Goal: Task Accomplishment & Management: Use online tool/utility

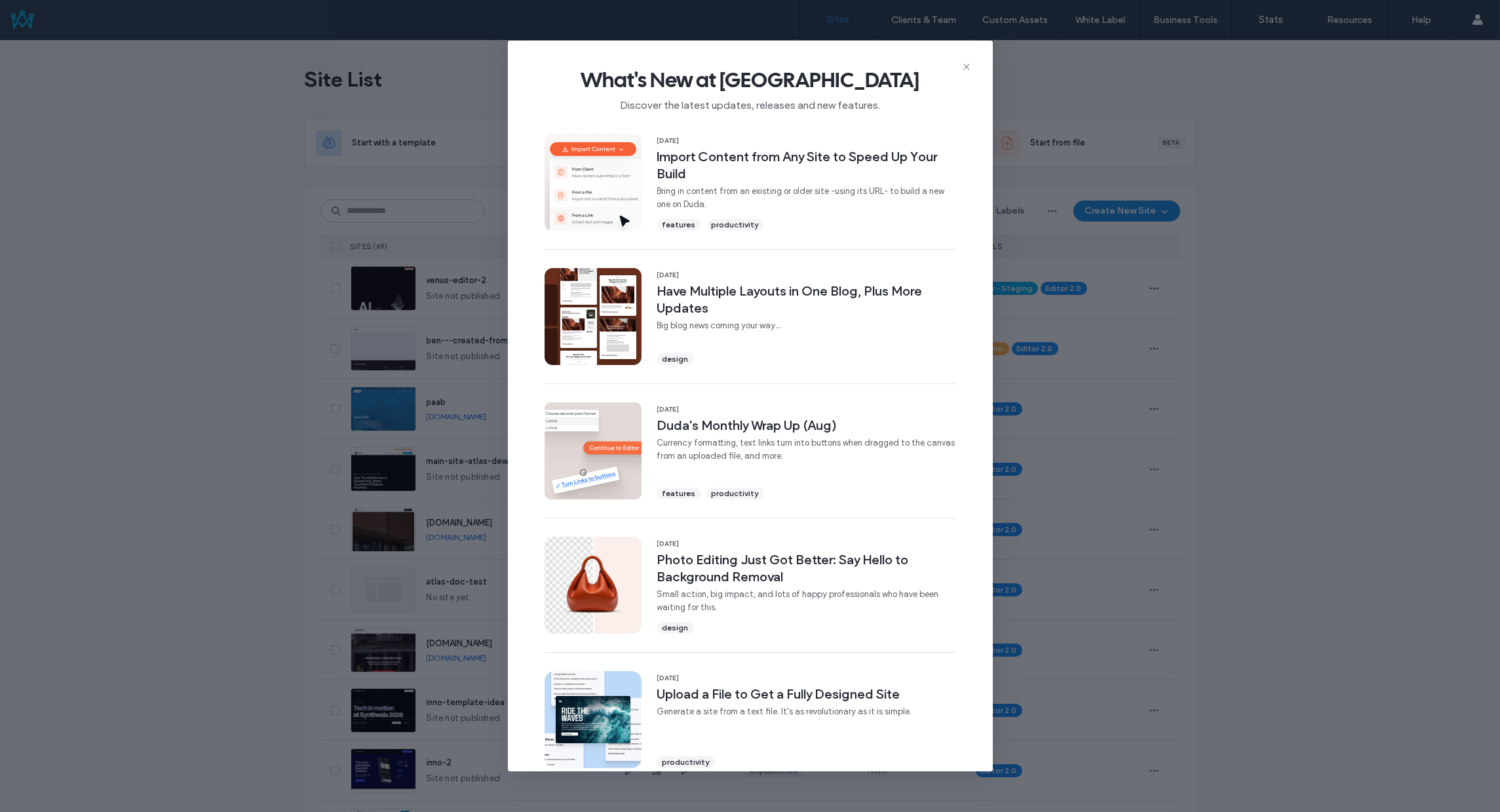
click at [915, 69] on span "What's New at Duda" at bounding box center [750, 80] width 443 height 27
click at [961, 66] on icon at bounding box center [966, 66] width 10 height 10
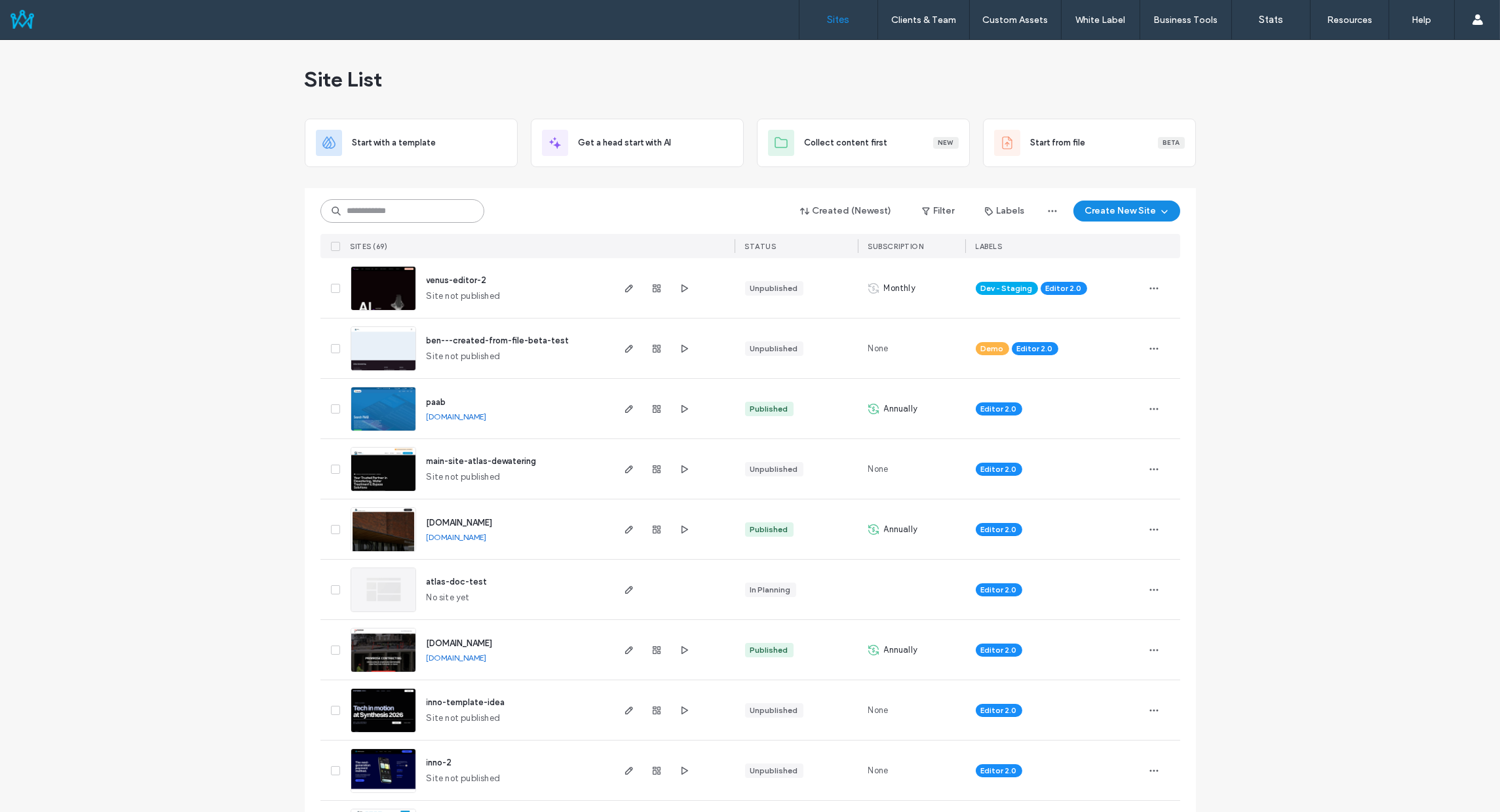
click at [390, 211] on input at bounding box center [402, 211] width 164 height 23
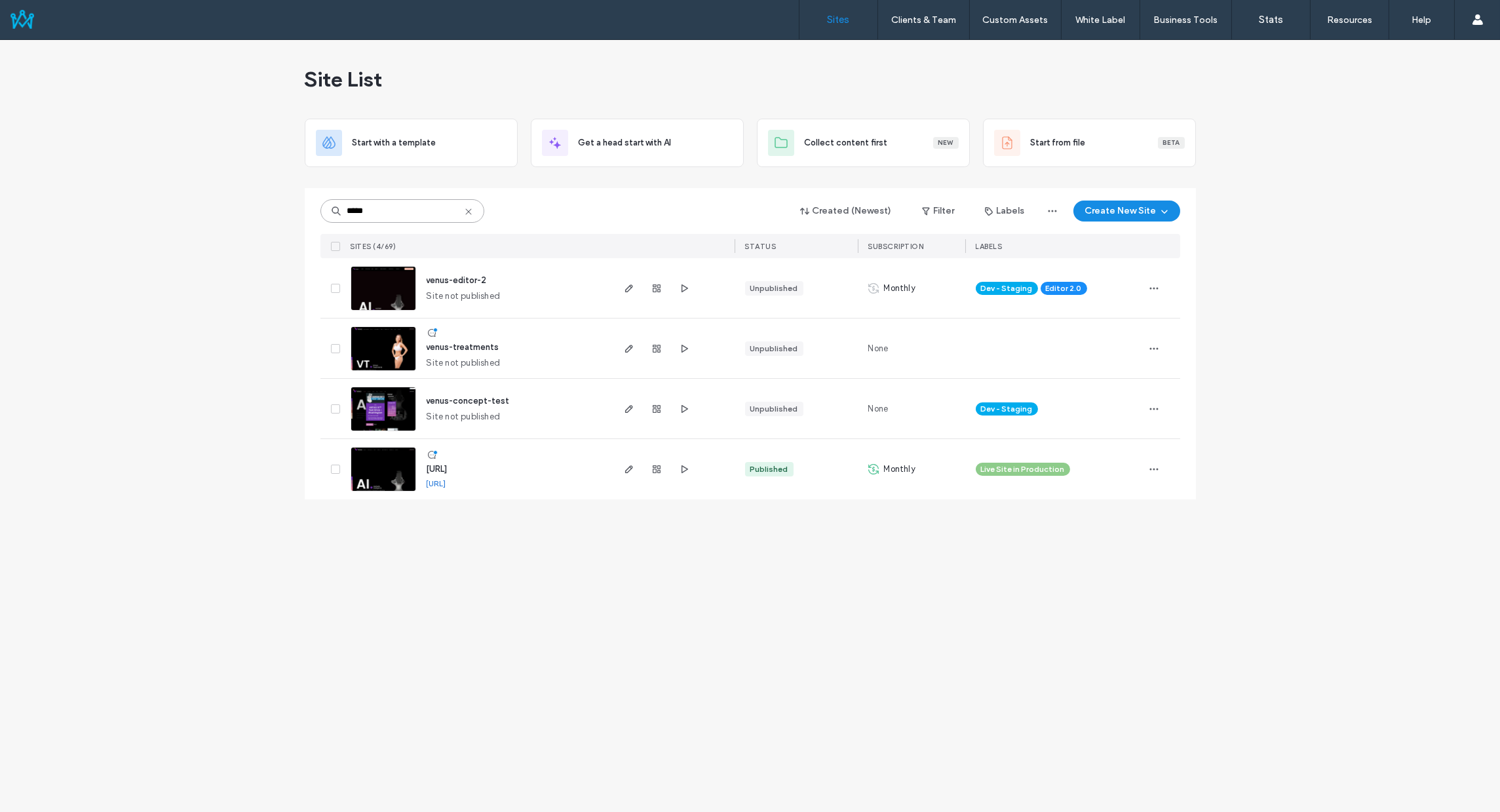
type input "*****"
click at [446, 478] on div "www.venus.ai" at bounding box center [436, 483] width 20 height 10
click at [448, 465] on span "www.venus.ai" at bounding box center [437, 469] width 21 height 10
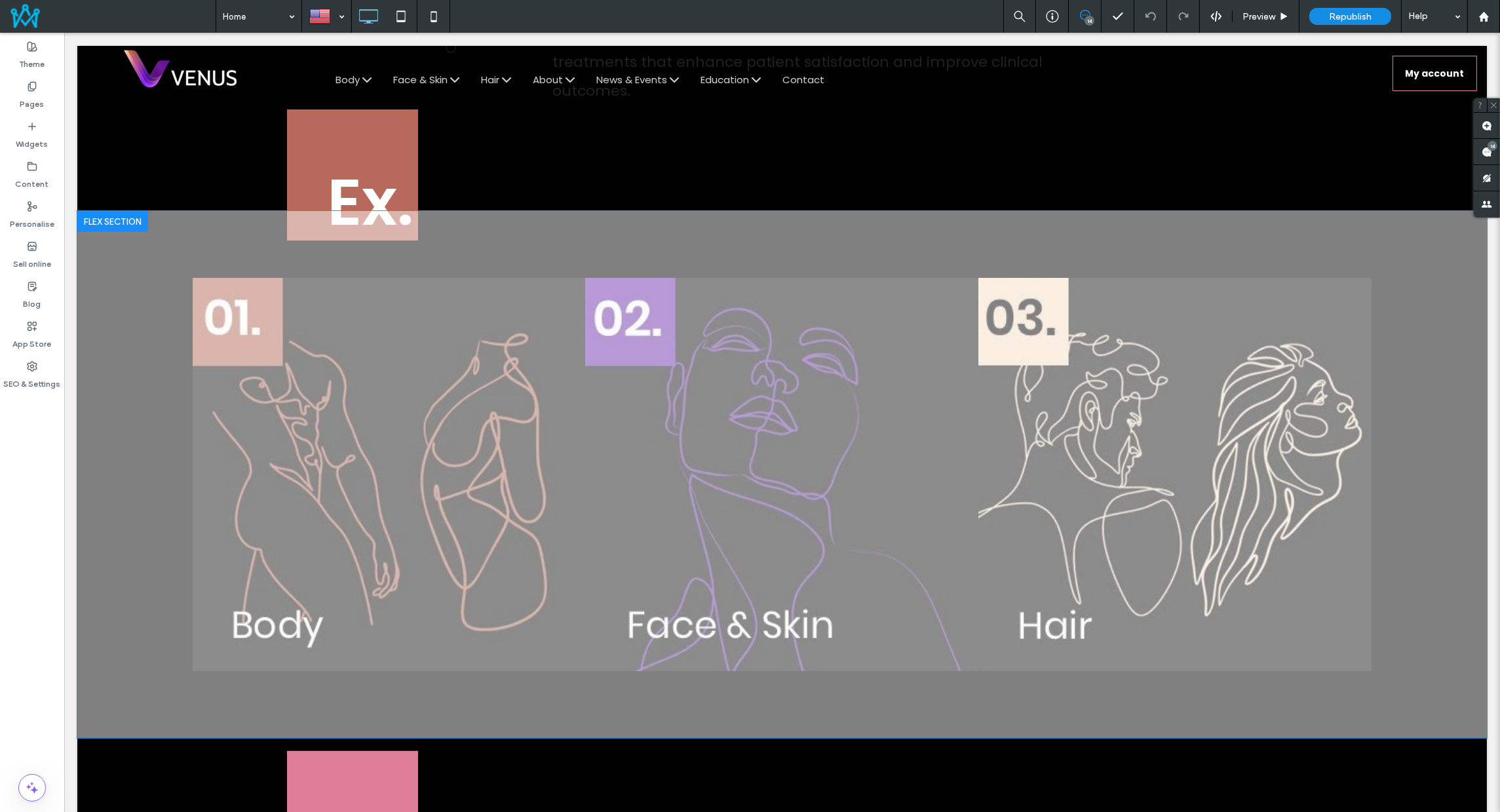
scroll to position [1489, 0]
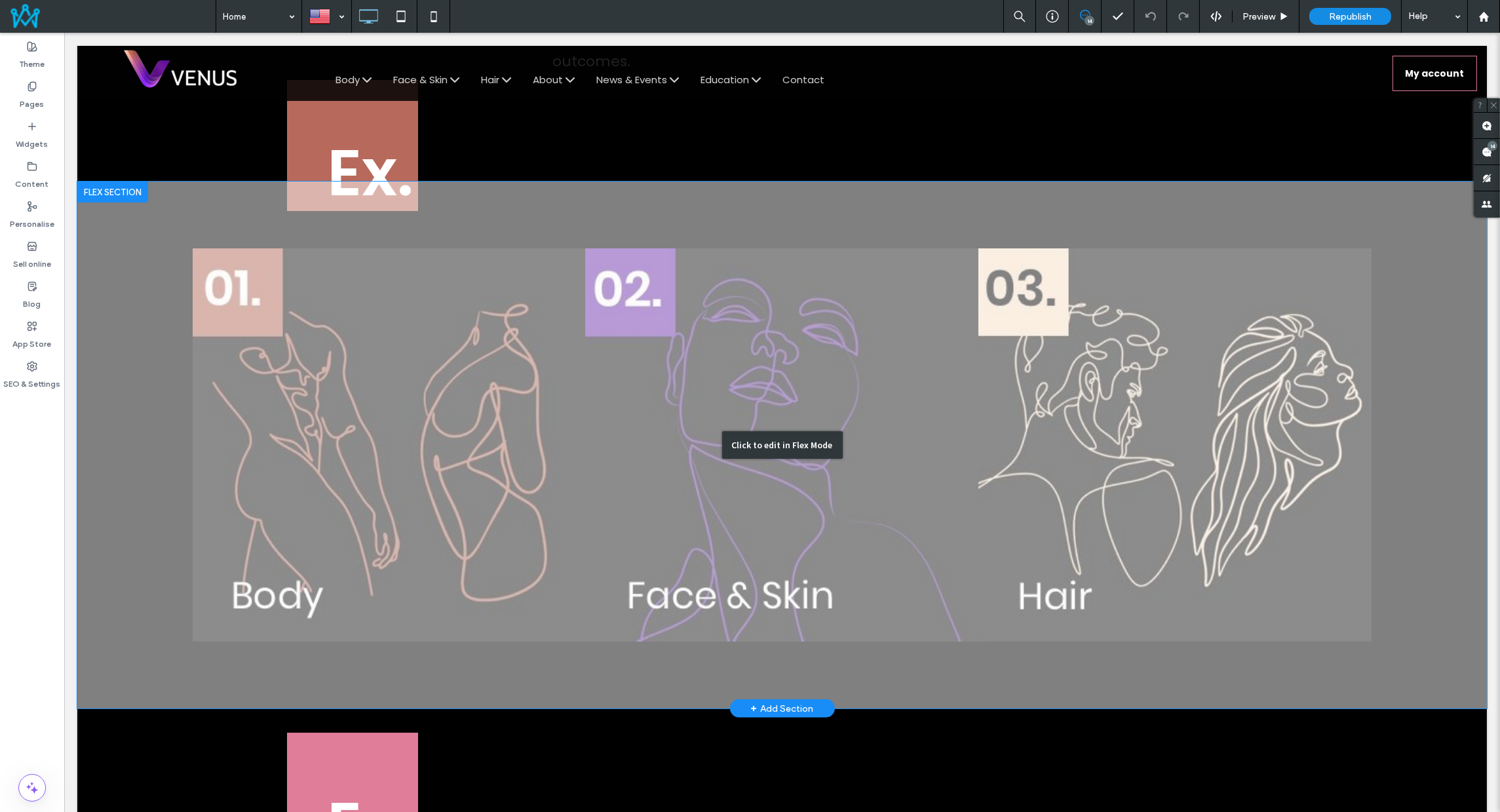
click at [608, 465] on div "Click to edit in Flex Mode" at bounding box center [782, 445] width 1410 height 527
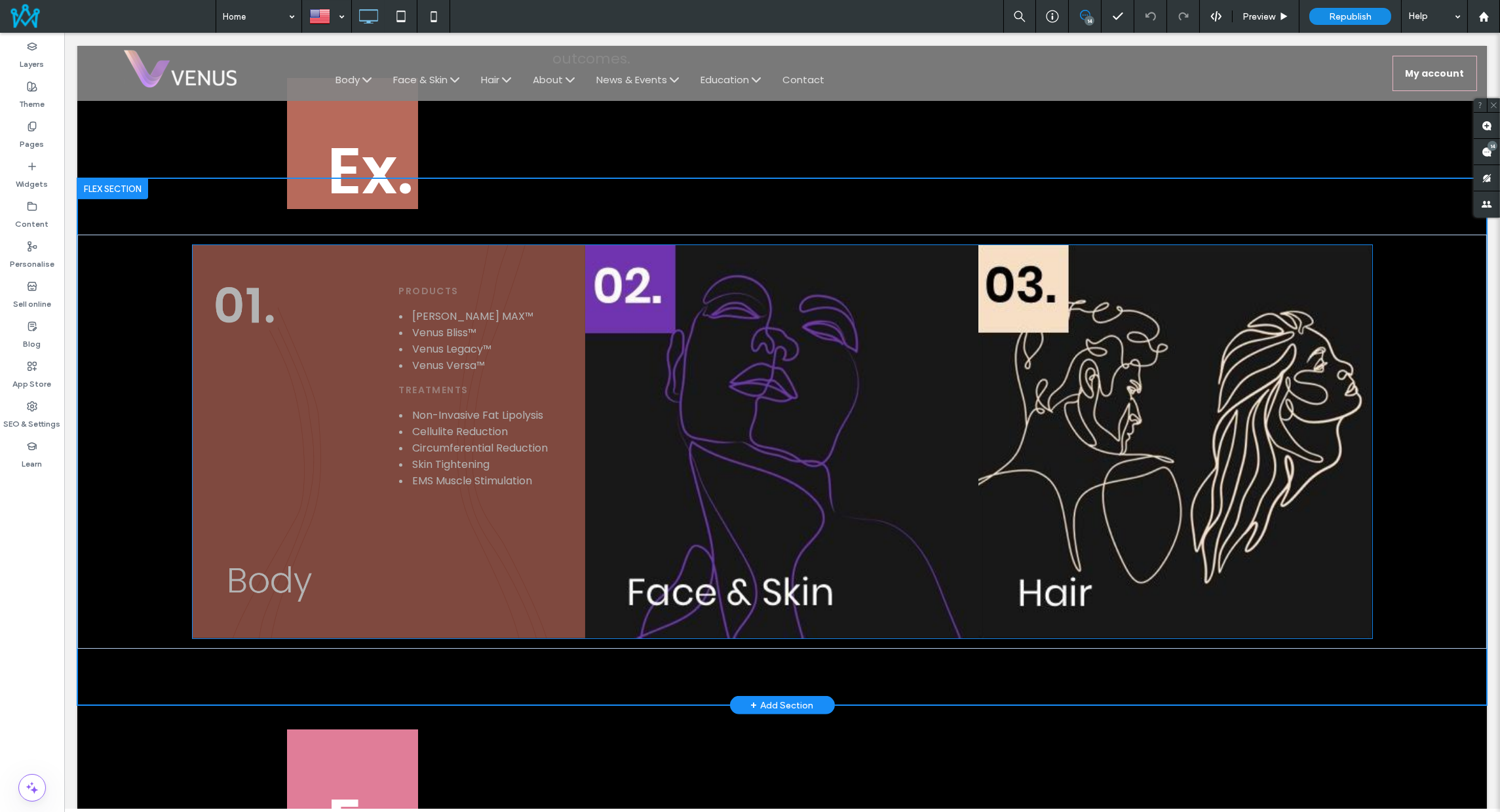
click at [467, 412] on div "Products Venus Bliss MAX™ Venus Bliss™ Venus Legacy™ Venus Versa™ Treatments No…" at bounding box center [389, 441] width 393 height 393
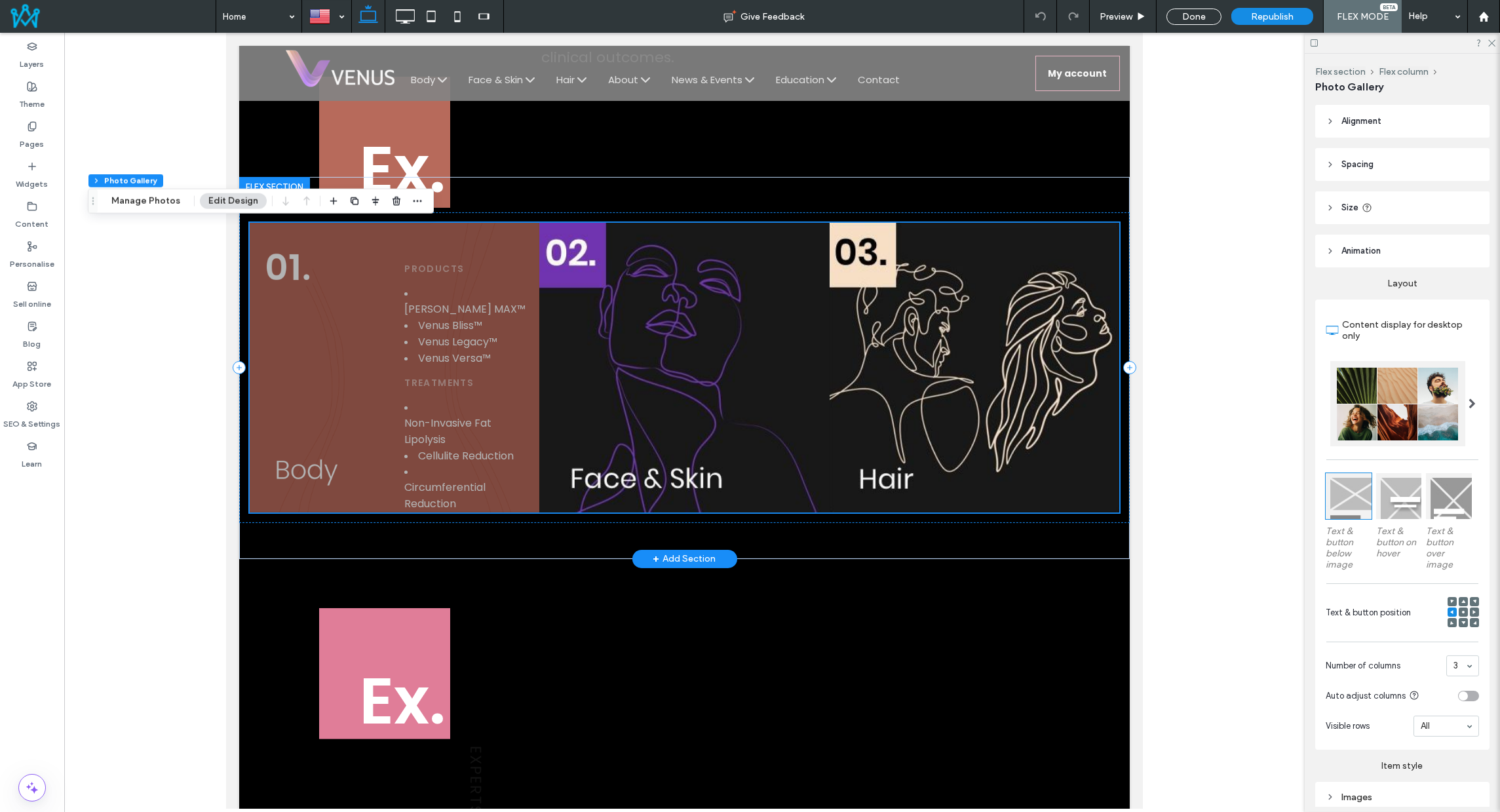
scroll to position [1487, 0]
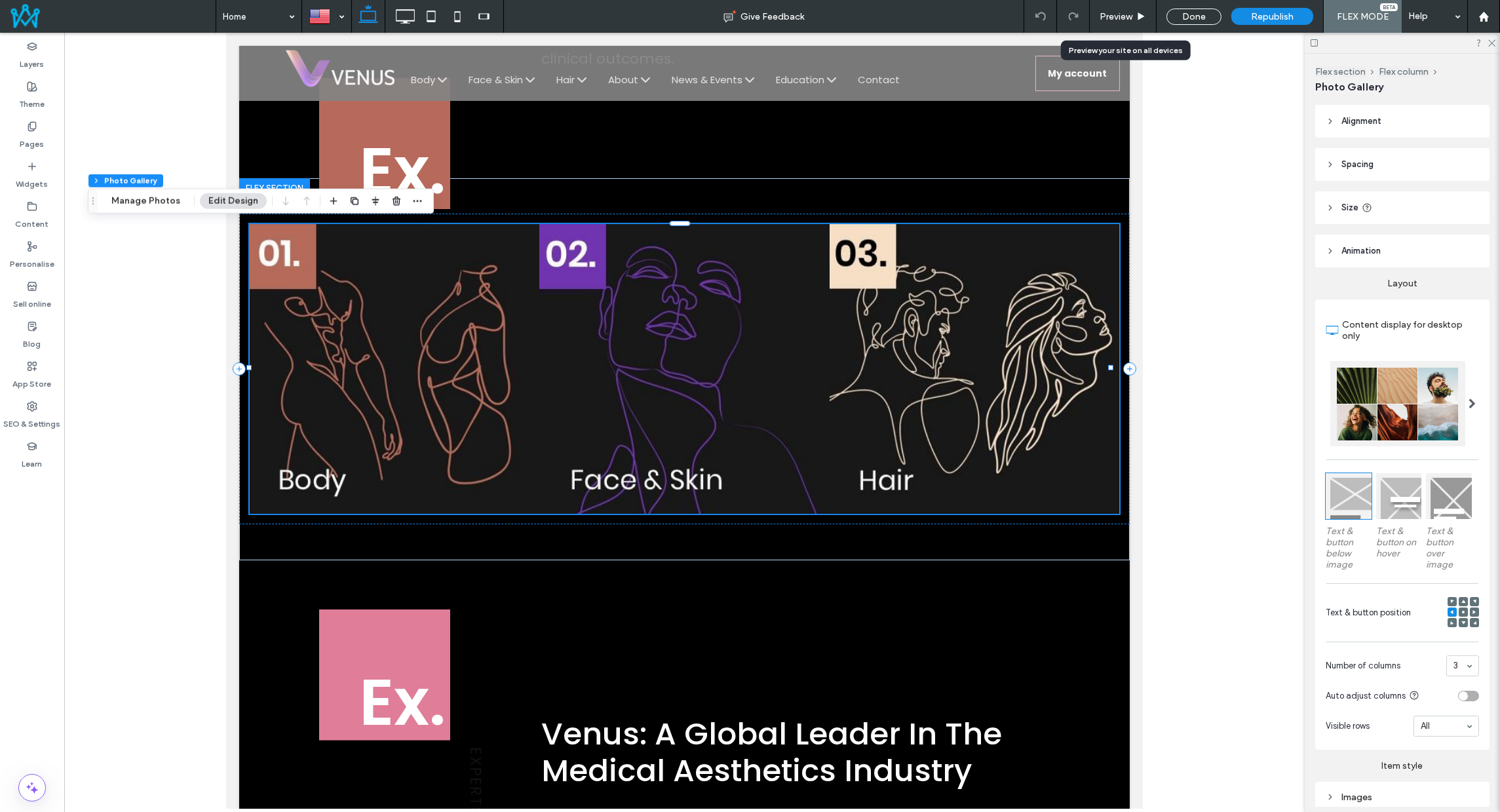
click at [1129, 16] on span "Preview" at bounding box center [1116, 16] width 33 height 11
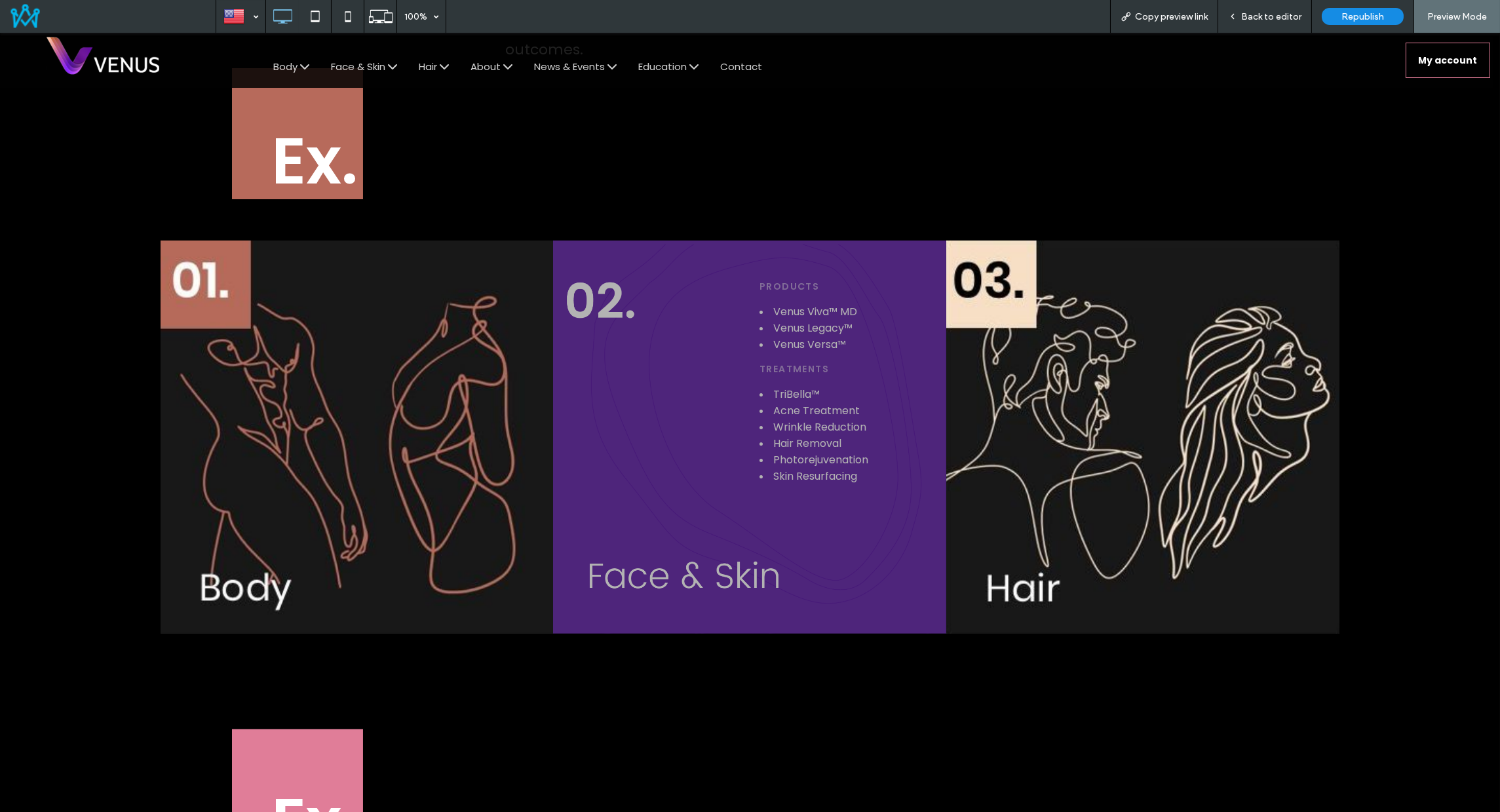
click at [808, 307] on button "Venus Viva™ MD" at bounding box center [815, 311] width 84 height 16
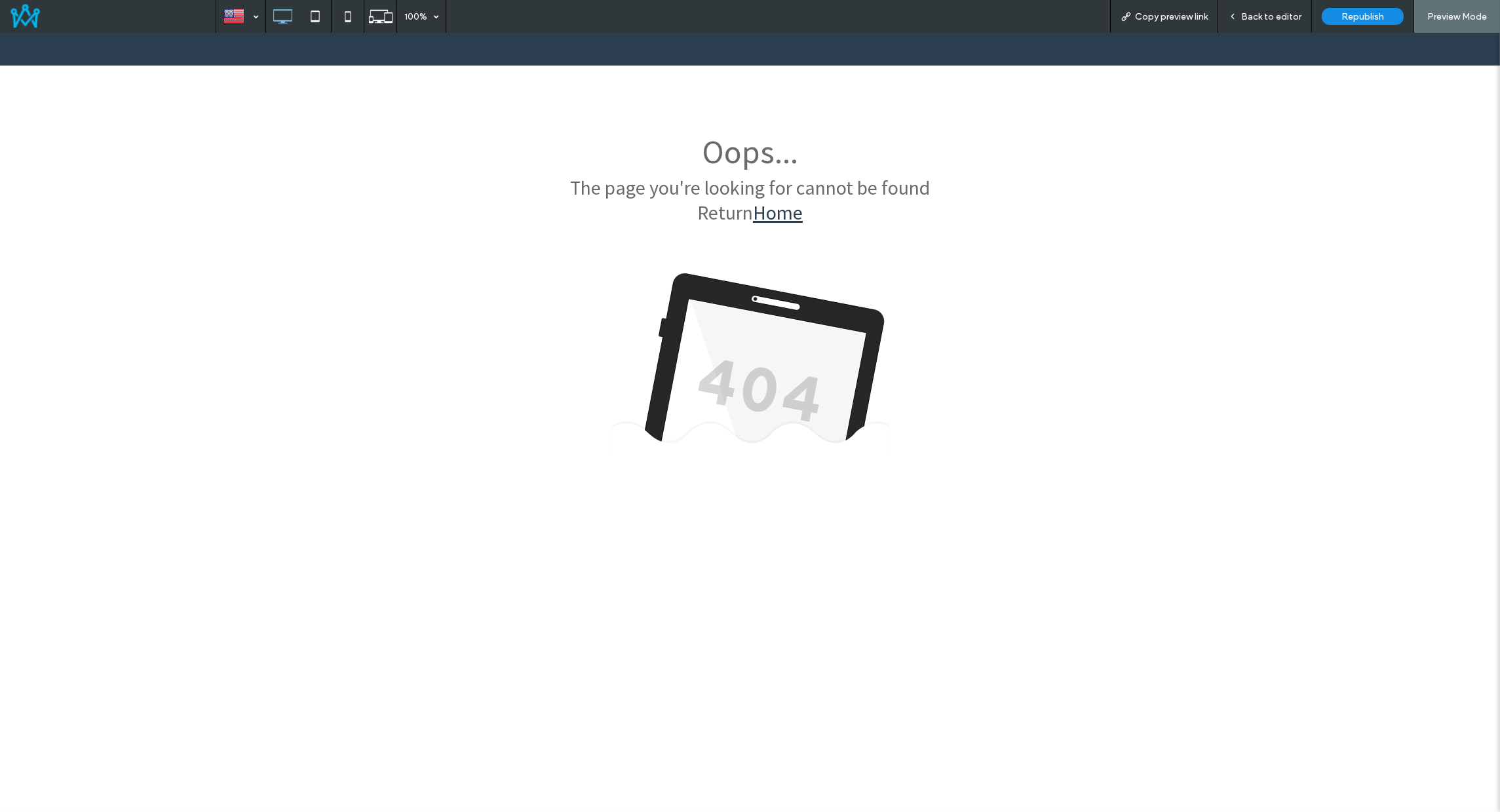
click at [1254, 17] on span "Back to editor" at bounding box center [1271, 16] width 60 height 11
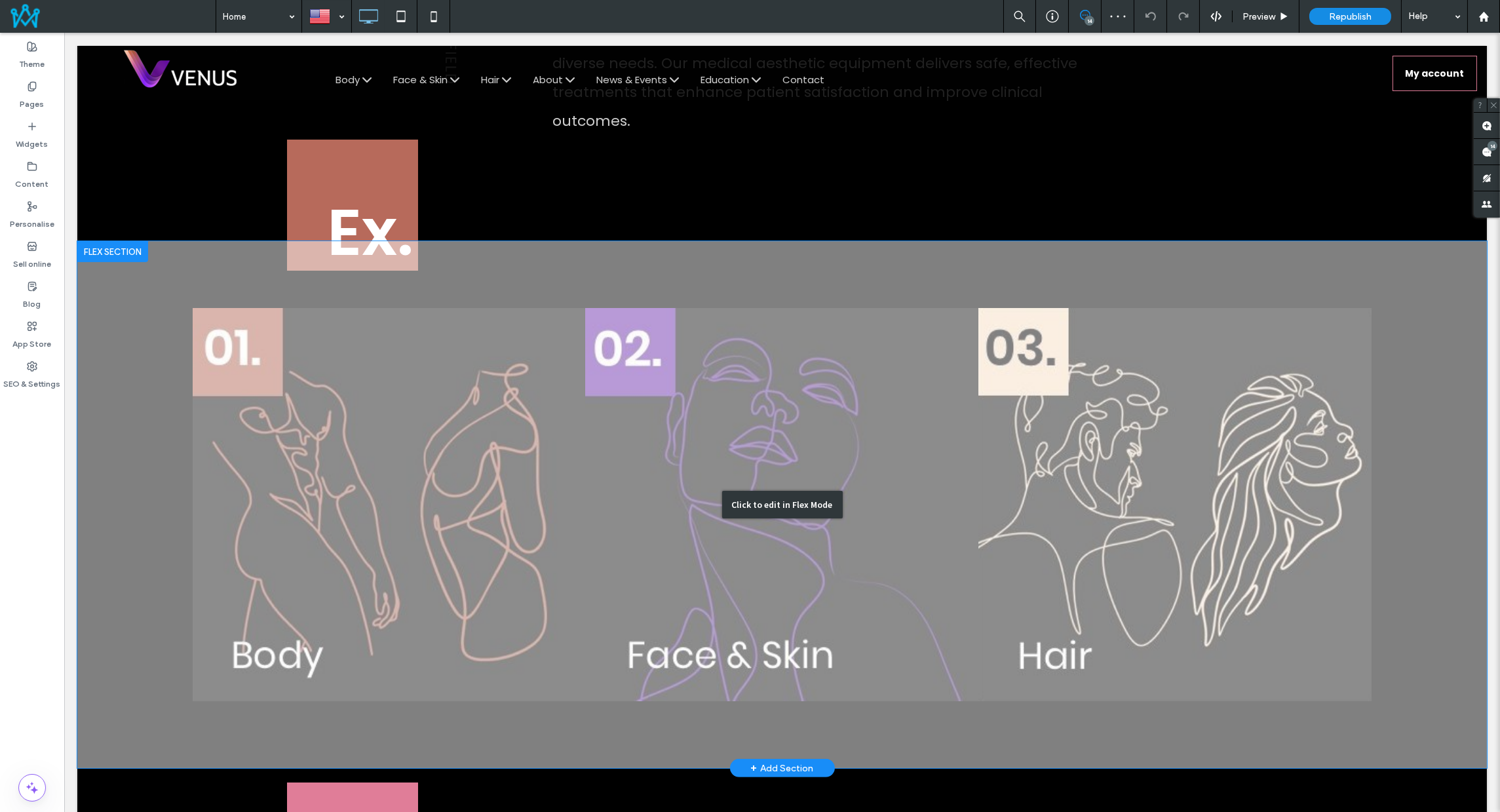
scroll to position [1429, 0]
click at [495, 473] on div "Click to edit in Flex Mode" at bounding box center [782, 504] width 1410 height 527
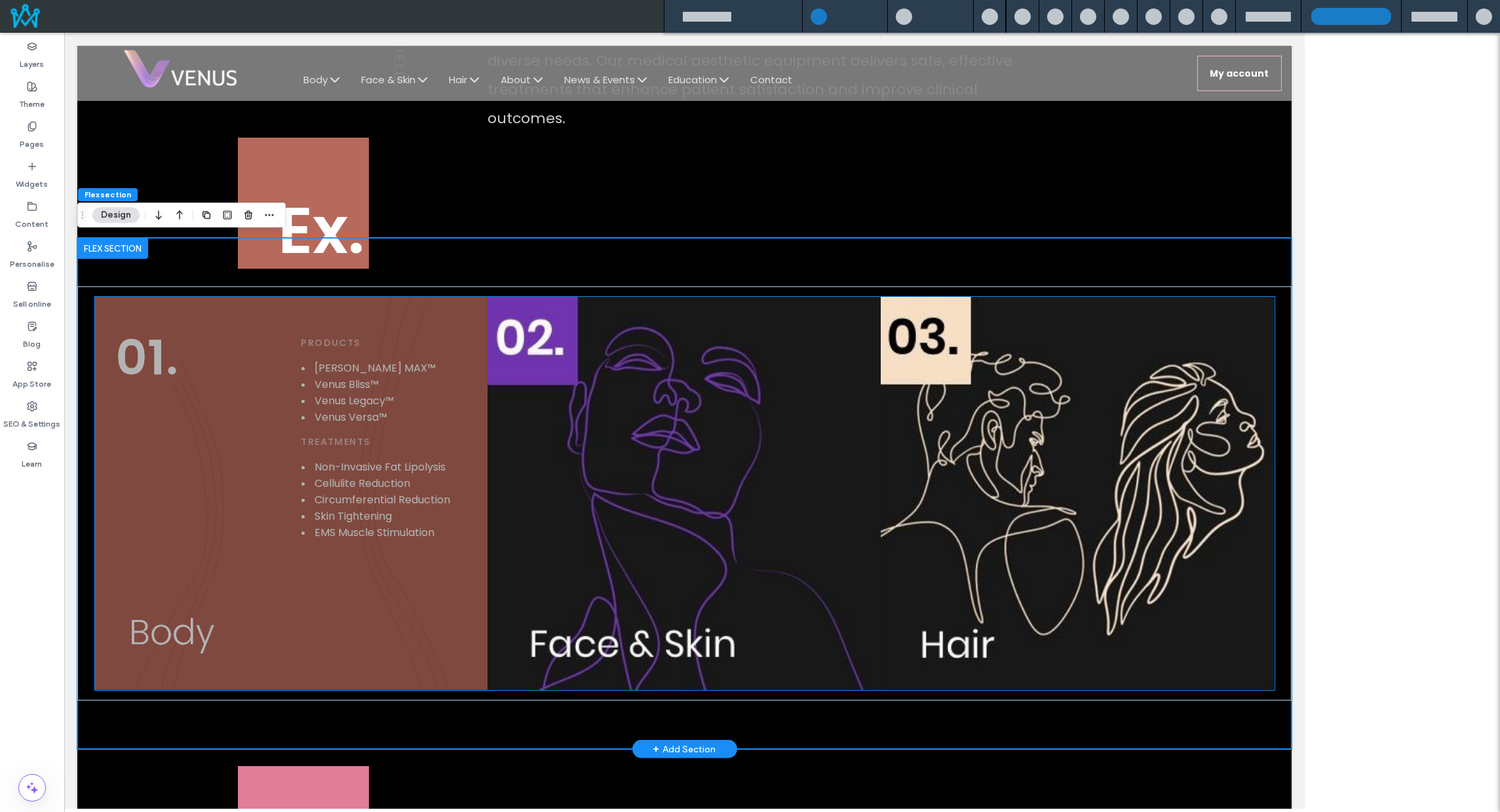
click at [267, 381] on div "Products Venus Bliss MAX™ Venus Bliss™ Venus Legacy™ Venus Versa™ Treatments No…" at bounding box center [292, 494] width 393 height 393
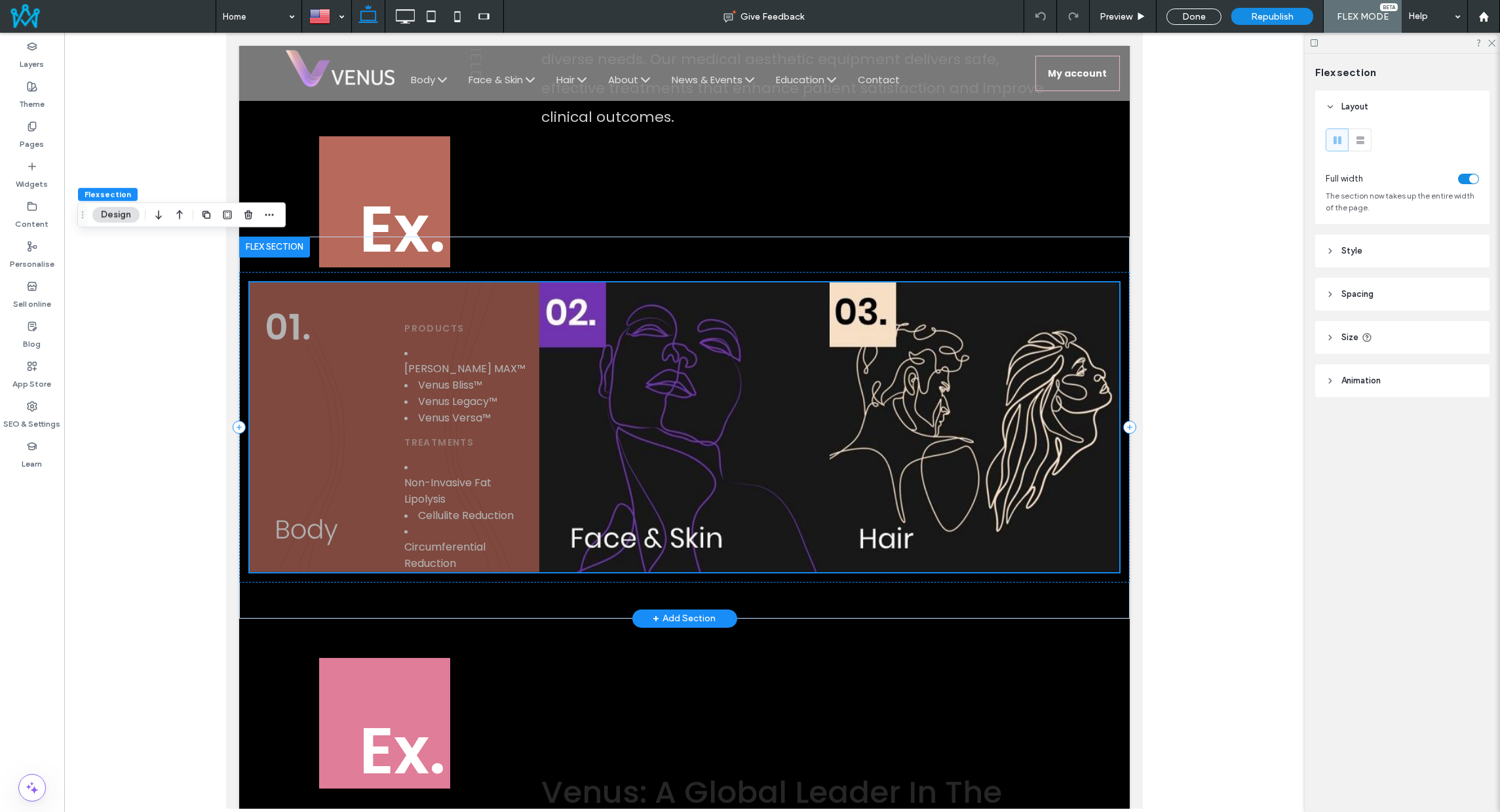
scroll to position [1427, 0]
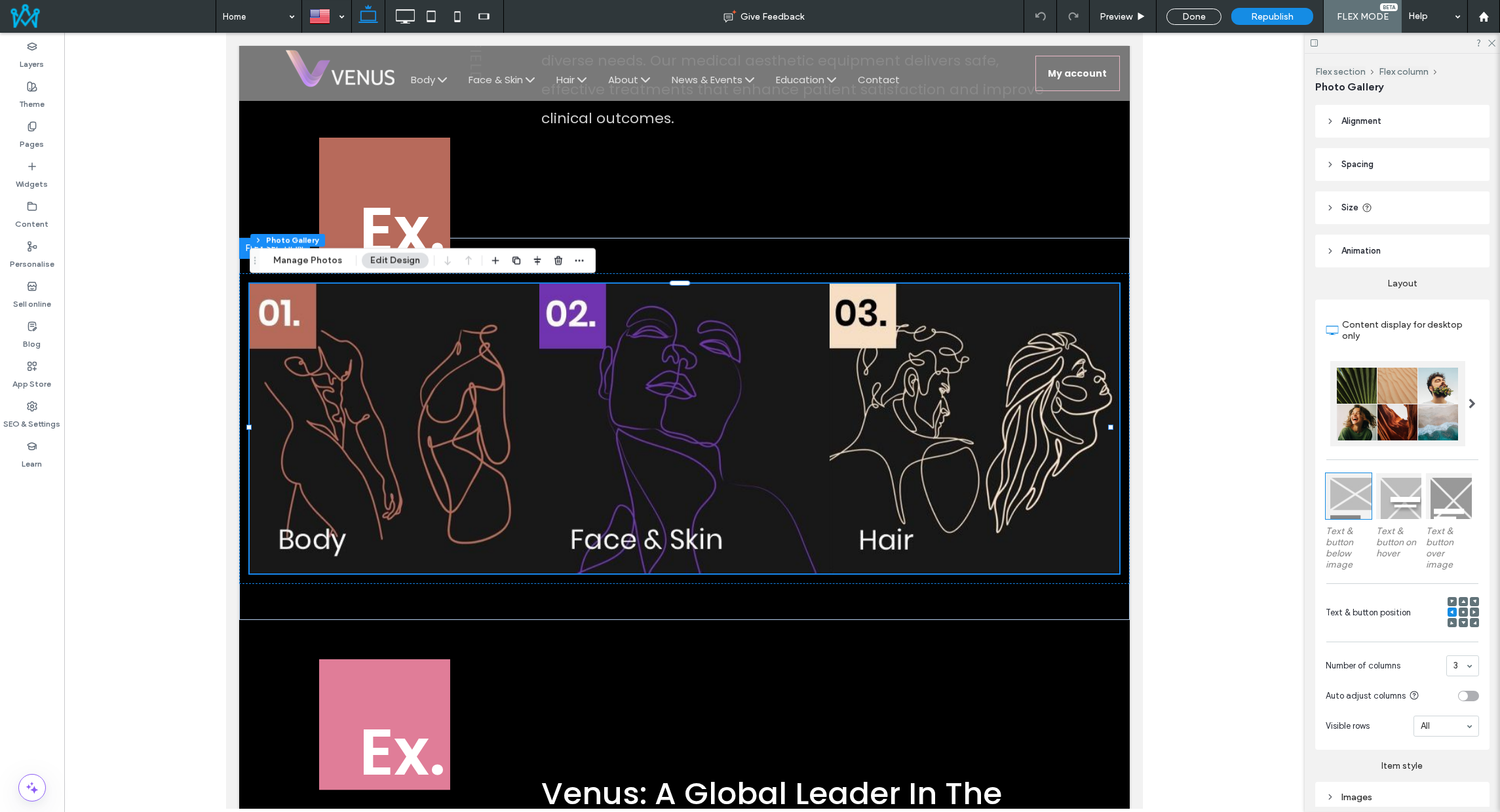
click at [332, 11] on div at bounding box center [326, 16] width 48 height 31
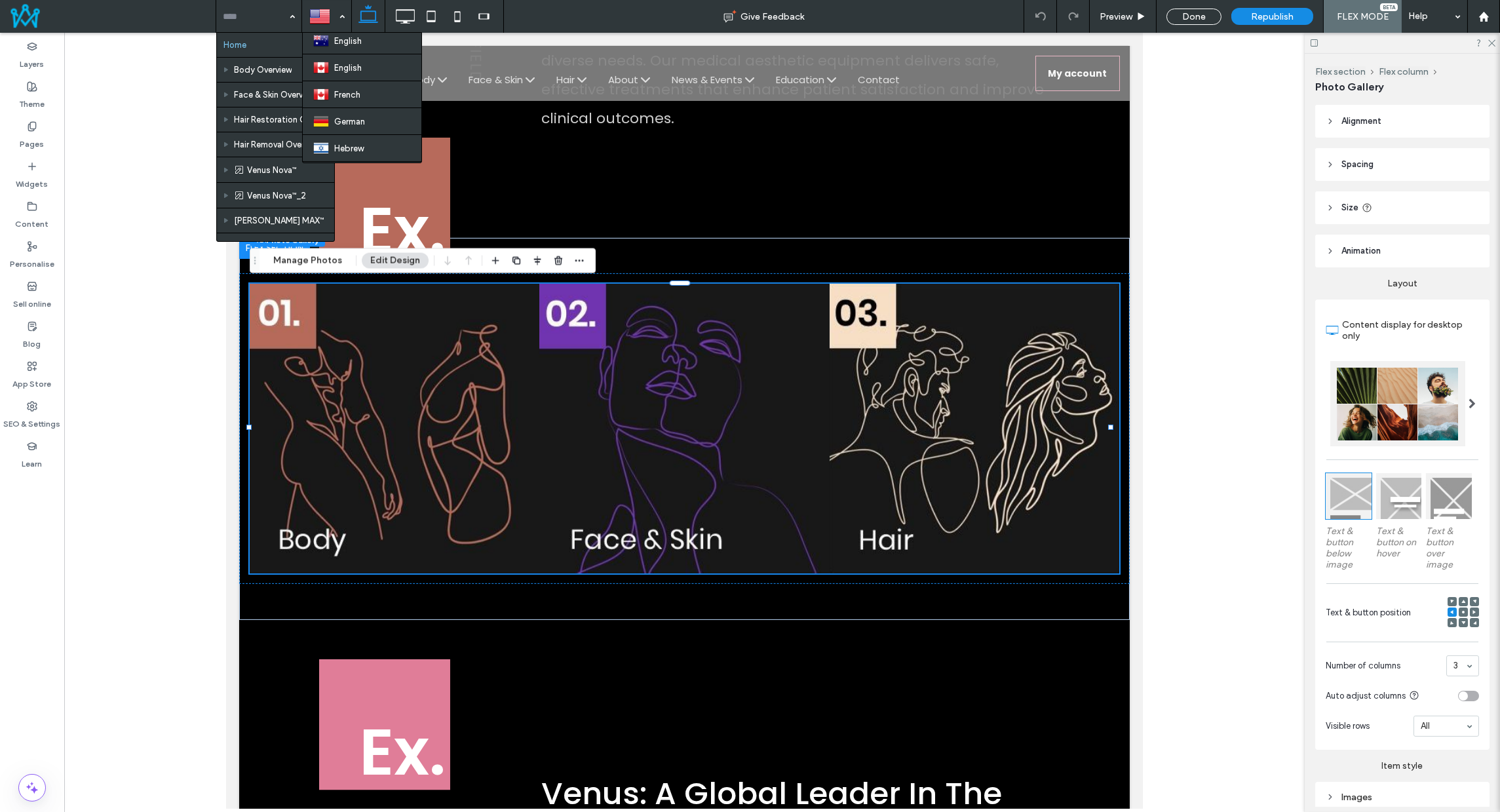
scroll to position [108, 0]
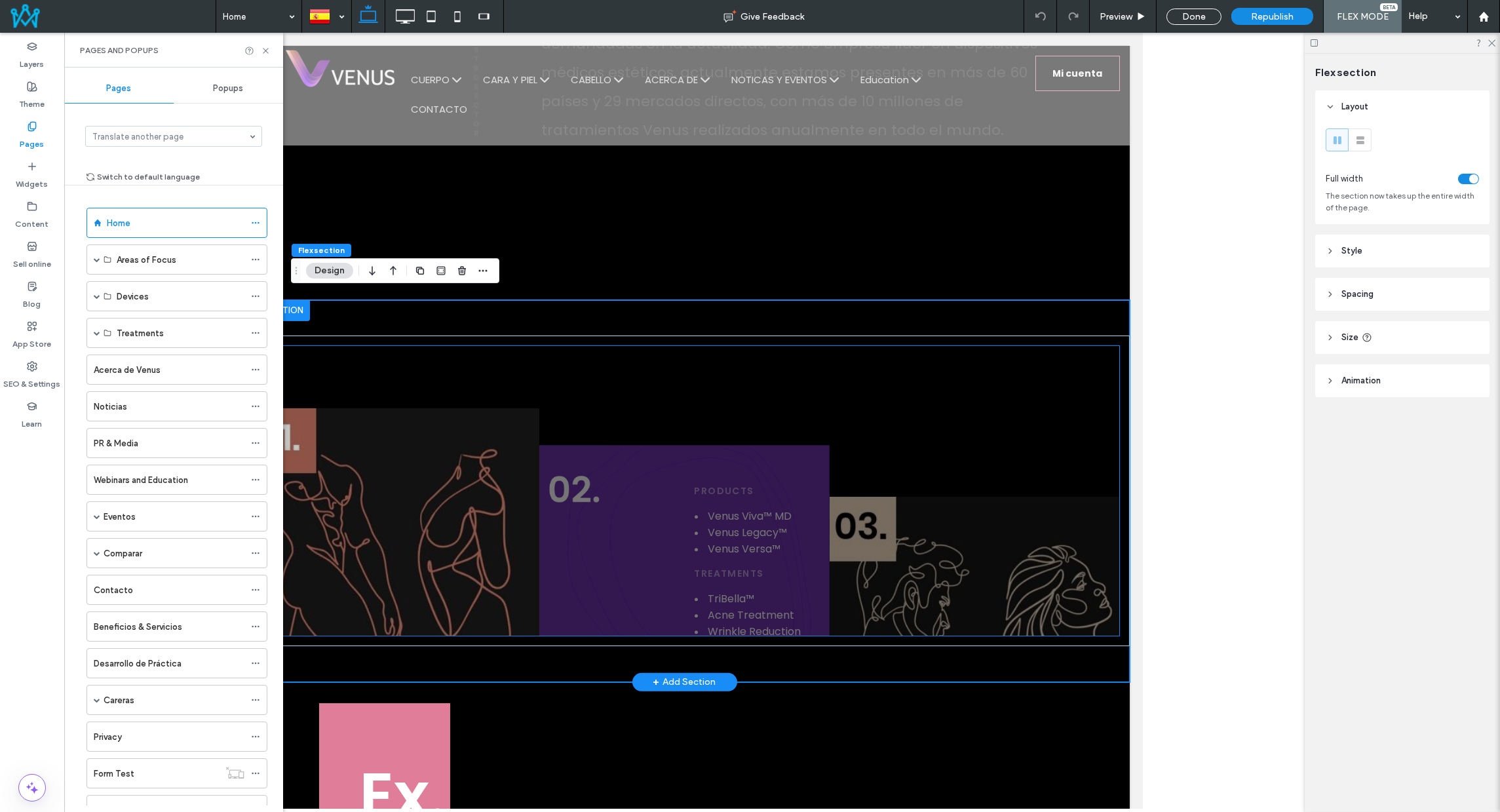
scroll to position [1460, 0]
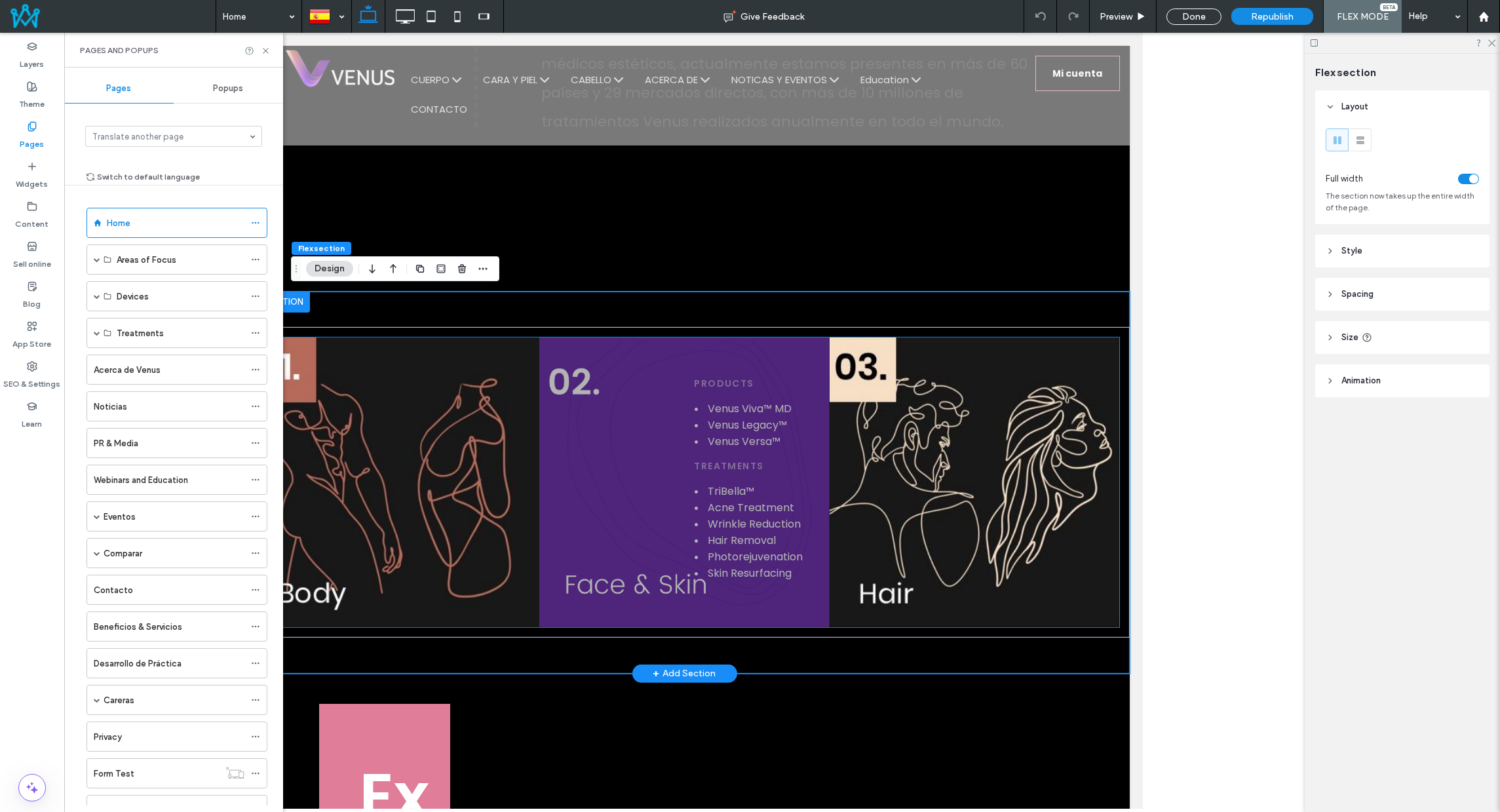
click at [775, 468] on div "Treatments" at bounding box center [757, 466] width 125 height 14
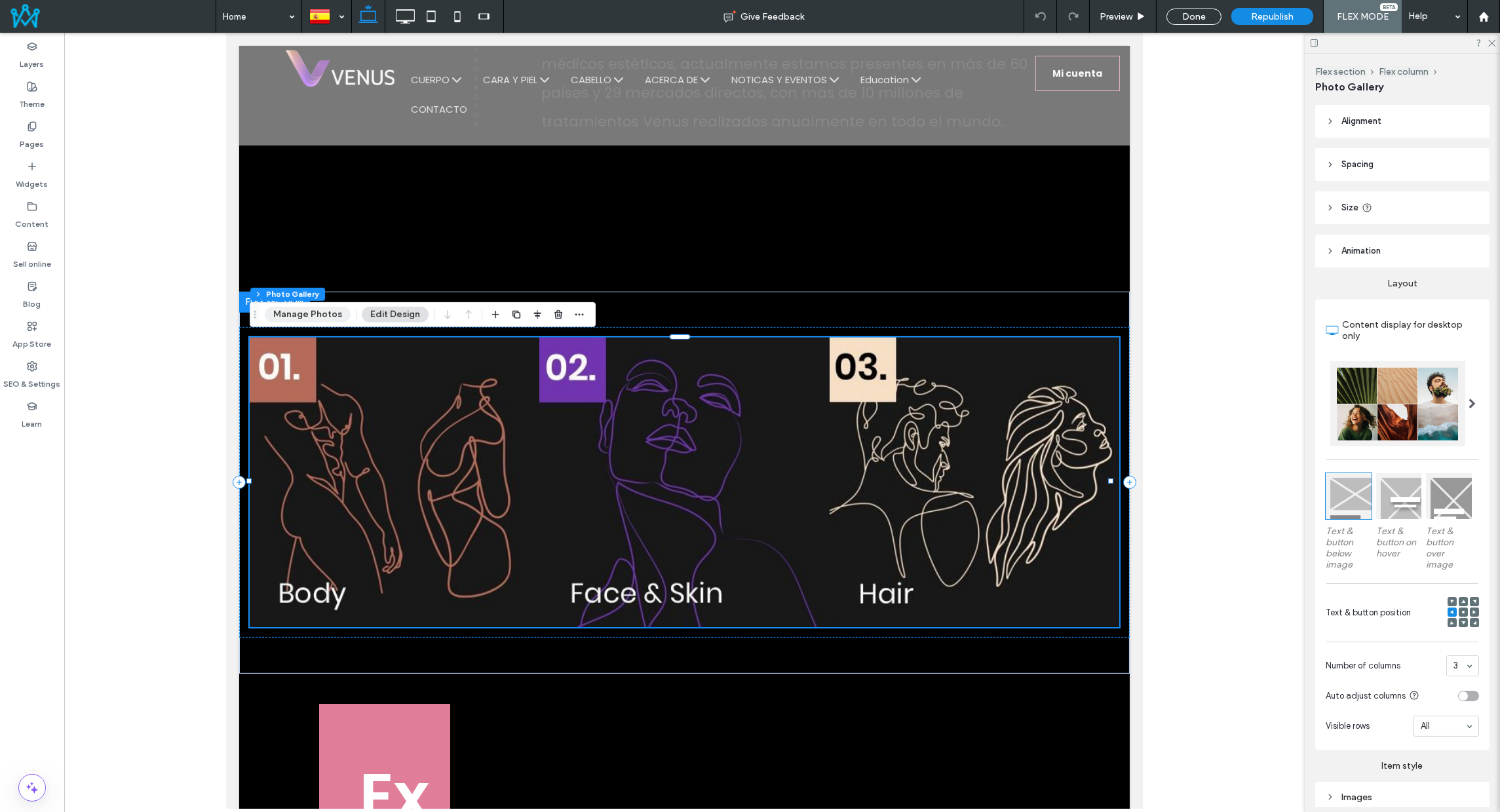
click at [307, 314] on button "Manage Photos" at bounding box center [307, 314] width 86 height 16
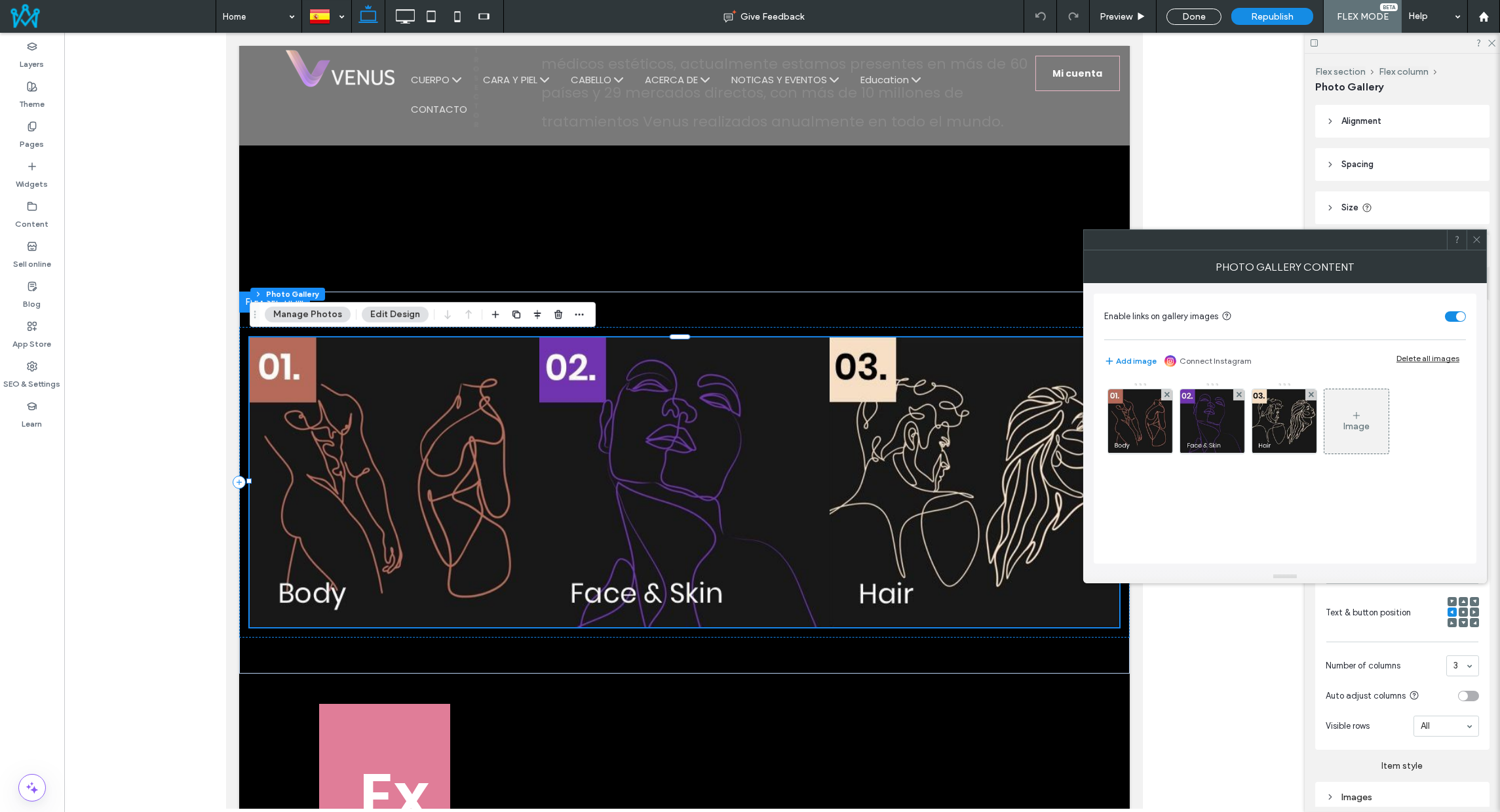
click at [1479, 236] on use at bounding box center [1476, 239] width 6 height 6
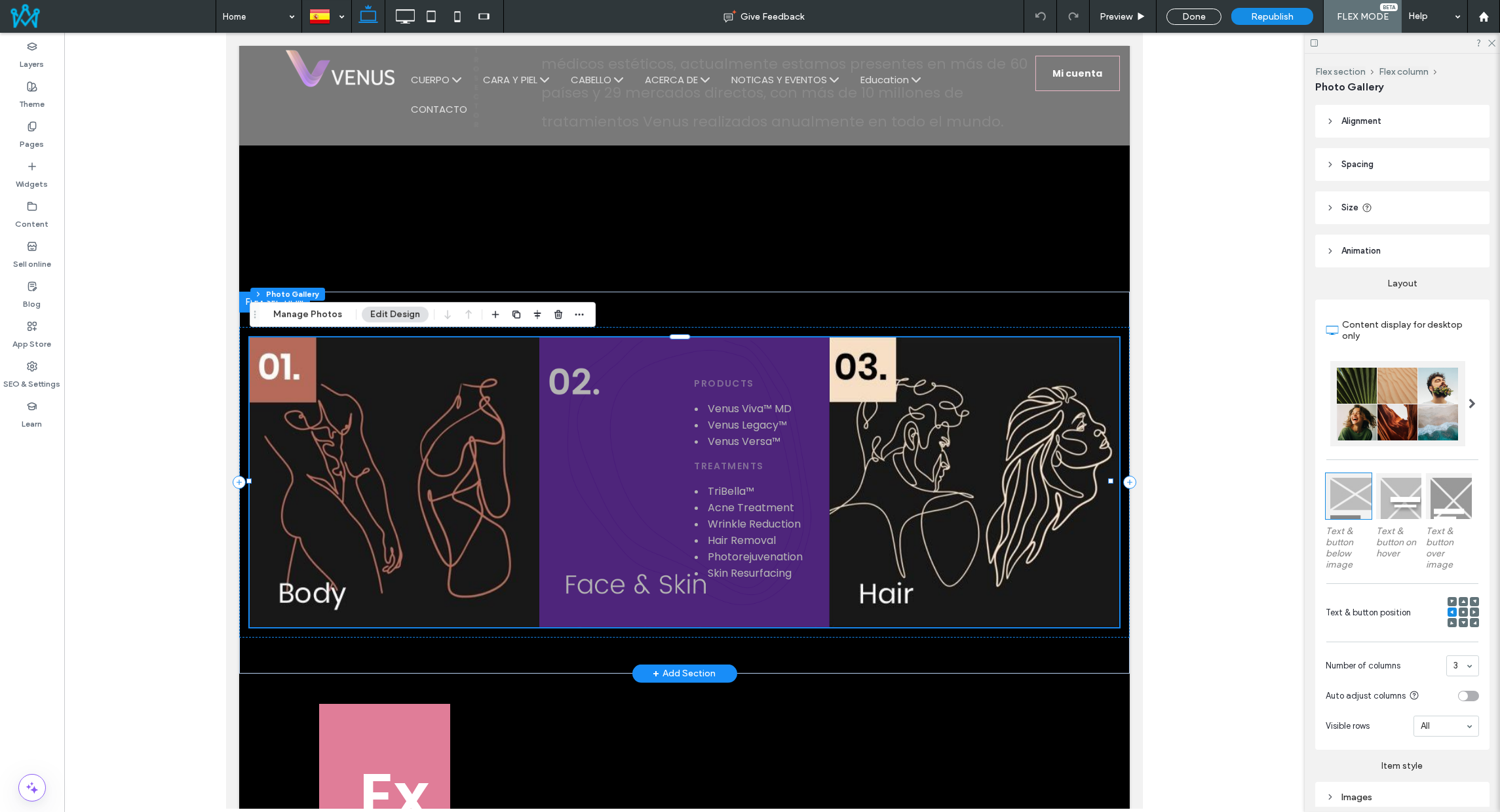
click at [801, 426] on li "Venus Legacy™" at bounding box center [757, 424] width 125 height 16
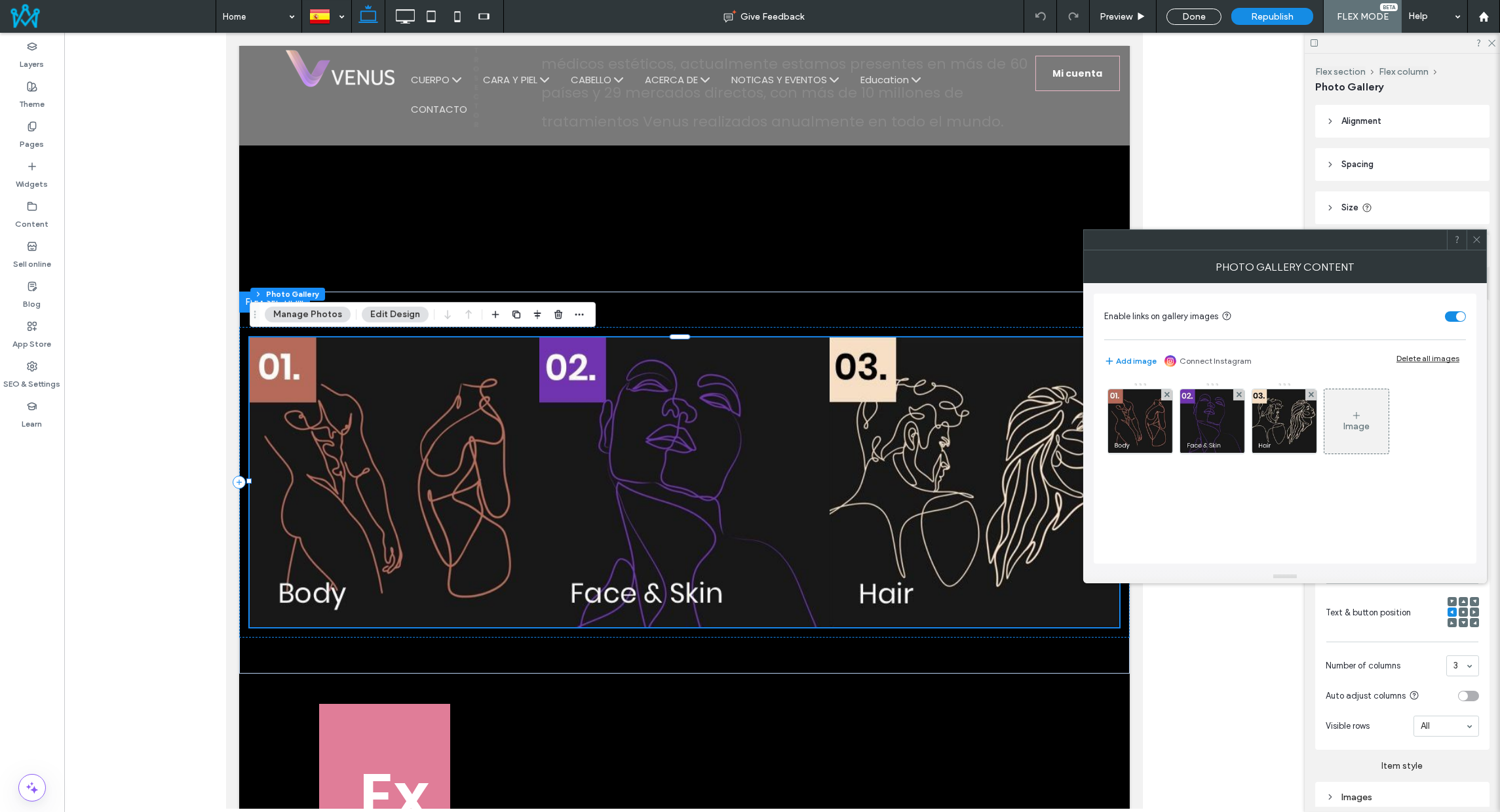
click at [1480, 241] on icon at bounding box center [1477, 239] width 10 height 10
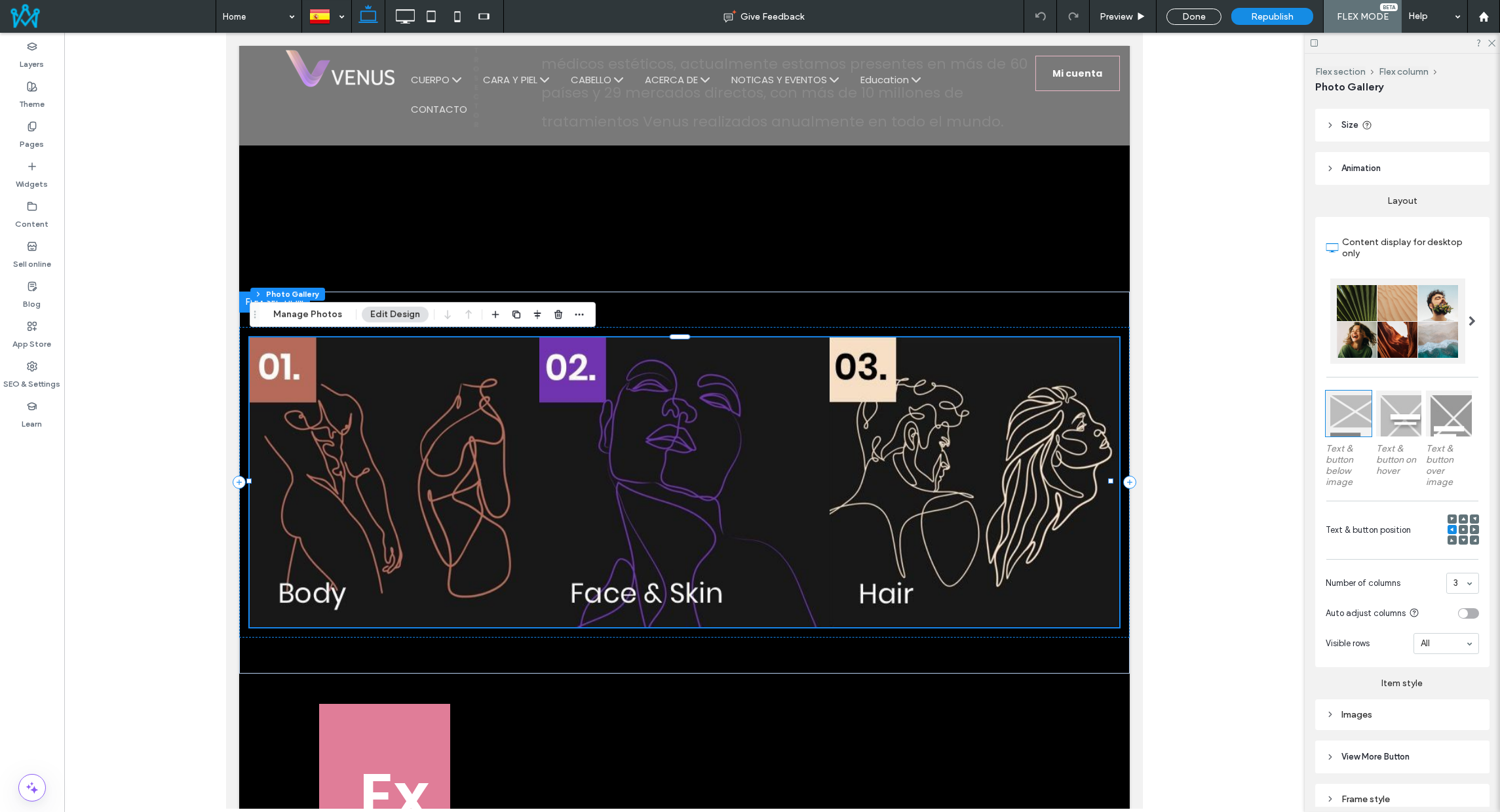
scroll to position [137, 0]
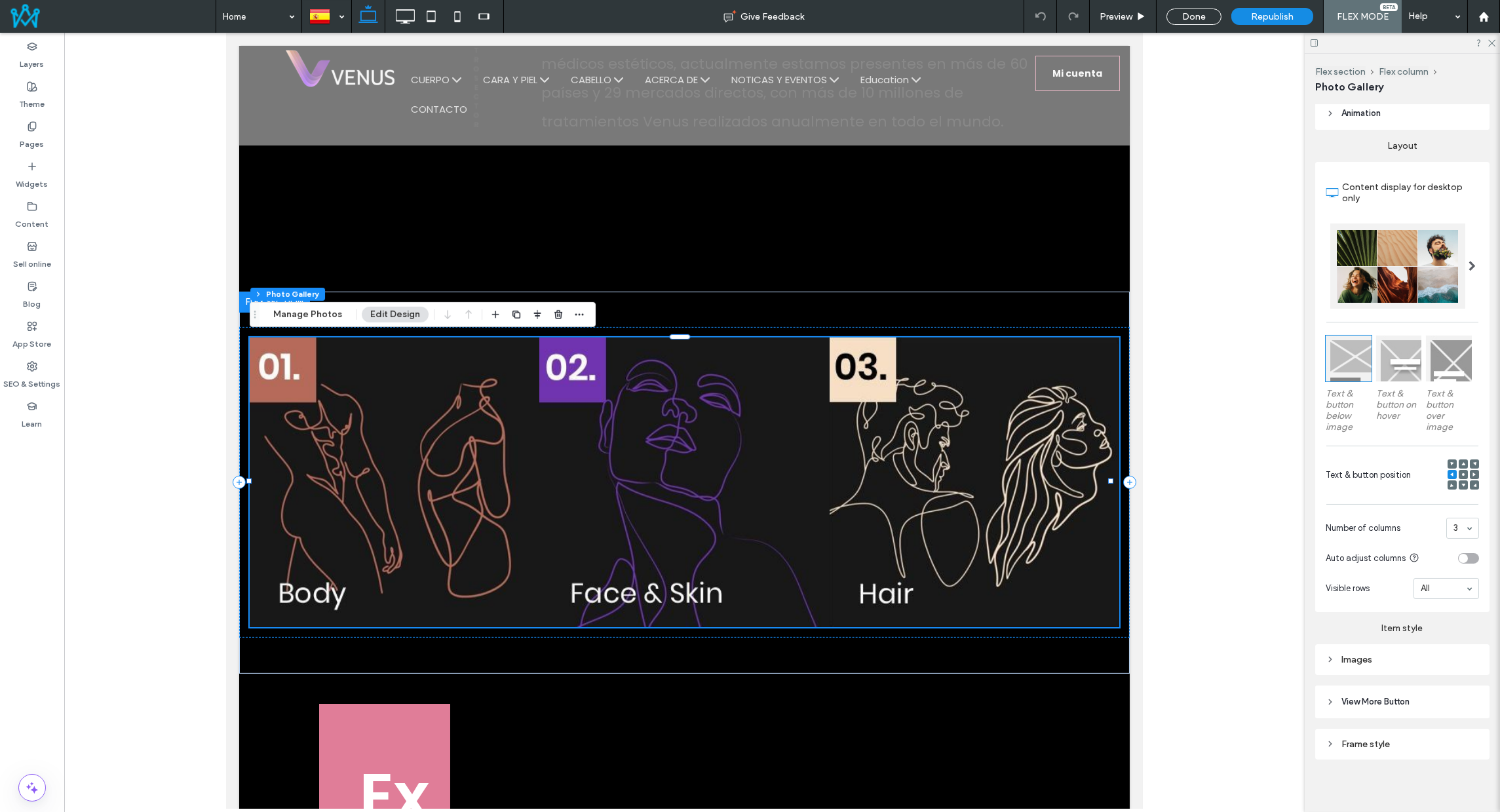
click at [1358, 701] on span "View More Button" at bounding box center [1375, 701] width 68 height 13
click at [1357, 701] on span "View More Button" at bounding box center [1375, 701] width 68 height 13
click at [1373, 688] on header "View More Button" at bounding box center [1402, 702] width 174 height 33
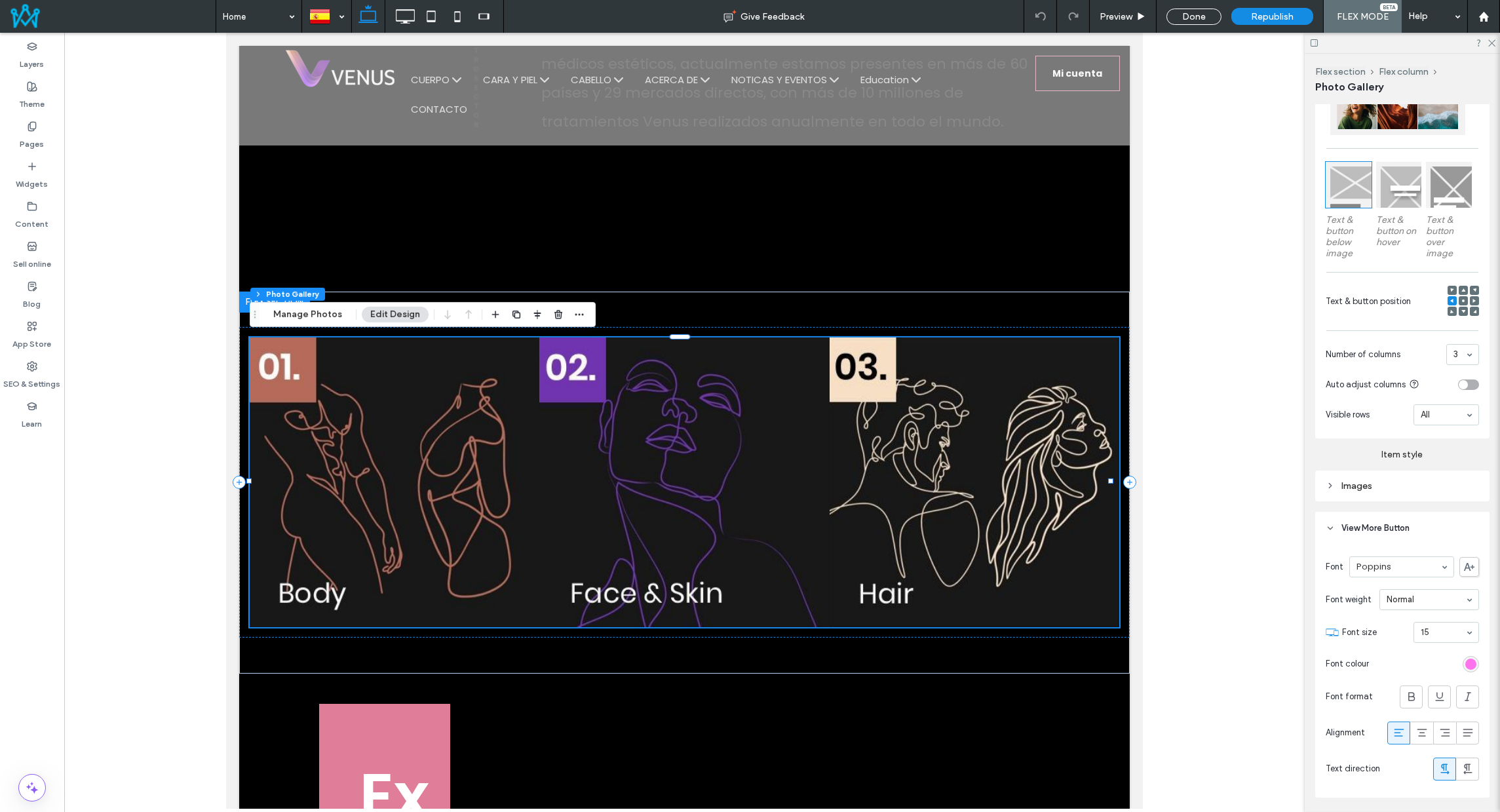
scroll to position [389, 0]
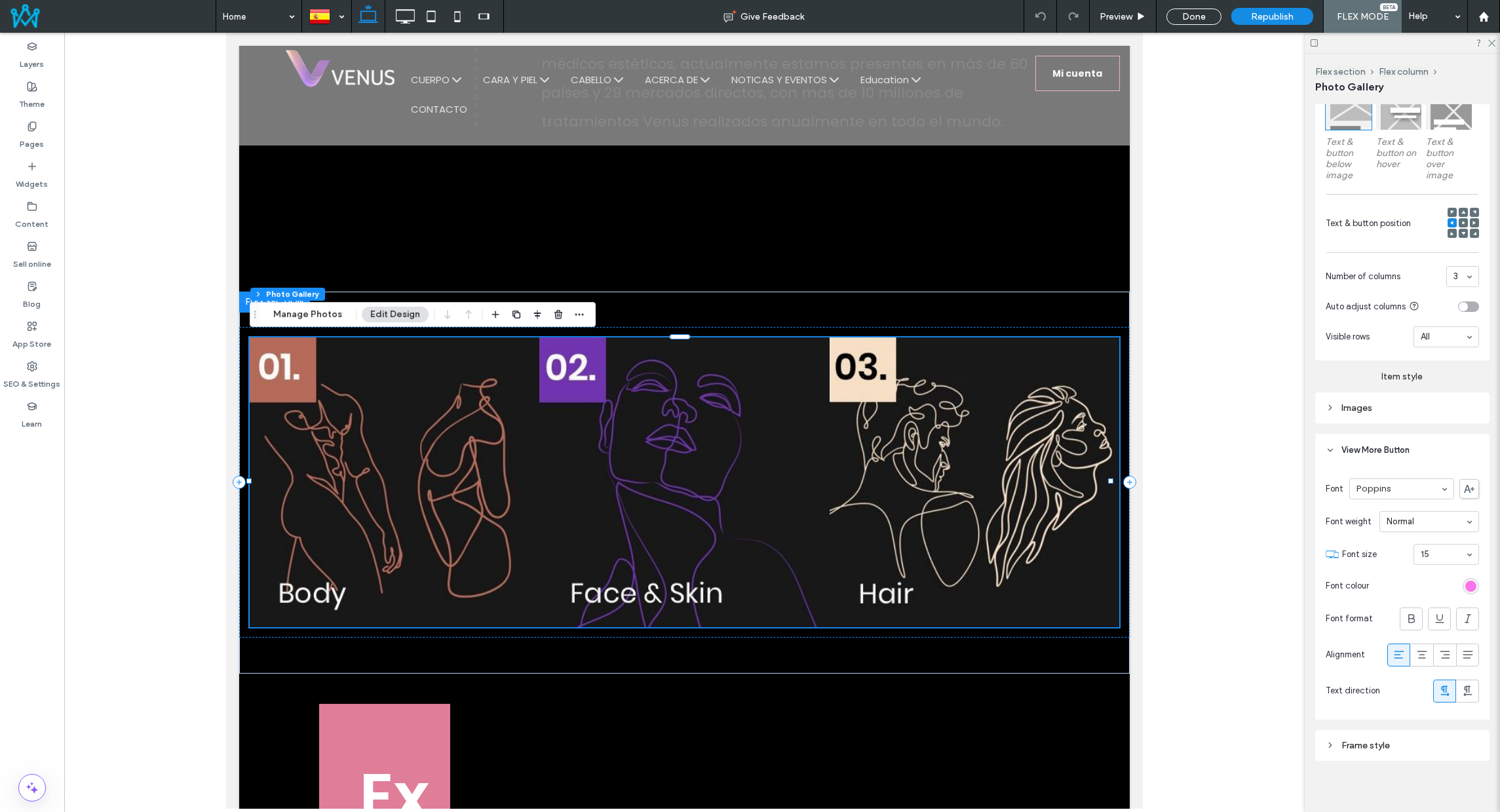
click at [1376, 739] on div "Frame style" at bounding box center [1402, 745] width 154 height 11
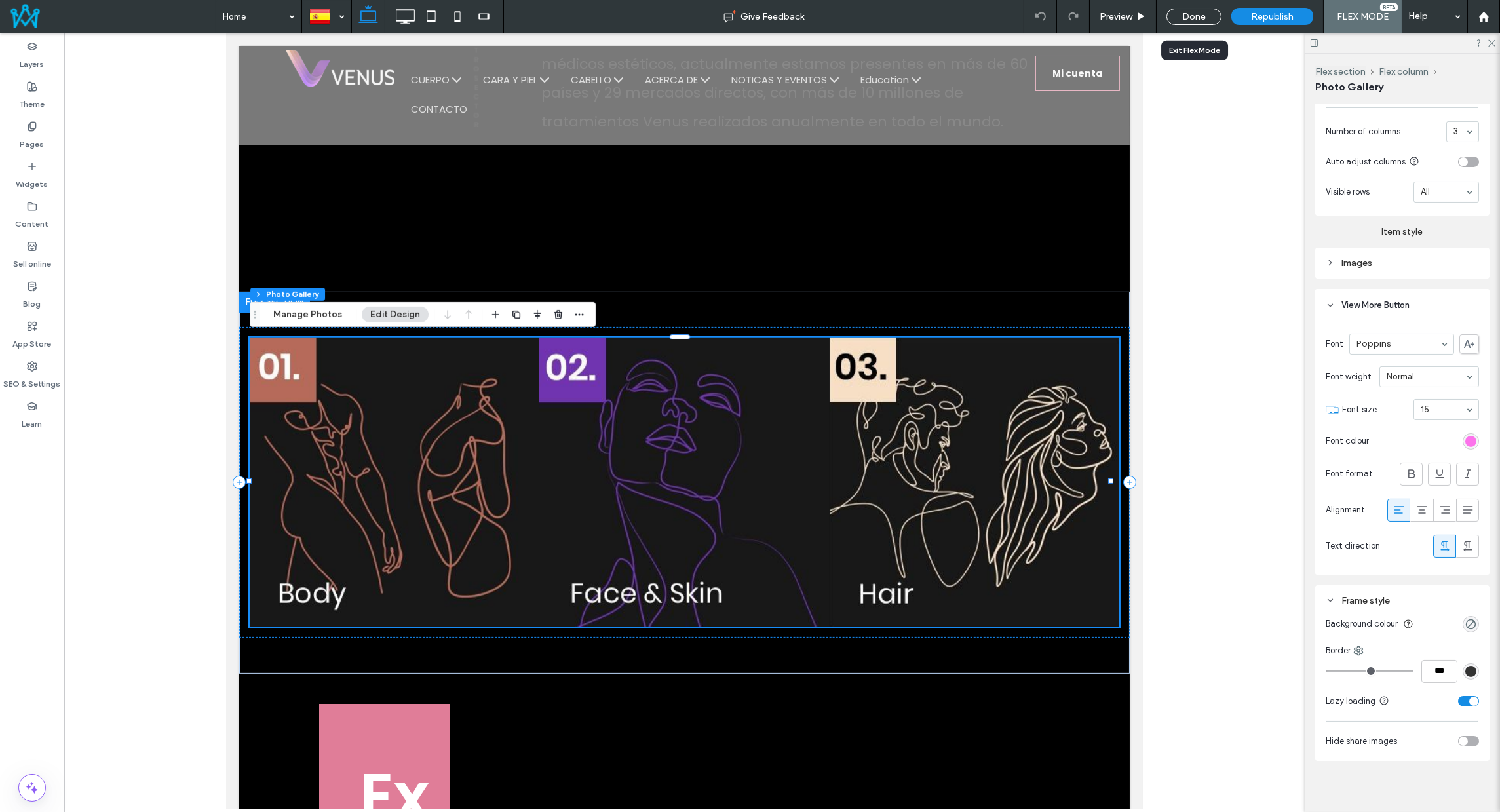
click at [1179, 12] on div "Done" at bounding box center [1193, 16] width 55 height 16
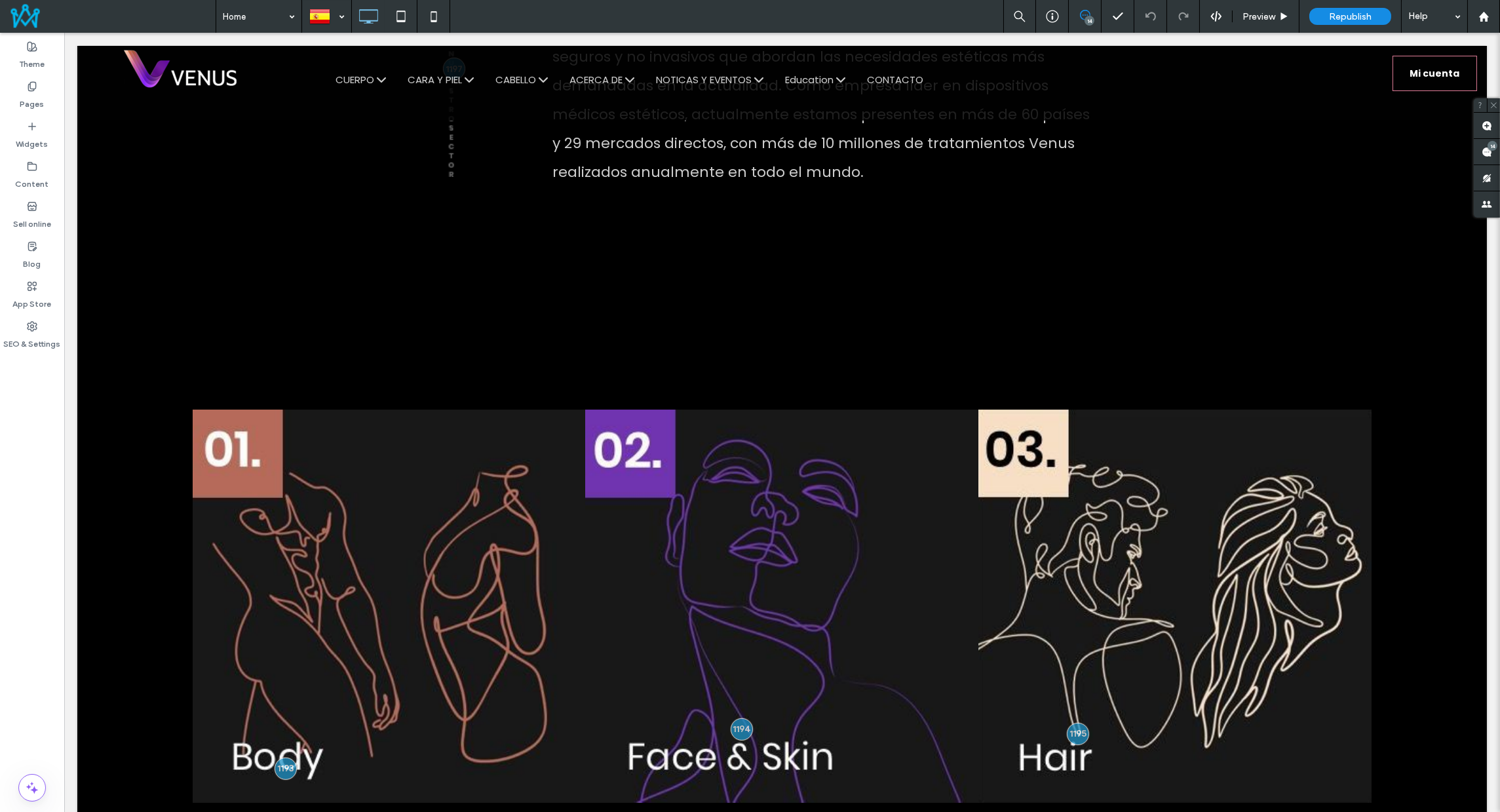
scroll to position [1506, 0]
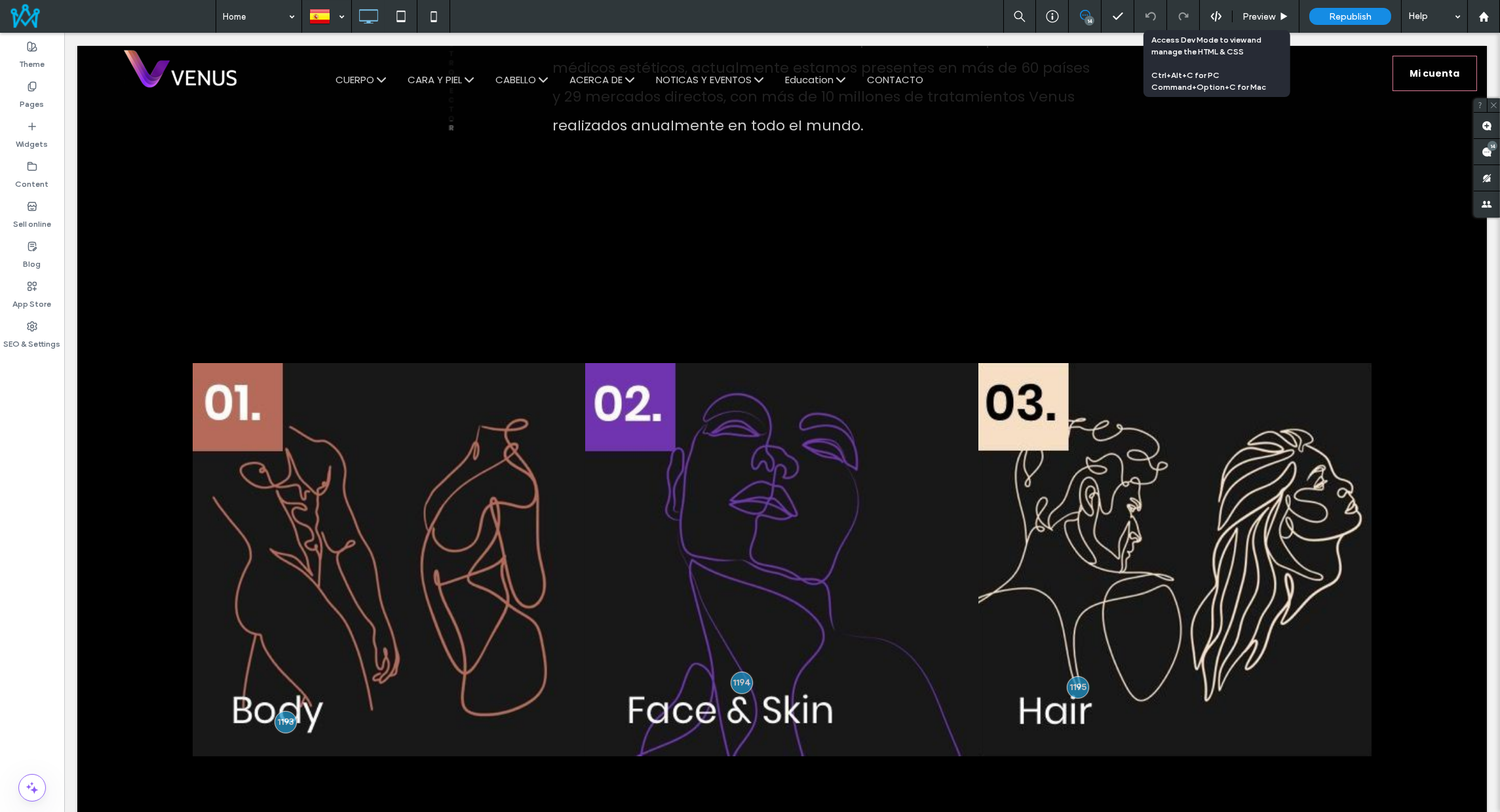
click at [1223, 18] on div at bounding box center [1215, 16] width 32 height 12
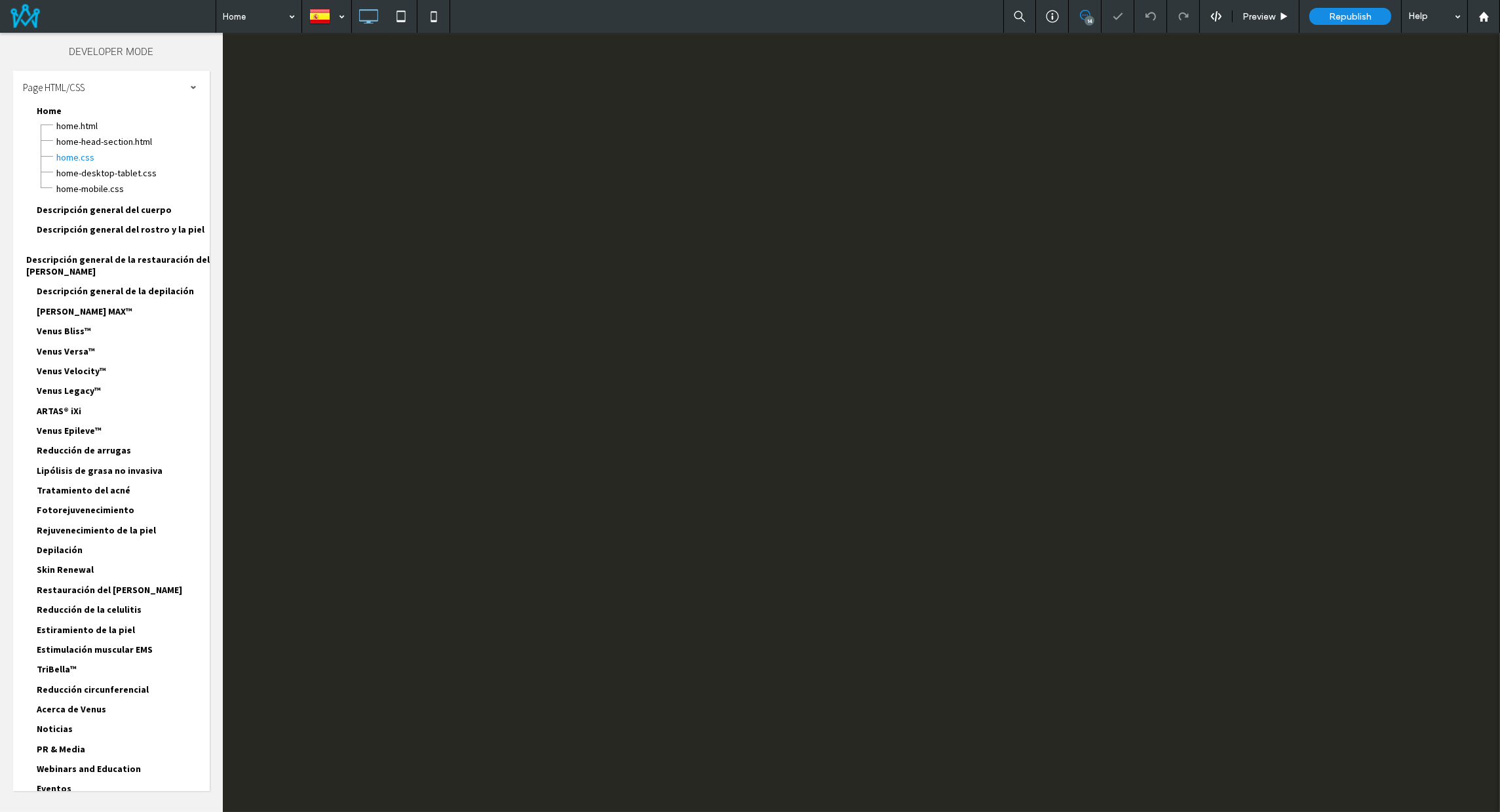
scroll to position [0, 0]
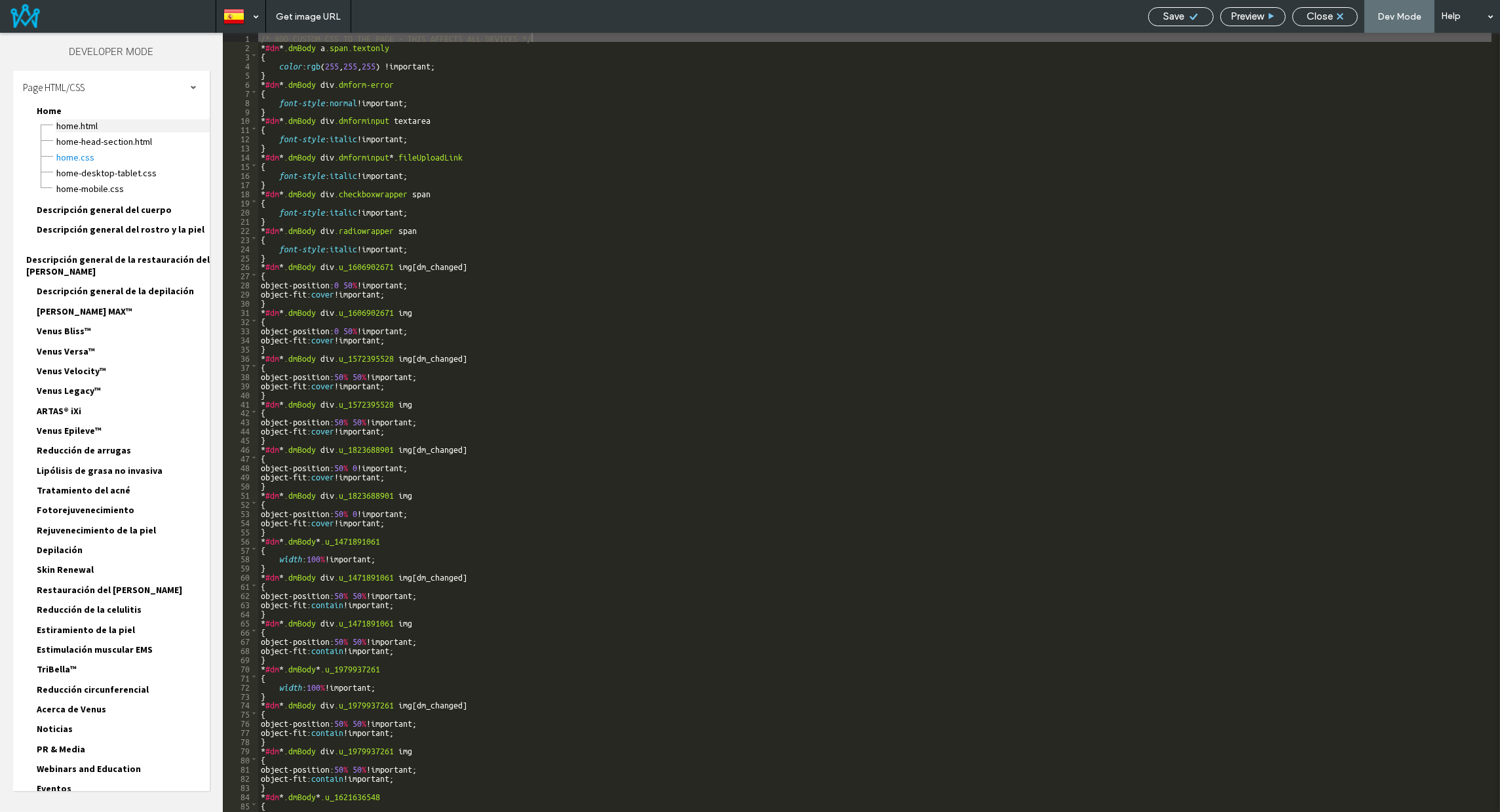
click at [92, 129] on span "Home.HTML" at bounding box center [132, 126] width 154 height 13
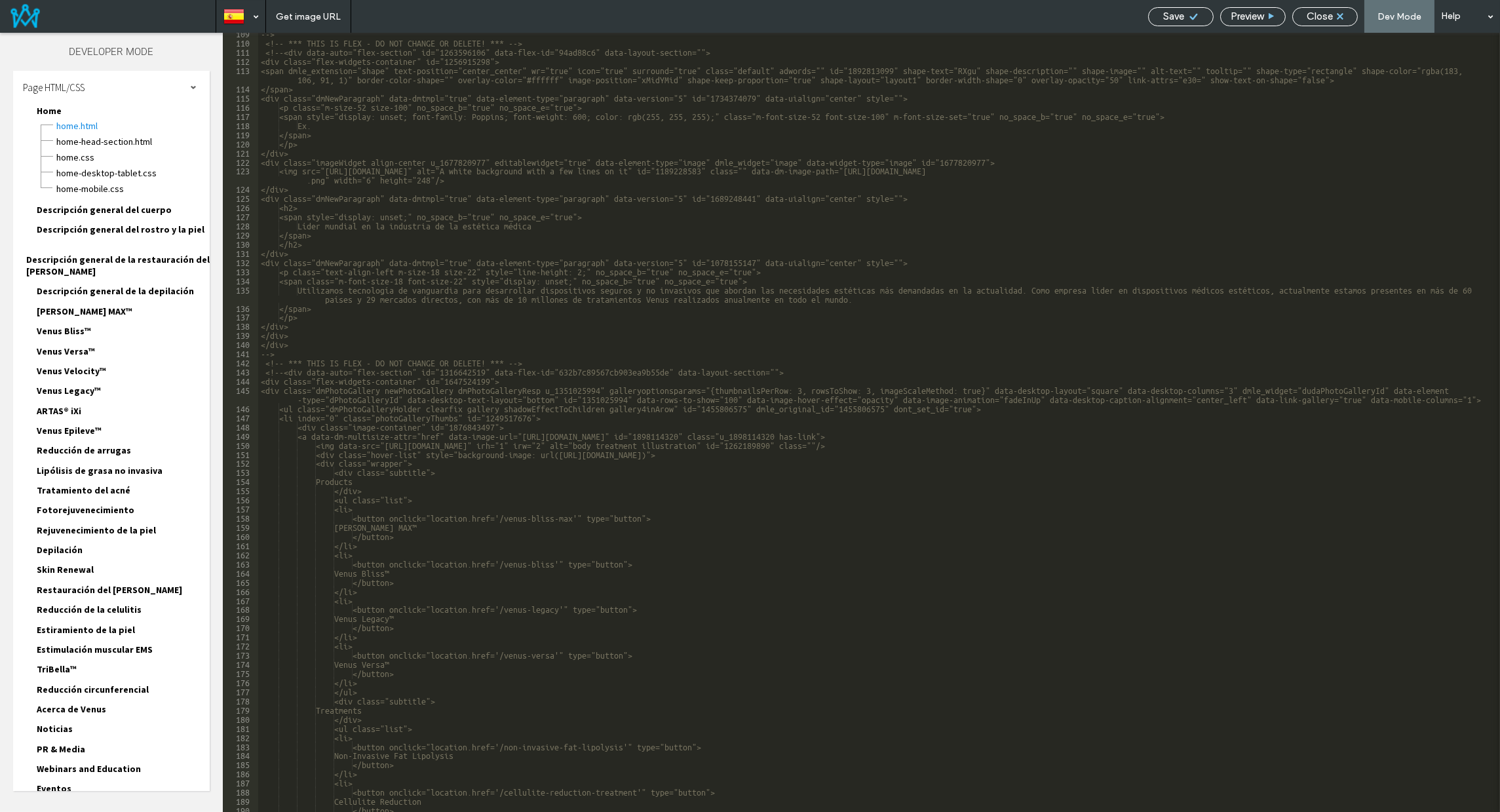
scroll to position [1000, 0]
click at [1310, 18] on span "Close" at bounding box center [1320, 16] width 27 height 12
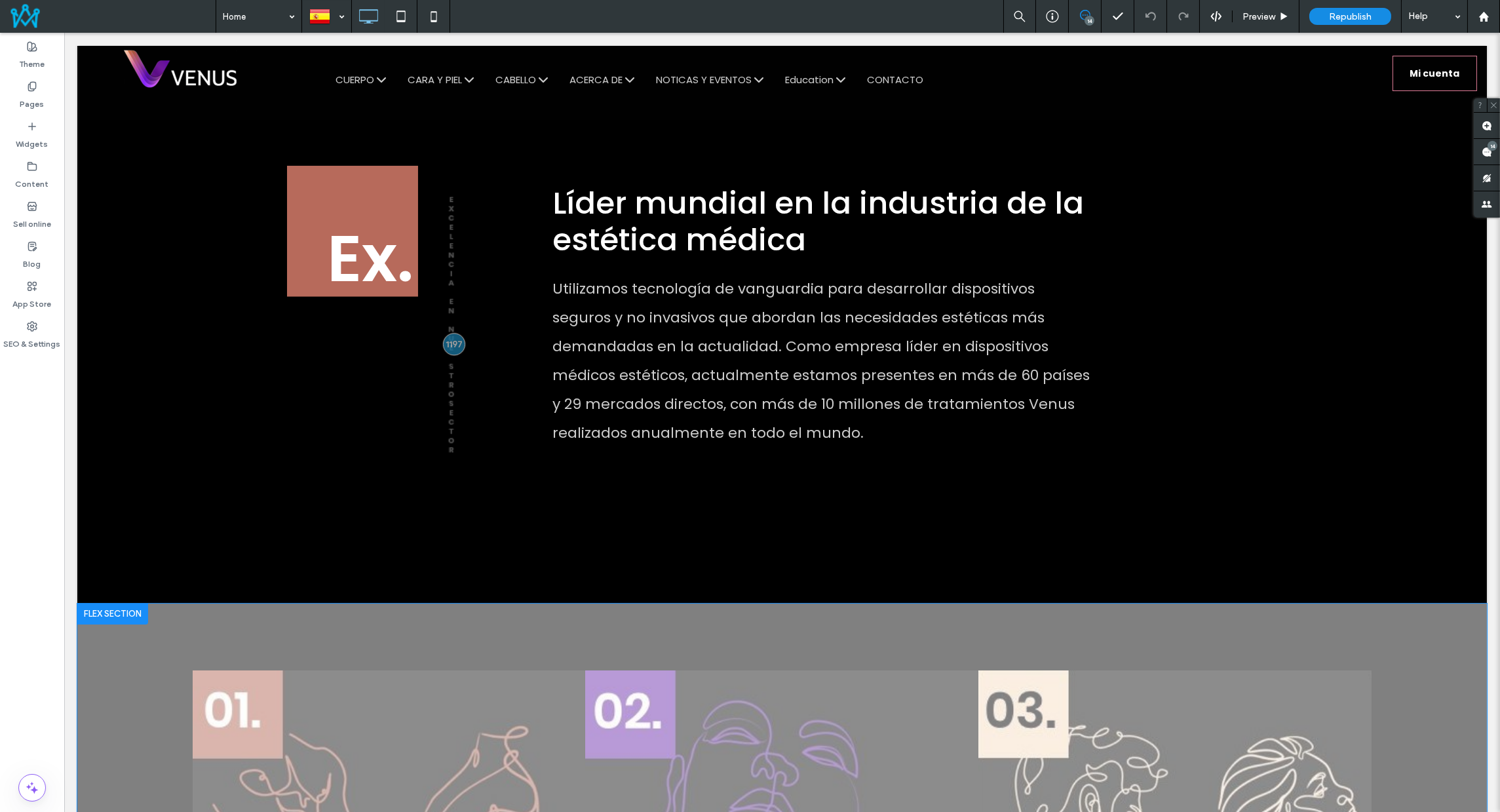
scroll to position [1608, 0]
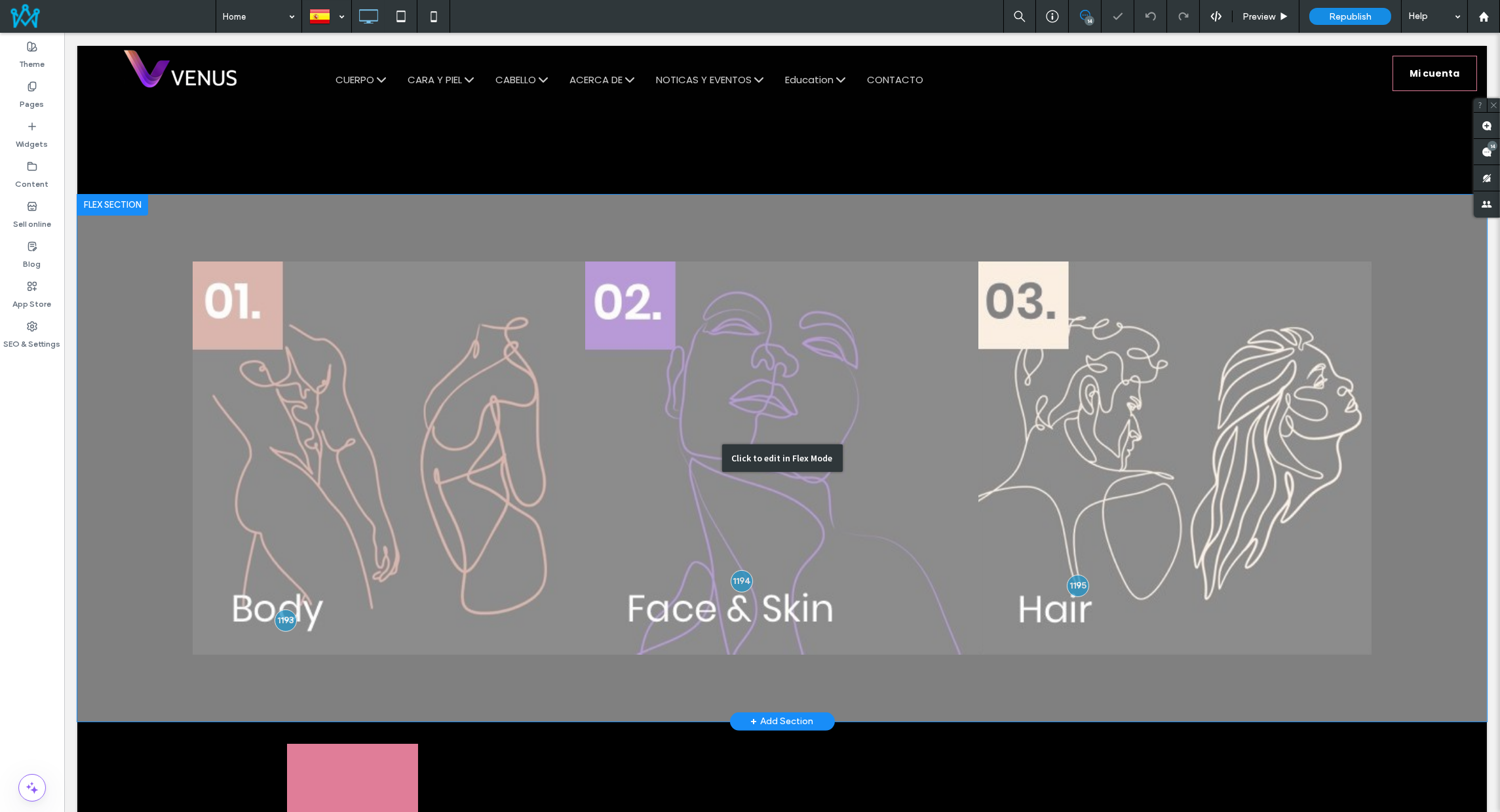
click at [832, 384] on div "Click to edit in Flex Mode" at bounding box center [782, 457] width 1410 height 527
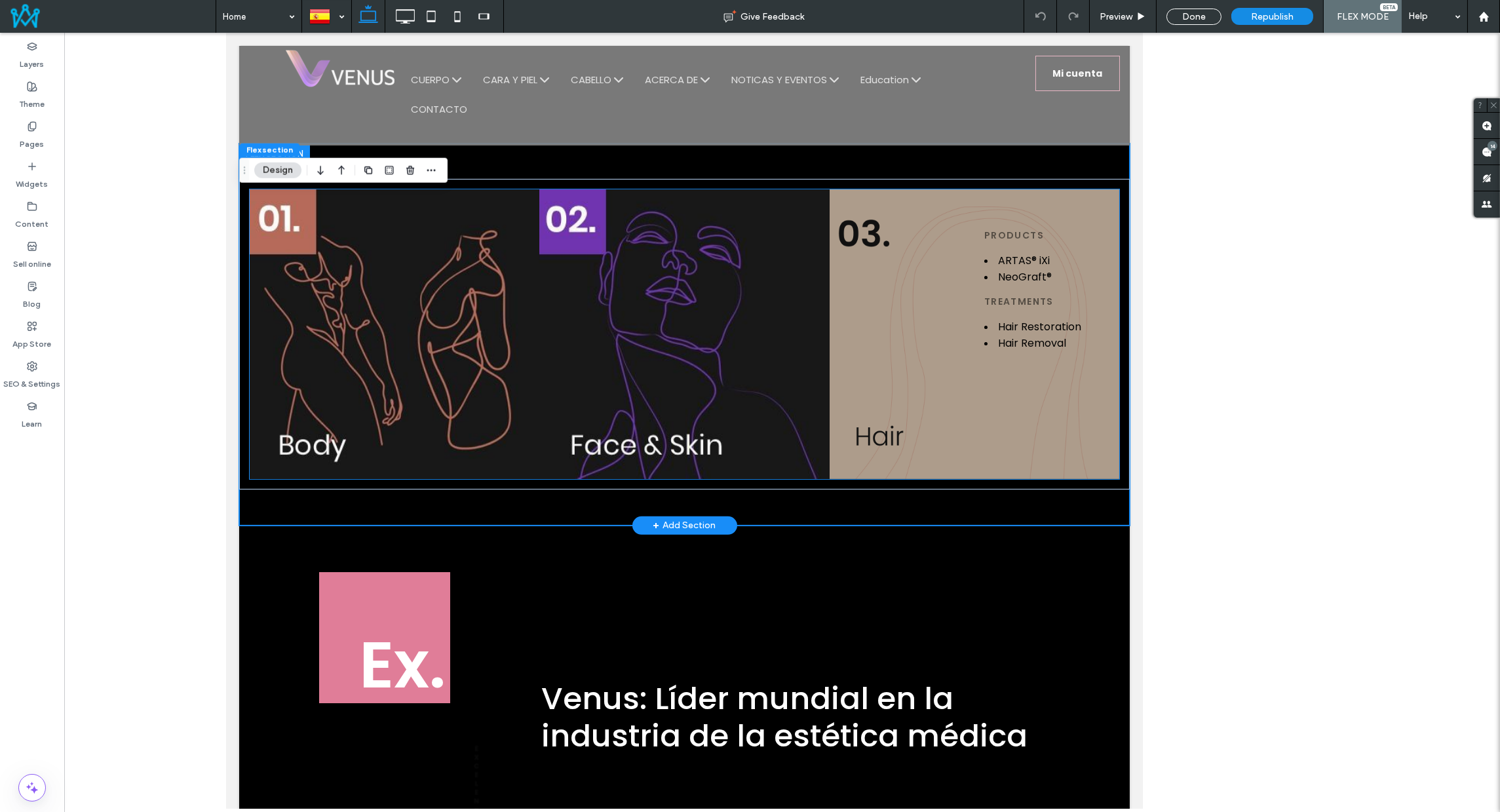
scroll to position [1558, 0]
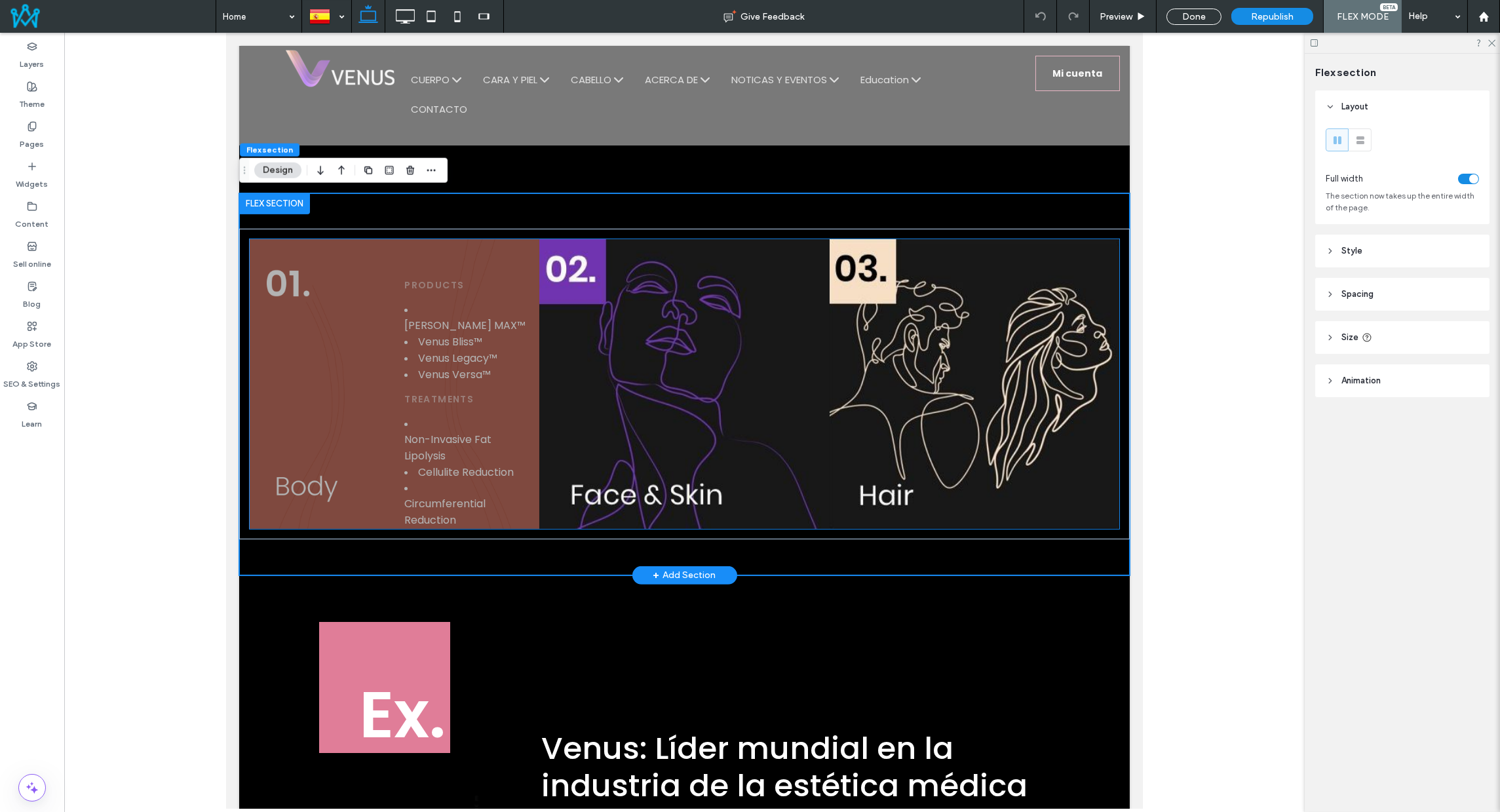
click at [432, 431] on button "Non-Invasive Fat Lipolysis" at bounding box center [466, 448] width 125 height 33
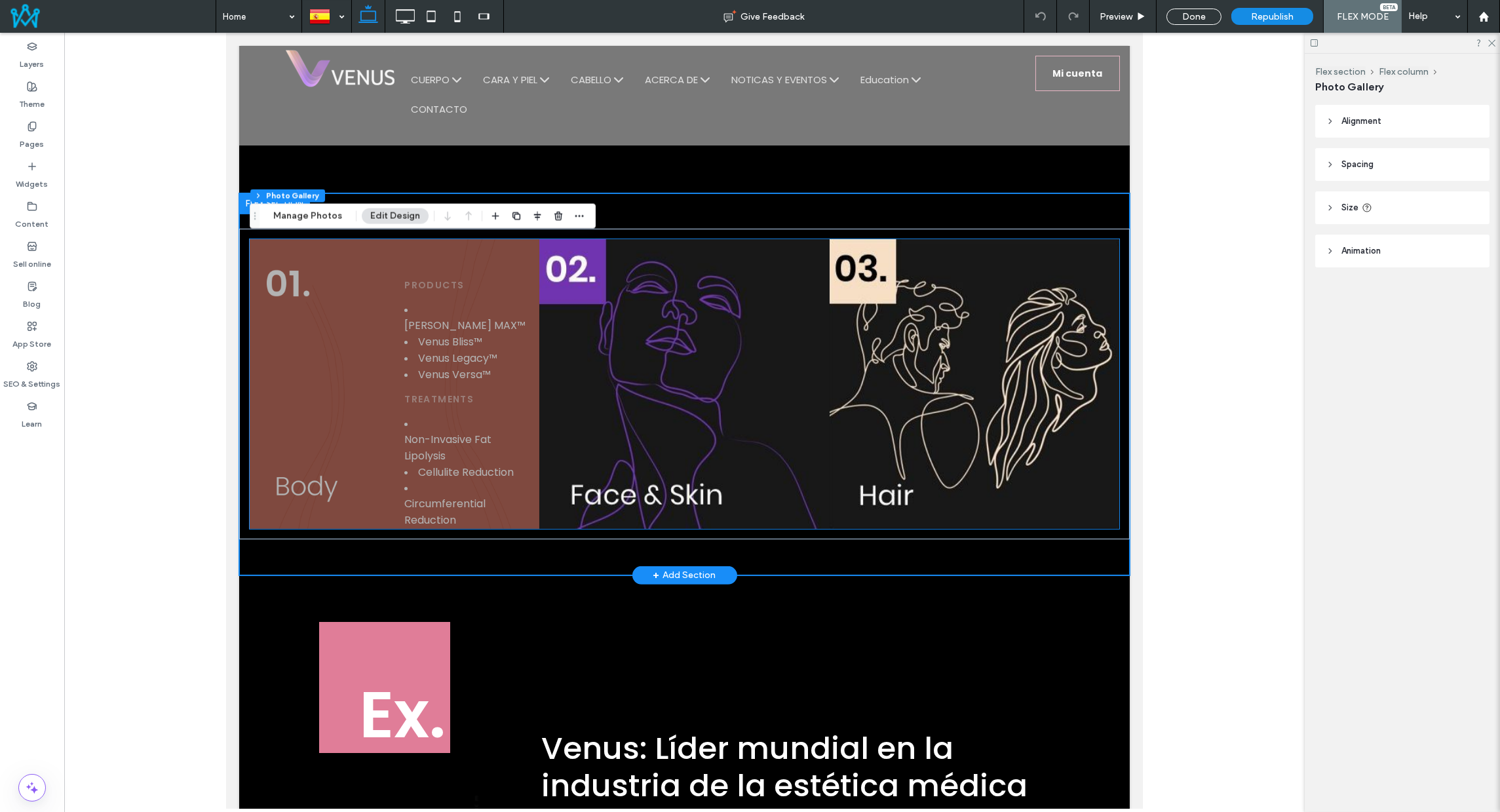
click at [432, 431] on button "Non-Invasive Fat Lipolysis" at bounding box center [466, 448] width 125 height 33
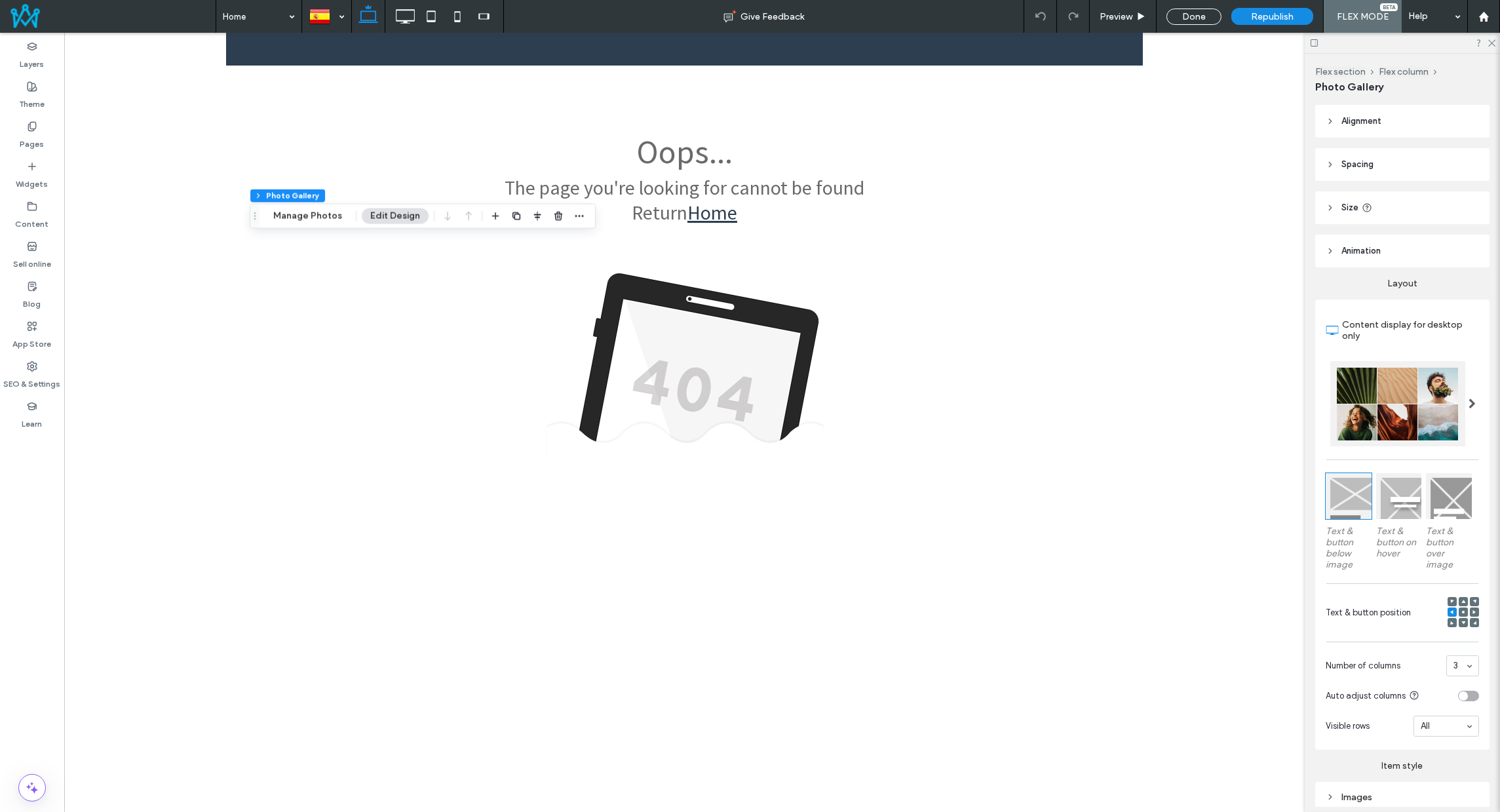
scroll to position [0, 0]
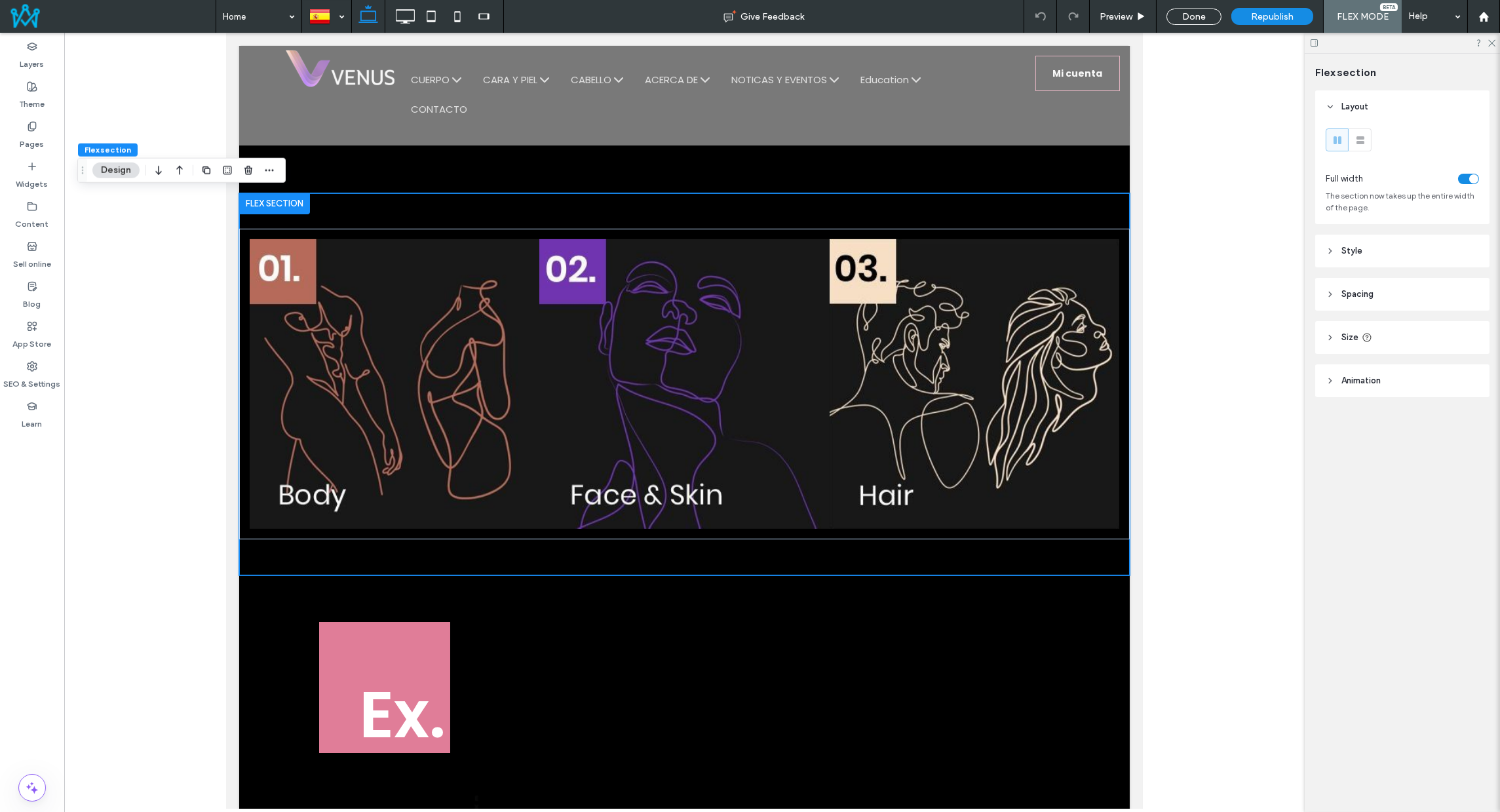
scroll to position [1558, 0]
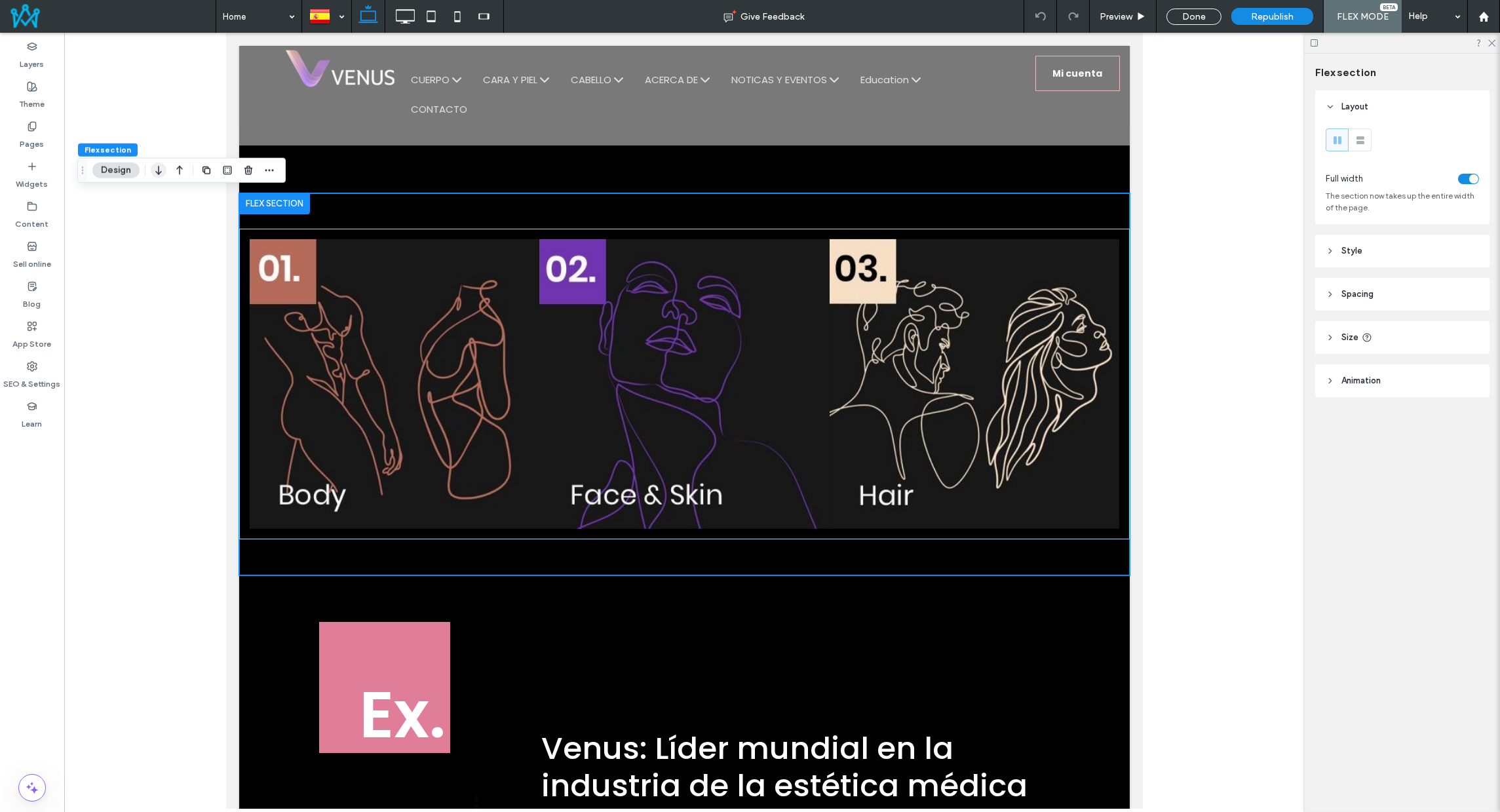
click at [157, 169] on icon "button" at bounding box center [158, 170] width 16 height 23
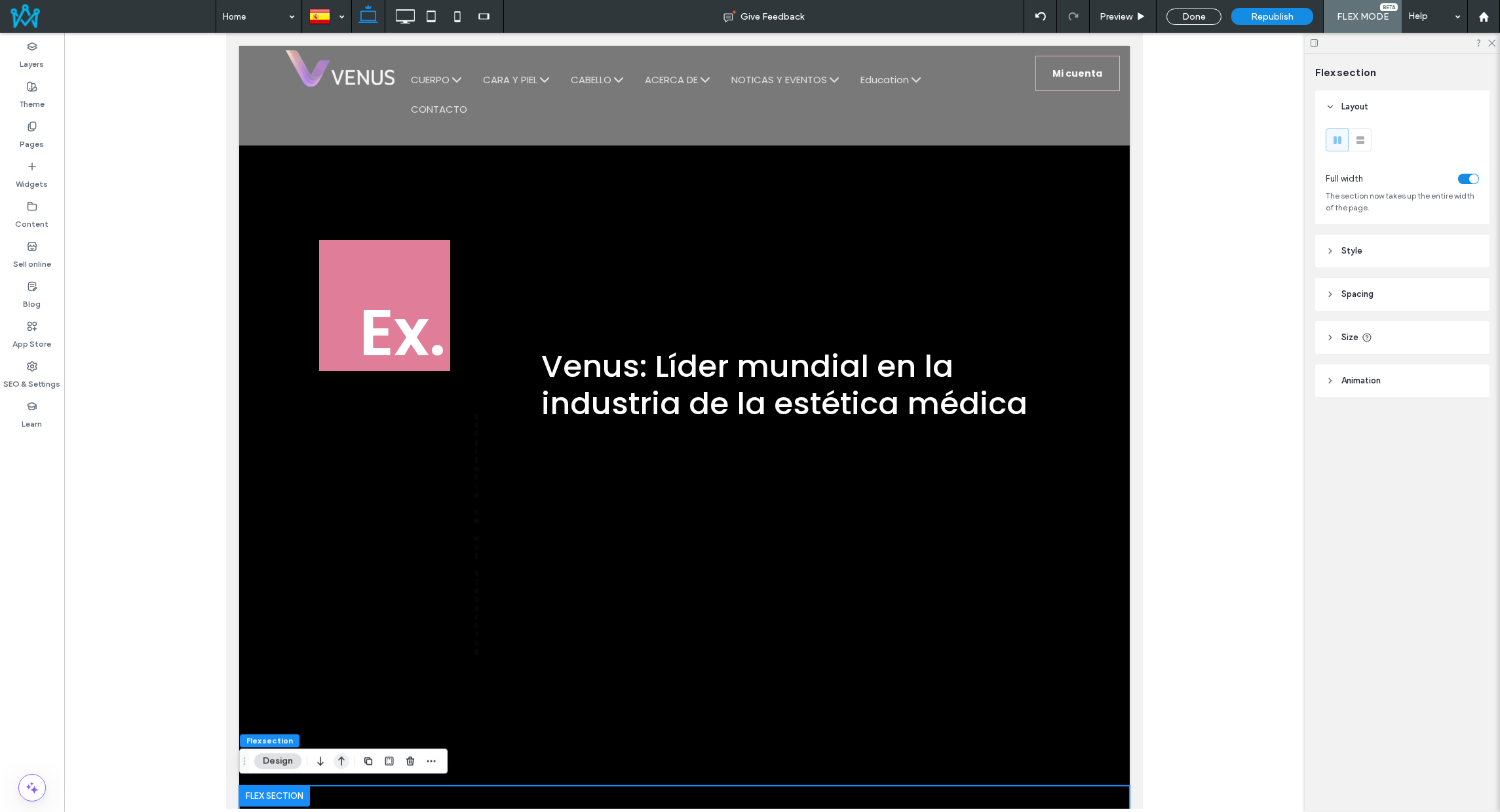
click at [341, 755] on icon "button" at bounding box center [342, 761] width 16 height 23
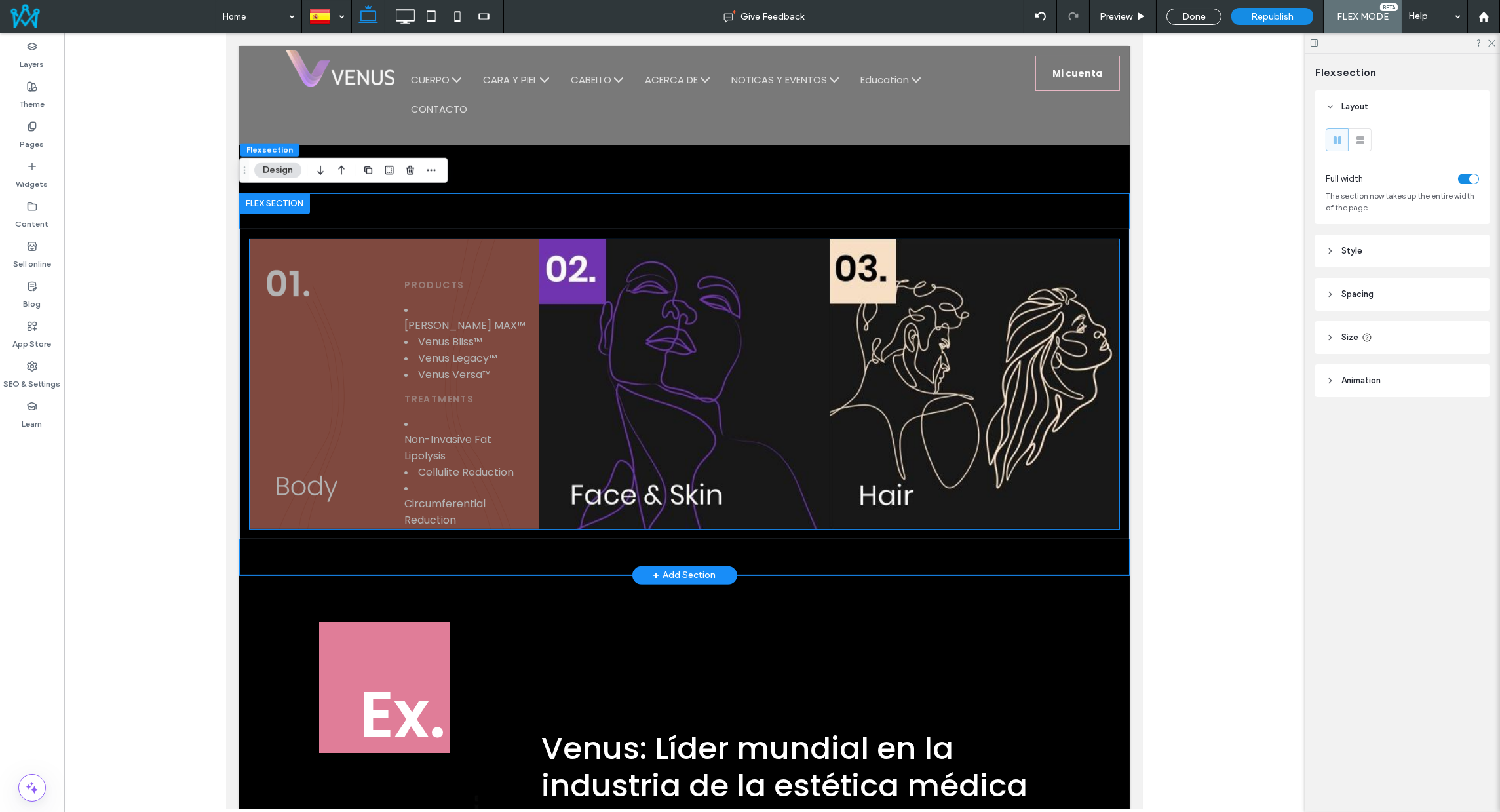
click at [294, 248] on div "Products Venus Bliss MAX™ Venus Bliss™ Venus Legacy™ Venus Versa™ Treatments No…" at bounding box center [393, 384] width 289 height 289
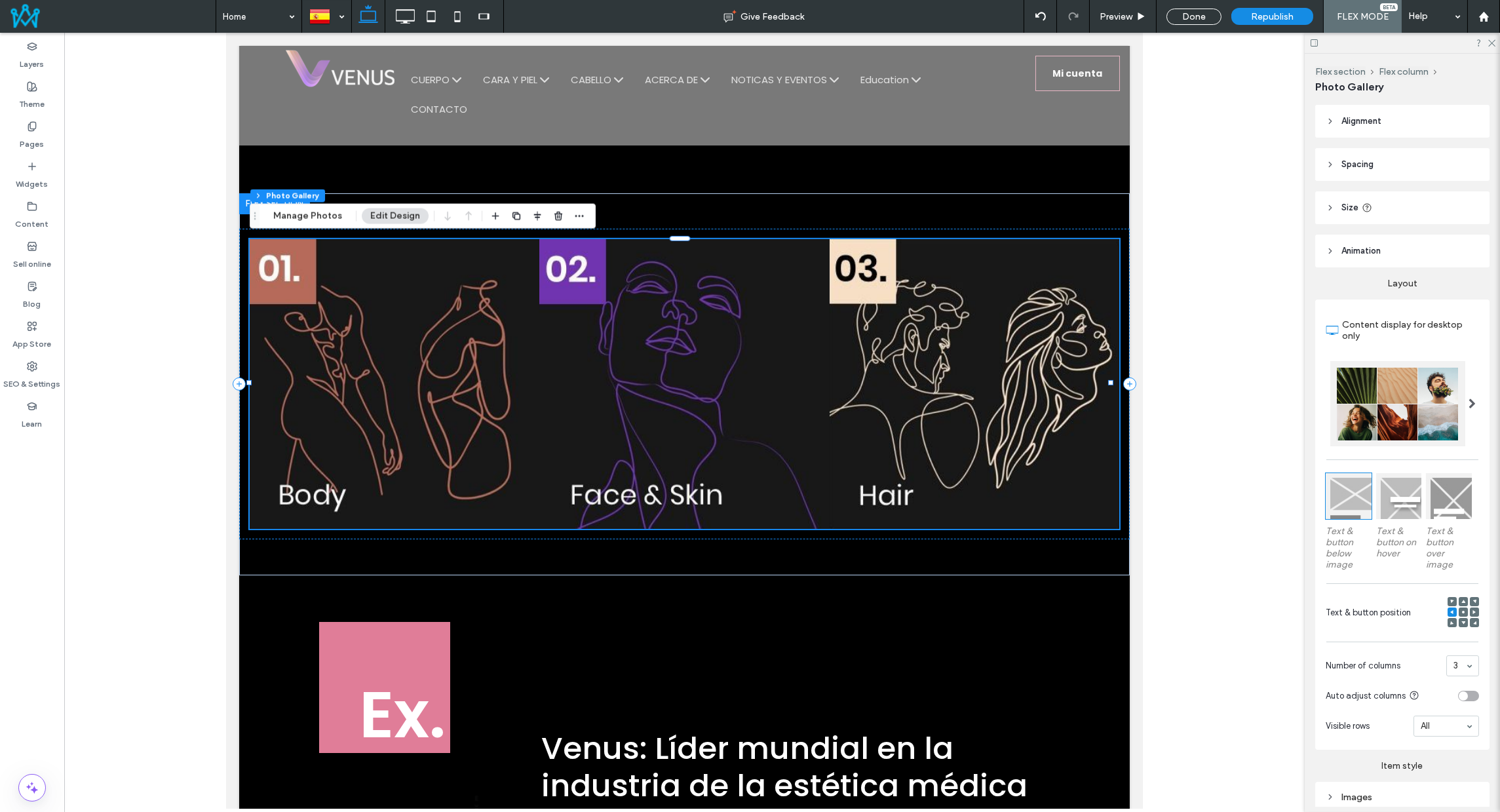
click at [1354, 256] on span "Animation" at bounding box center [1361, 250] width 39 height 13
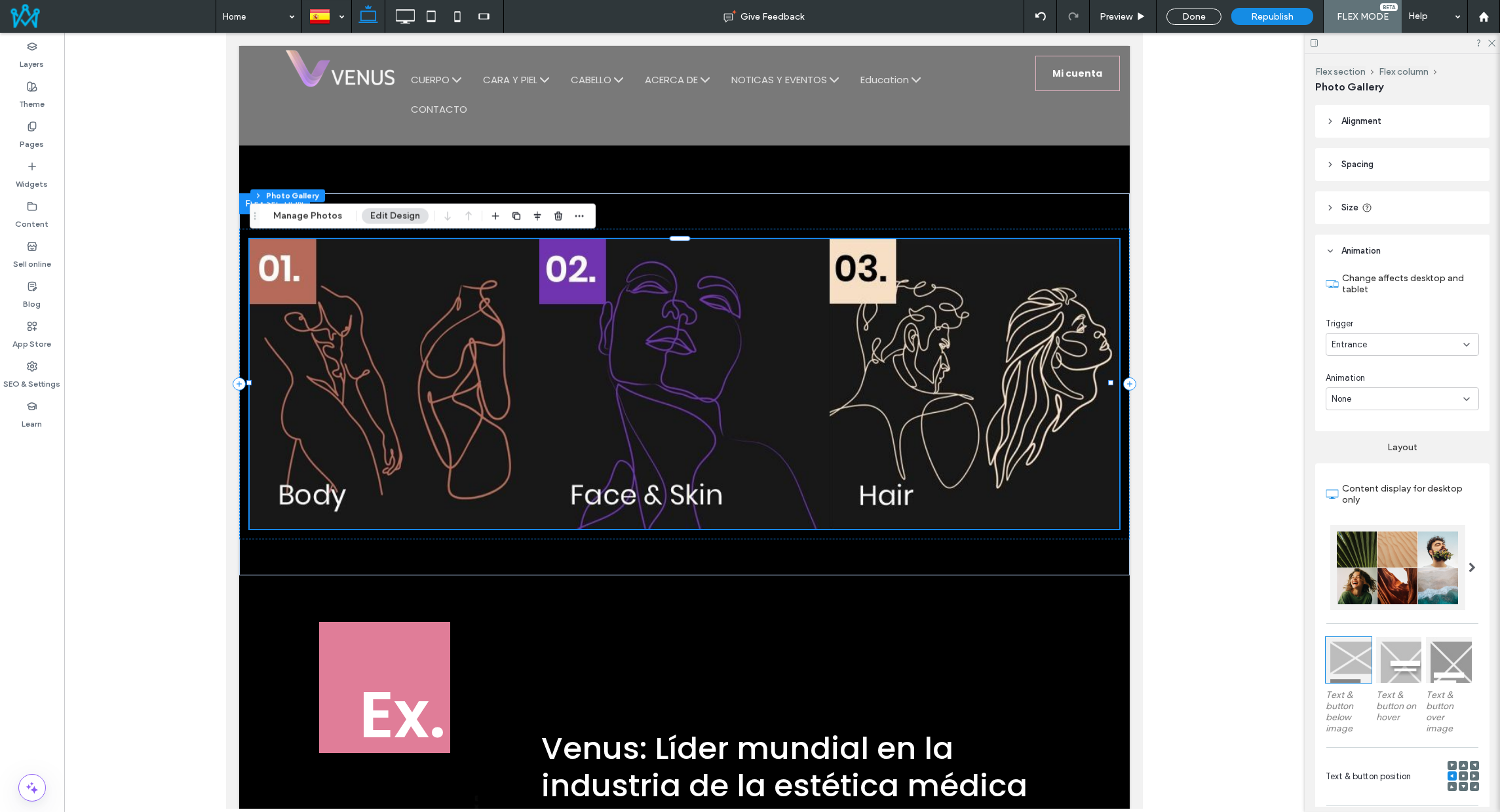
scroll to position [301, 0]
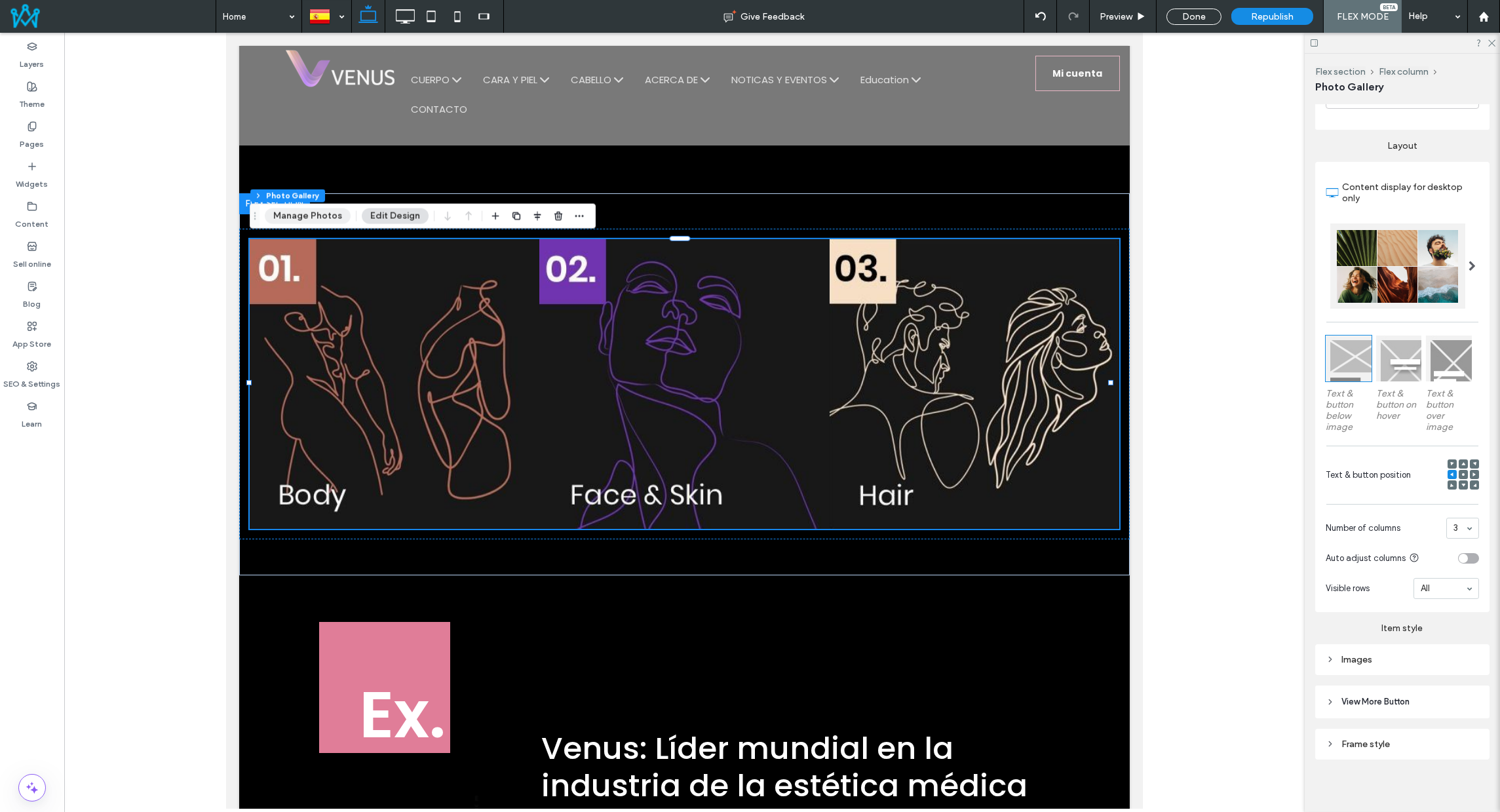
click at [314, 215] on button "Manage Photos" at bounding box center [307, 216] width 86 height 16
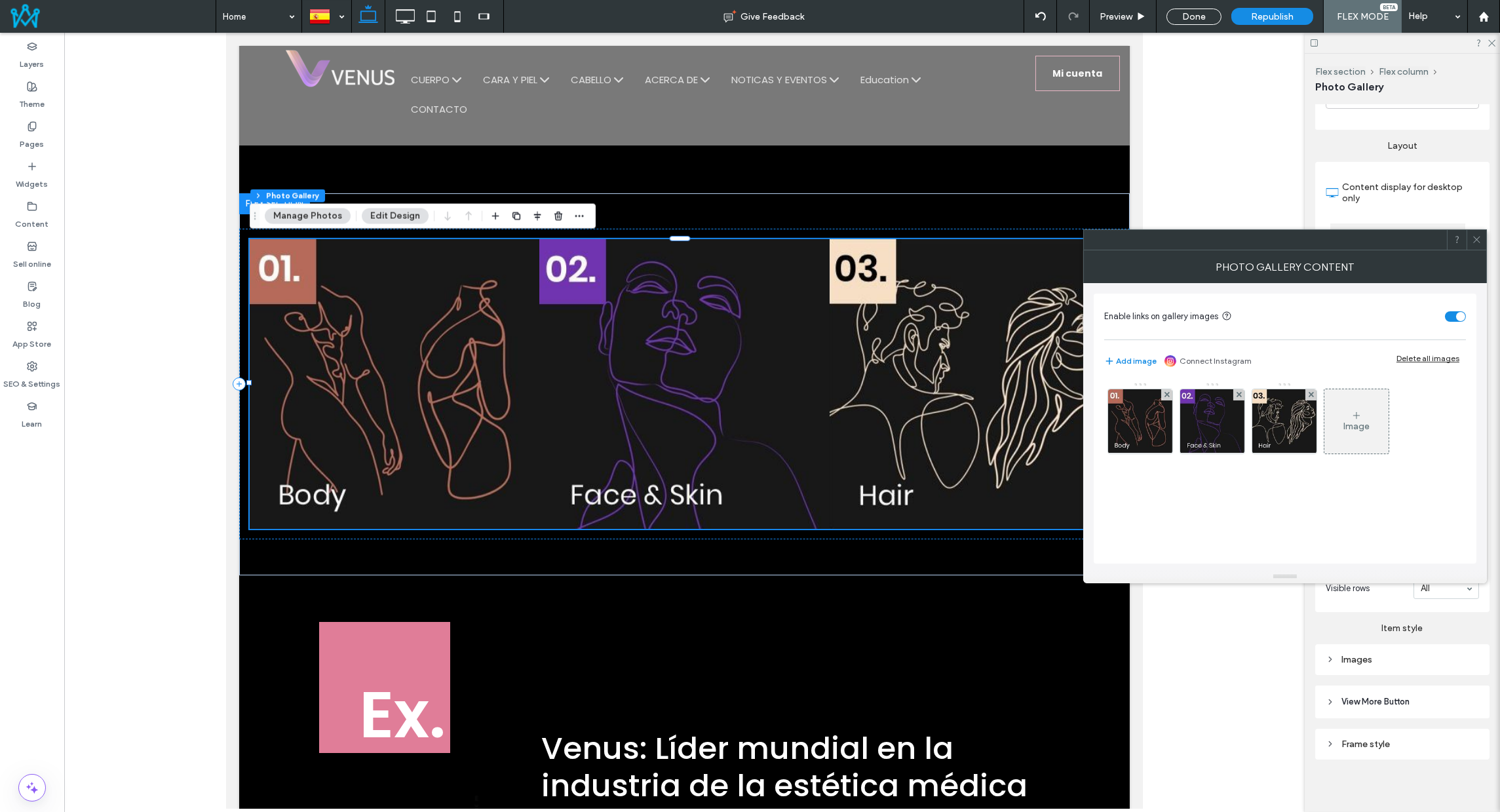
click at [1183, 315] on span "Enable links on gallery images" at bounding box center [1161, 316] width 114 height 10
click at [1281, 386] on div at bounding box center [1284, 418] width 66 height 72
click at [1280, 413] on img at bounding box center [1283, 421] width 65 height 64
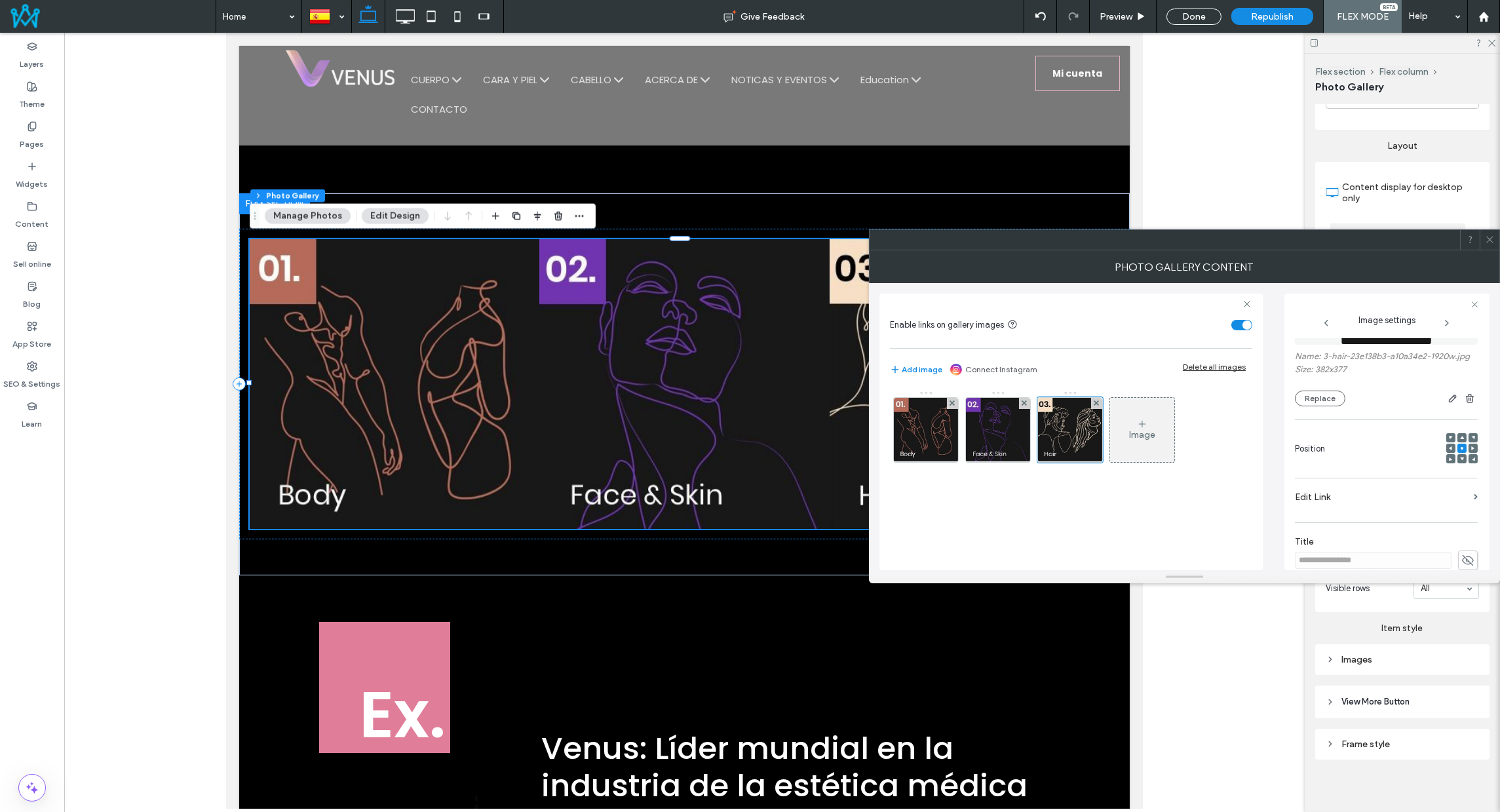
scroll to position [0, 0]
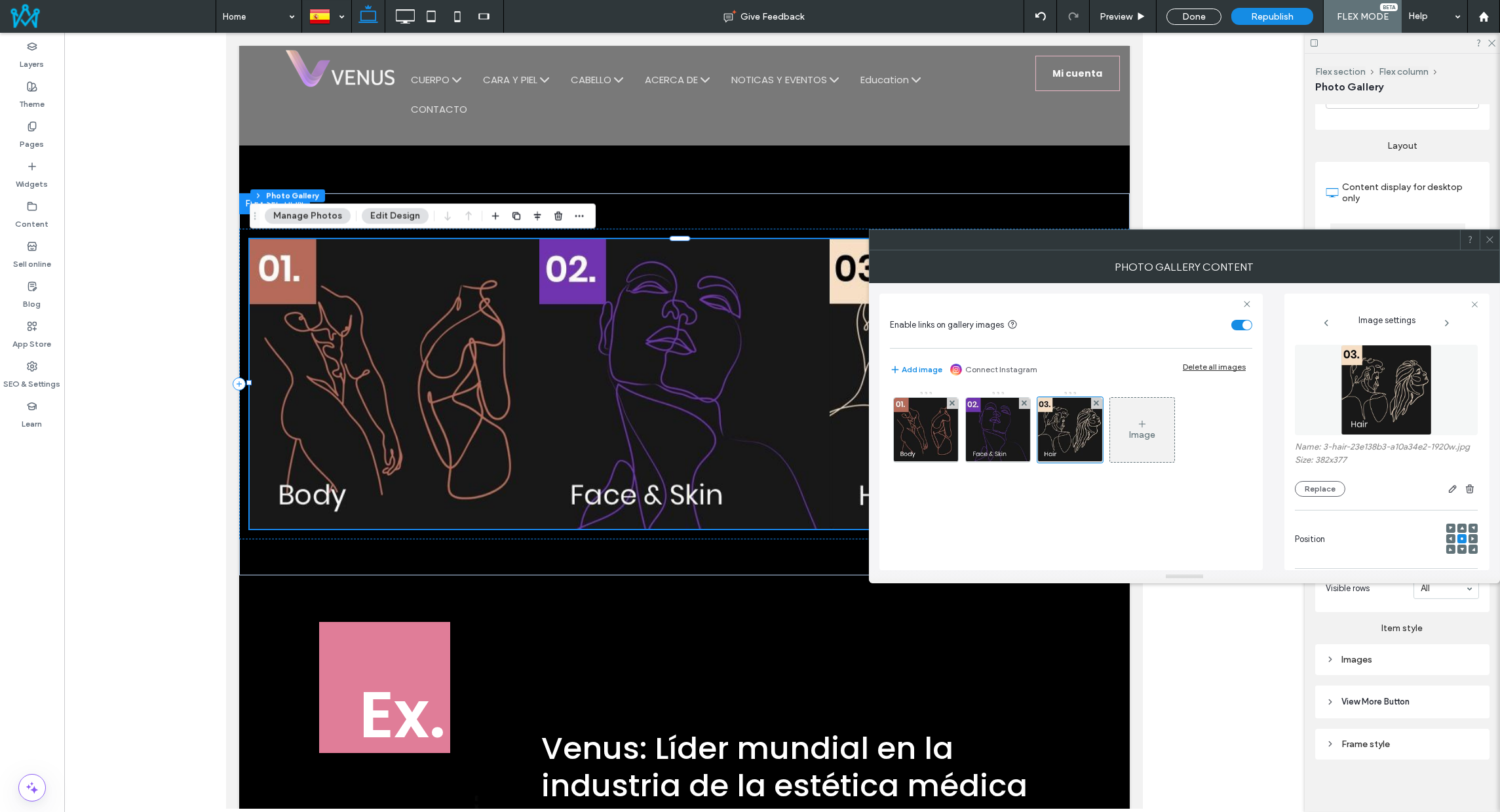
click at [1445, 317] on icon at bounding box center [1446, 322] width 10 height 10
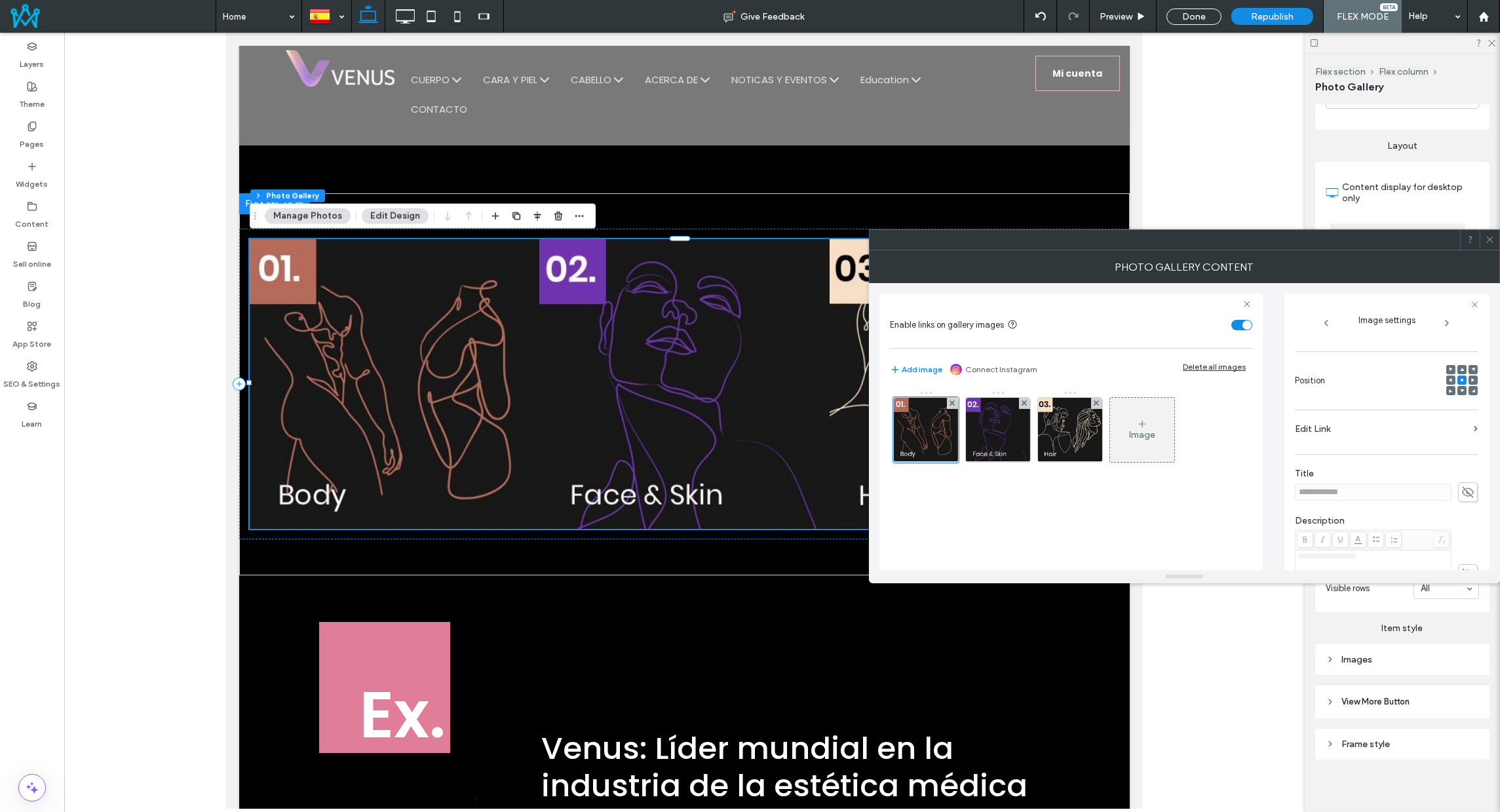
scroll to position [178, 0]
click at [1321, 407] on label "Edit Link" at bounding box center [1381, 409] width 174 height 24
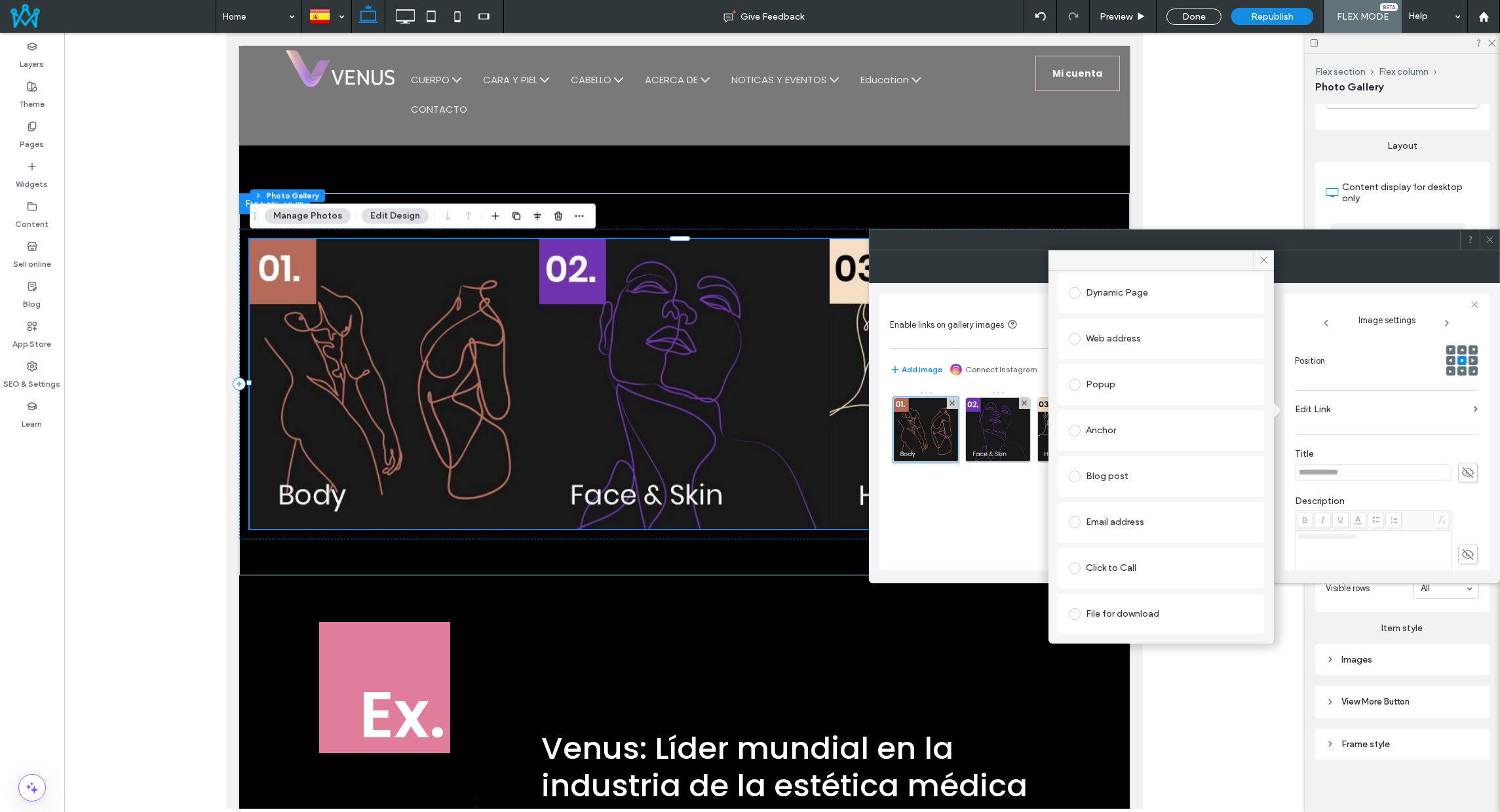
scroll to position [0, 0]
click at [1264, 256] on icon at bounding box center [1264, 260] width 10 height 10
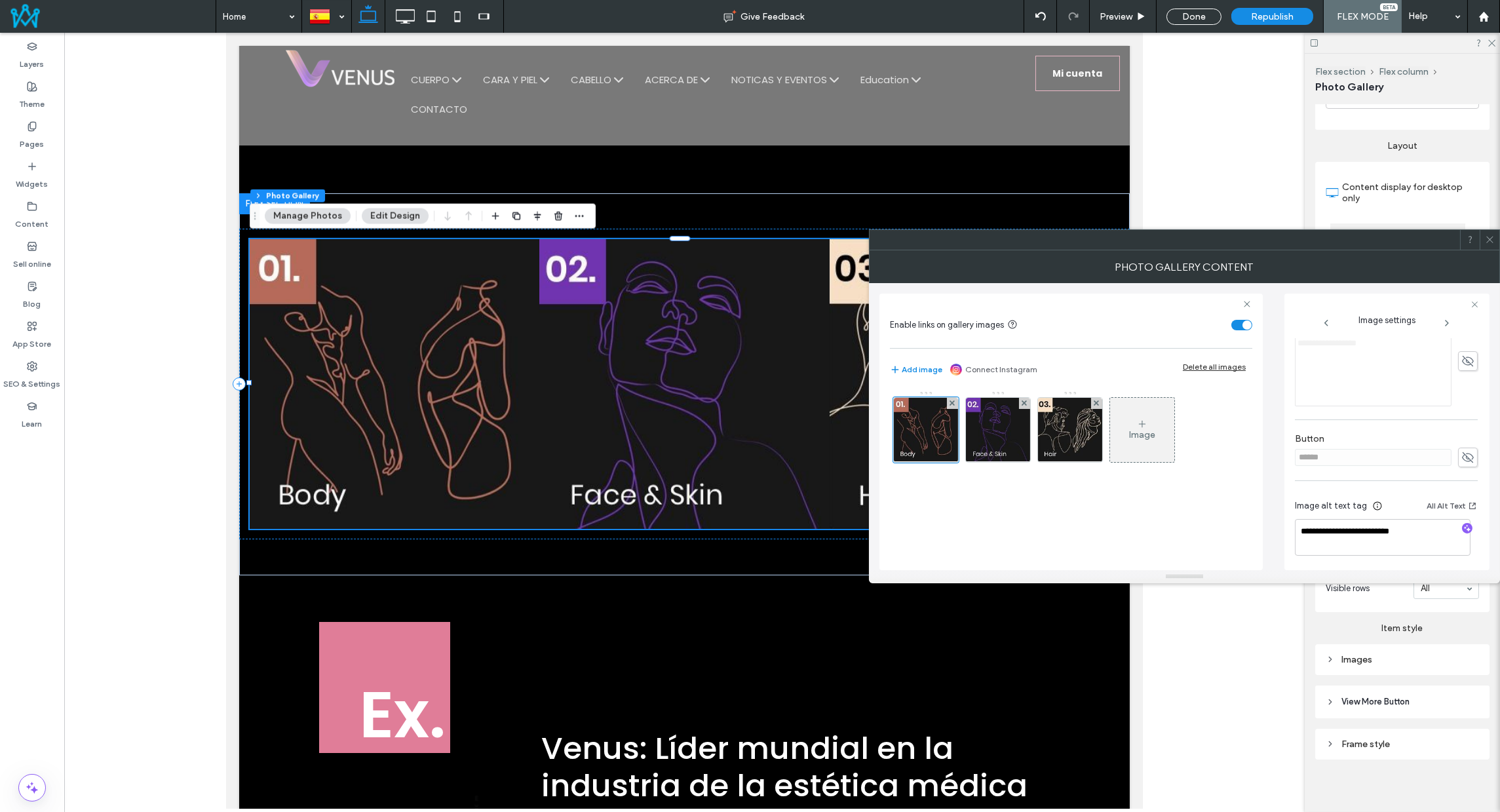
scroll to position [371, 0]
click at [1493, 238] on icon at bounding box center [1490, 239] width 10 height 10
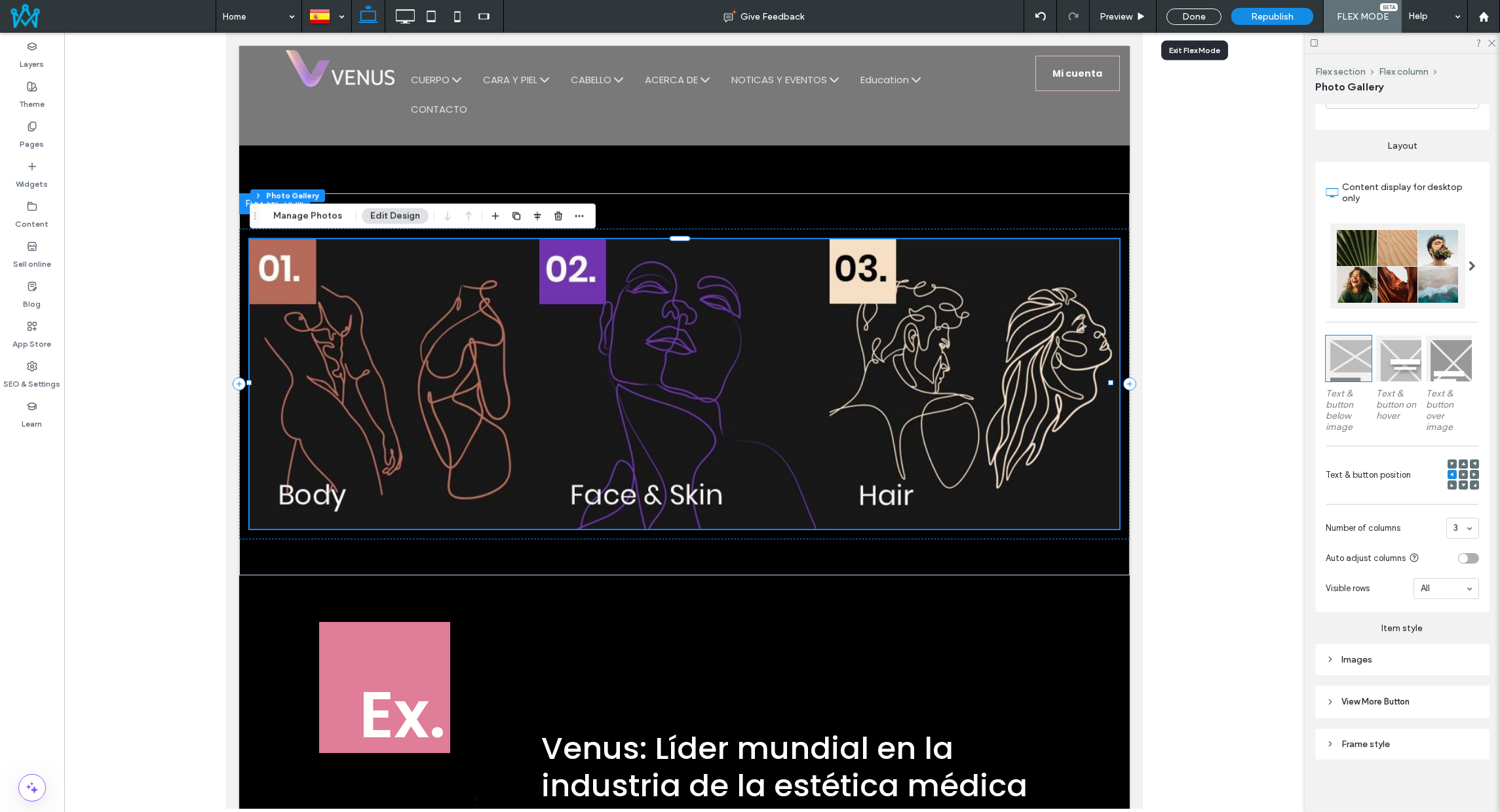
click at [1205, 20] on div "Done" at bounding box center [1193, 16] width 55 height 16
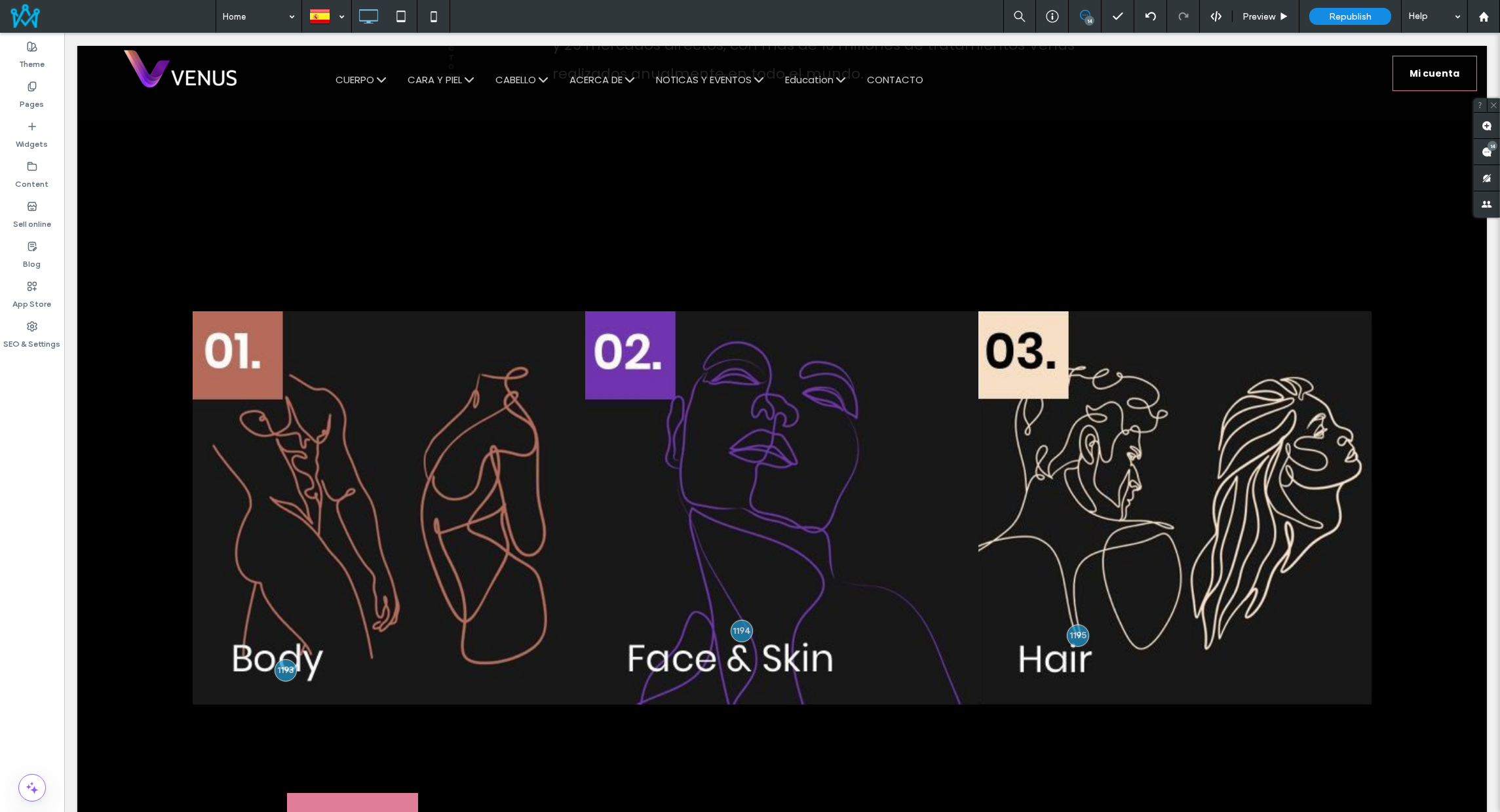
scroll to position [1605, 0]
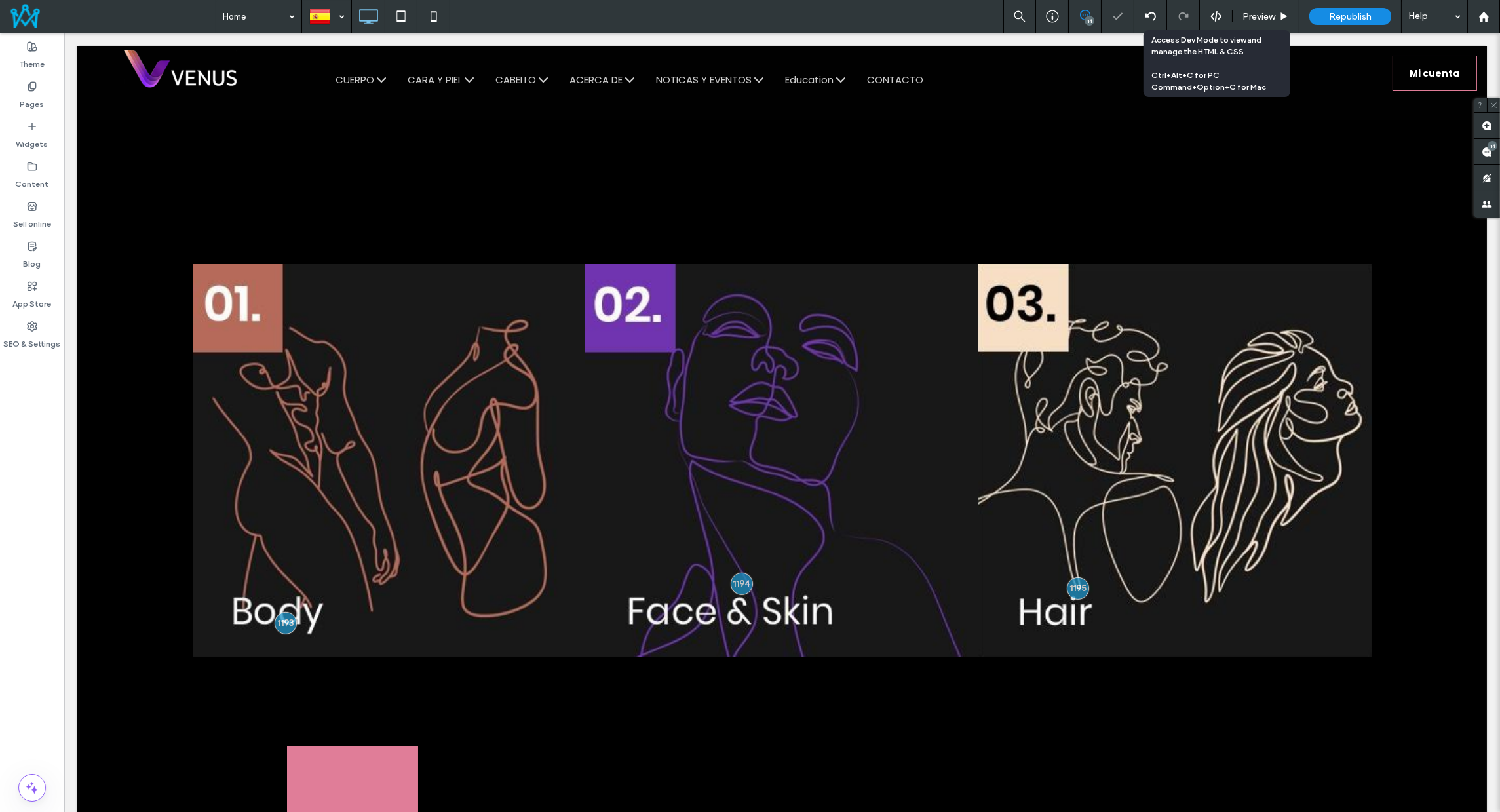
click at [1210, 14] on div at bounding box center [1215, 16] width 32 height 12
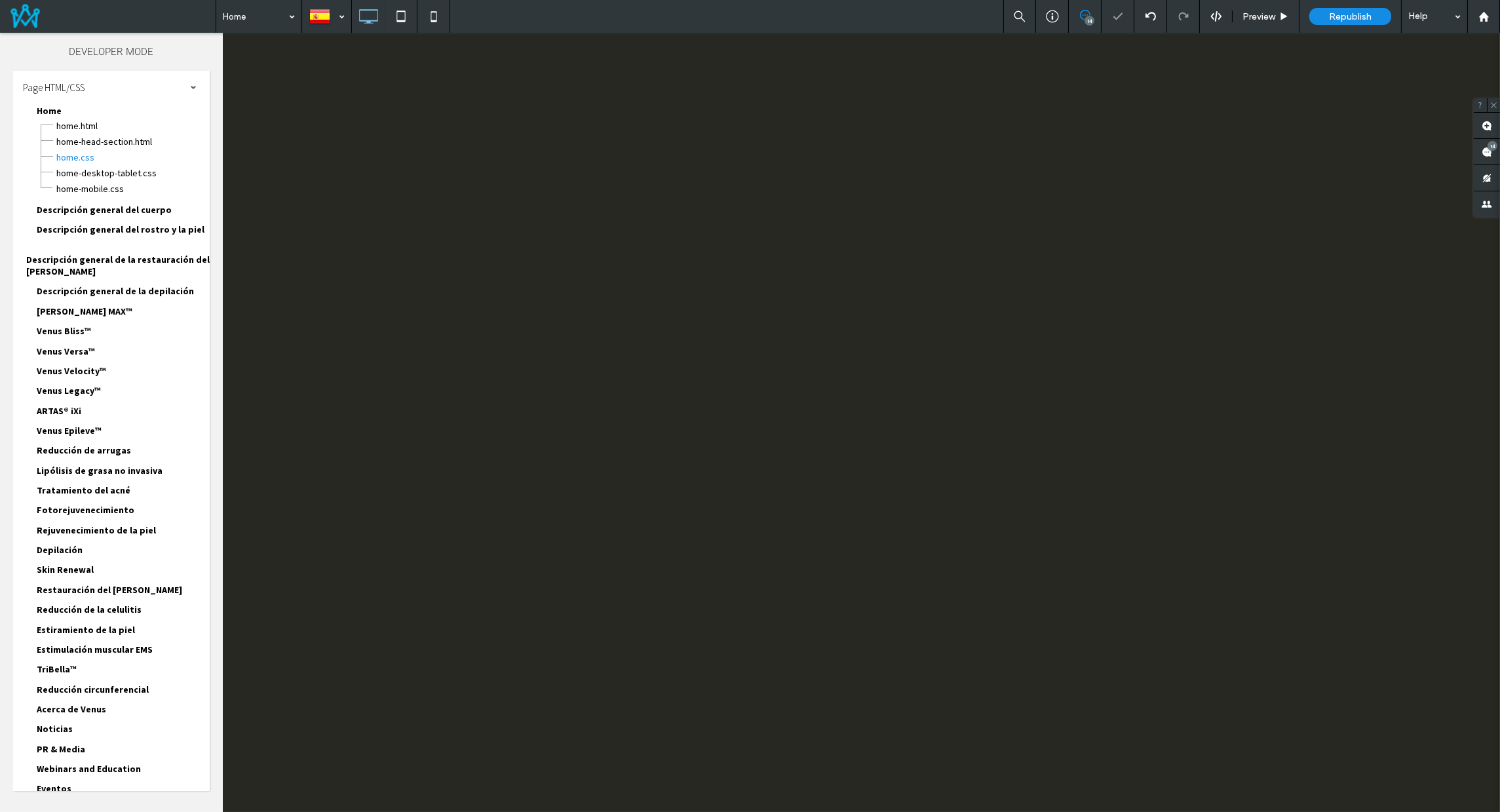
scroll to position [0, 0]
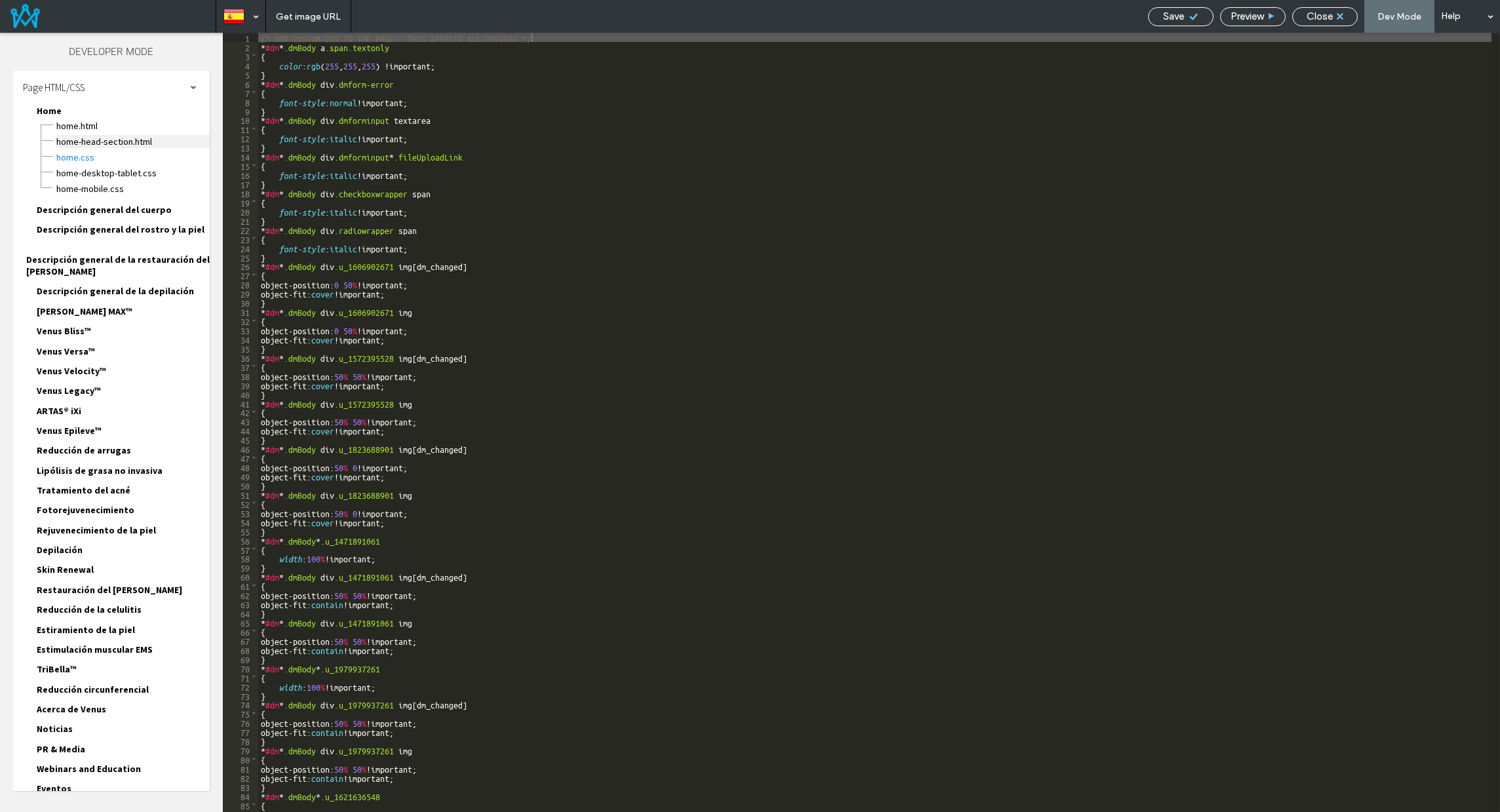
click at [105, 141] on span "Home-head-section.html" at bounding box center [132, 141] width 154 height 13
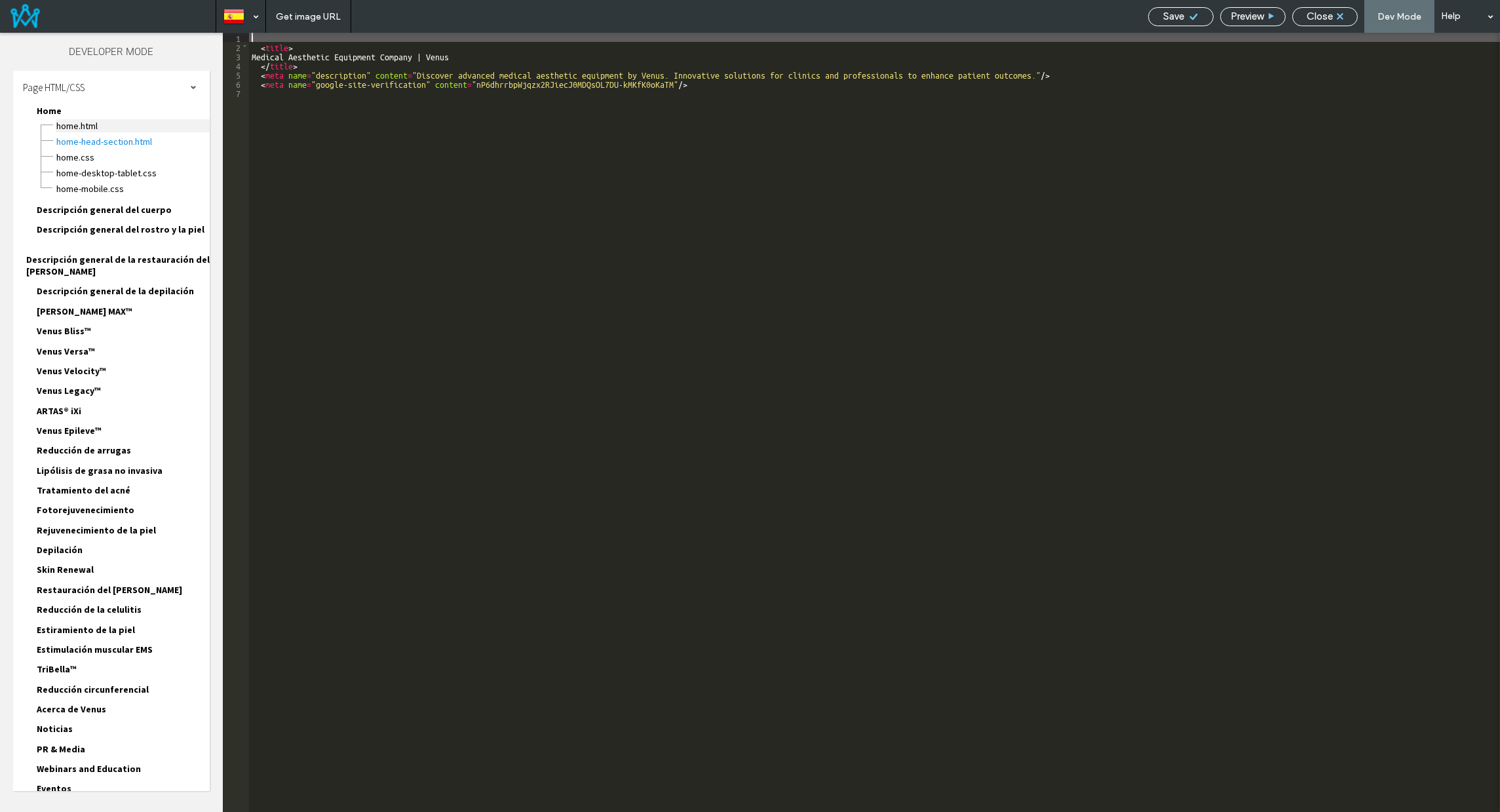
click at [90, 124] on span "Home.HTML" at bounding box center [132, 126] width 154 height 13
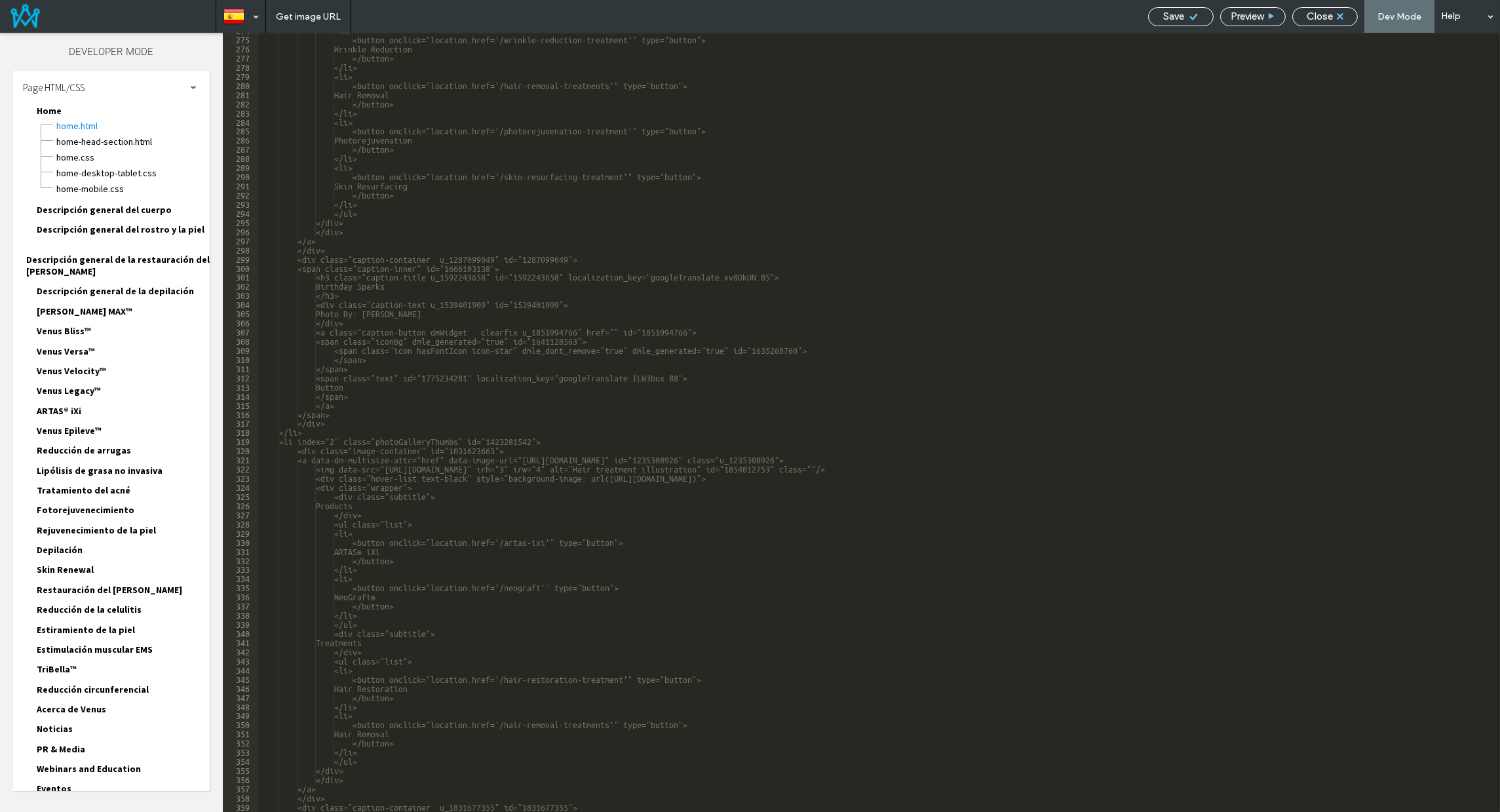
scroll to position [2547, 0]
drag, startPoint x: 413, startPoint y: 181, endPoint x: 424, endPoint y: 183, distance: 11.2
click at [413, 180] on div "<li> <button onclick="location.href='/wrinkle-reduction-treatment'" type="butto…" at bounding box center [874, 424] width 1233 height 797
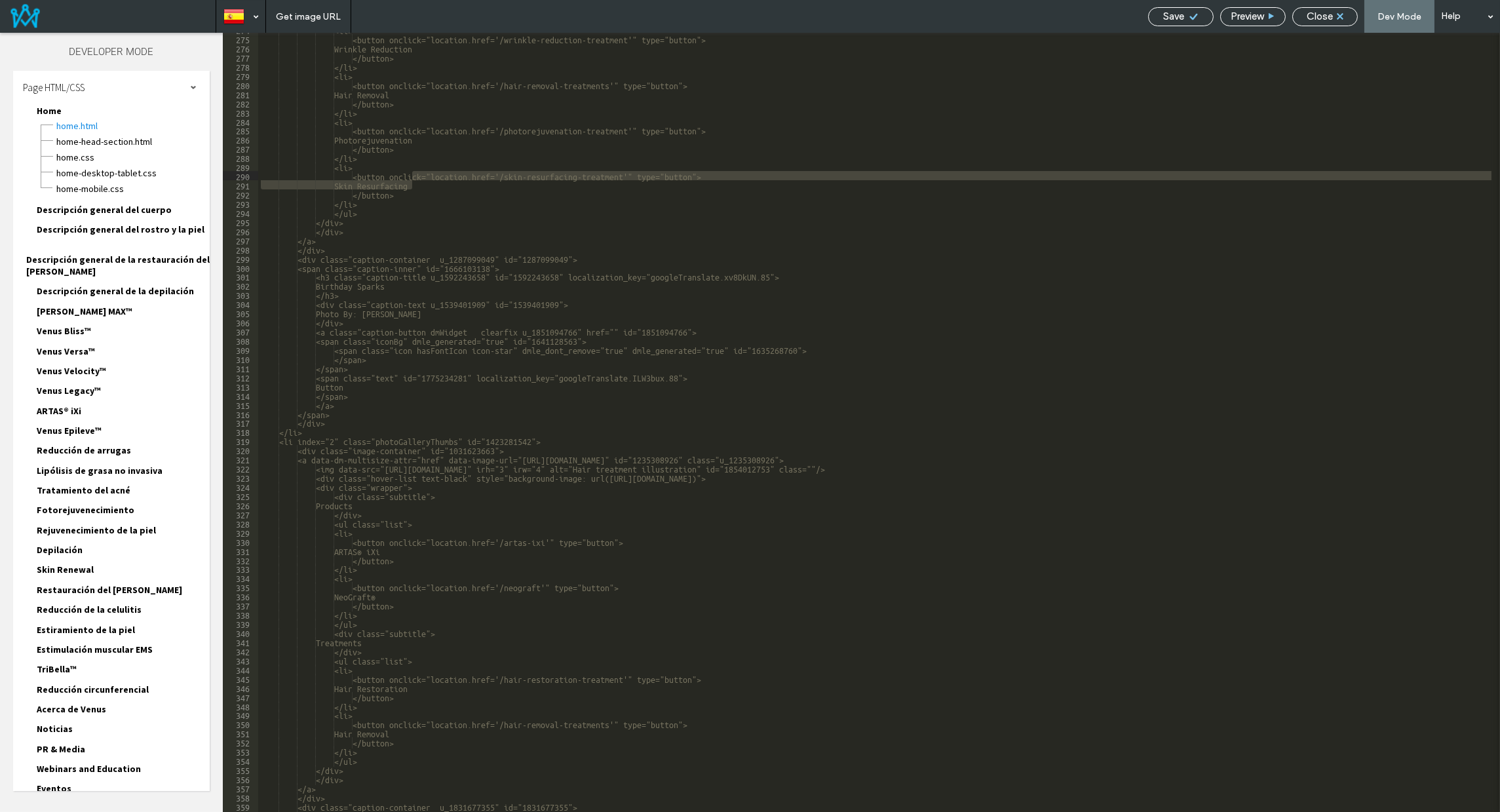
click at [416, 182] on div "<li> <button onclick="location.href='/wrinkle-reduction-treatment'" type="butto…" at bounding box center [874, 422] width 1233 height 779
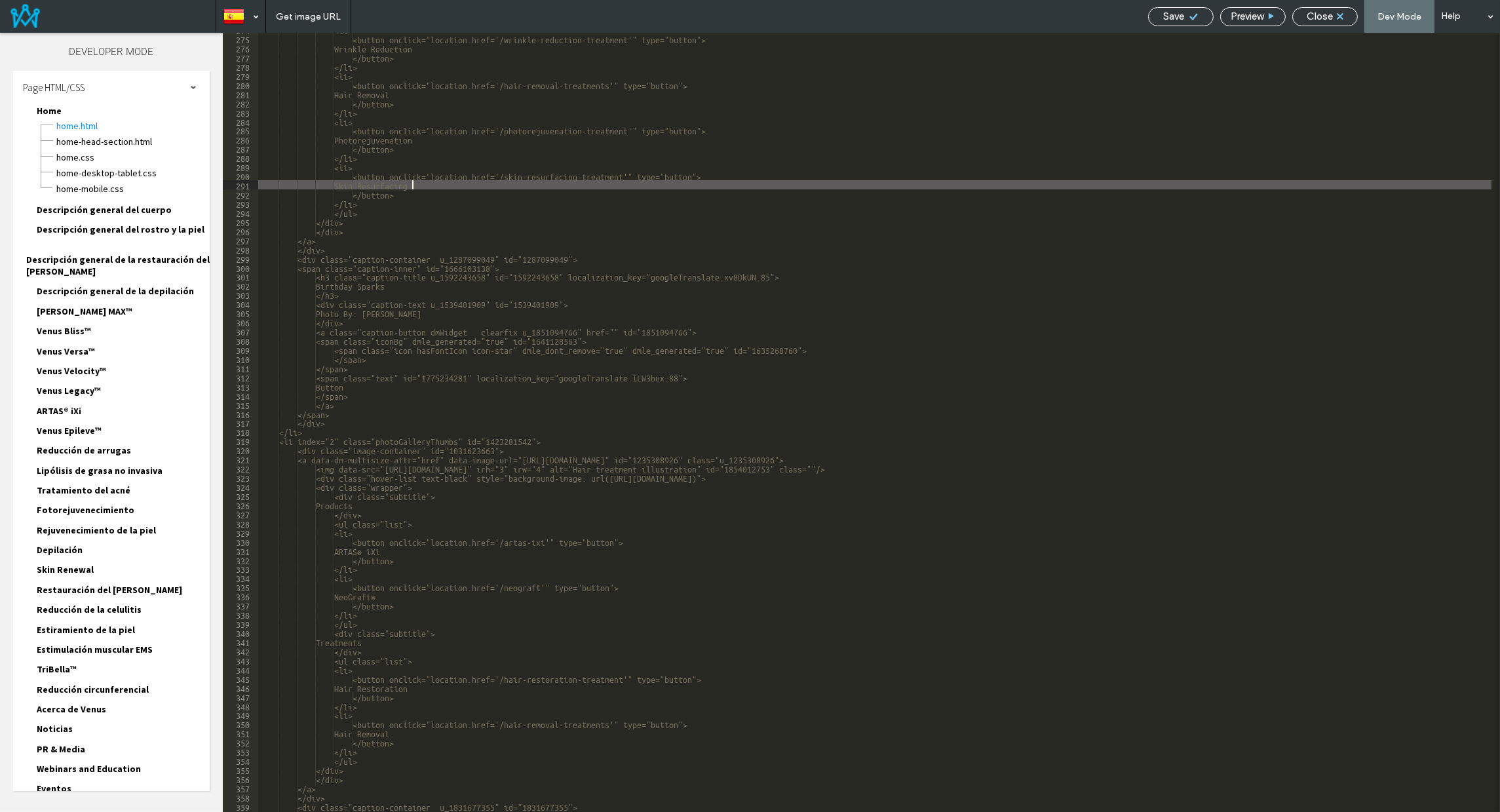
click at [420, 185] on div "<li> <button onclick="location.href='/wrinkle-reduction-treatment'" type="butto…" at bounding box center [874, 424] width 1233 height 797
type textarea "**"
drag, startPoint x: 1190, startPoint y: 12, endPoint x: 1281, endPoint y: 12, distance: 91.0
click at [1190, 12] on icon at bounding box center [1193, 16] width 10 height 10
click at [1313, 12] on span "Close" at bounding box center [1320, 16] width 27 height 12
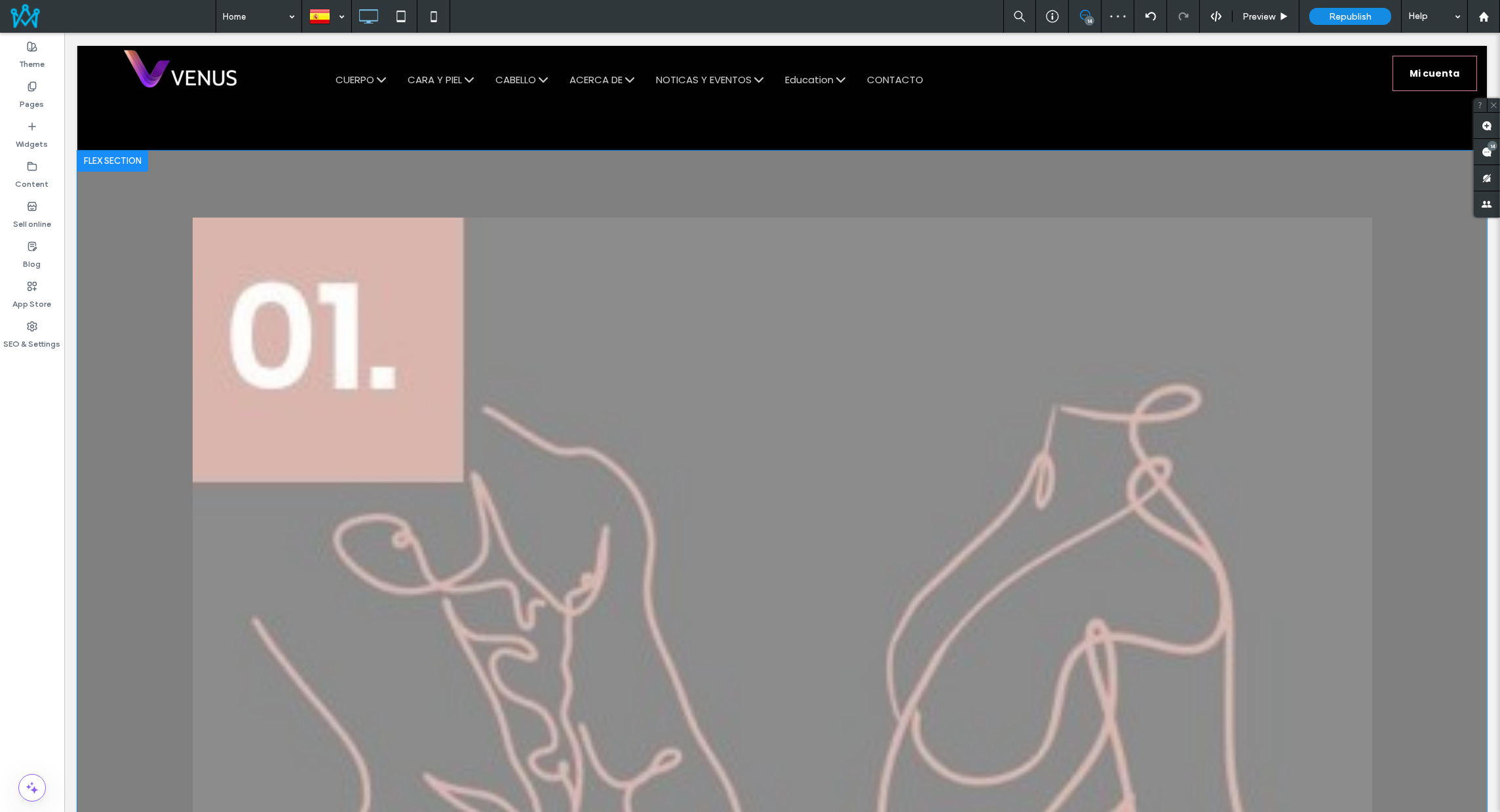
scroll to position [1608, 0]
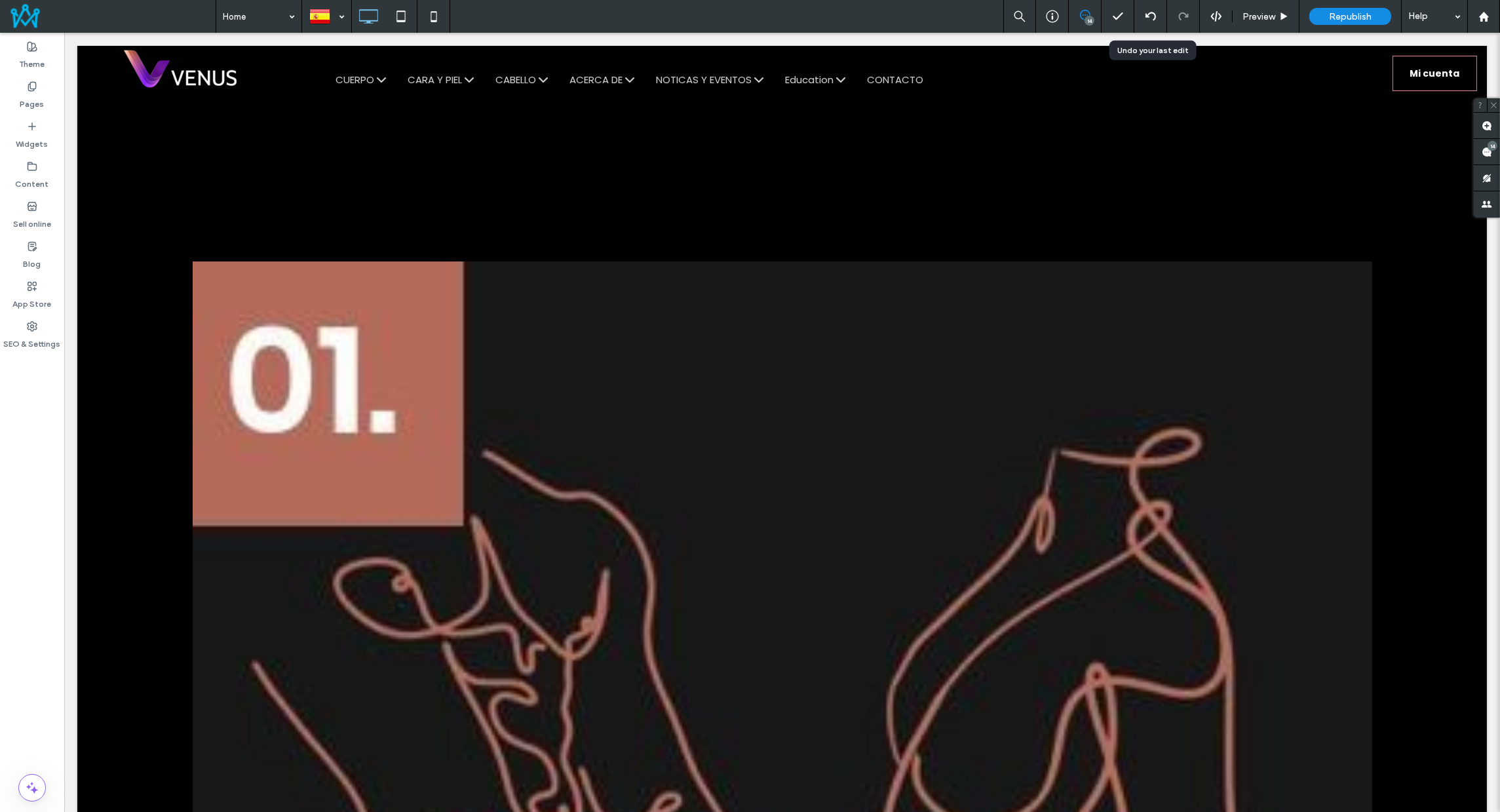
click at [1146, 14] on use at bounding box center [1150, 16] width 10 height 9
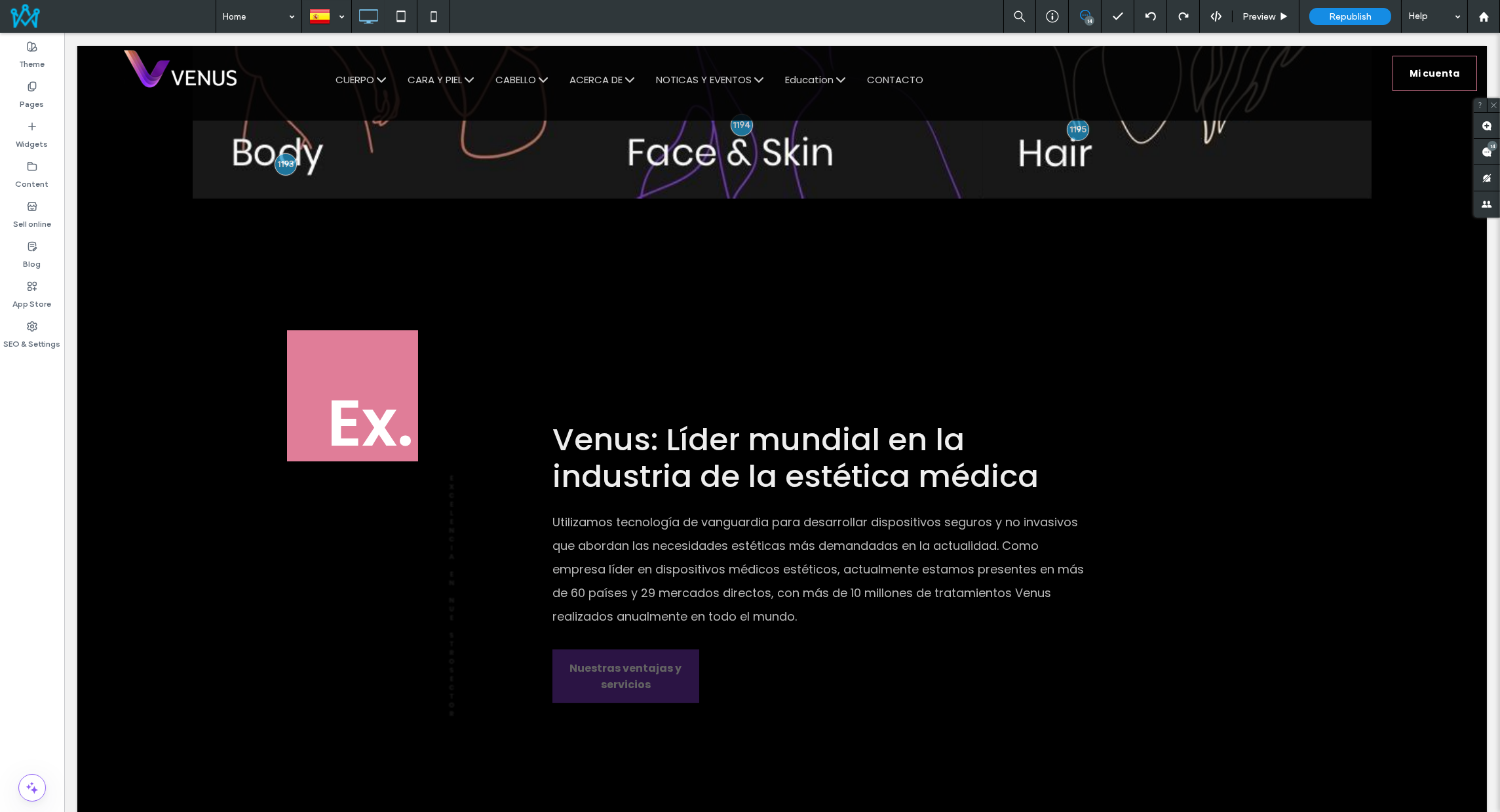
scroll to position [1727, 0]
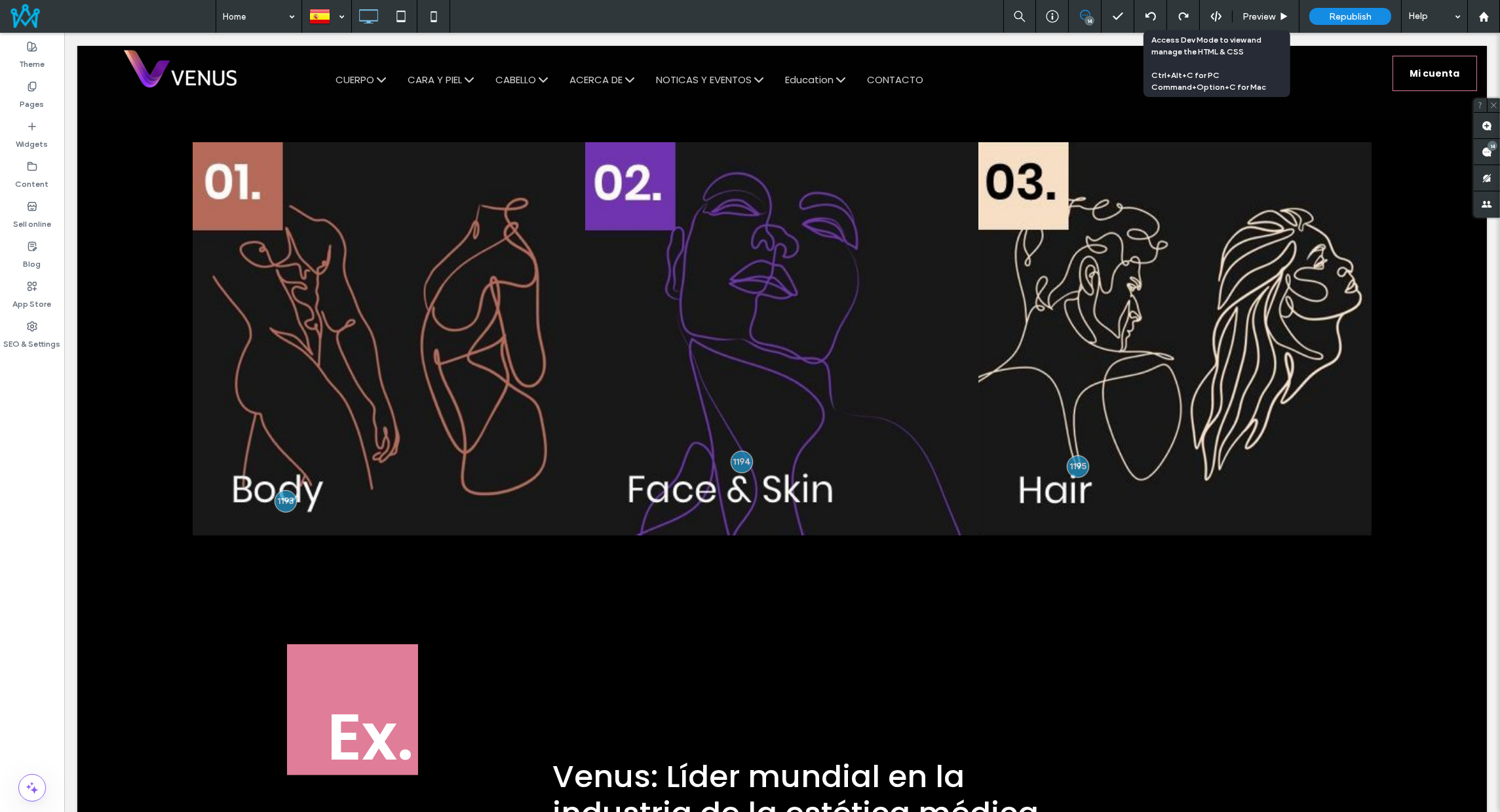
click at [1218, 18] on icon at bounding box center [1216, 16] width 12 height 12
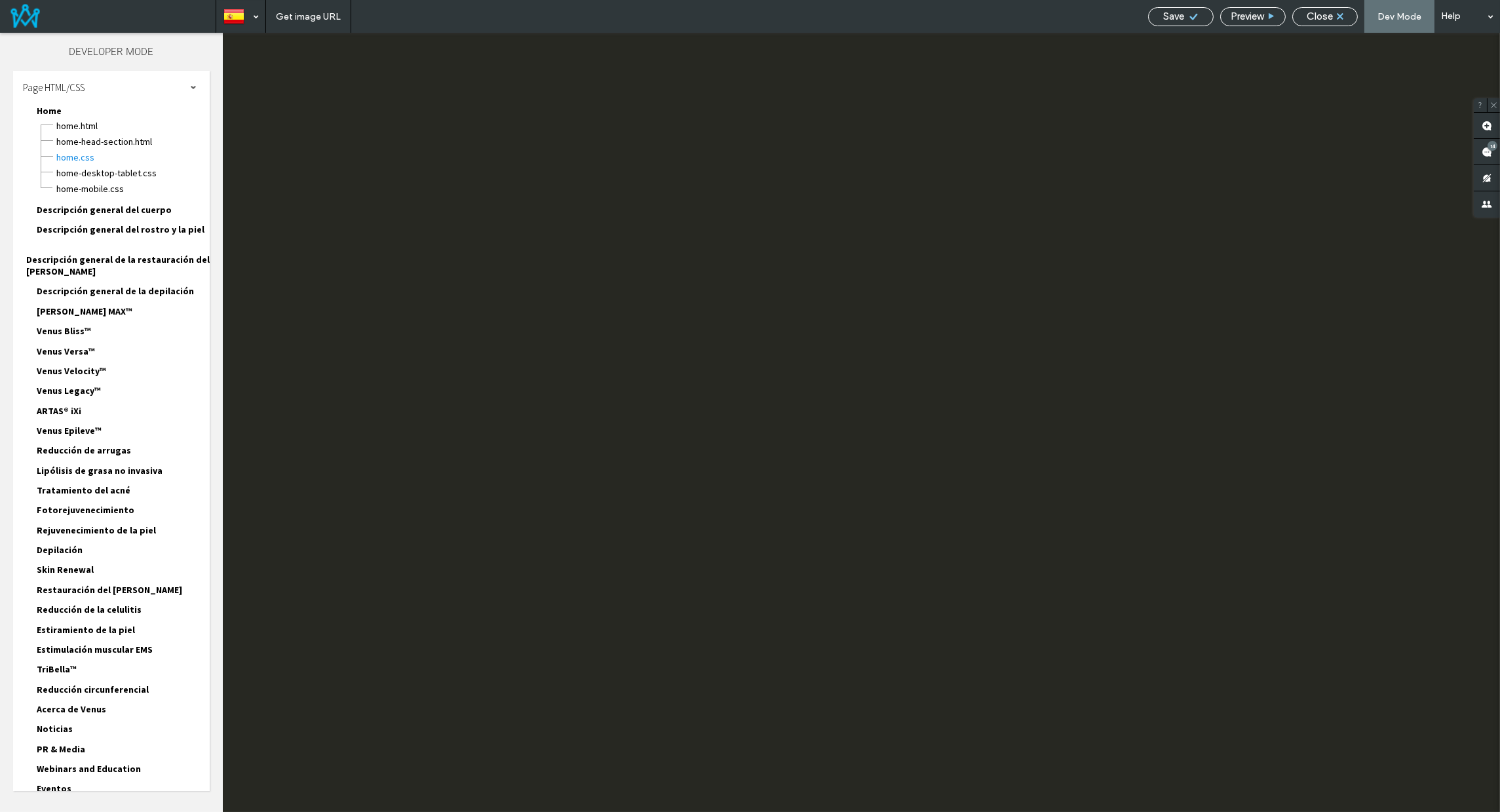
scroll to position [0, 0]
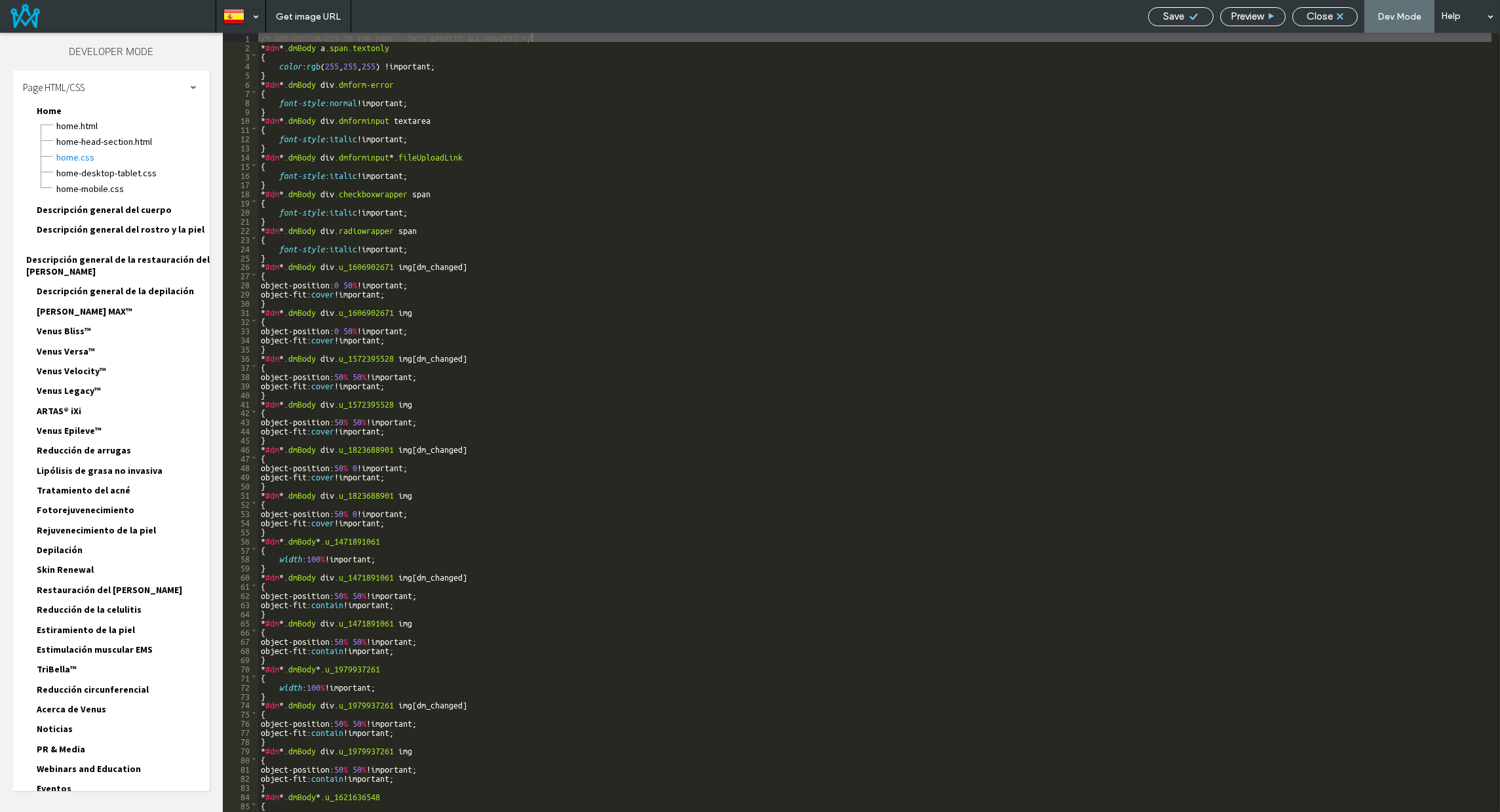
click at [80, 122] on span "Home.HTML" at bounding box center [132, 126] width 154 height 13
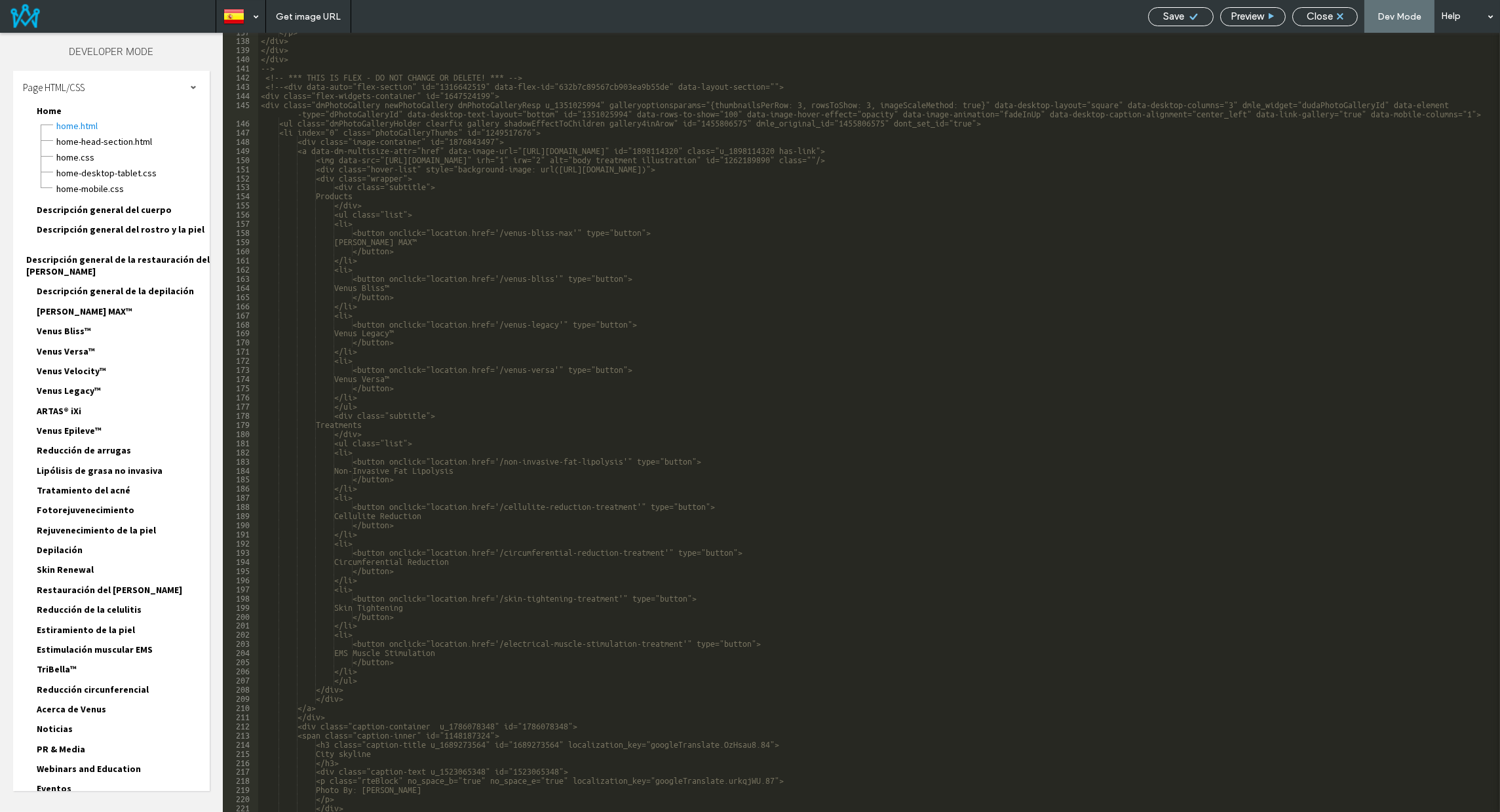
scroll to position [1285, 0]
click at [420, 239] on div "</p> </div> </div> </div> --> <!-- *** THIS IS FLEX - DO NOT CHANGE OR DELETE! …" at bounding box center [874, 425] width 1233 height 797
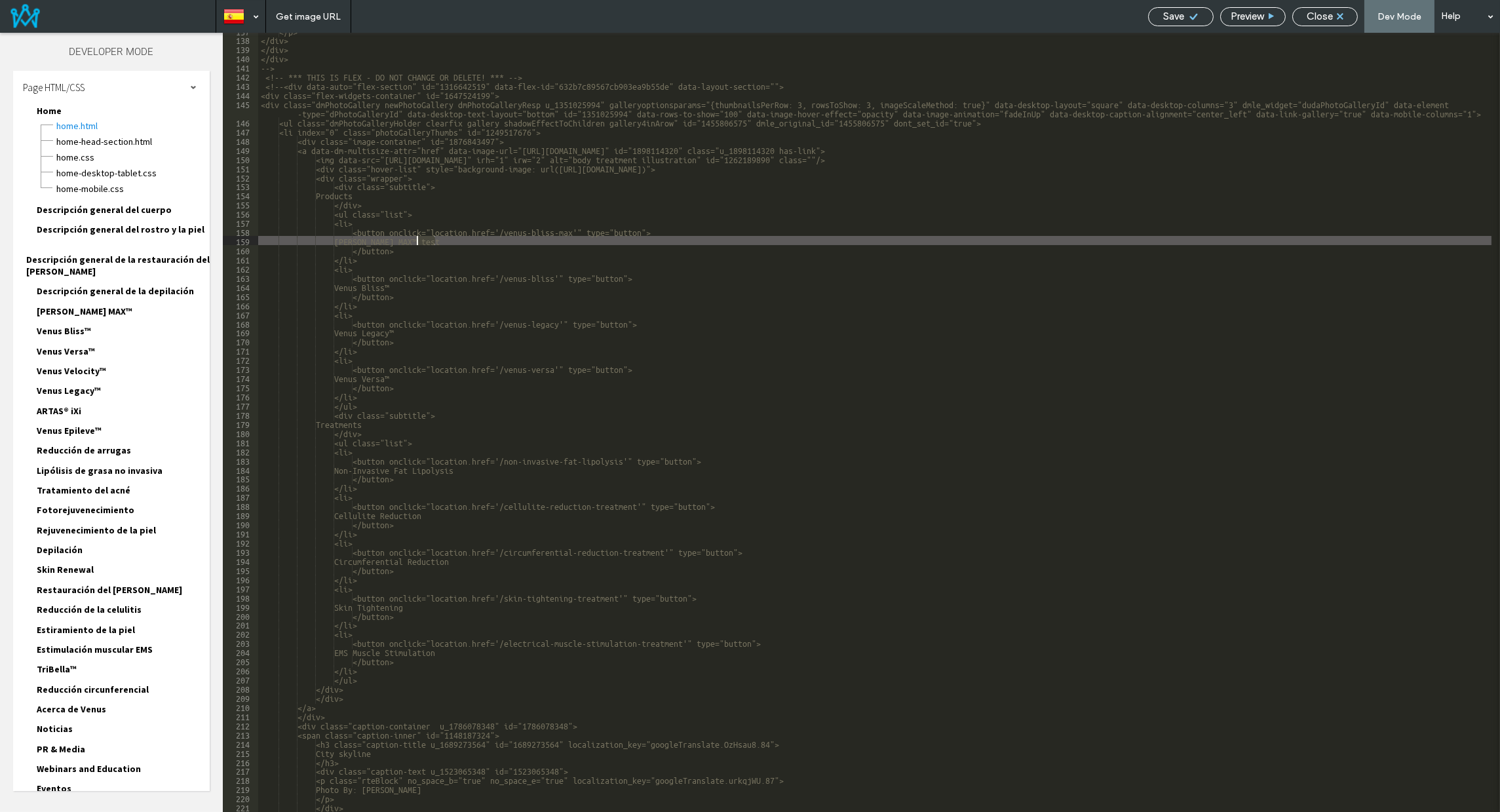
drag, startPoint x: 423, startPoint y: 238, endPoint x: 410, endPoint y: 239, distance: 13.0
click at [409, 239] on div "</p> </div> </div> </div> --> <!-- *** THIS IS FLEX - DO NOT CHANGE OR DELETE! …" at bounding box center [874, 425] width 1233 height 797
click at [490, 269] on div "</p> </div> </div> </div> --> <!-- *** THIS IS FLEX - DO NOT CHANGE OR DELETE! …" at bounding box center [874, 425] width 1233 height 797
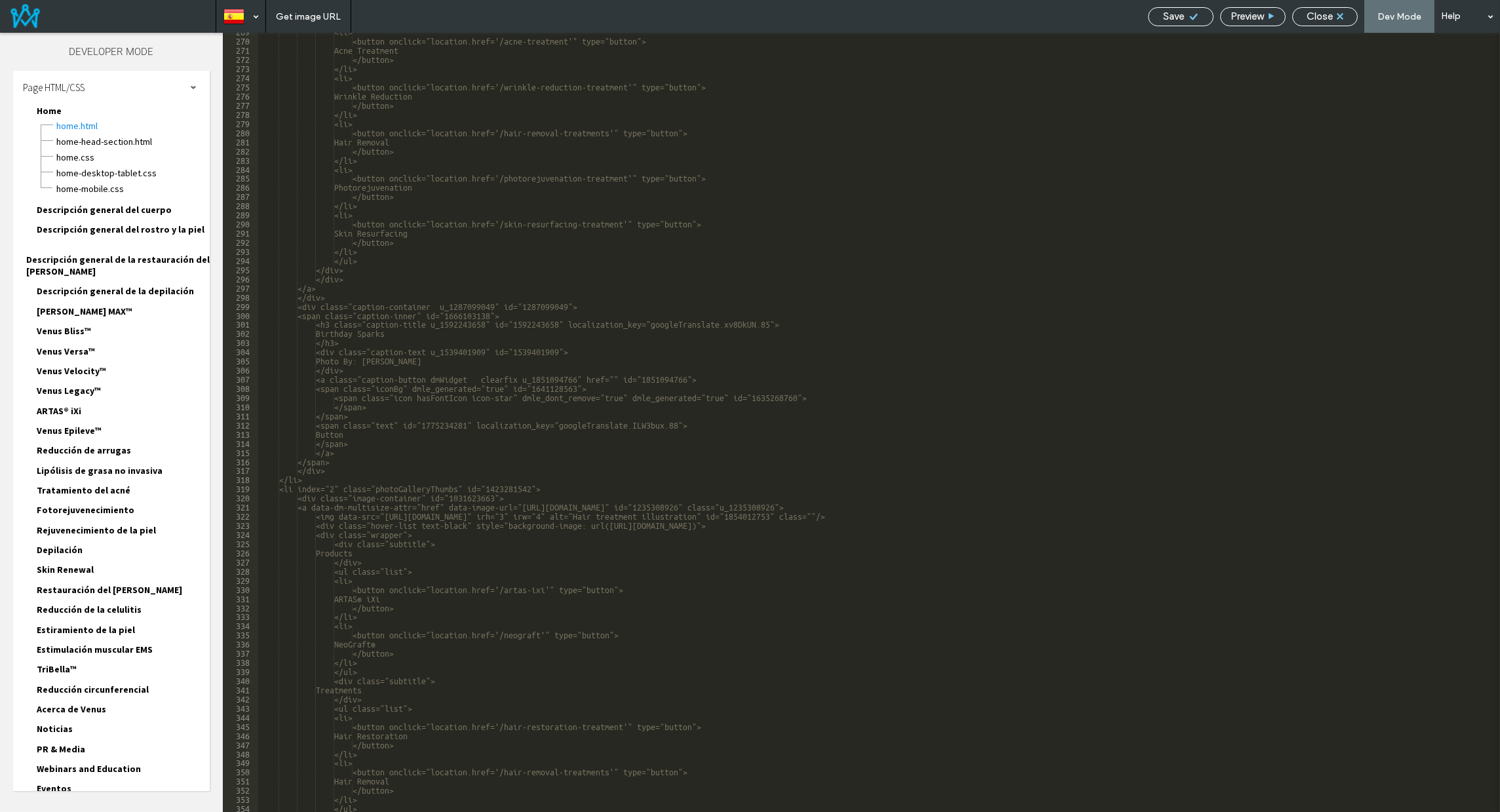
scroll to position [2500, 0]
click at [94, 133] on div "Home-head-section.html" at bounding box center [132, 140] width 154 height 16
click at [89, 137] on span "Home-head-section.html" at bounding box center [132, 141] width 154 height 13
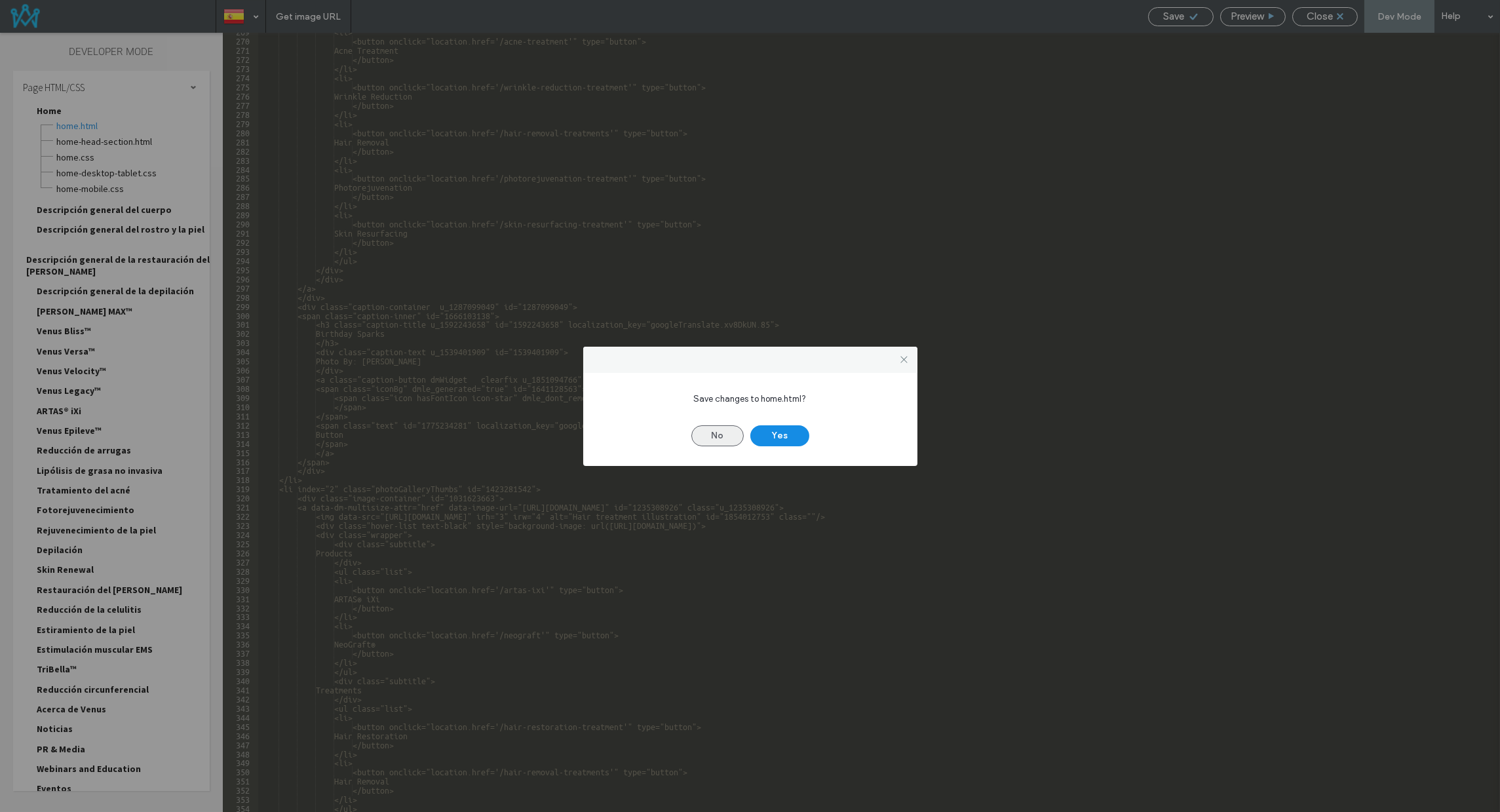
click at [732, 435] on button "No" at bounding box center [717, 435] width 52 height 21
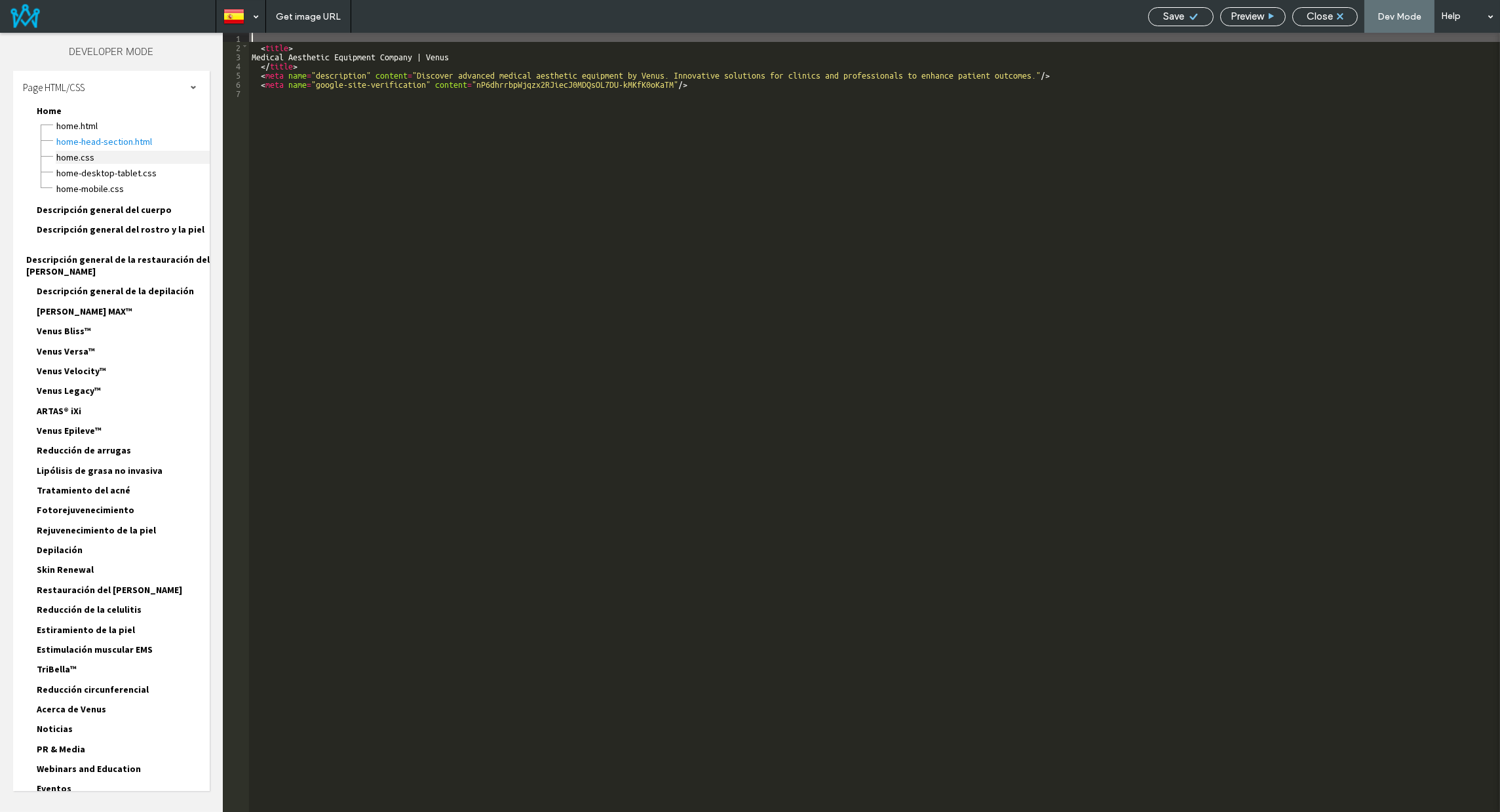
click at [68, 161] on span "Home.CSS" at bounding box center [132, 157] width 154 height 13
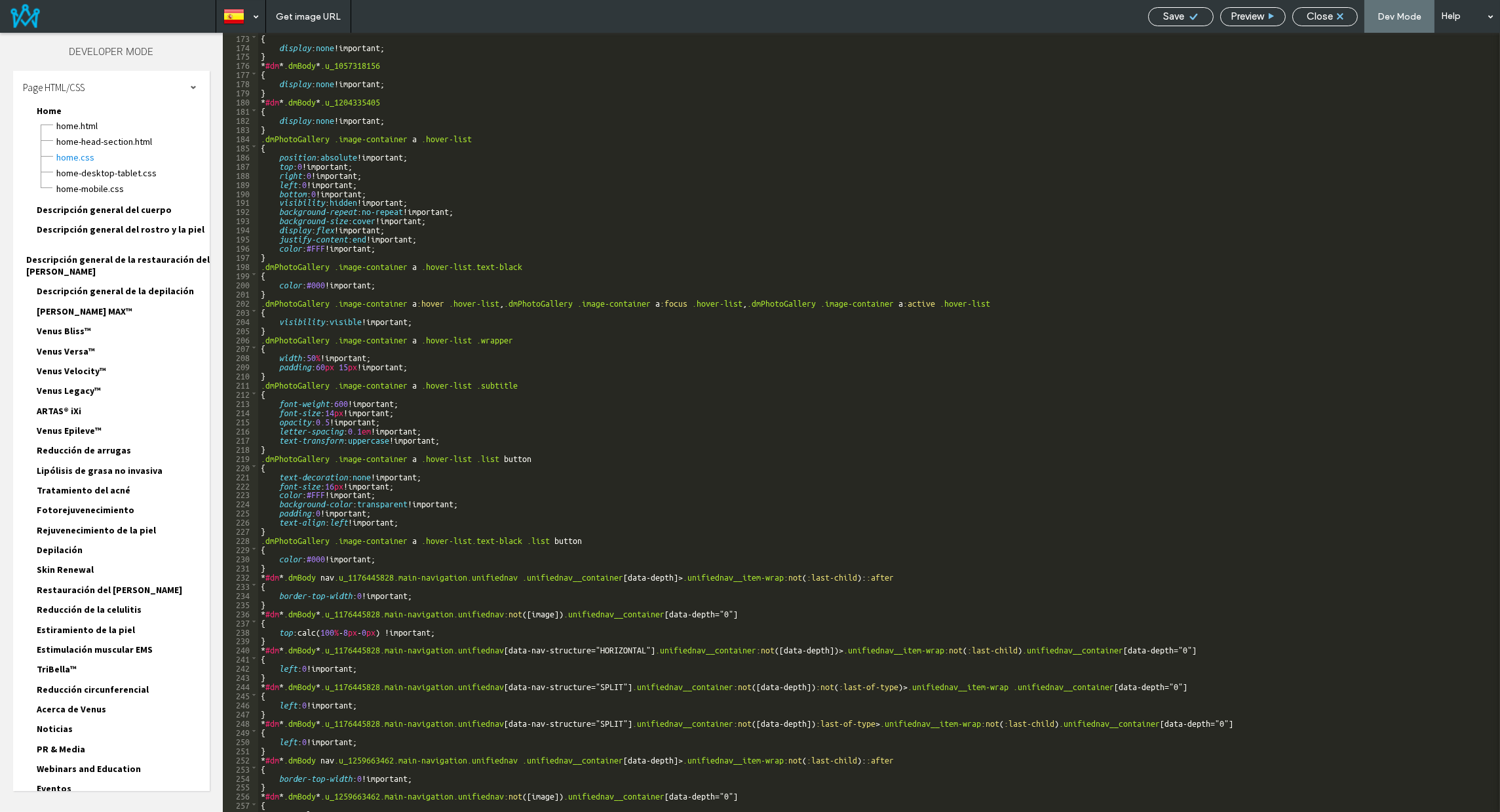
scroll to position [1571, 0]
click at [80, 173] on span "Home-desktop-tablet.CSS" at bounding box center [132, 172] width 154 height 13
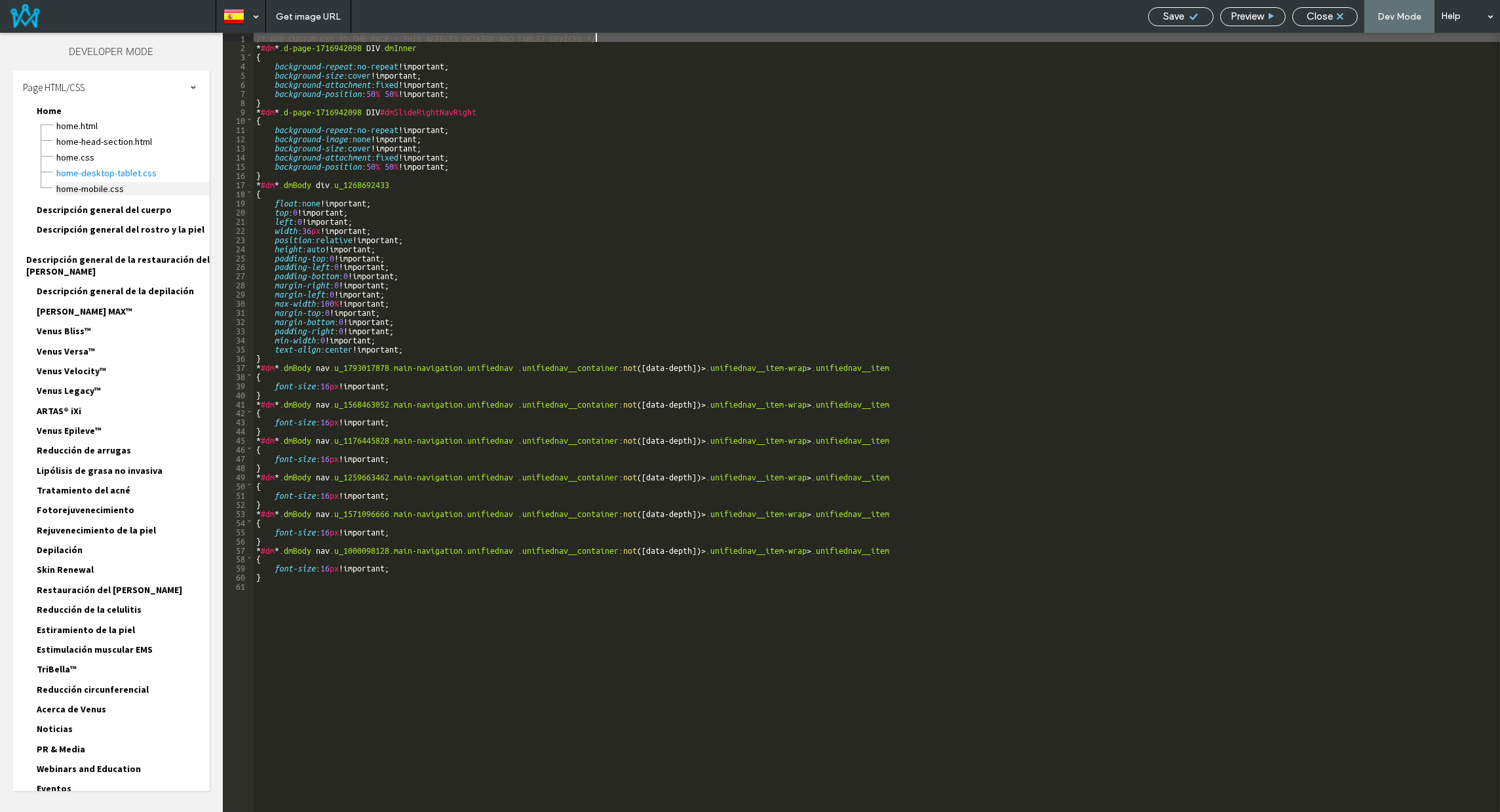
click at [87, 187] on span "Home-mobile.CSS" at bounding box center [132, 189] width 154 height 13
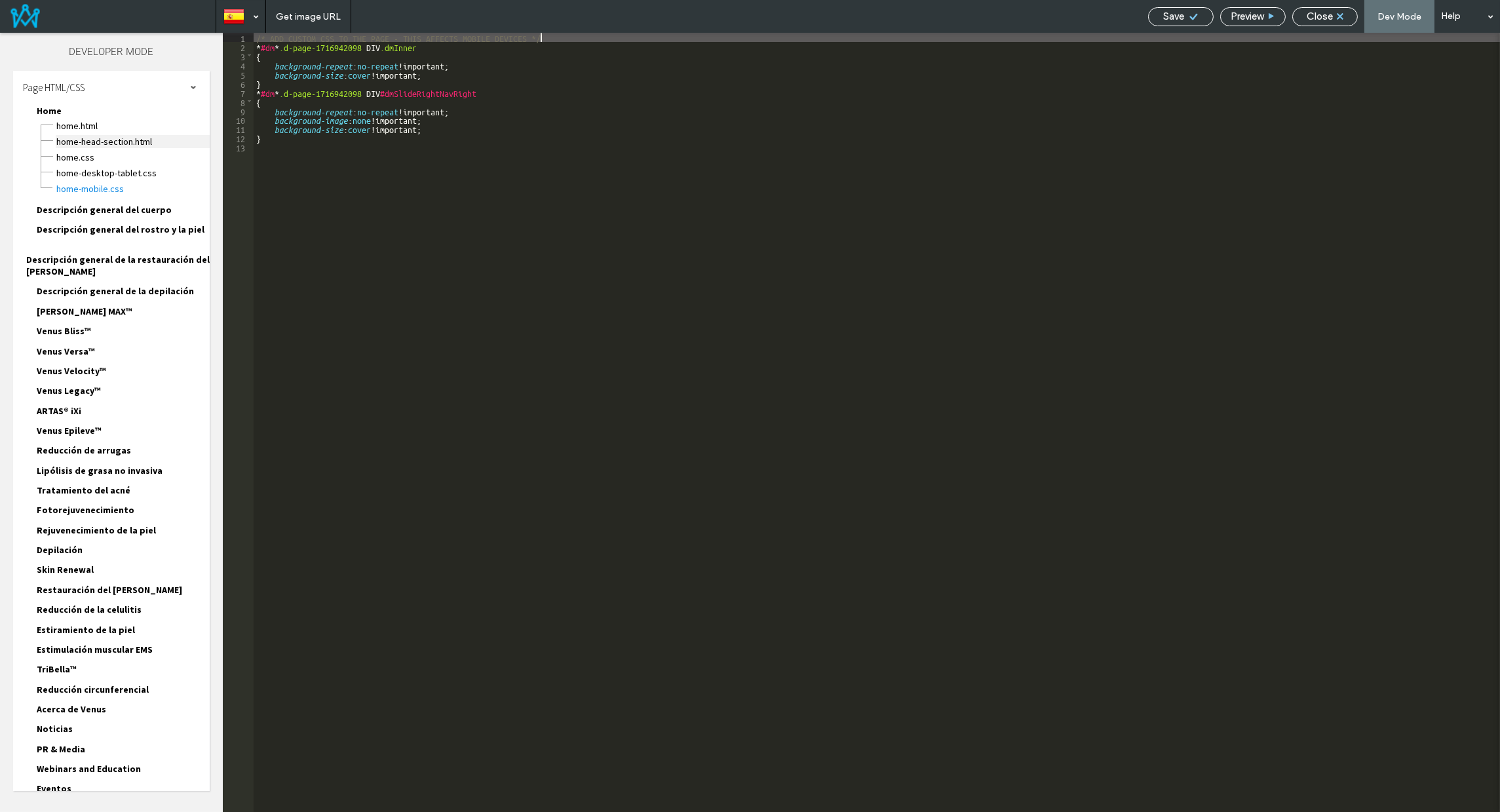
click at [99, 137] on span "Home-head-section.html" at bounding box center [132, 141] width 154 height 13
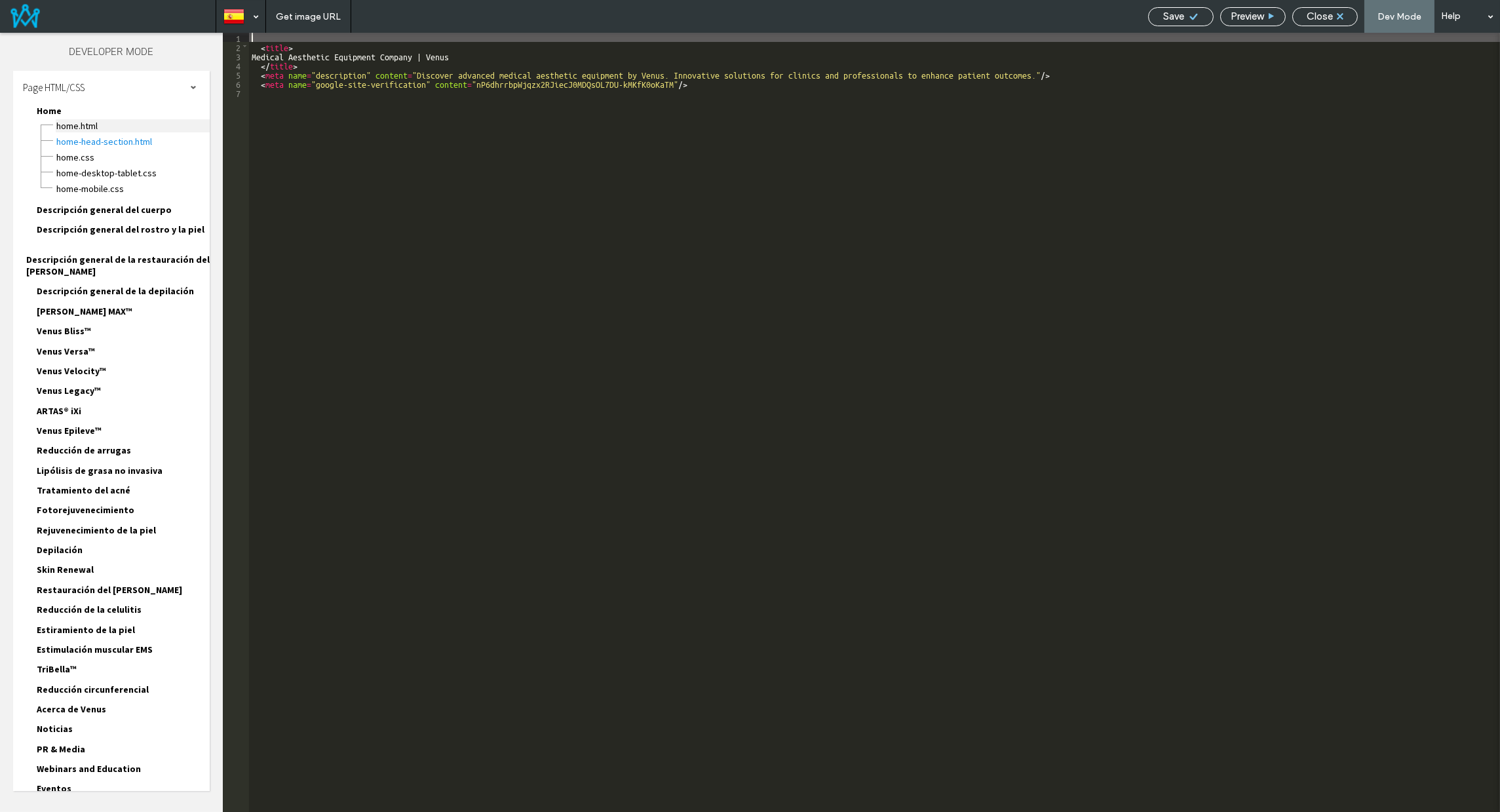
click at [80, 120] on span "Home.HTML" at bounding box center [132, 126] width 154 height 13
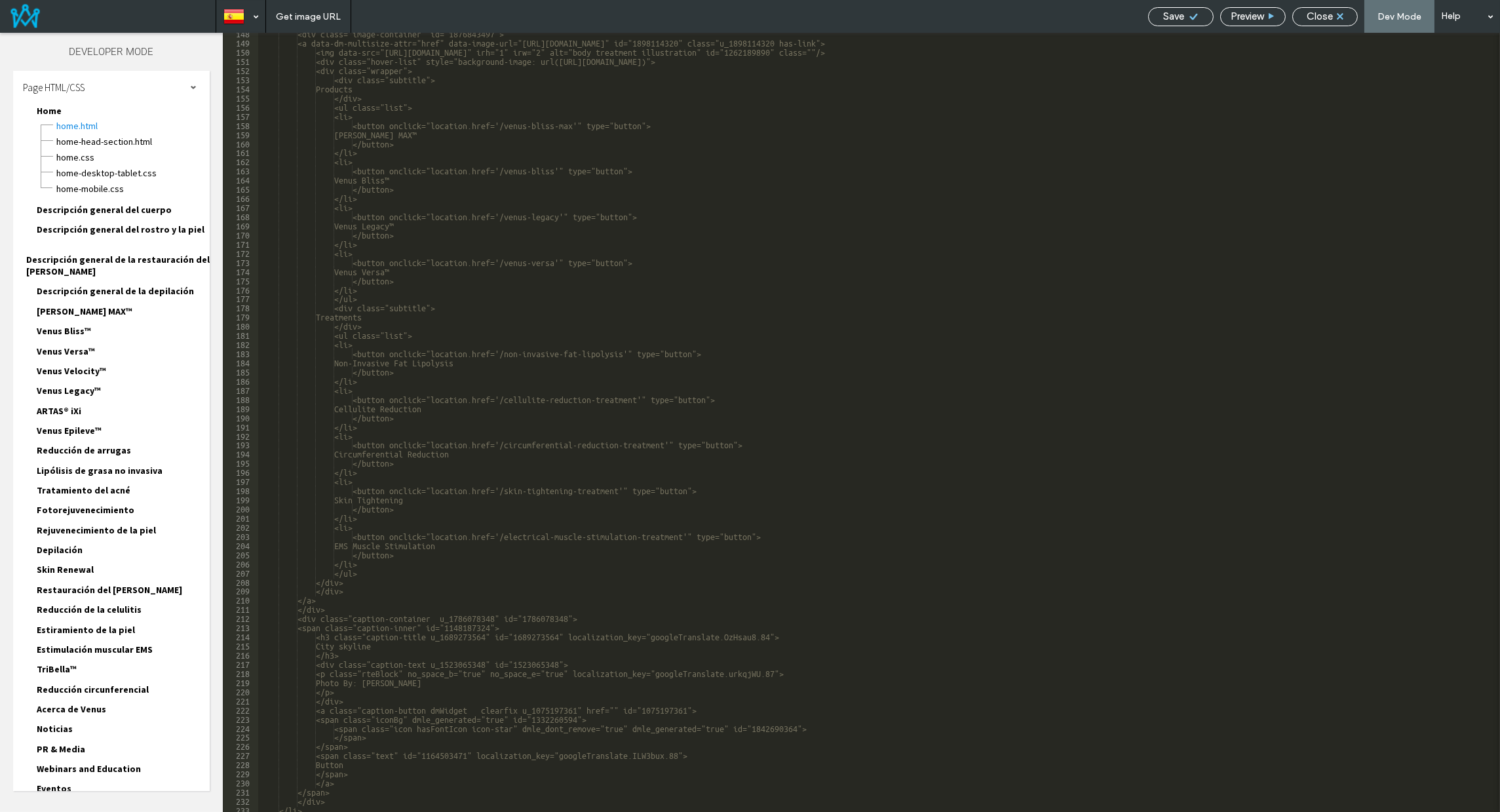
scroll to position [1356, 0]
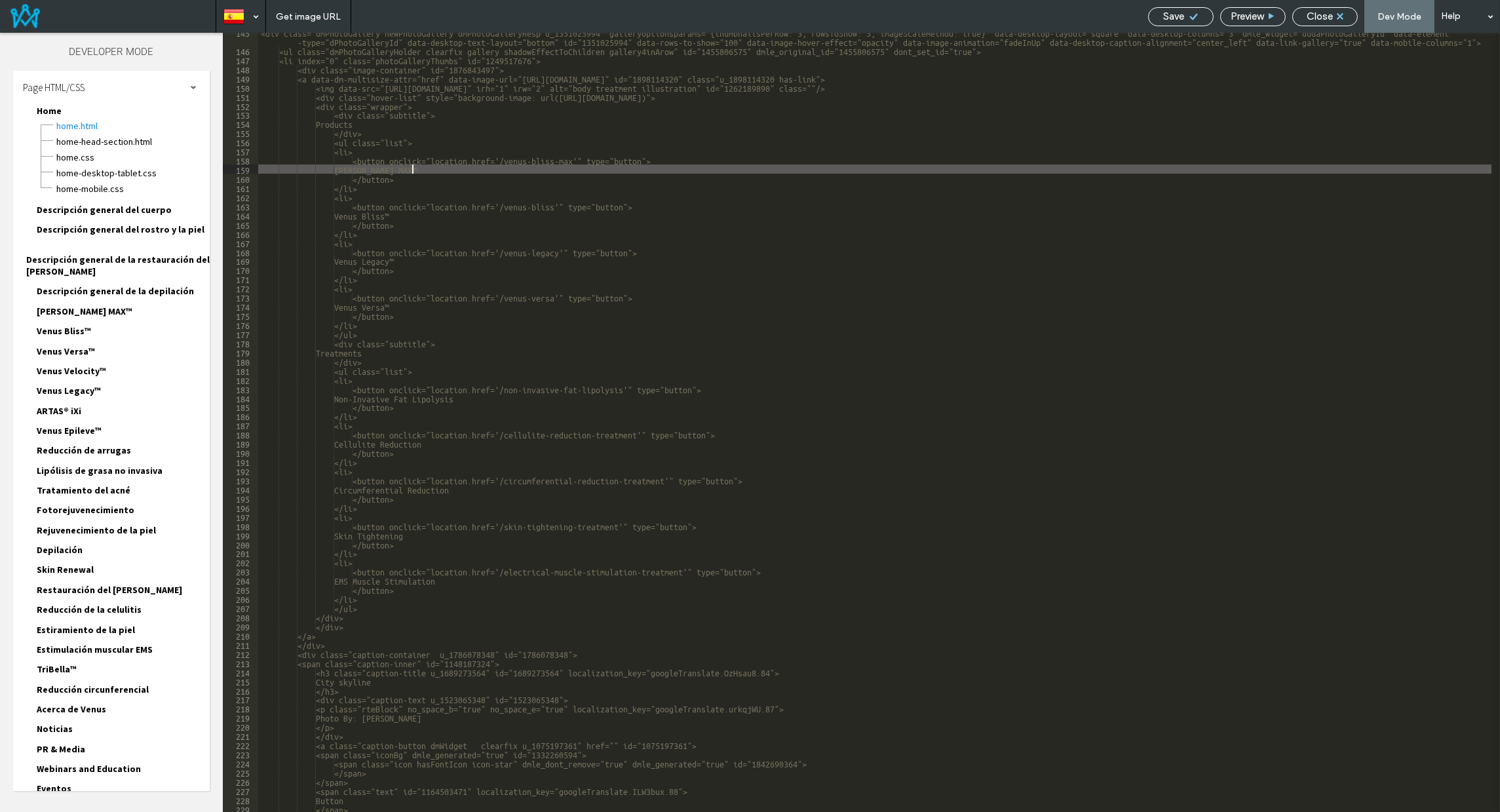
click at [420, 166] on div "<div class="dmPhotoGallery newPhotoGallery dmPhotoGalleryResp u_1351025994" gal…" at bounding box center [874, 431] width 1233 height 807
click at [511, 160] on div "<div class="dmPhotoGallery newPhotoGallery dmPhotoGalleryResp u_1351025994" gal…" at bounding box center [874, 431] width 1233 height 807
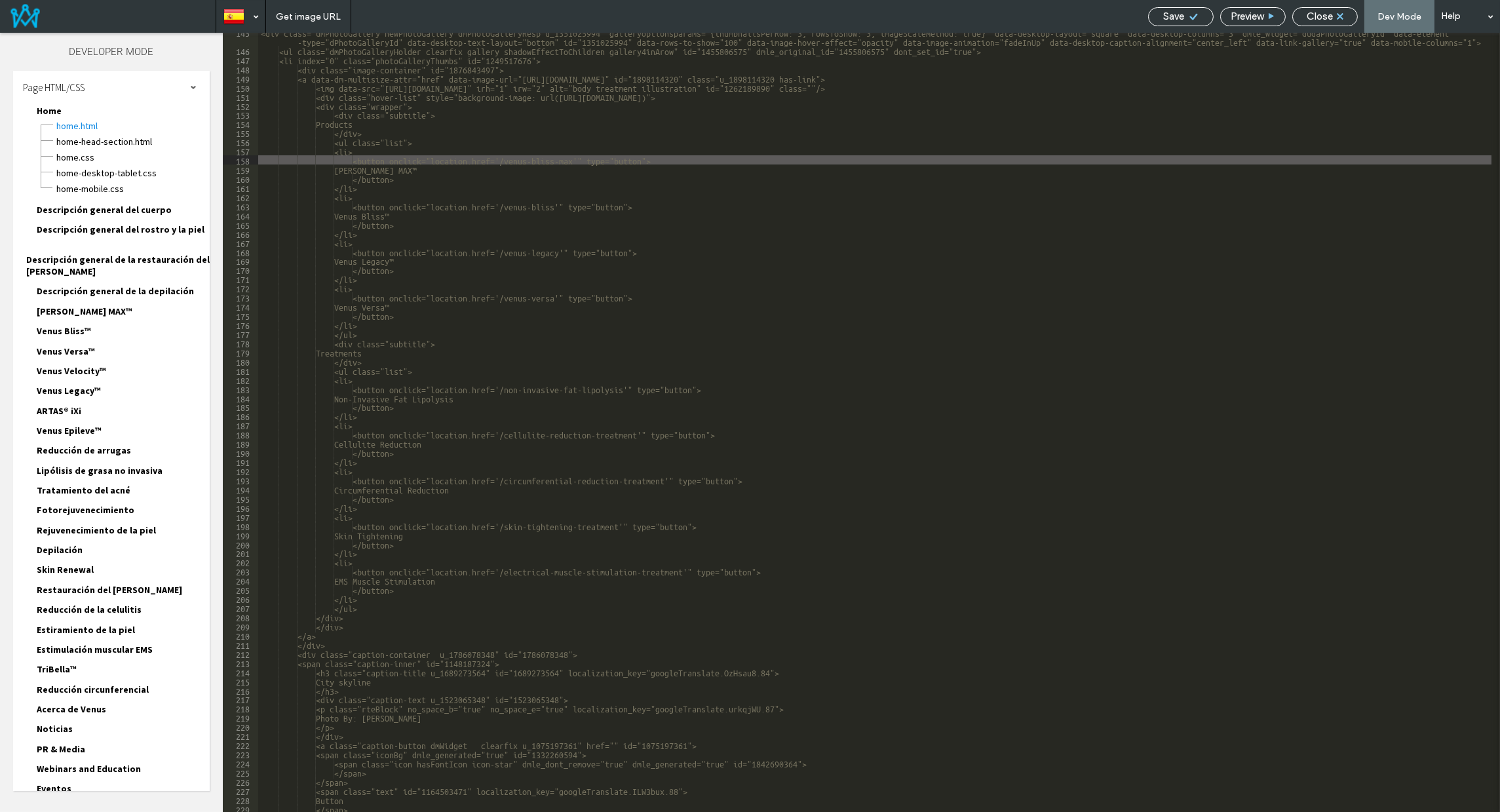
click at [428, 168] on div "<div class="dmPhotoGallery newPhotoGallery dmPhotoGalleryResp u_1351025994" gal…" at bounding box center [874, 431] width 1233 height 807
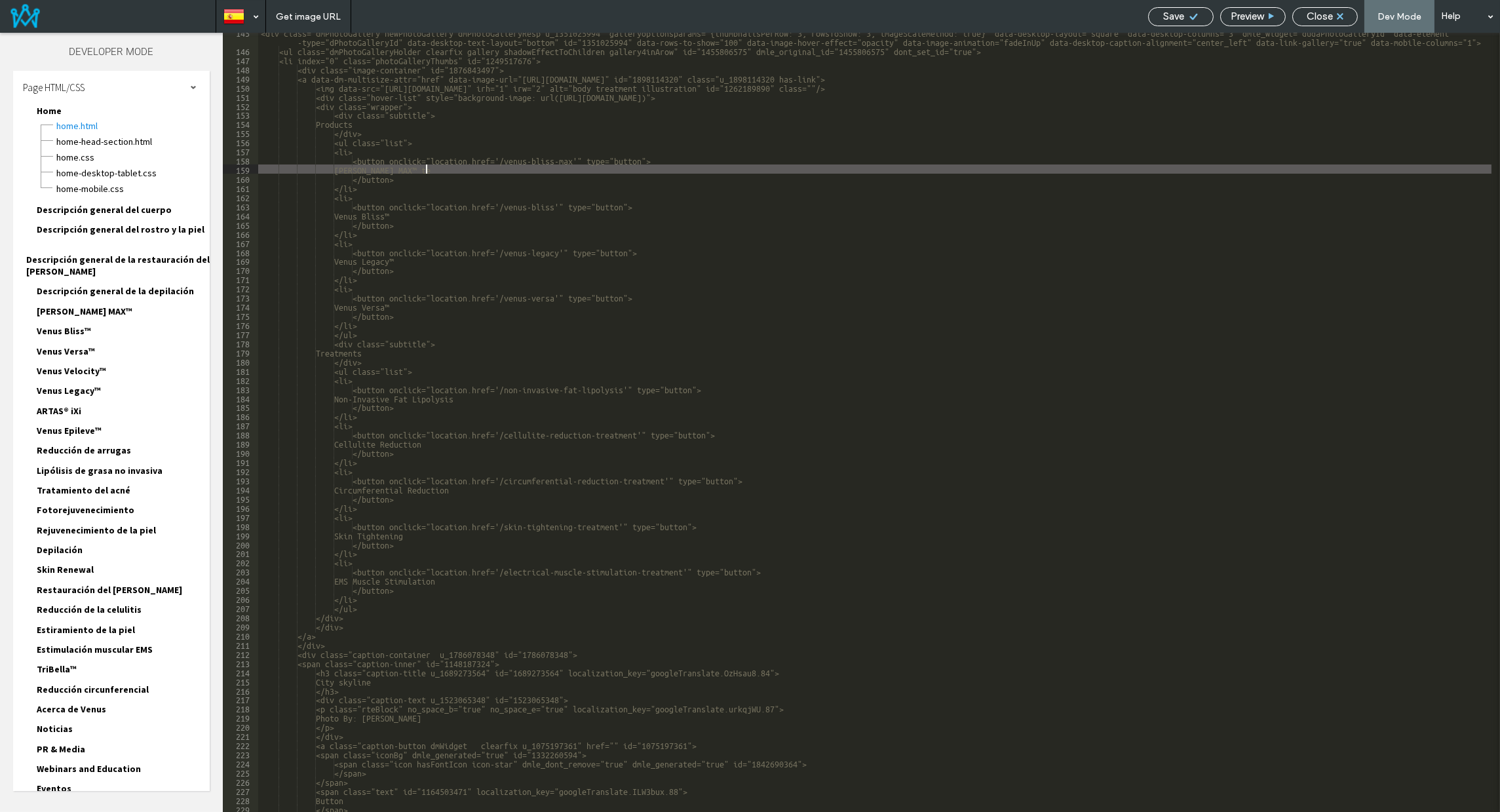
type textarea "**"
click at [1177, 17] on span "Save" at bounding box center [1174, 16] width 21 height 12
click at [1317, 16] on span "Close" at bounding box center [1320, 16] width 27 height 12
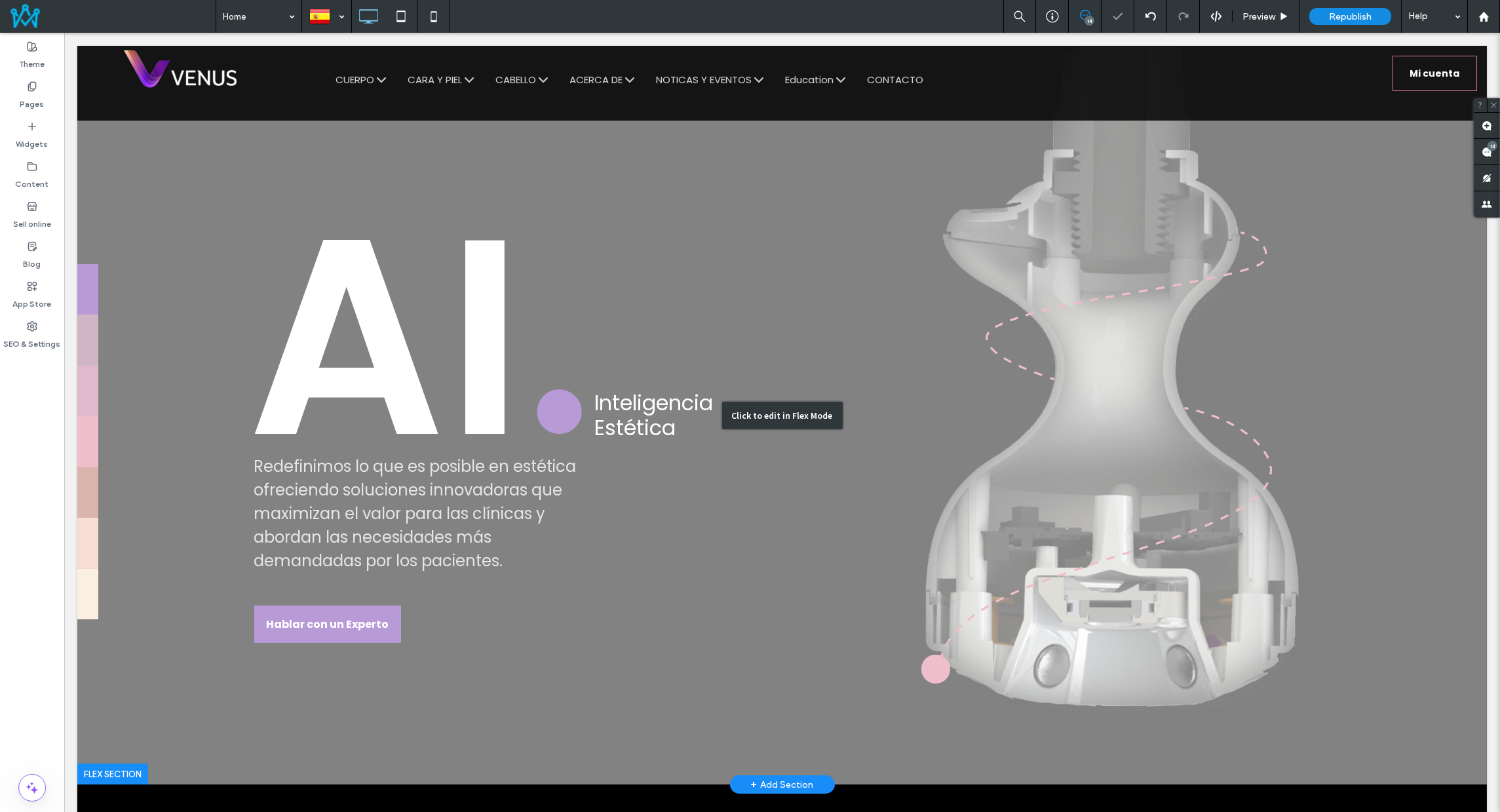
scroll to position [0, 0]
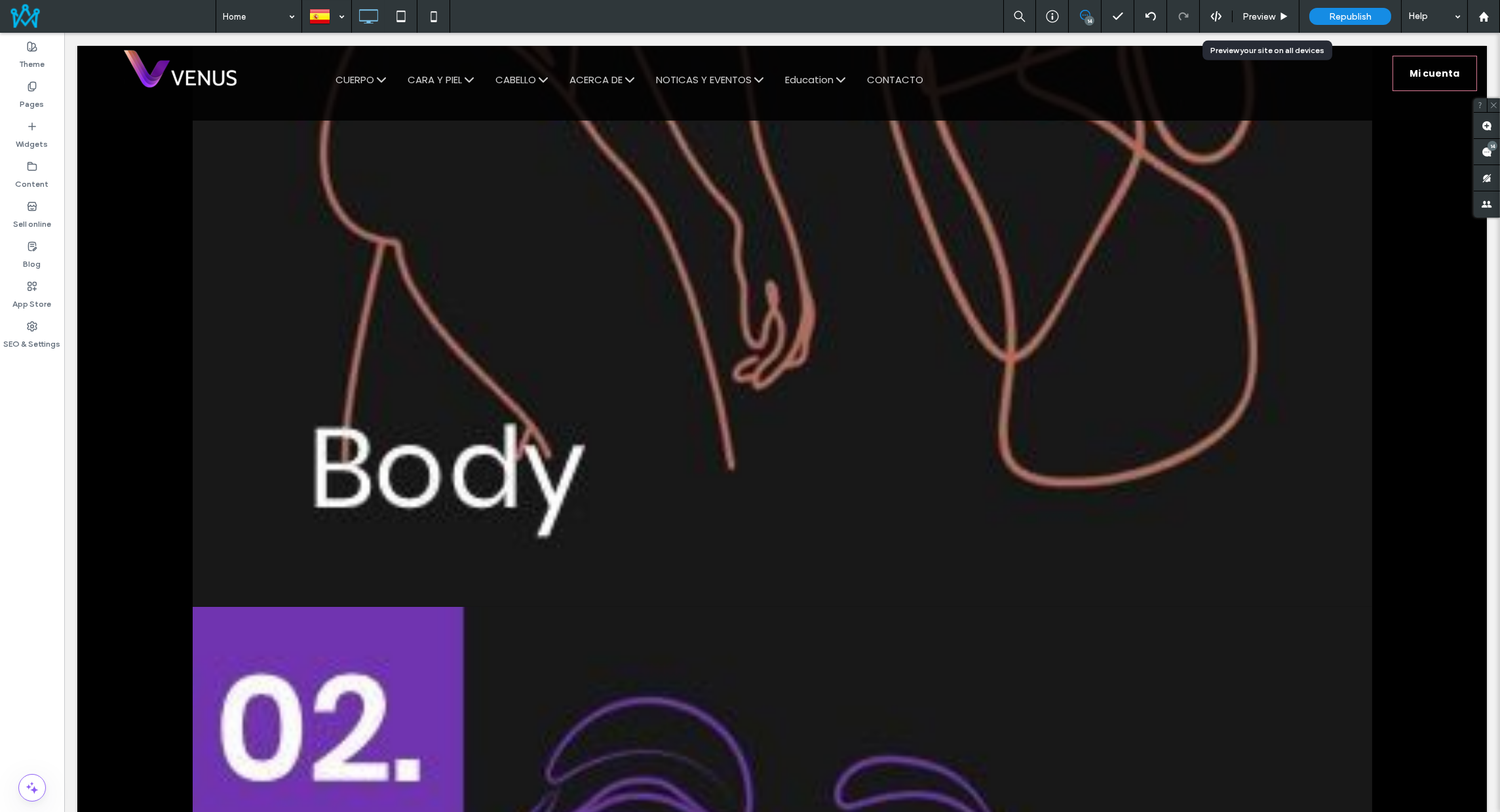
drag, startPoint x: 1235, startPoint y: 12, endPoint x: 665, endPoint y: 289, distance: 633.7
click at [1235, 12] on div "Preview" at bounding box center [1265, 16] width 66 height 11
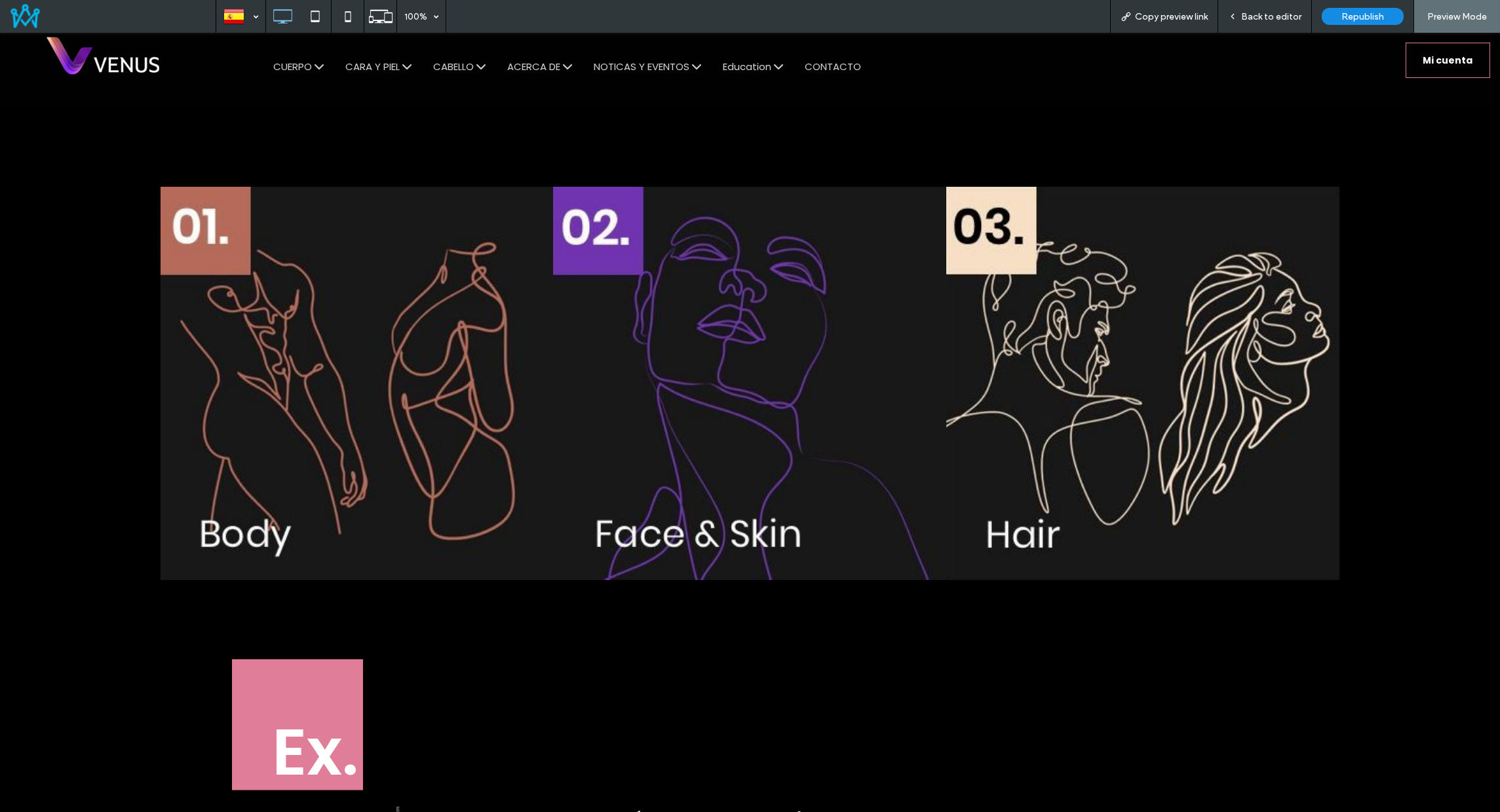
scroll to position [1668, 0]
click at [1269, 16] on span "Back to editor" at bounding box center [1271, 16] width 60 height 11
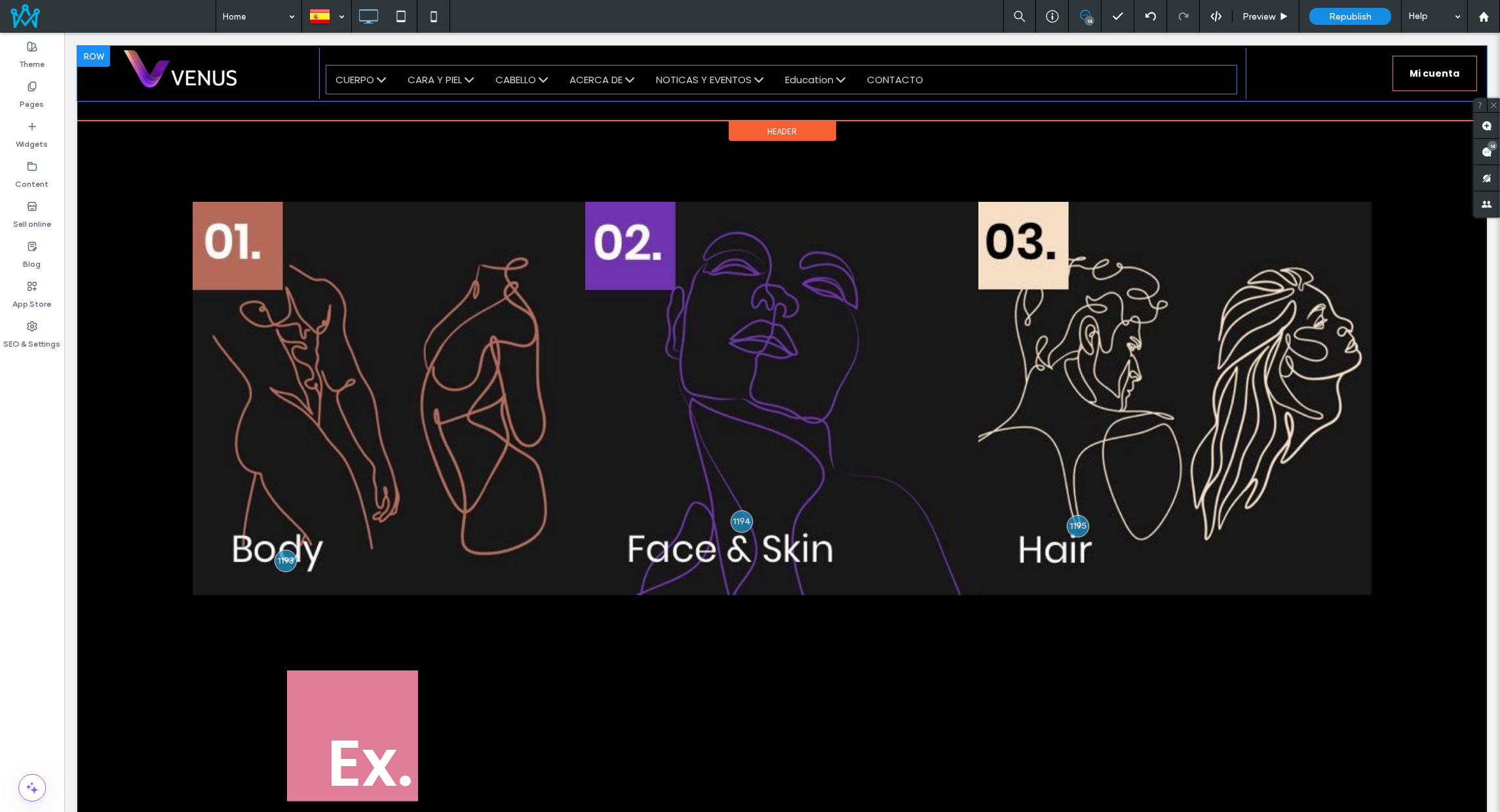
scroll to position [1672, 0]
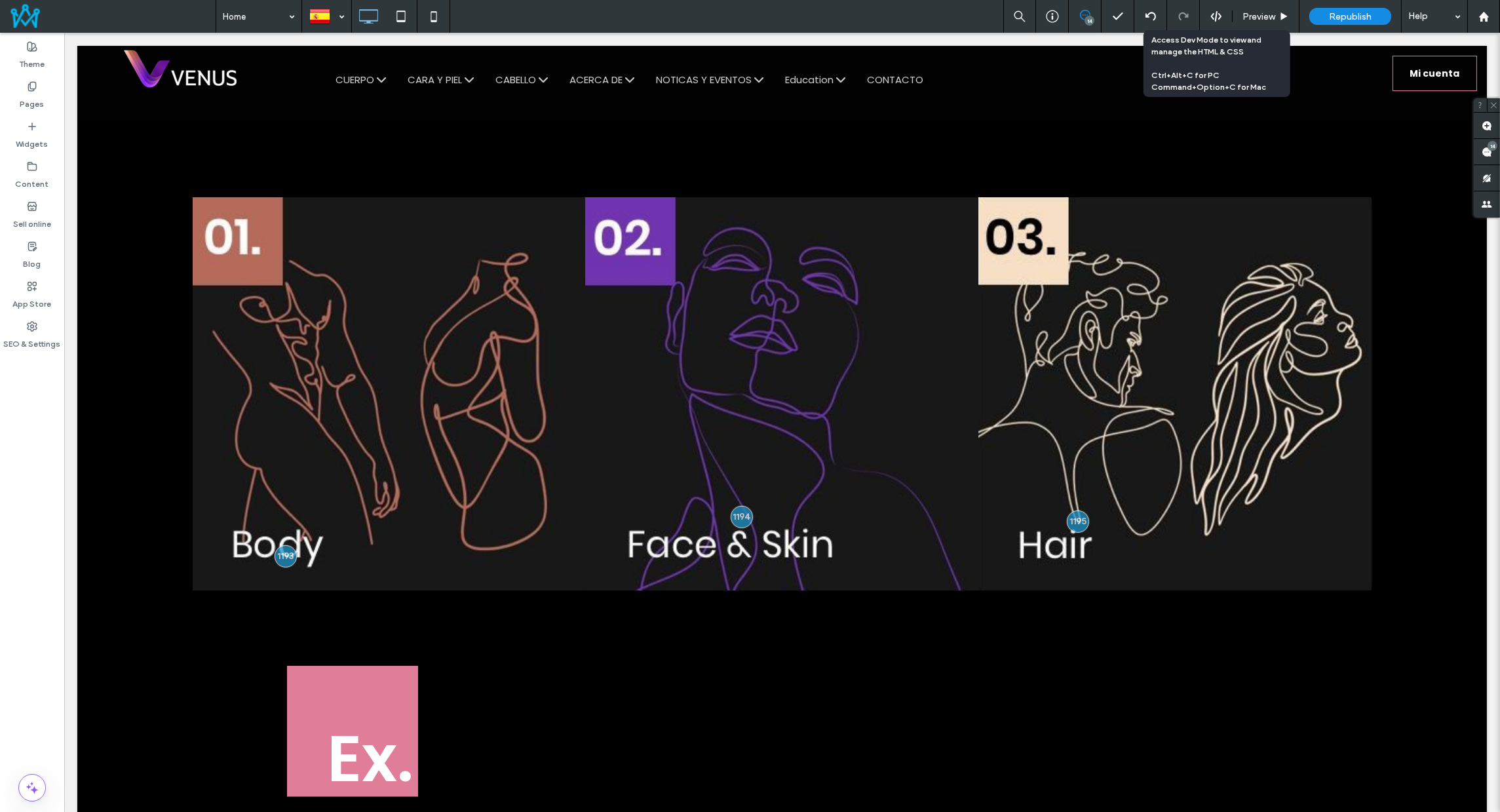
click at [1207, 15] on div at bounding box center [1215, 16] width 32 height 12
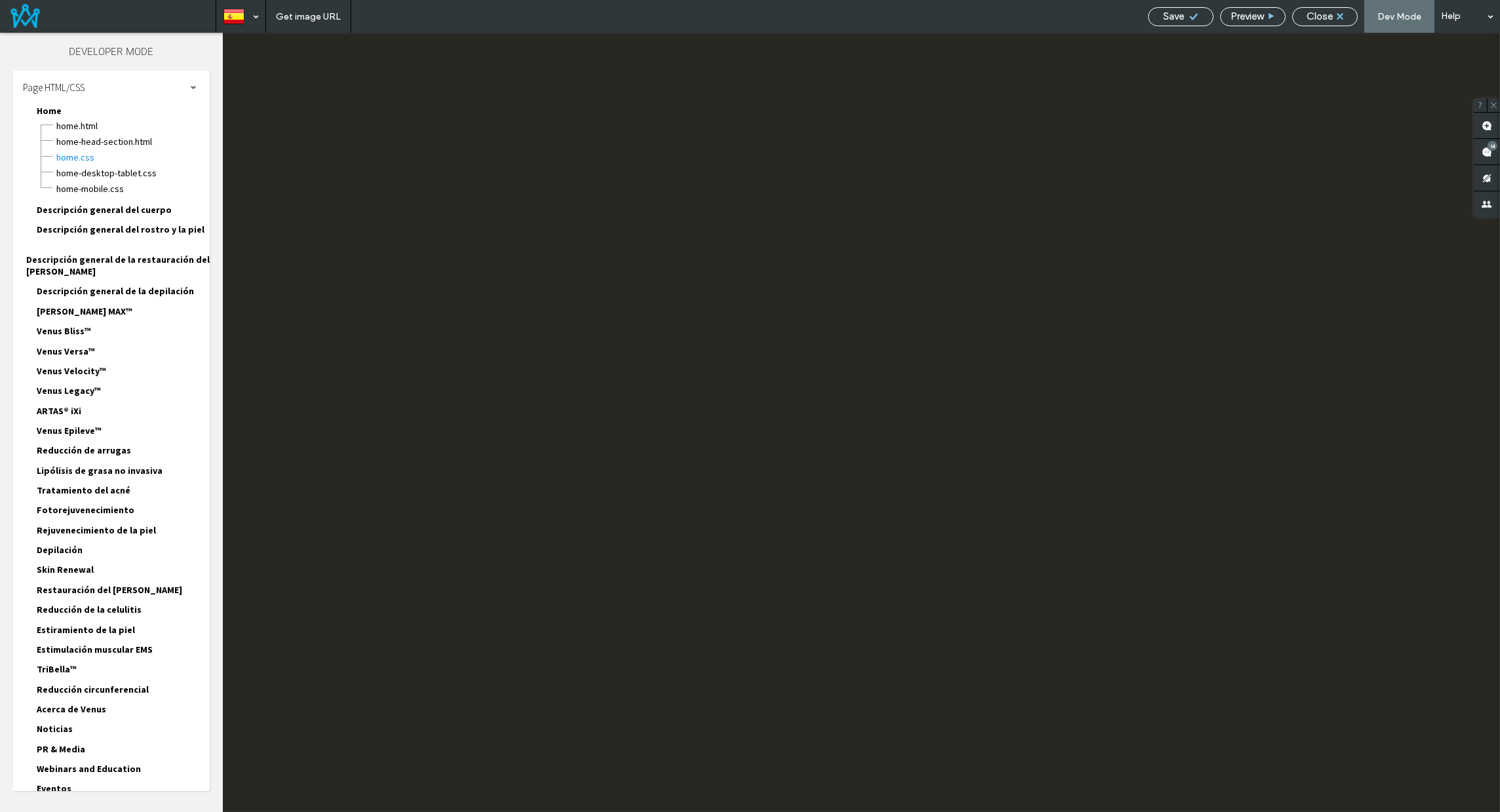
scroll to position [0, 0]
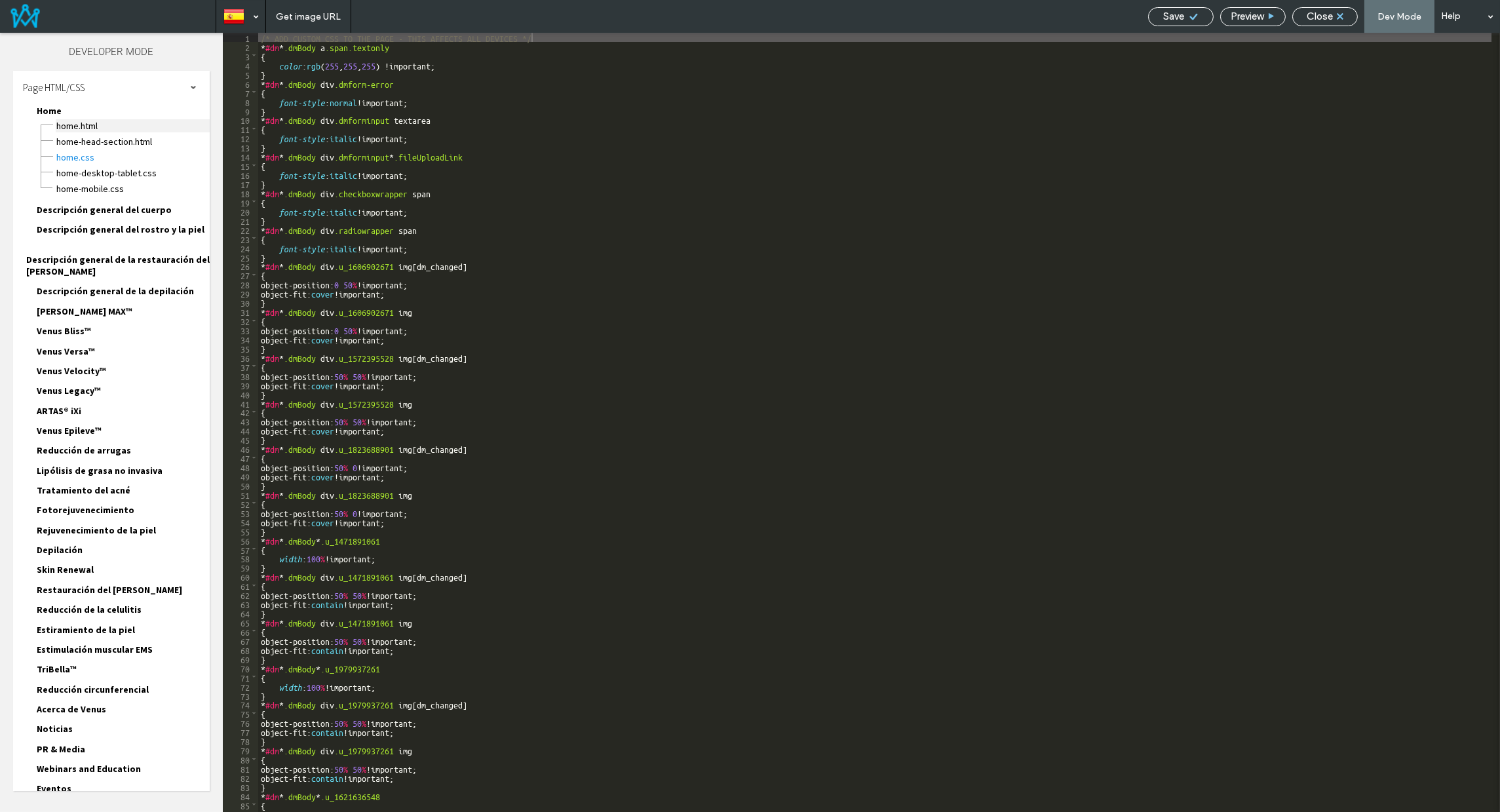
click at [67, 121] on span "Home.HTML" at bounding box center [132, 126] width 154 height 13
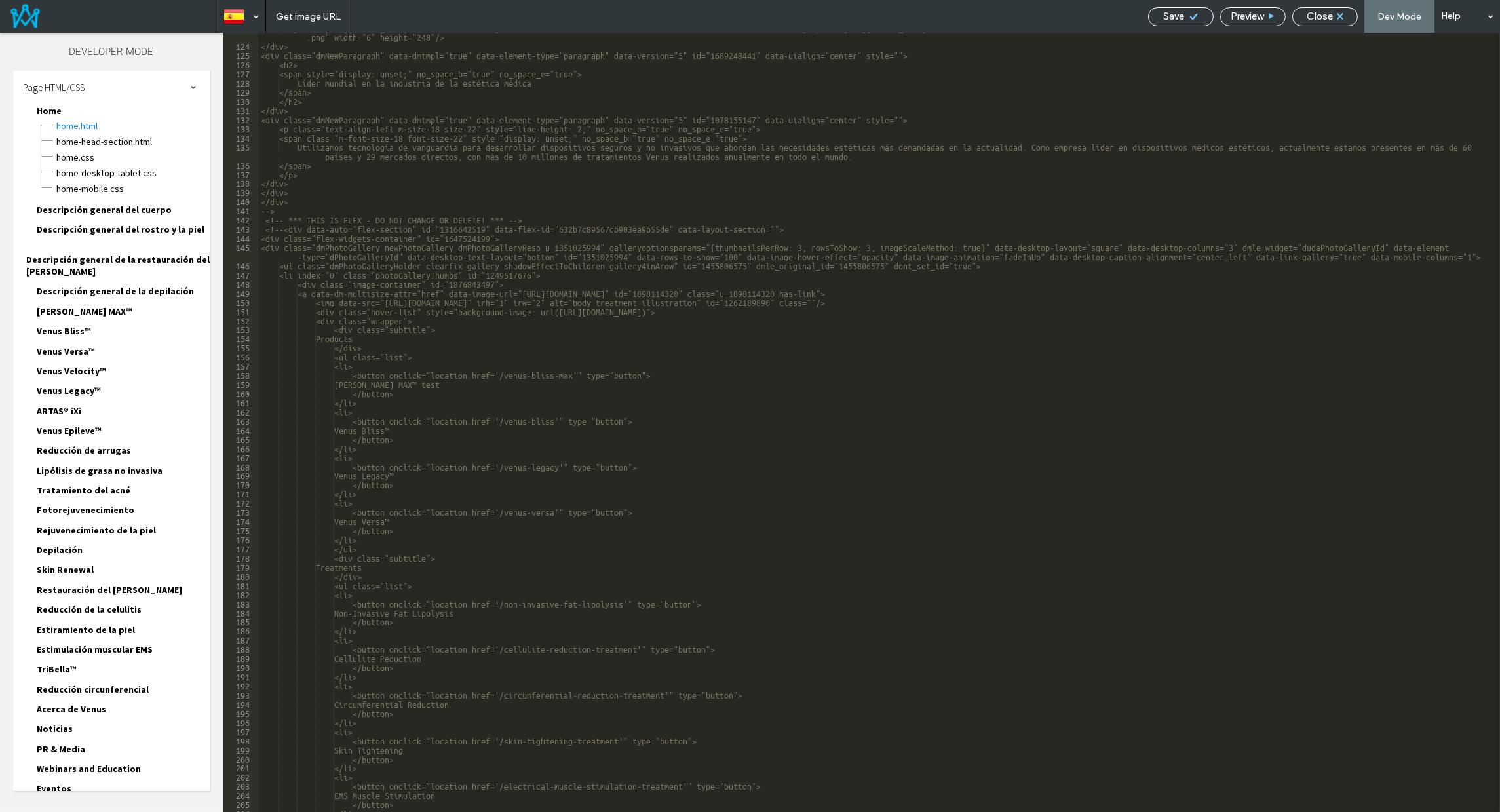
scroll to position [1143, 0]
click at [1333, 17] on span "Close" at bounding box center [1320, 16] width 27 height 12
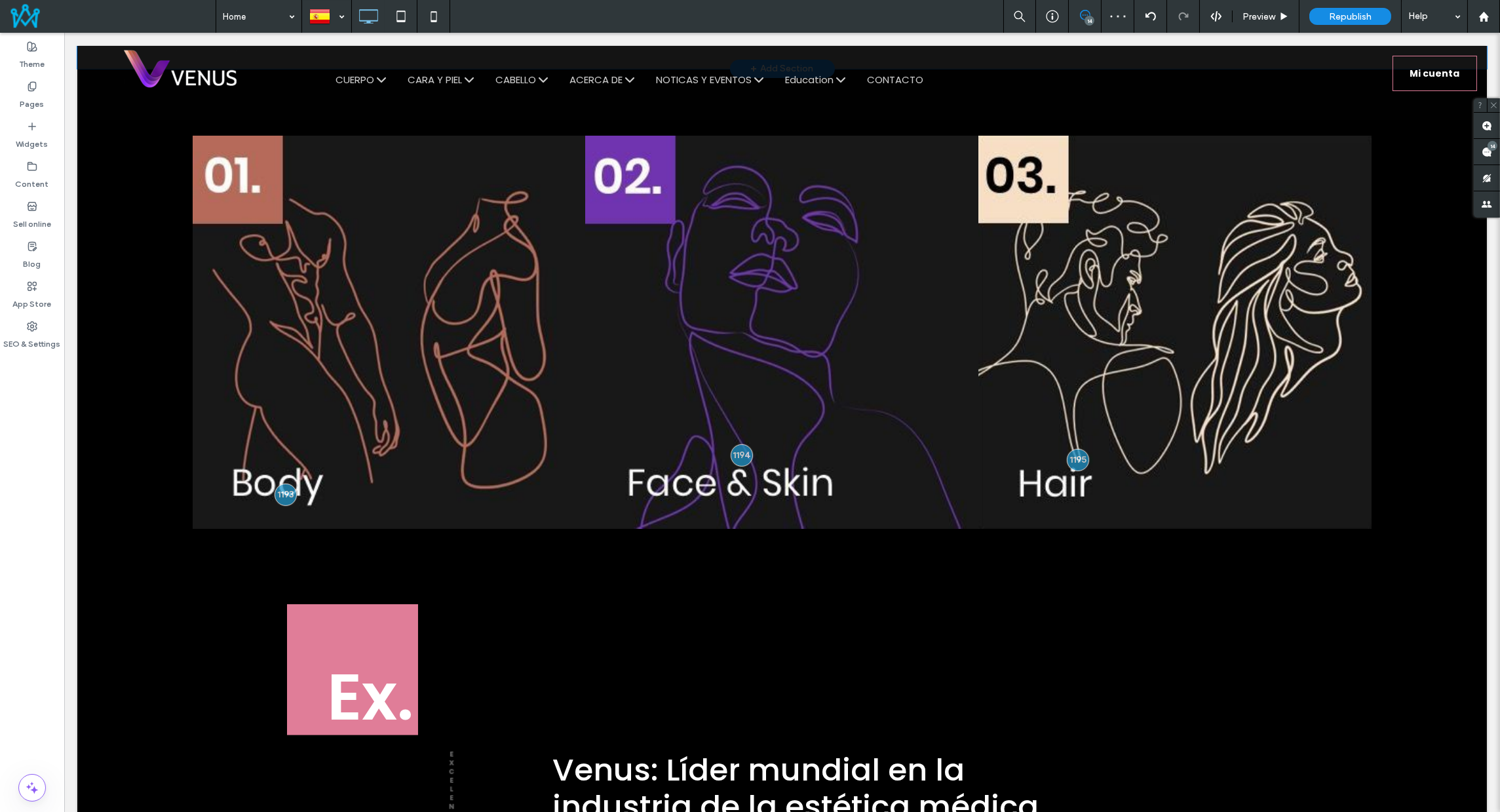
scroll to position [1846, 0]
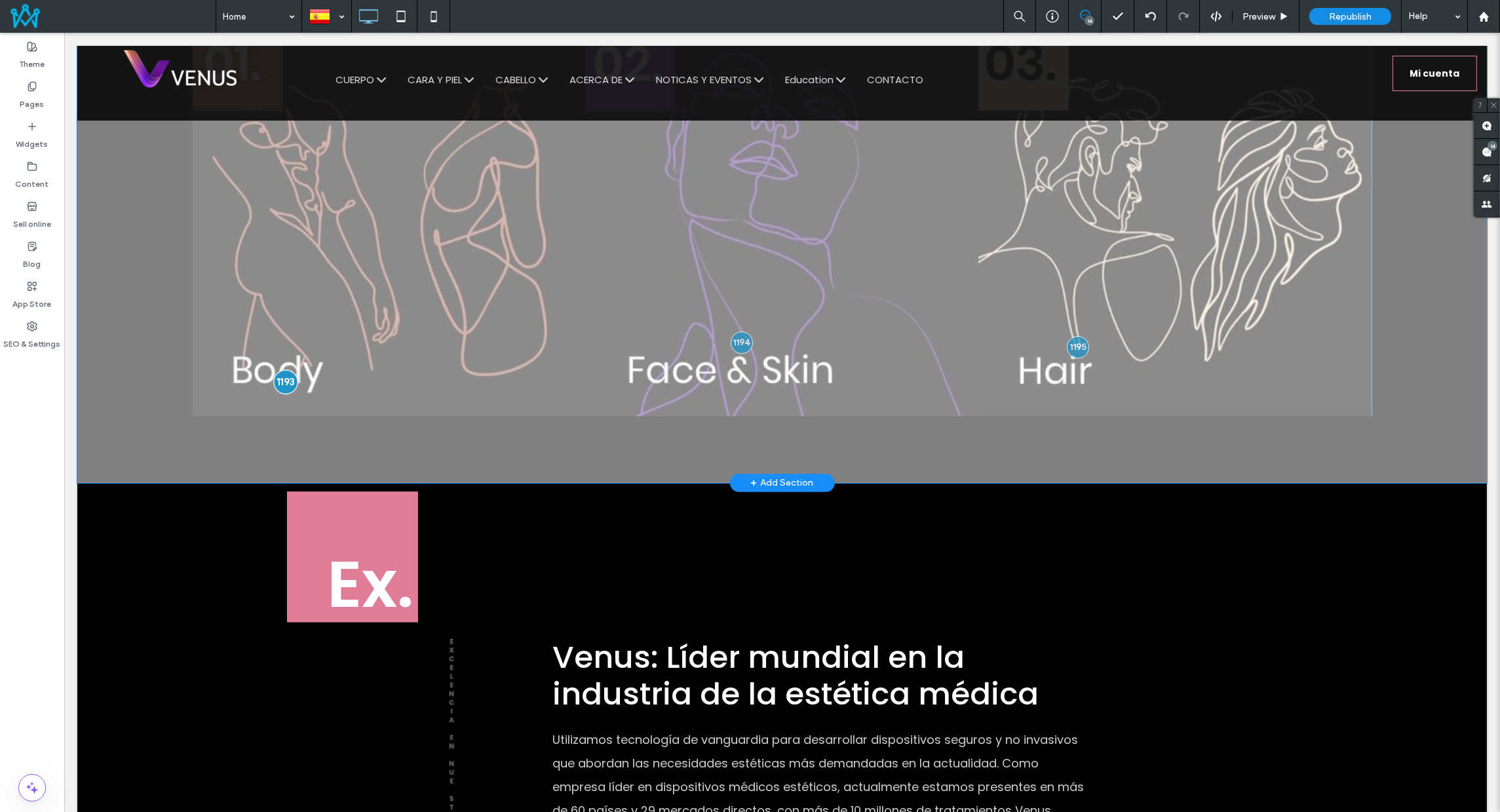
click at [282, 375] on div at bounding box center [285, 381] width 24 height 24
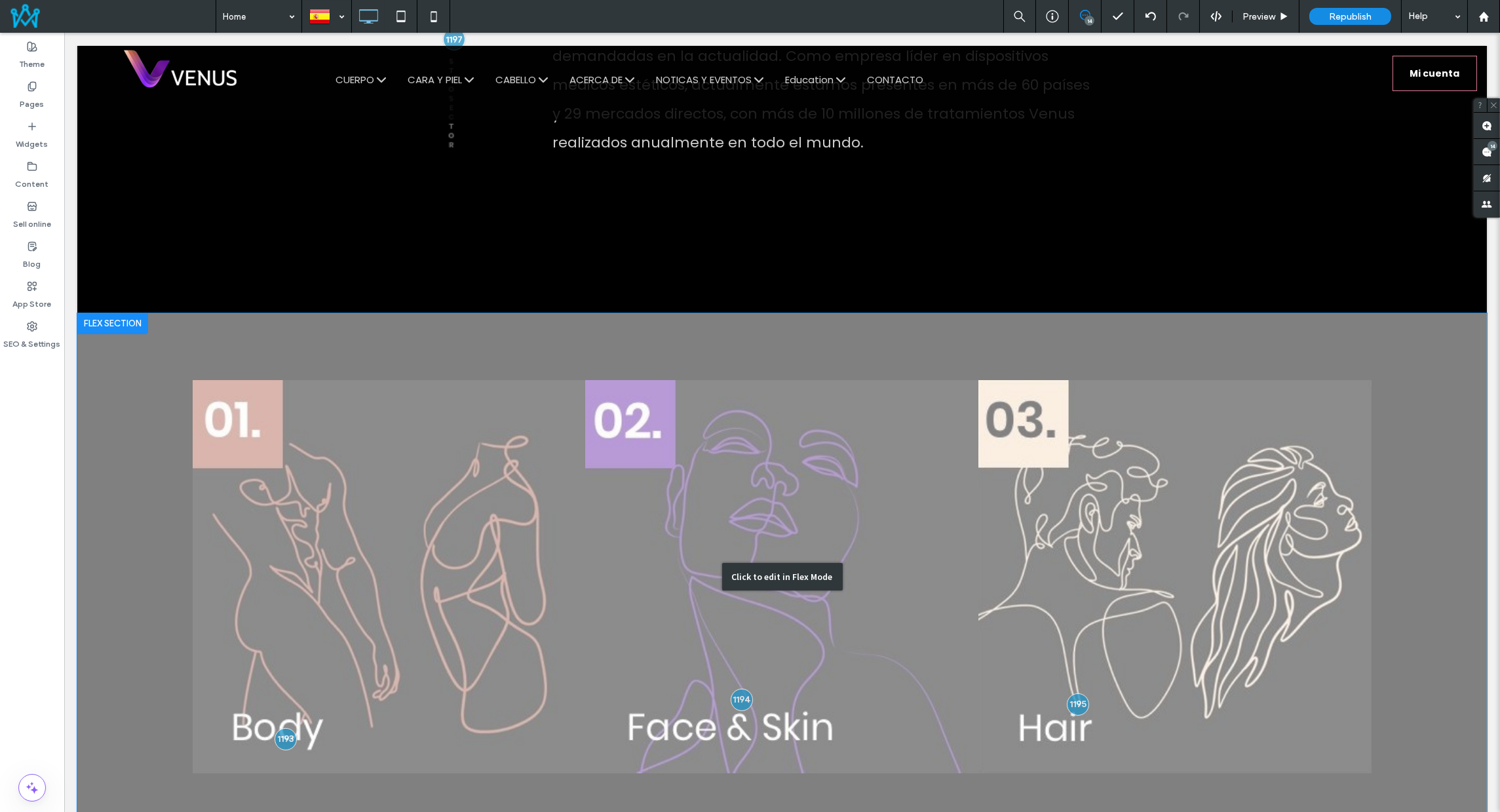
scroll to position [1489, 0]
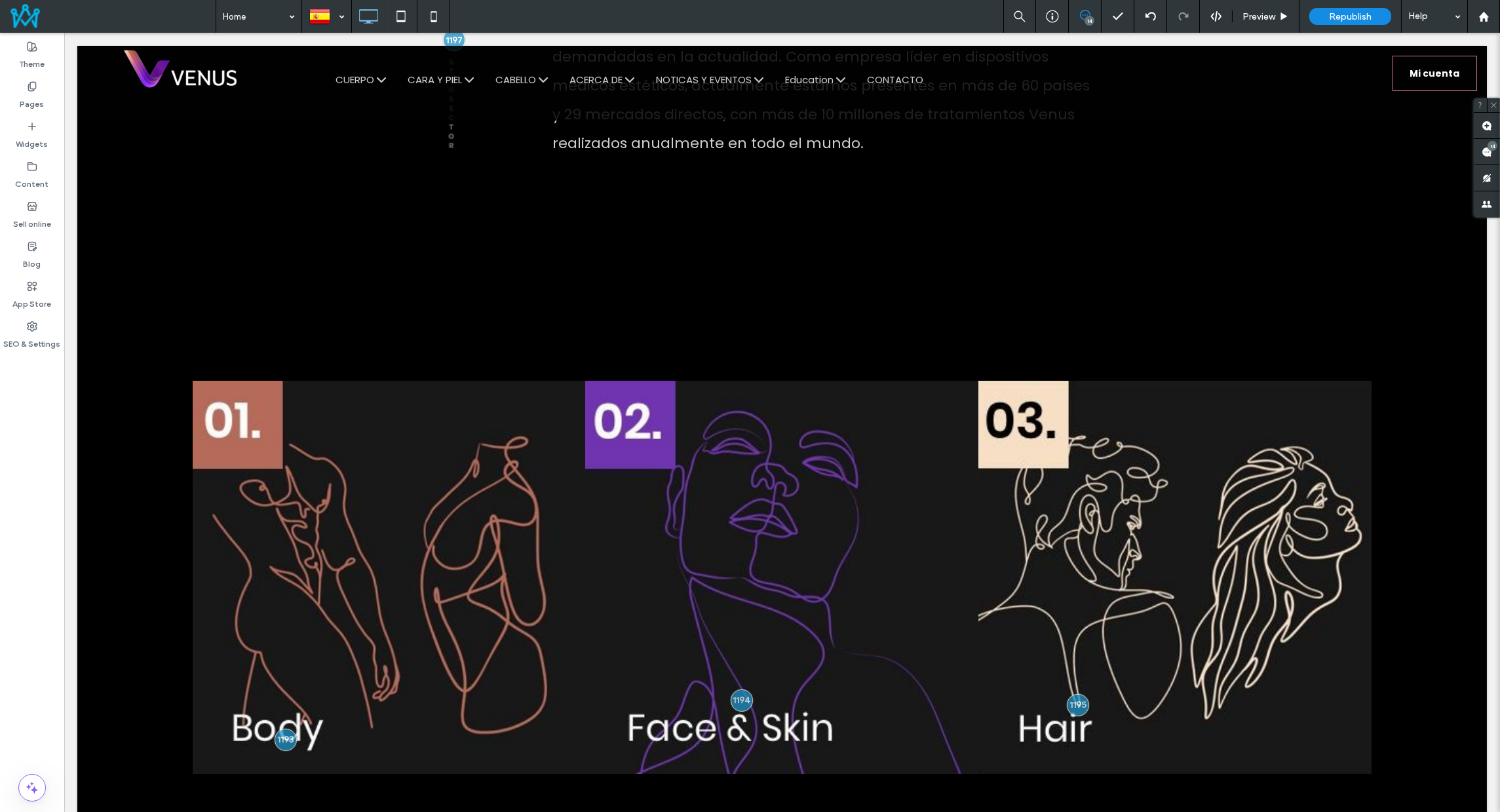
click at [1252, 2] on div "Preview" at bounding box center [1266, 16] width 67 height 33
click at [1268, 26] on div "Preview" at bounding box center [1266, 16] width 67 height 33
click at [1262, 21] on span "Preview" at bounding box center [1259, 16] width 33 height 11
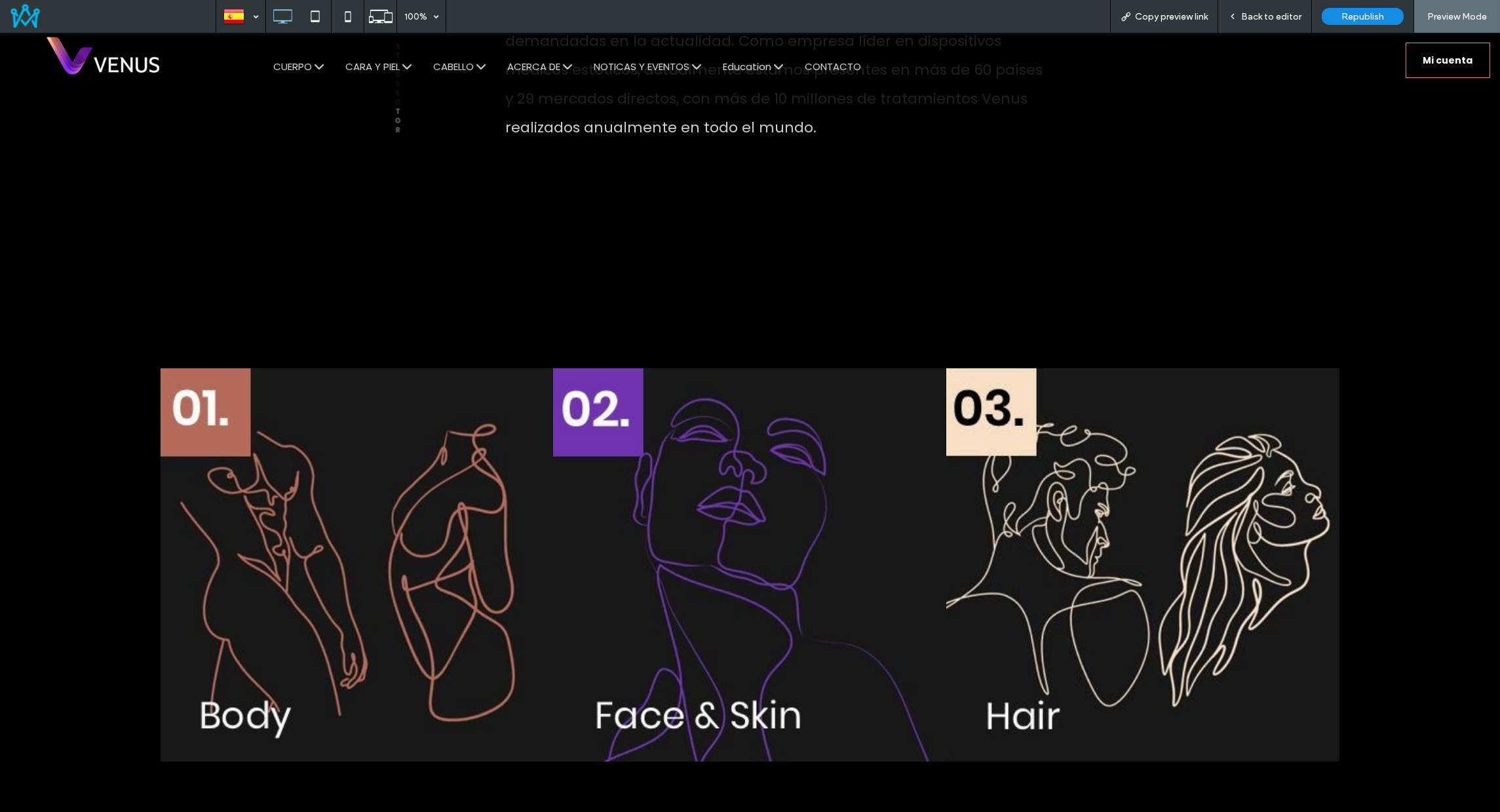
scroll to position [1485, 0]
click at [1284, 6] on div "Back to editor" at bounding box center [1265, 16] width 94 height 33
click at [1268, 8] on div "Back to editor" at bounding box center [1265, 16] width 94 height 33
click at [1249, 12] on span "Back to editor" at bounding box center [1271, 16] width 60 height 11
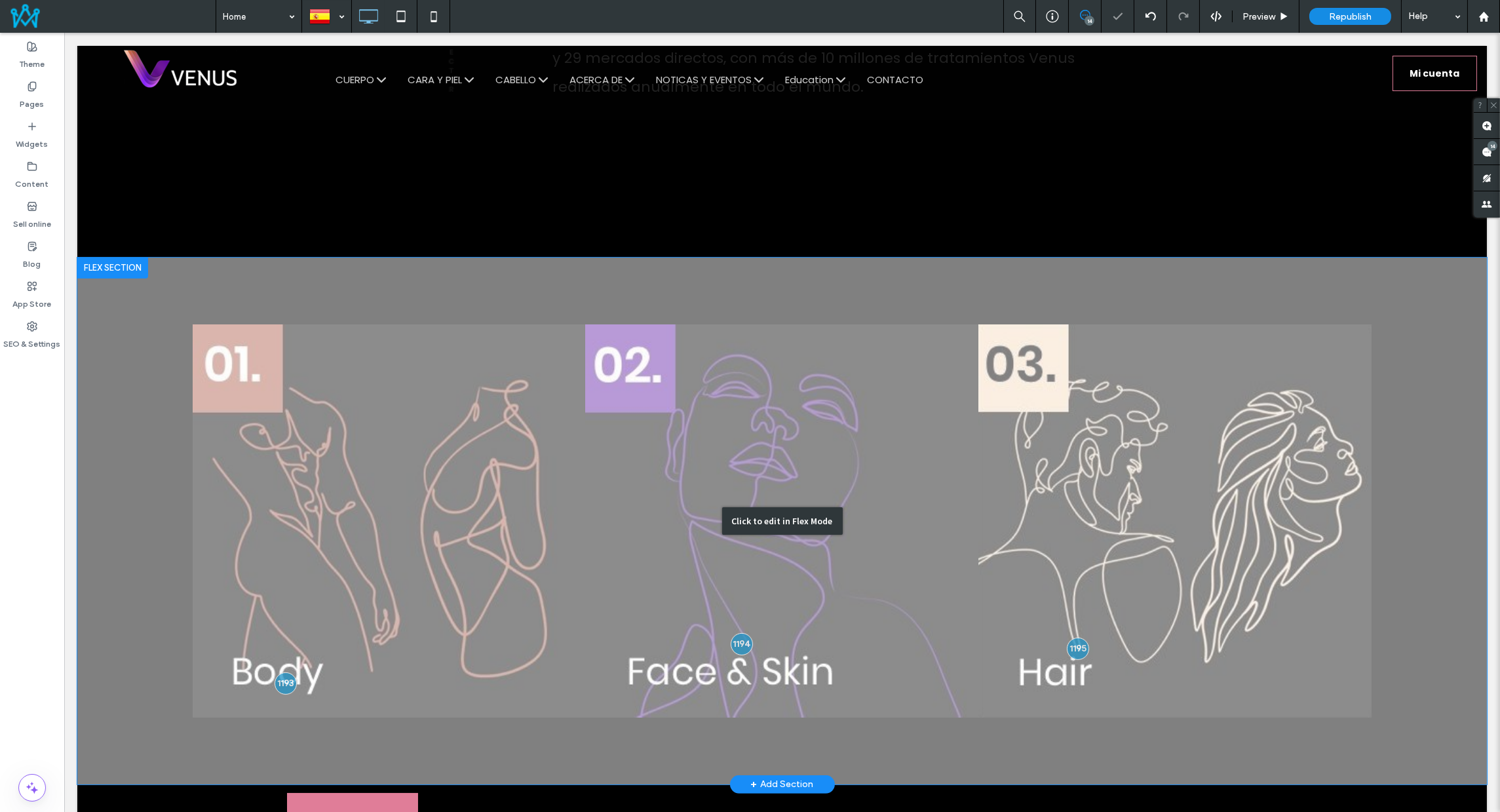
scroll to position [1608, 0]
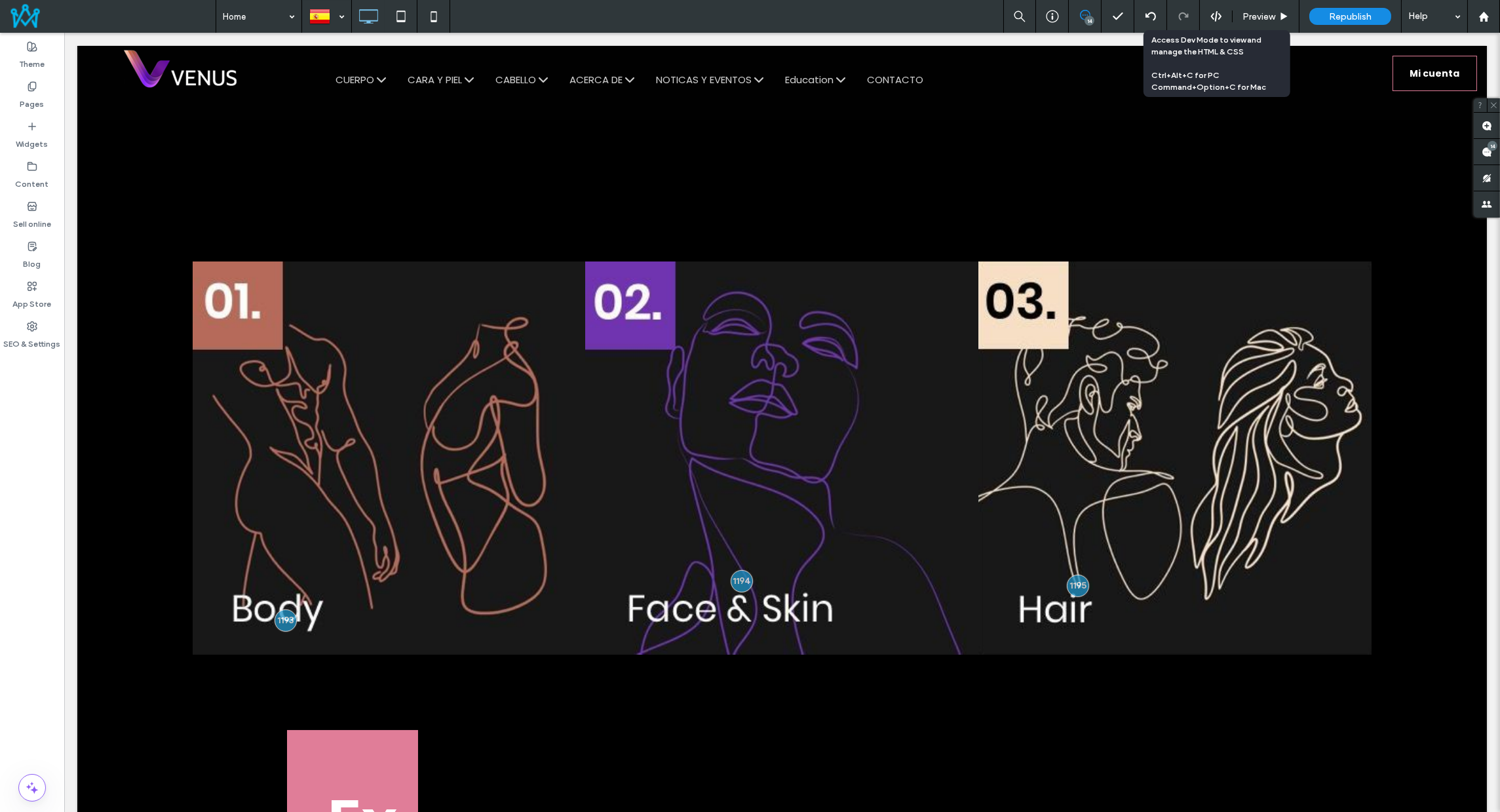
click at [1220, 10] on icon at bounding box center [1216, 16] width 12 height 12
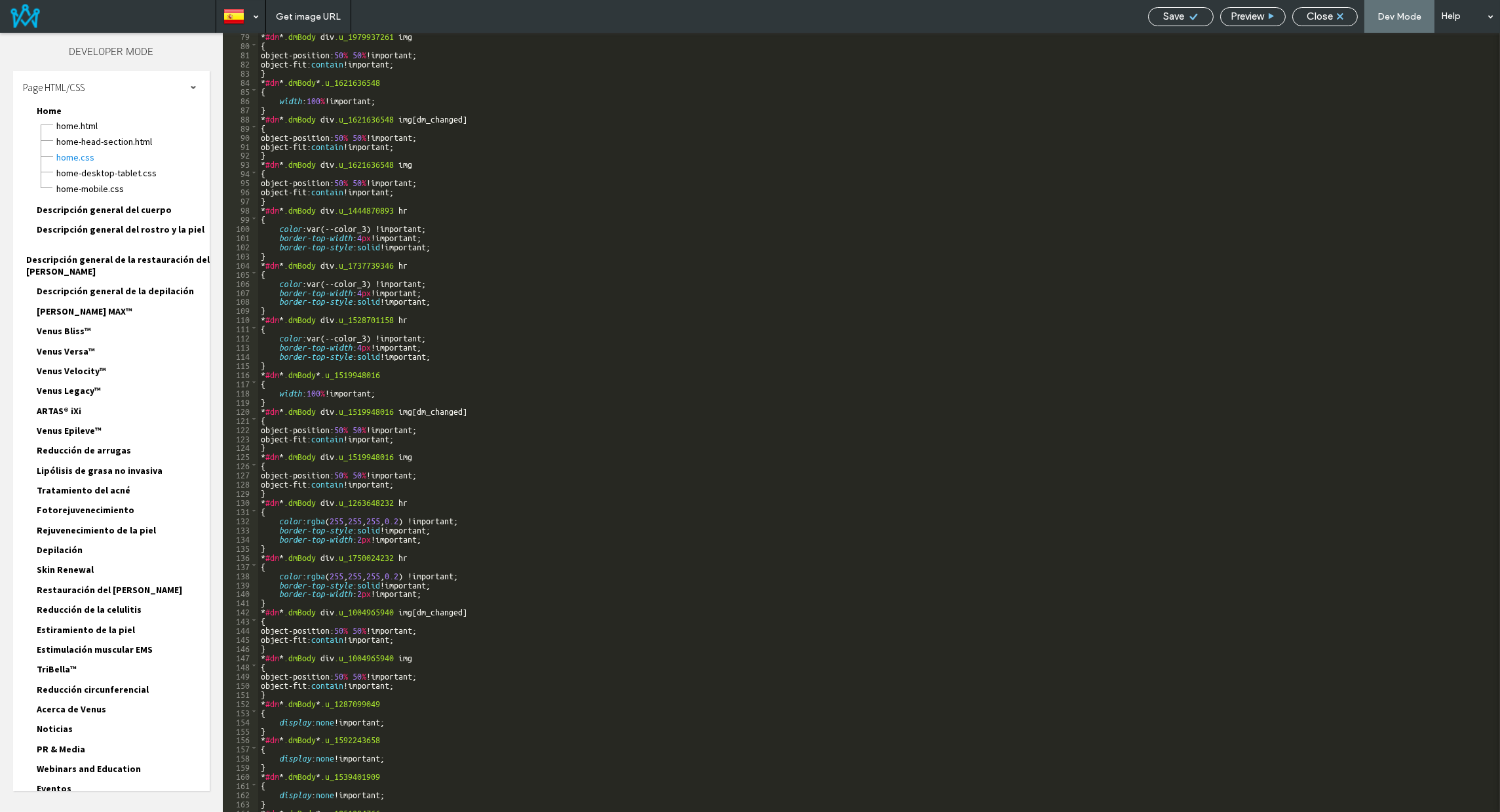
scroll to position [714, 0]
click at [73, 126] on span "Home.HTML" at bounding box center [132, 126] width 154 height 13
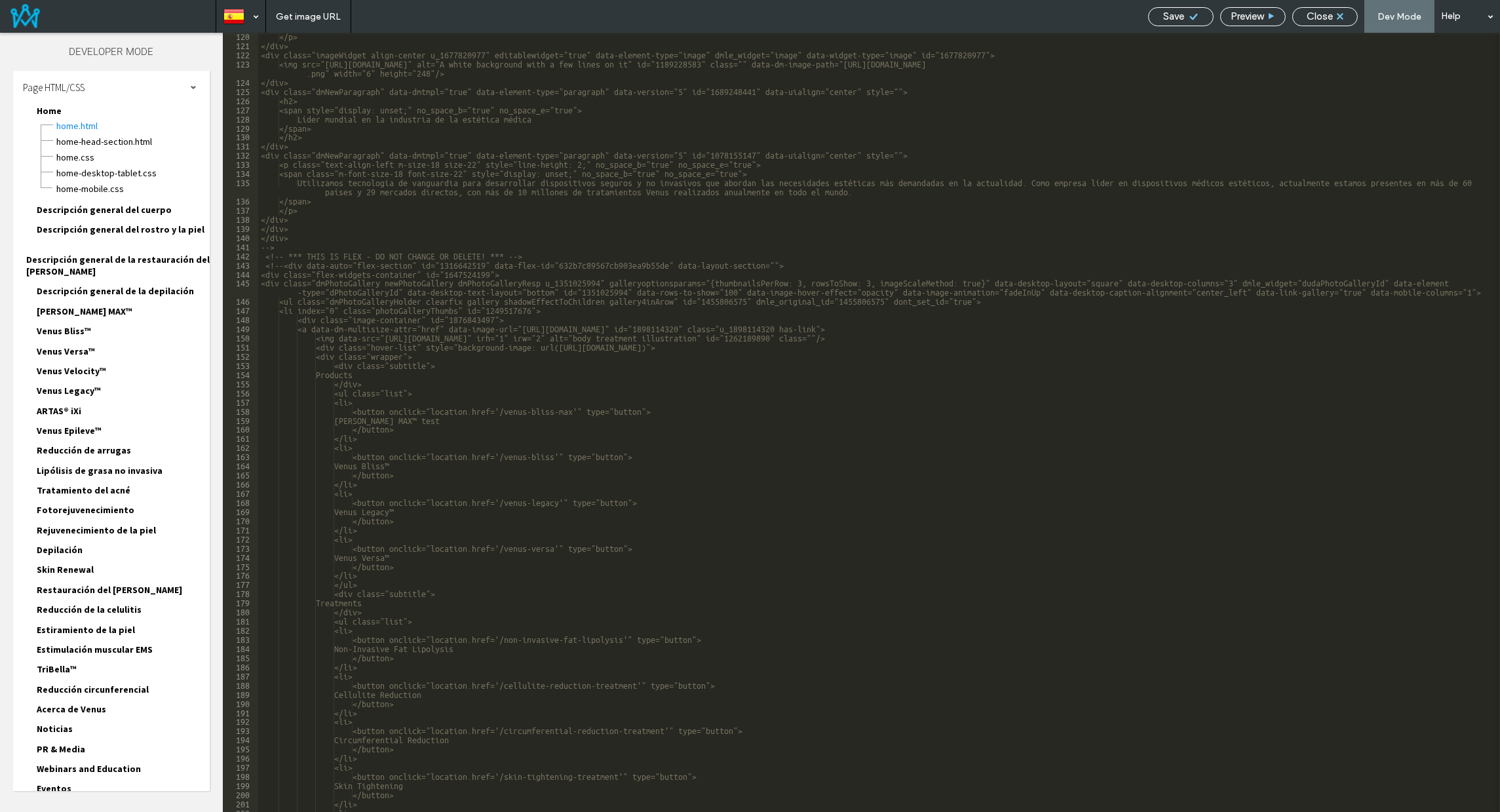
scroll to position [1107, 0]
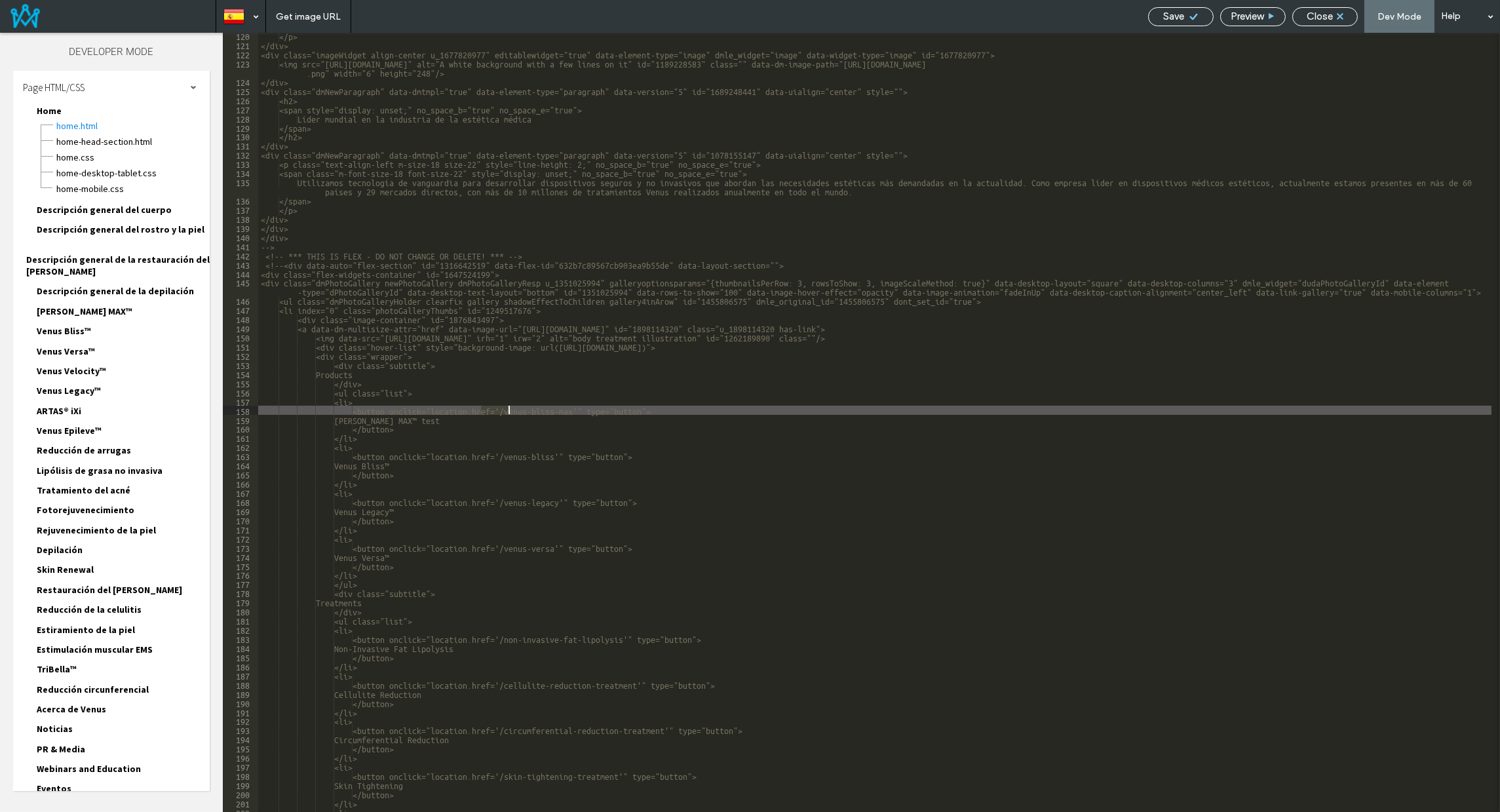
drag, startPoint x: 479, startPoint y: 410, endPoint x: 508, endPoint y: 410, distance: 29.0
click at [508, 410] on div "</p> </div> <div class="imageWidget align-center u_1677820977" editablewidget="…" at bounding box center [874, 429] width 1233 height 797
click at [411, 410] on div "</p> </div> <div class="imageWidget align-center u_1677820977" editablewidget="…" at bounding box center [874, 429] width 1233 height 797
drag, startPoint x: 443, startPoint y: 409, endPoint x: 471, endPoint y: 409, distance: 28.0
click at [465, 409] on div "</p> </div> <div class="imageWidget align-center u_1677820977" editablewidget="…" at bounding box center [874, 429] width 1233 height 797
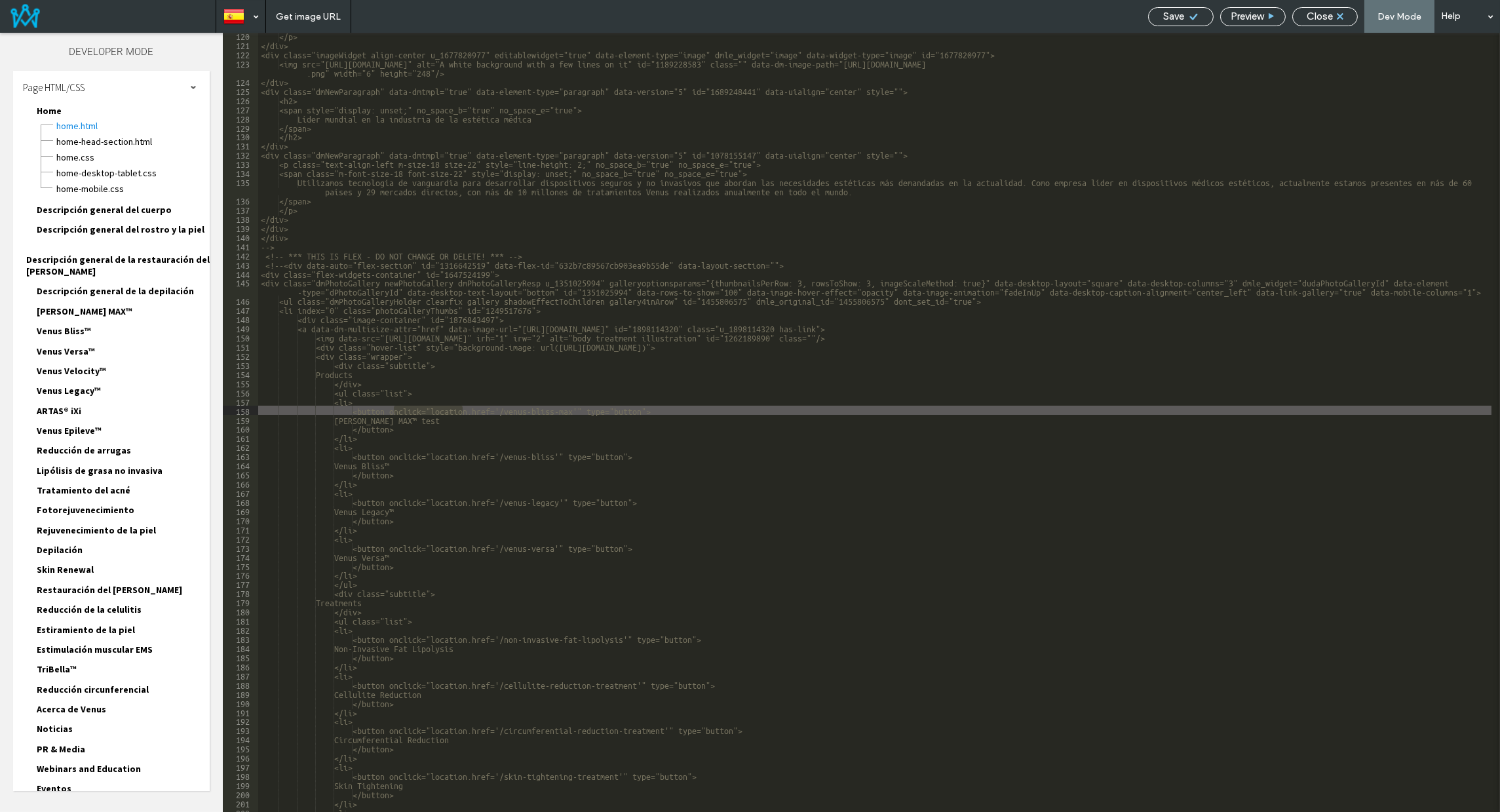
click at [521, 412] on div "</p> </div> <div class="imageWidget align-center u_1677820977" editablewidget="…" at bounding box center [874, 429] width 1233 height 797
drag, startPoint x: 512, startPoint y: 412, endPoint x: 579, endPoint y: 409, distance: 67.1
click at [579, 409] on div "</p> </div> <div class="imageWidget align-center u_1677820977" editablewidget="…" at bounding box center [874, 429] width 1233 height 797
click at [514, 412] on div "</p> </div> <div class="imageWidget align-center u_1677820977" editablewidget="…" at bounding box center [874, 422] width 1233 height 779
click at [440, 422] on div "</p> </div> <div class="imageWidget align-center u_1677820977" editablewidget="…" at bounding box center [874, 429] width 1233 height 797
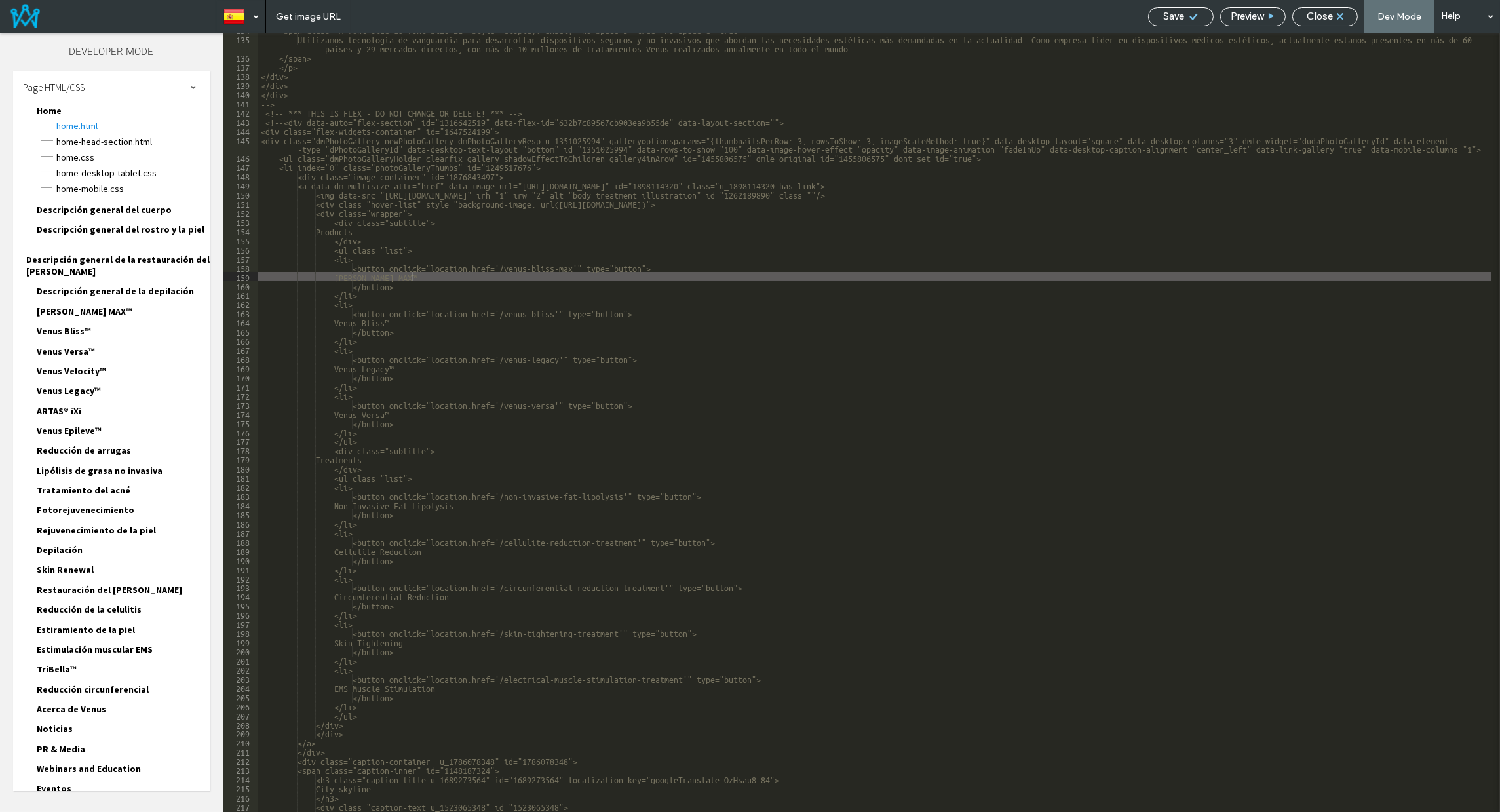
scroll to position [1250, 0]
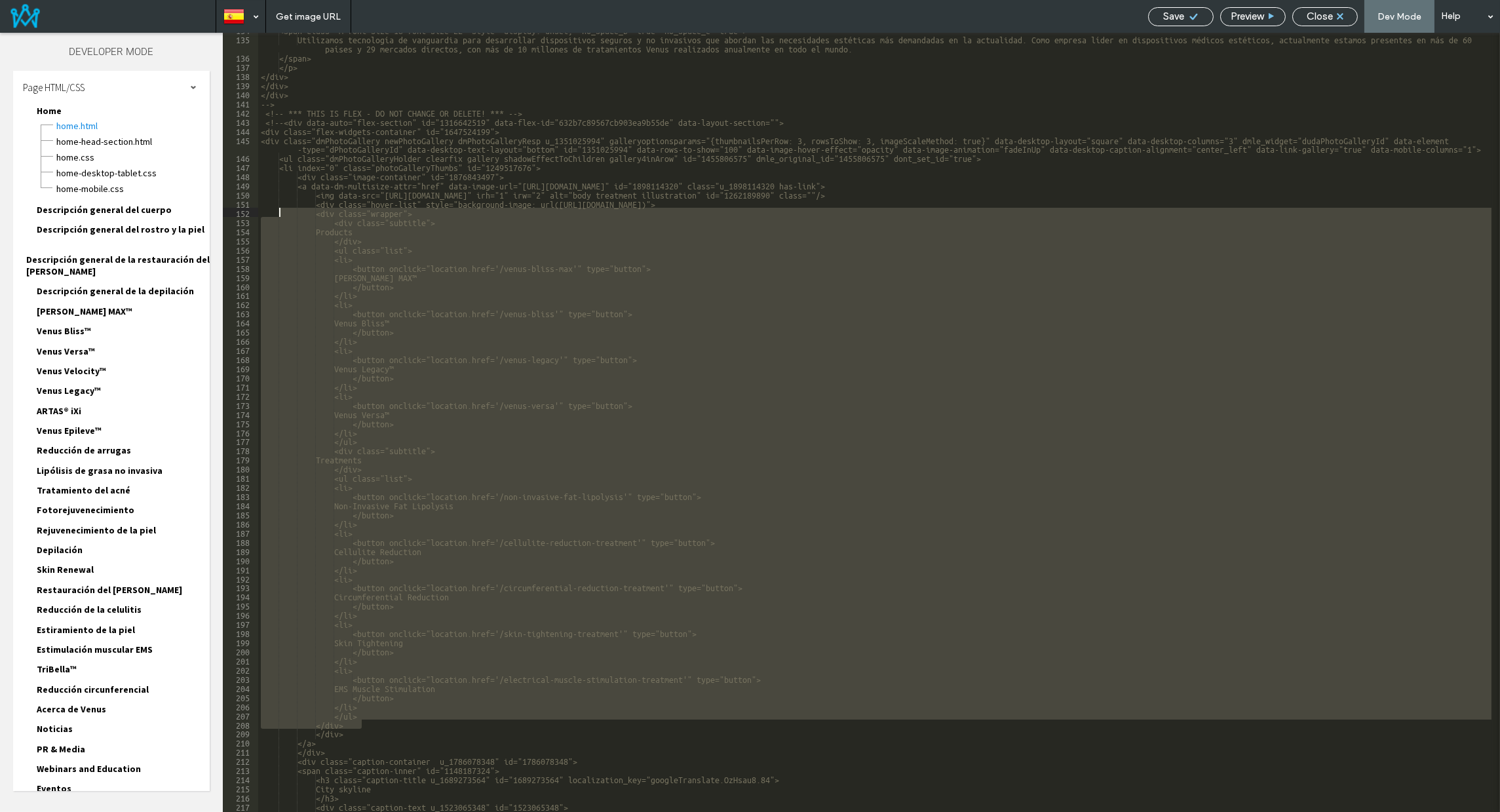
drag, startPoint x: 367, startPoint y: 725, endPoint x: 278, endPoint y: 215, distance: 517.7
click at [278, 215] on div "<span class="m-font-size-18 font-size-22" style="display: unset;" no_space_b="t…" at bounding box center [874, 424] width 1233 height 797
click at [373, 711] on div "<span class="m-font-size-18 font-size-22" style="display: unset;" no_space_b="t…" at bounding box center [874, 422] width 1233 height 779
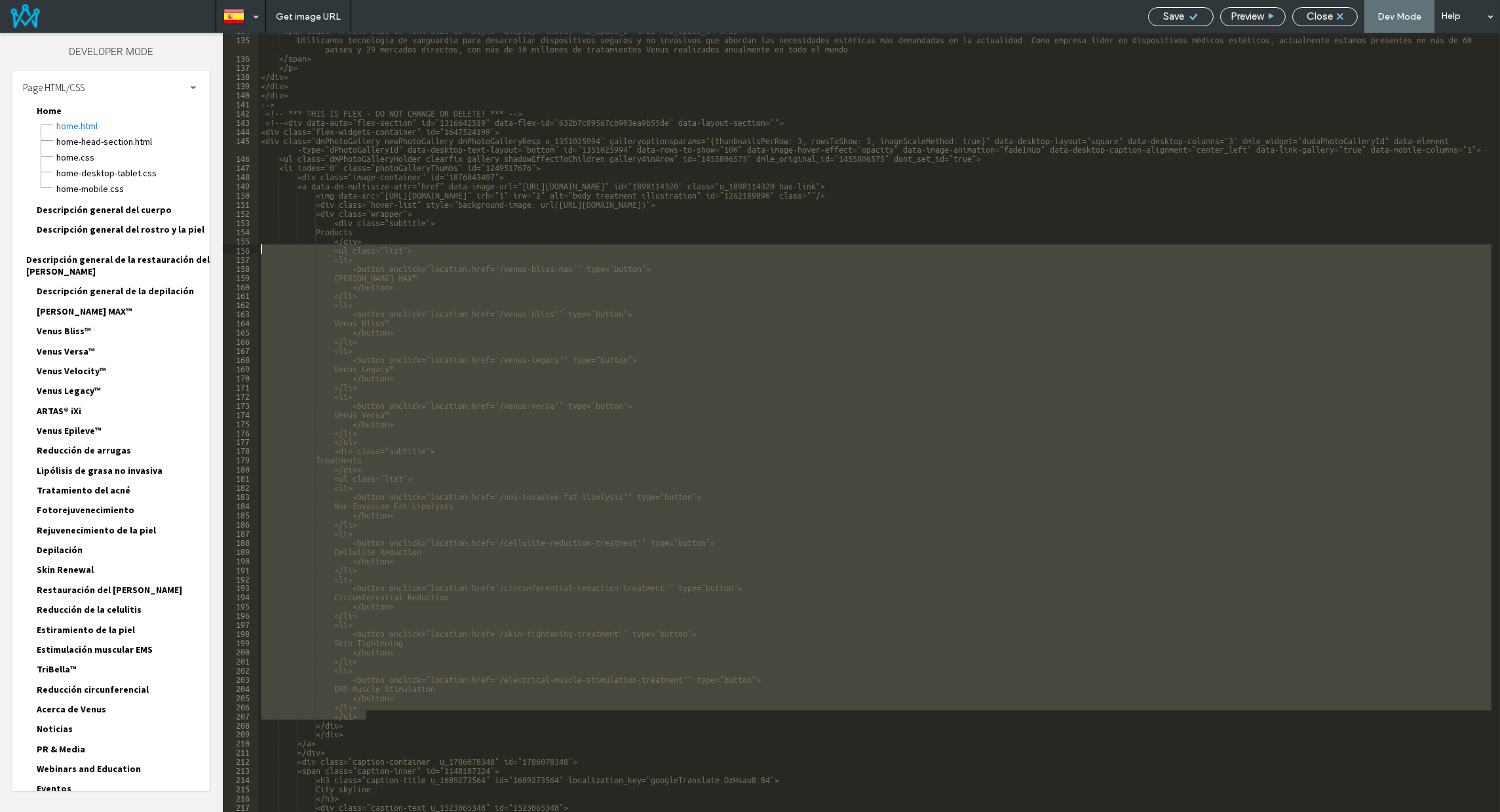
drag, startPoint x: 375, startPoint y: 717, endPoint x: 255, endPoint y: 250, distance: 482.2
click at [255, 250] on div "** 134 135 136 137 138 139 140 141 142 143 144 145 146 147 148 149 150 151 152 …" at bounding box center [861, 422] width 1277 height 779
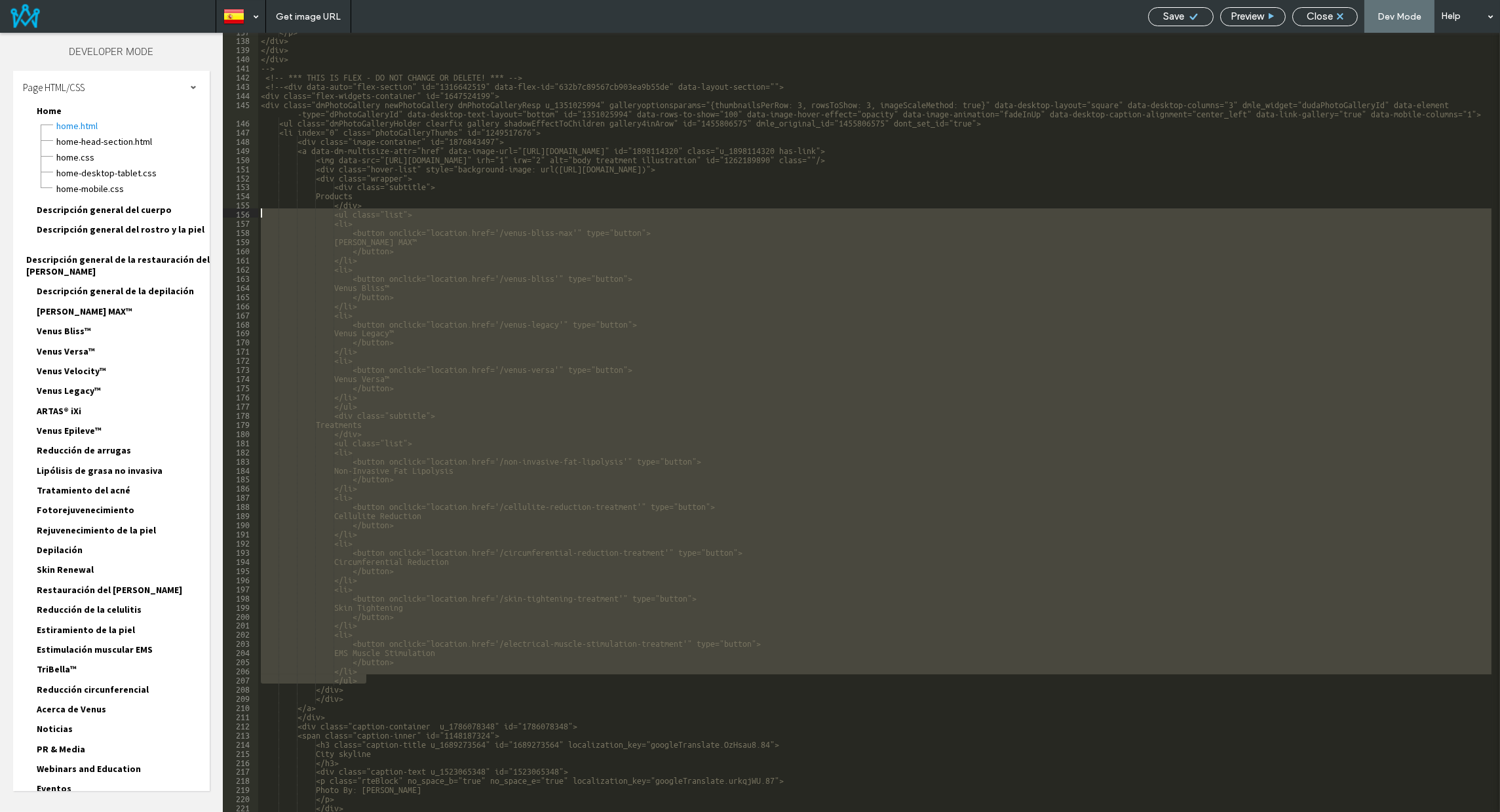
scroll to position [1285, 0]
click at [371, 678] on div "</p> </div> </div> </div> --> <!-- *** THIS IS FLEX - DO NOT CHANGE OR DELETE! …" at bounding box center [874, 422] width 1233 height 779
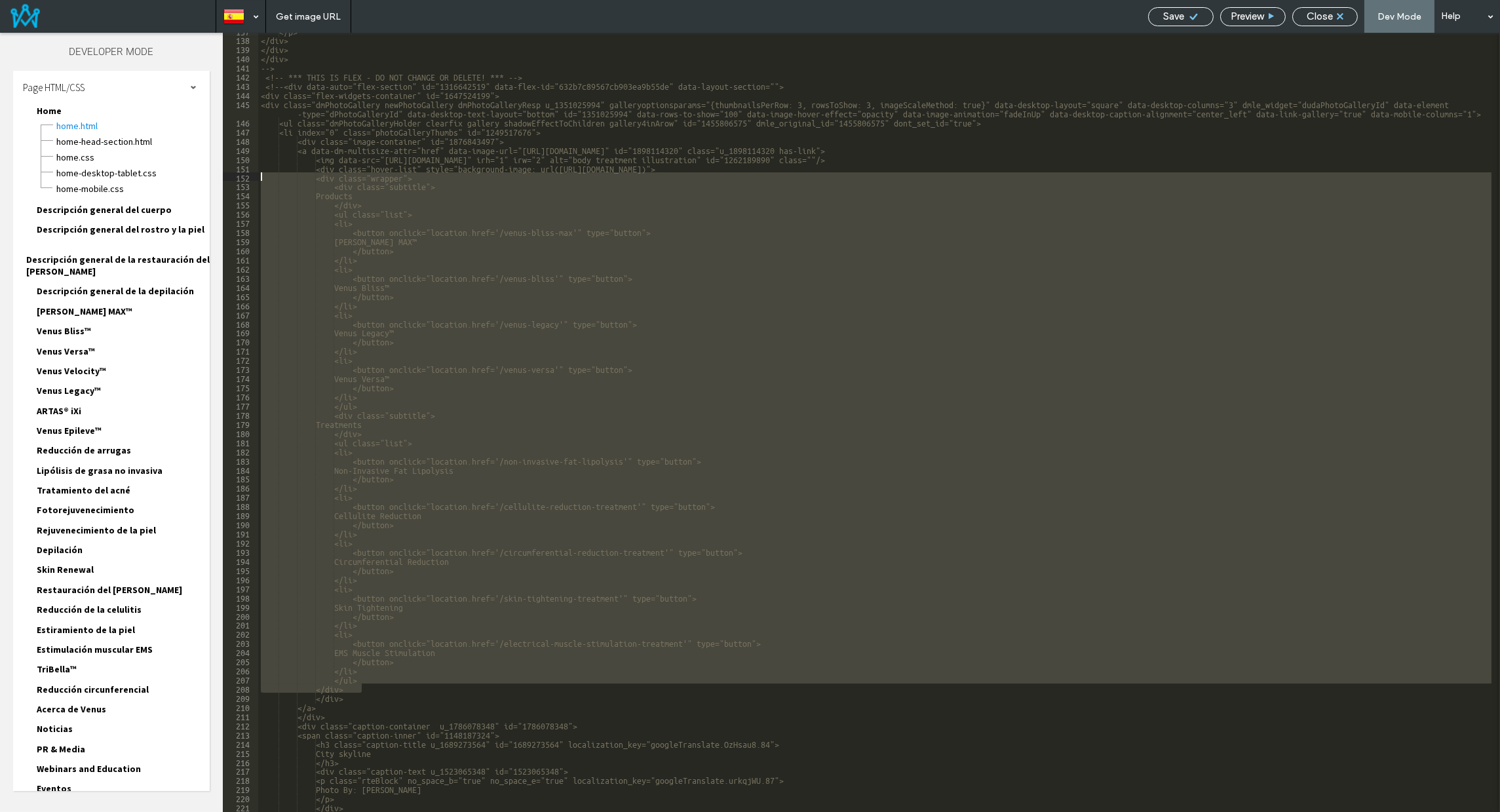
drag, startPoint x: 367, startPoint y: 689, endPoint x: 254, endPoint y: 179, distance: 522.4
click at [254, 179] on div "** 137 138 139 140 141 142 143 144 145 146 147 148 149 150 151 152 153 154 155 …" at bounding box center [861, 422] width 1277 height 779
click at [363, 679] on div "</p> </div> </div> </div> --> <!-- *** THIS IS FLEX - DO NOT CHANGE OR DELETE! …" at bounding box center [874, 422] width 1233 height 779
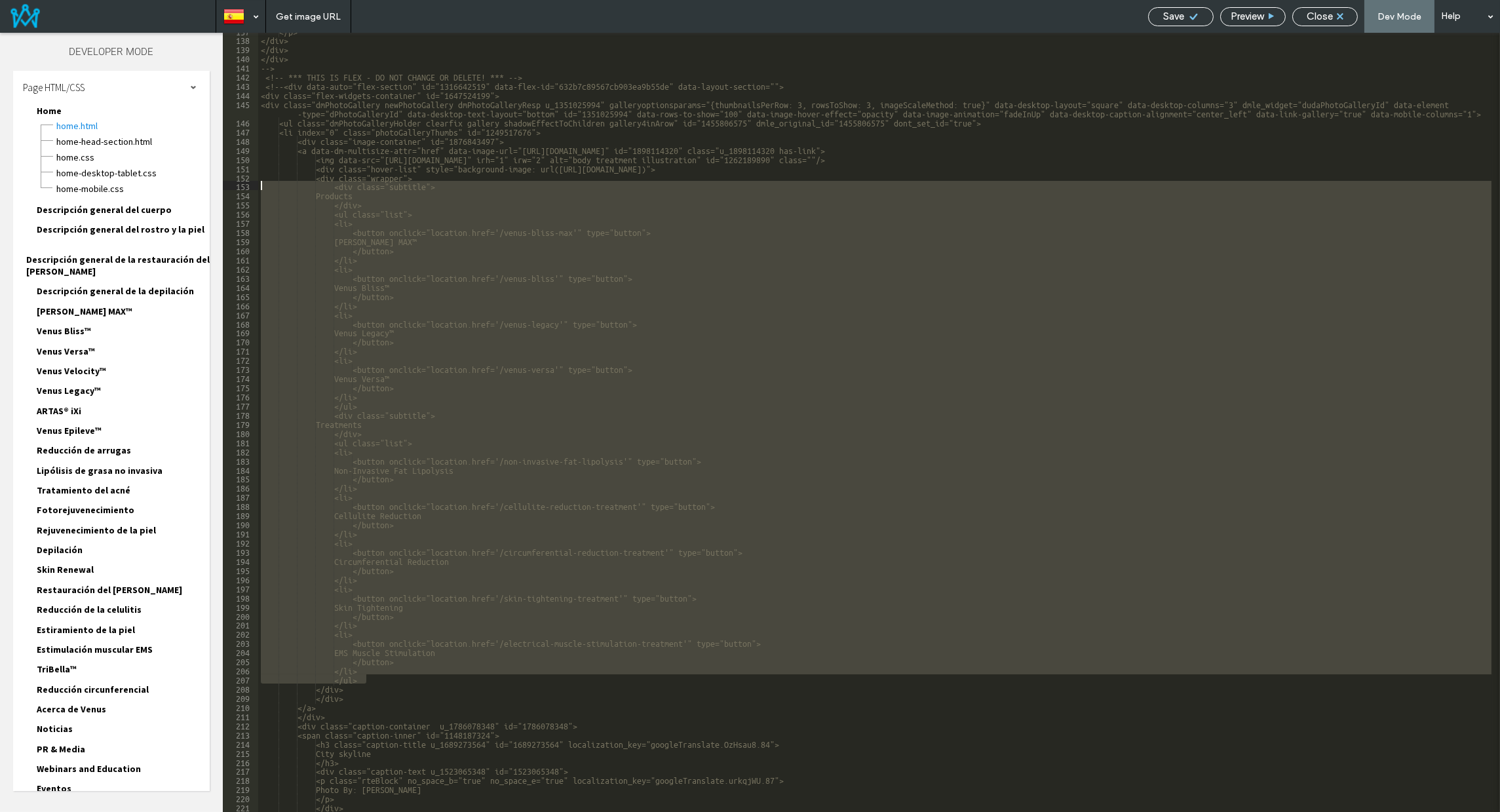
drag, startPoint x: 375, startPoint y: 676, endPoint x: 246, endPoint y: 188, distance: 504.8
click at [246, 188] on div "** 137 138 139 140 141 142 143 144 145 146 147 148 149 150 151 152 153 154 155 …" at bounding box center [861, 422] width 1277 height 779
drag, startPoint x: 332, startPoint y: 677, endPoint x: 254, endPoint y: 187, distance: 496.2
click at [254, 187] on div "** 137 138 139 140 141 142 143 144 145 146 147 148 149 150 151 152 153 154 155 …" at bounding box center [861, 422] width 1277 height 779
click at [580, 395] on div "</p> </div> </div> </div> --> <!-- *** THIS IS FLEX - DO NOT CHANGE OR DELETE! …" at bounding box center [874, 422] width 1233 height 779
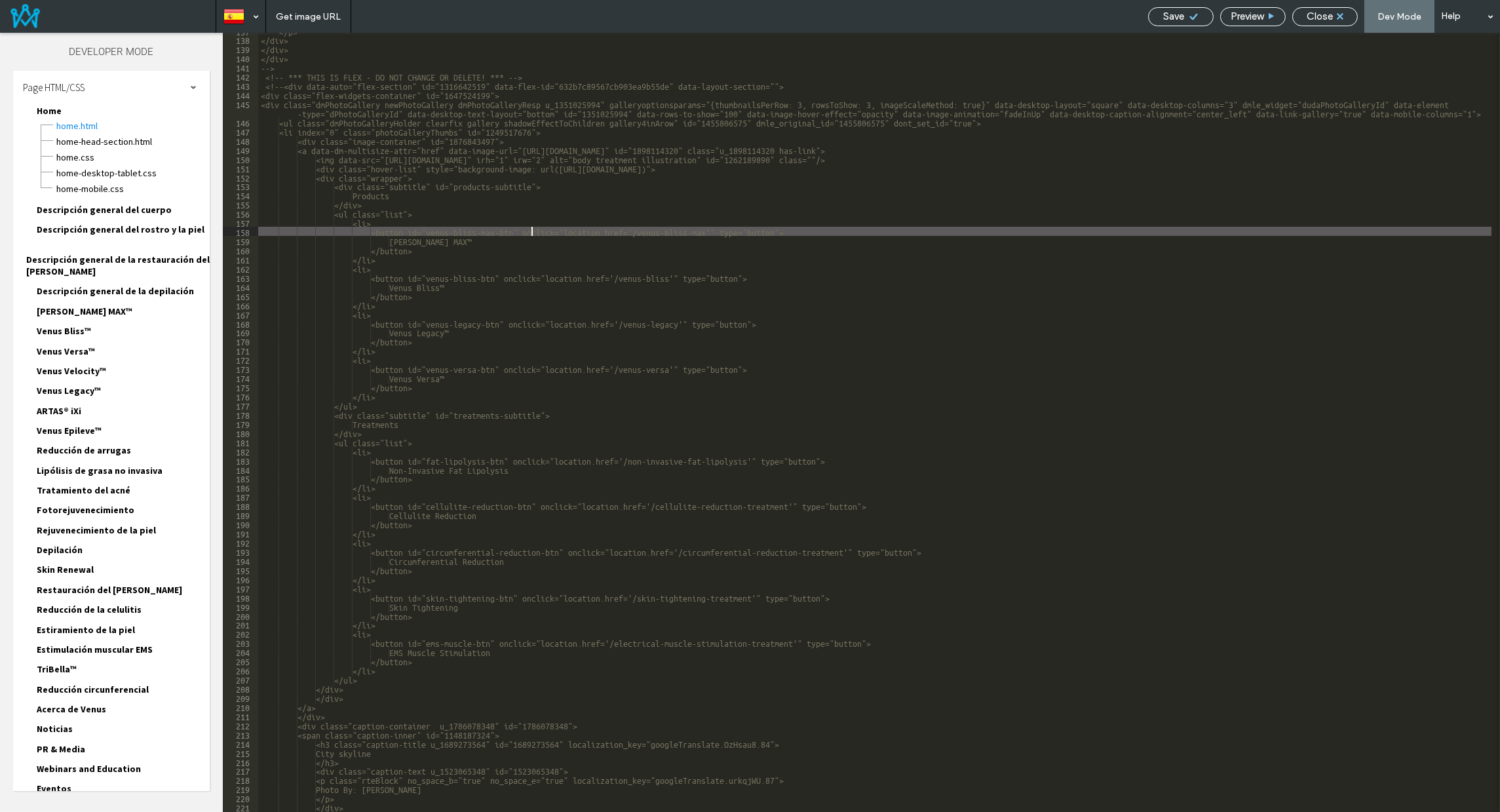
click at [531, 233] on div "</p> </div> </div> </div> --> <!-- *** THIS IS FLEX - DO NOT CHANGE OR DELETE! …" at bounding box center [874, 425] width 1233 height 797
click at [434, 228] on div "</p> </div> </div> </div> --> <!-- *** THIS IS FLEX - DO NOT CHANGE OR DELETE! …" at bounding box center [874, 425] width 1233 height 797
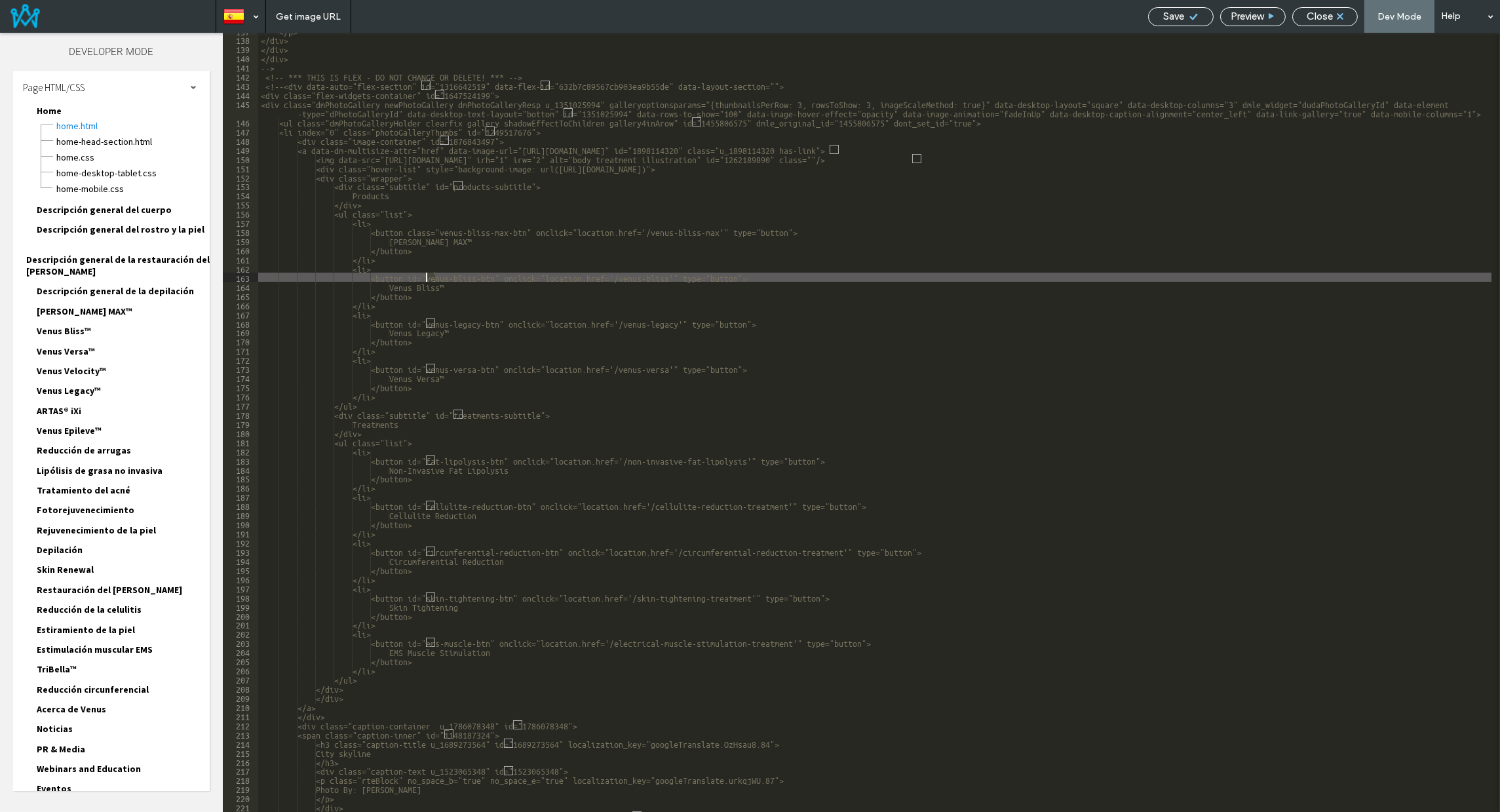
drag, startPoint x: 435, startPoint y: 276, endPoint x: 424, endPoint y: 276, distance: 11.0
click at [424, 276] on div "</p> </div> </div> </div> --> <!-- *** THIS IS FLEX - DO NOT CHANGE OR DELETE! …" at bounding box center [874, 425] width 1233 height 797
click at [433, 280] on div "</p> </div> </div> </div> --> <!-- *** THIS IS FLEX - DO NOT CHANGE OR DELETE! …" at bounding box center [874, 422] width 1233 height 779
type textarea "**"
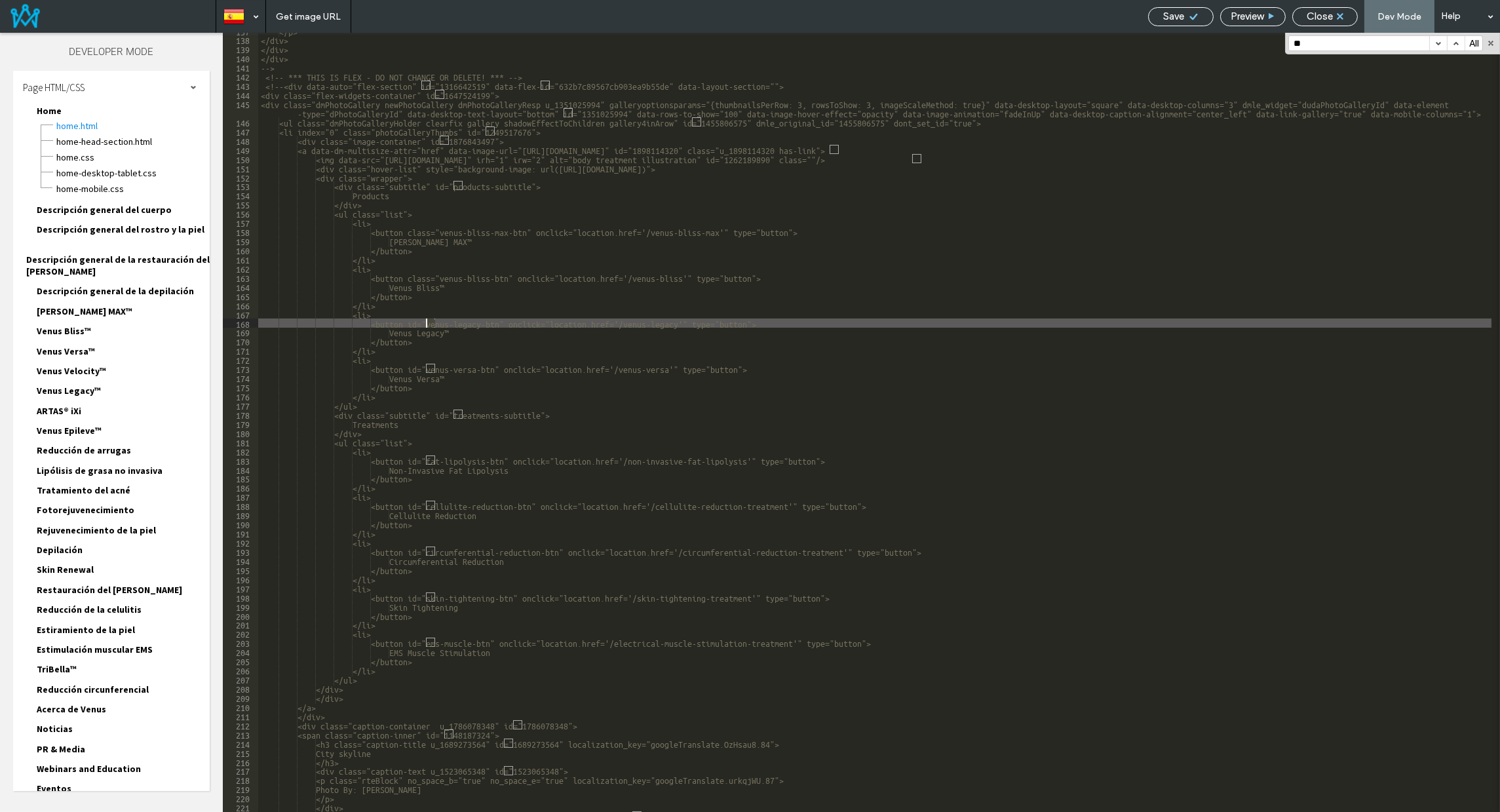
drag, startPoint x: 434, startPoint y: 319, endPoint x: 425, endPoint y: 319, distance: 9.0
click at [425, 319] on div "</p> </div> </div> </div> --> <!-- *** THIS IS FLEX - DO NOT CHANGE OR DELETE! …" at bounding box center [874, 425] width 1233 height 797
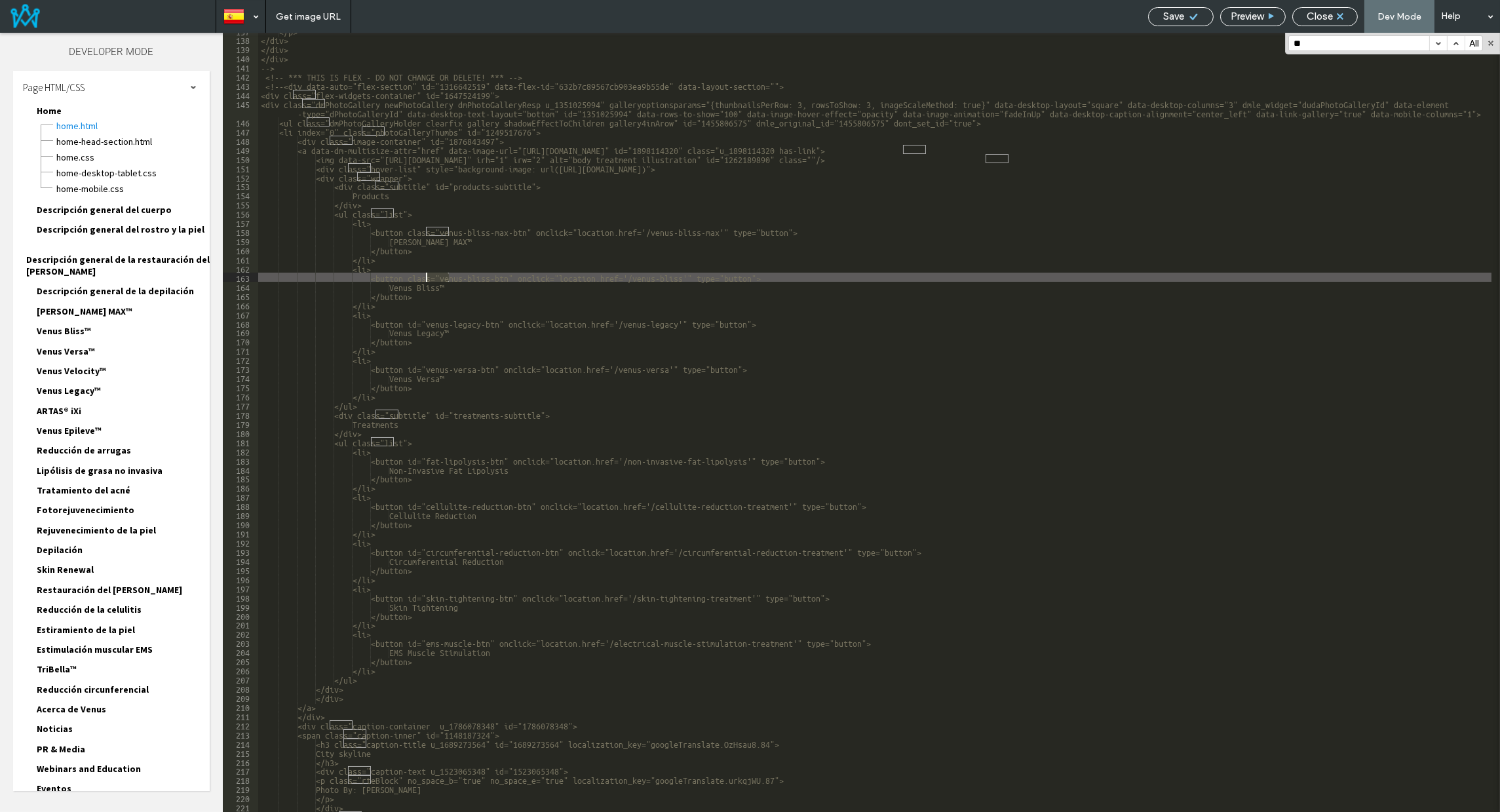
drag, startPoint x: 448, startPoint y: 278, endPoint x: 424, endPoint y: 278, distance: 24.0
click at [424, 278] on div "</p> </div> </div> </div> --> <!-- *** THIS IS FLEX - DO NOT CHANGE OR DELETE! …" at bounding box center [874, 425] width 1233 height 797
click at [1456, 43] on button "button" at bounding box center [1456, 43] width 18 height 14
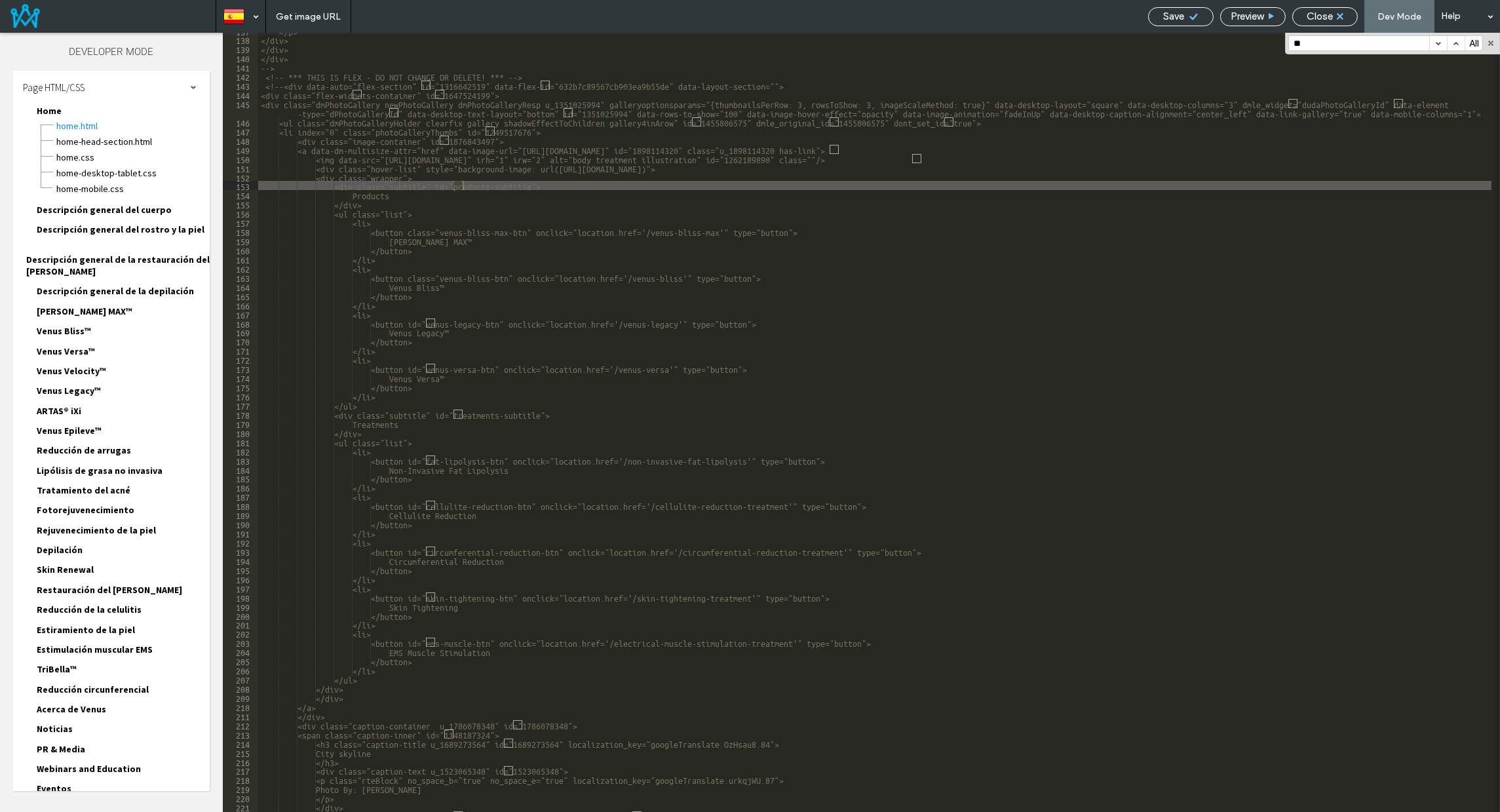
click at [1441, 39] on button "button" at bounding box center [1438, 43] width 18 height 14
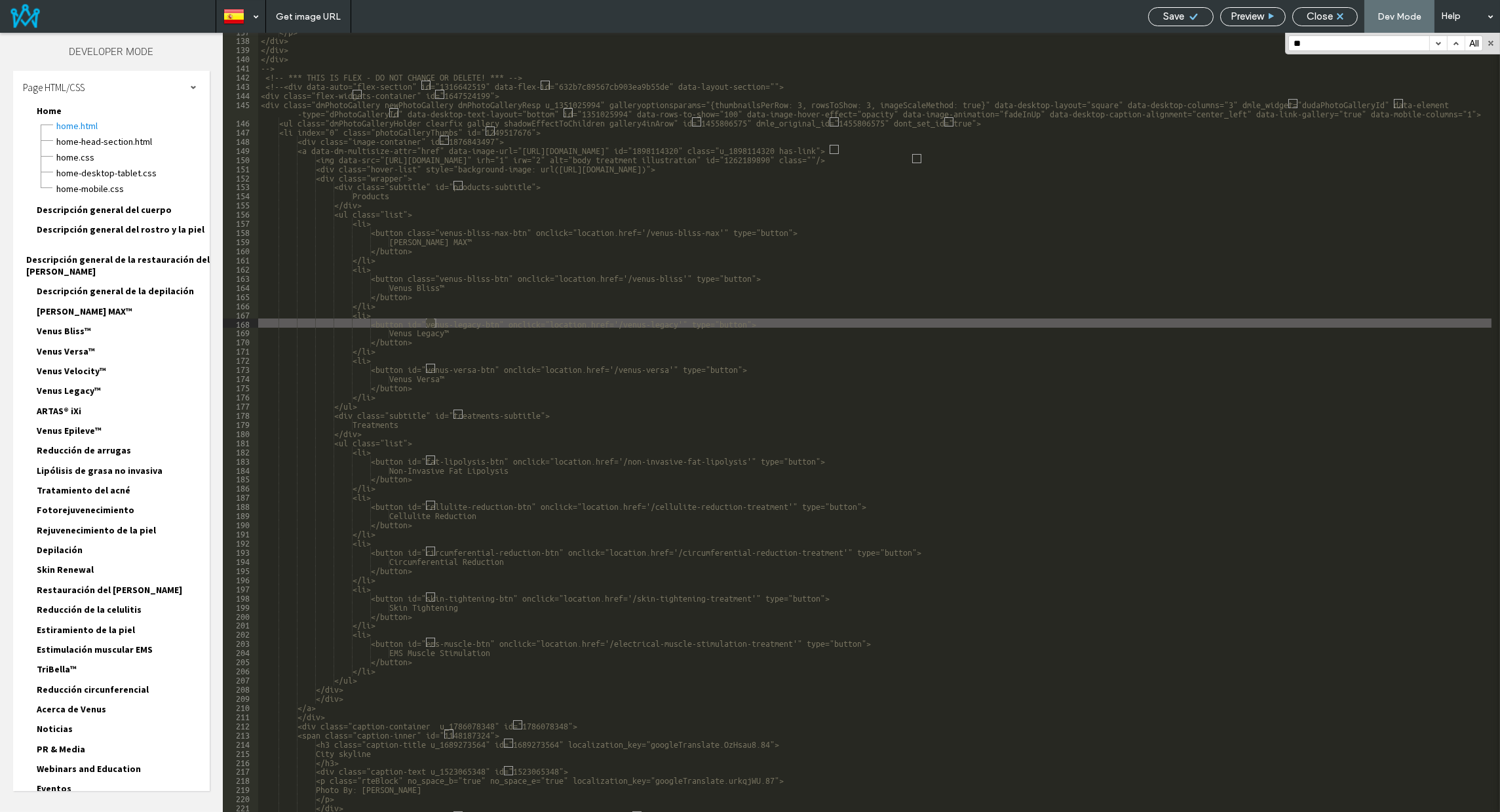
paste input "***"
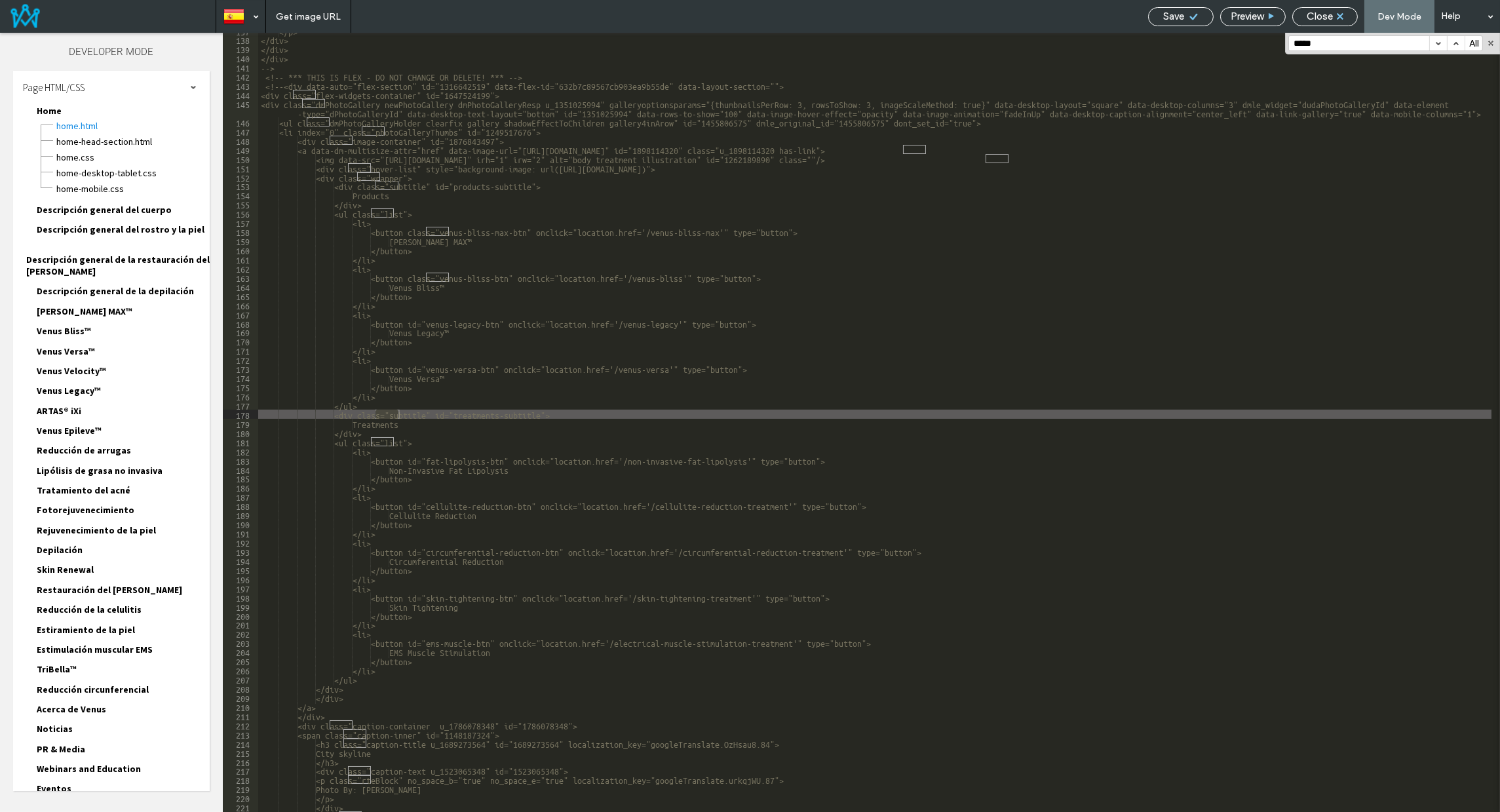
type input "**"
click at [435, 317] on div "</p> </div> </div> </div> --> <!-- *** THIS IS FLEX - DO NOT CHANGE OR DELETE! …" at bounding box center [874, 425] width 1233 height 797
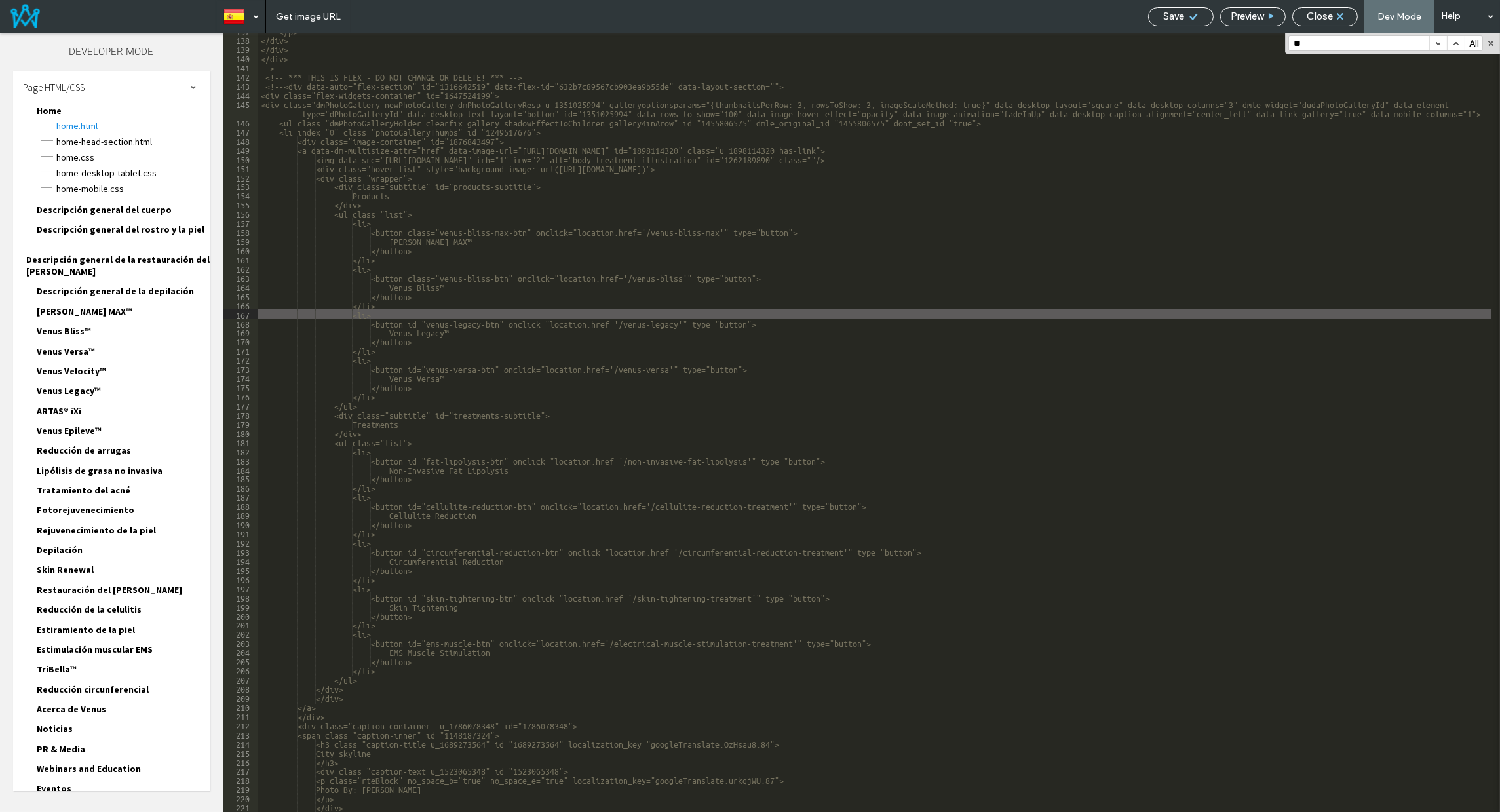
click at [435, 321] on div "</p> </div> </div> </div> --> <!-- *** THIS IS FLEX - DO NOT CHANGE OR DELETE! …" at bounding box center [874, 425] width 1233 height 797
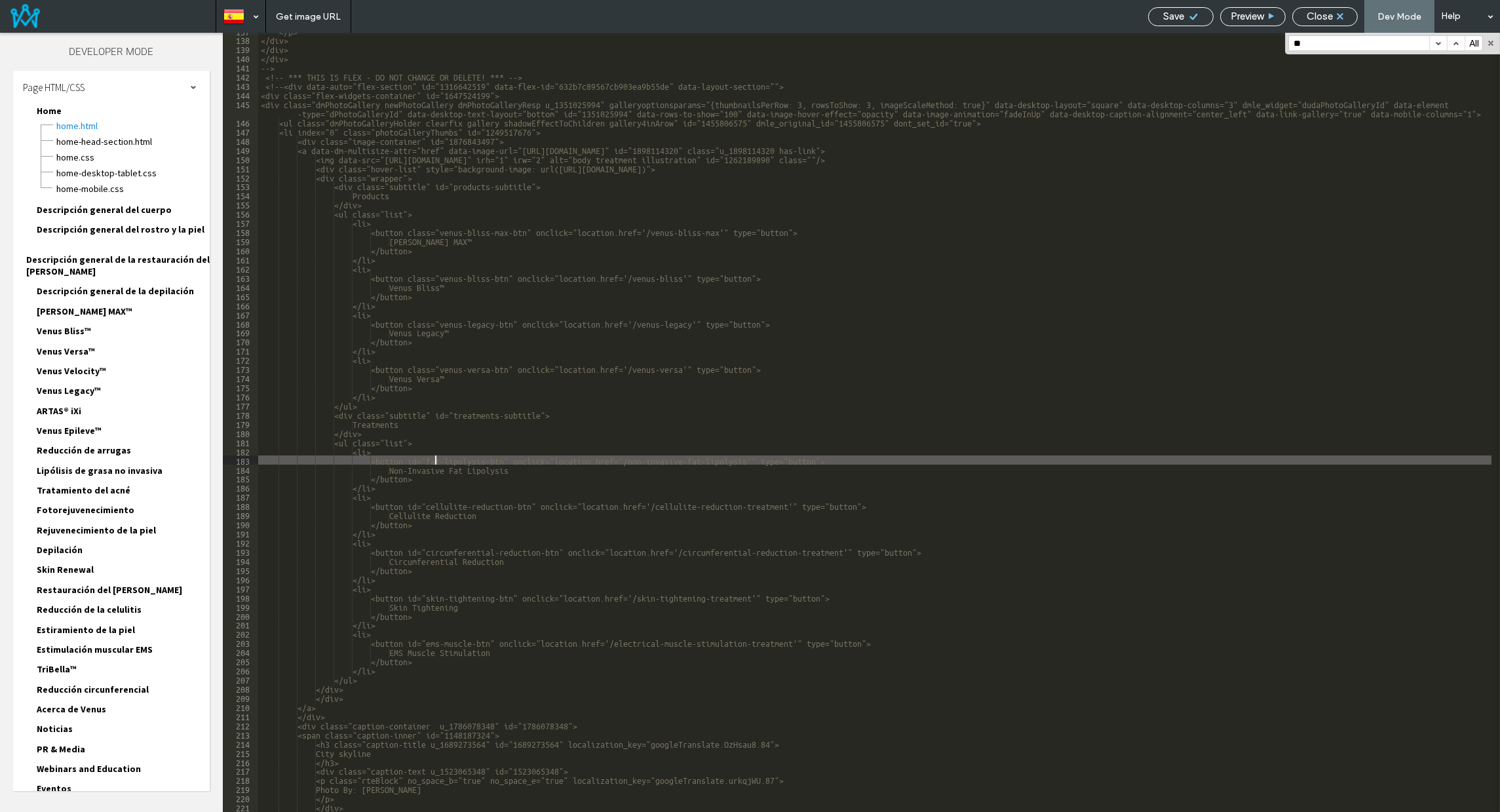
click at [434, 460] on div "</p> </div> </div> </div> --> <!-- *** THIS IS FLEX - DO NOT CHANGE OR DELETE! …" at bounding box center [874, 425] width 1233 height 797
click at [436, 505] on div "</p> </div> </div> </div> --> <!-- *** THIS IS FLEX - DO NOT CHANGE OR DELETE! …" at bounding box center [874, 425] width 1233 height 797
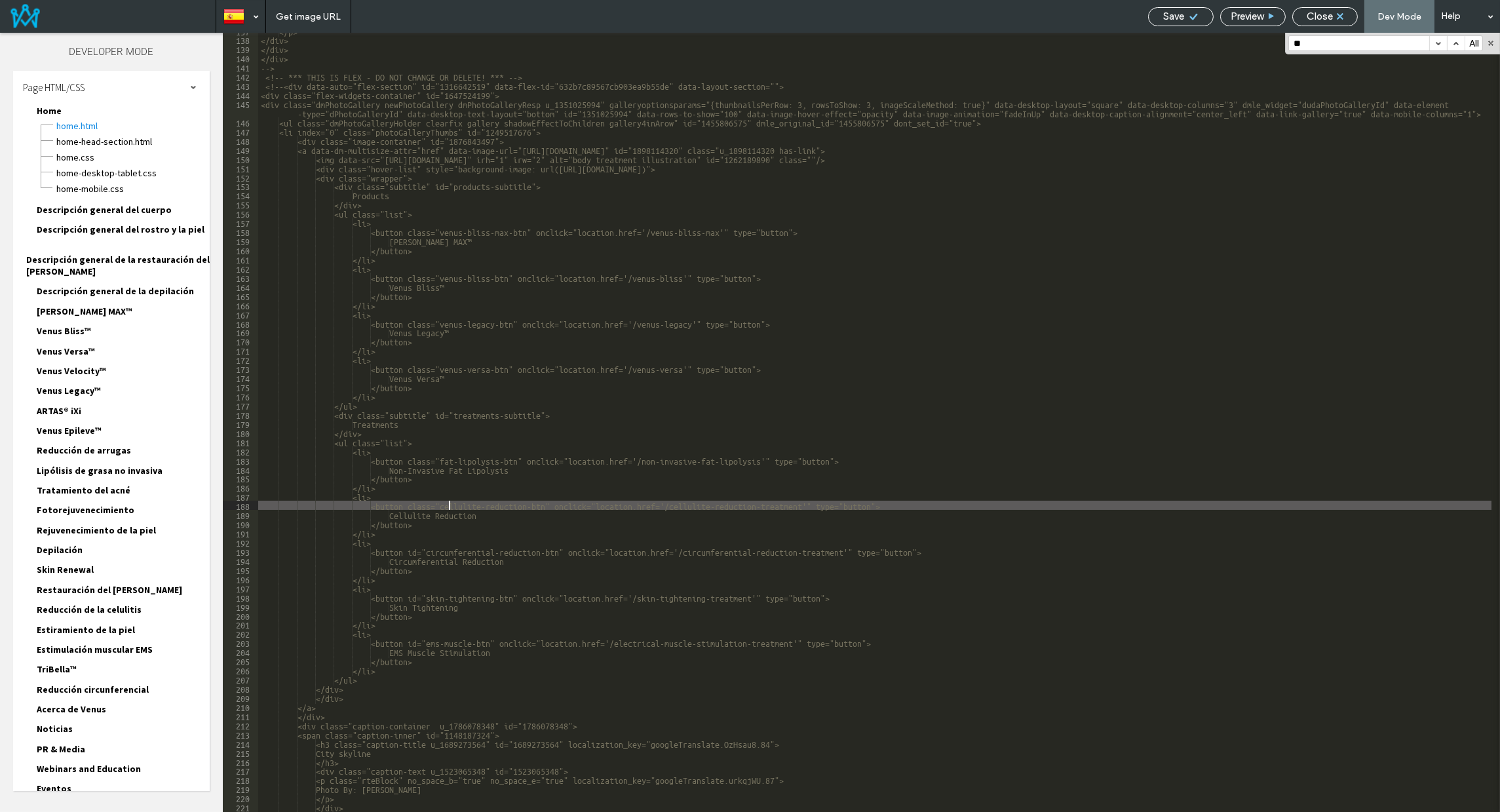
click at [434, 551] on div "</p> </div> </div> </div> --> <!-- *** THIS IS FLEX - DO NOT CHANGE OR DELETE! …" at bounding box center [874, 425] width 1233 height 797
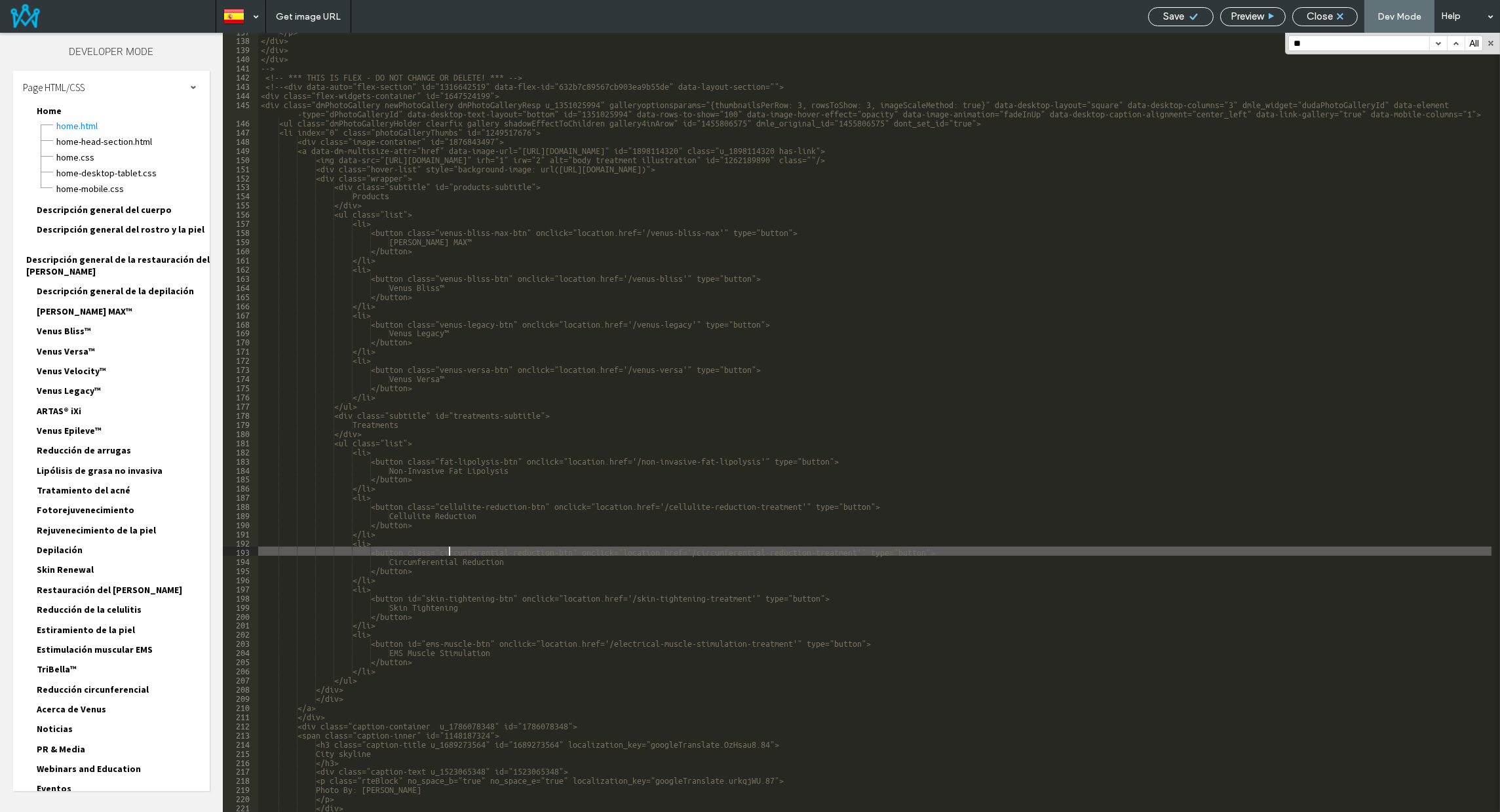
click at [434, 598] on div "</p> </div> </div> </div> --> <!-- *** THIS IS FLEX - DO NOT CHANGE OR DELETE! …" at bounding box center [874, 425] width 1233 height 797
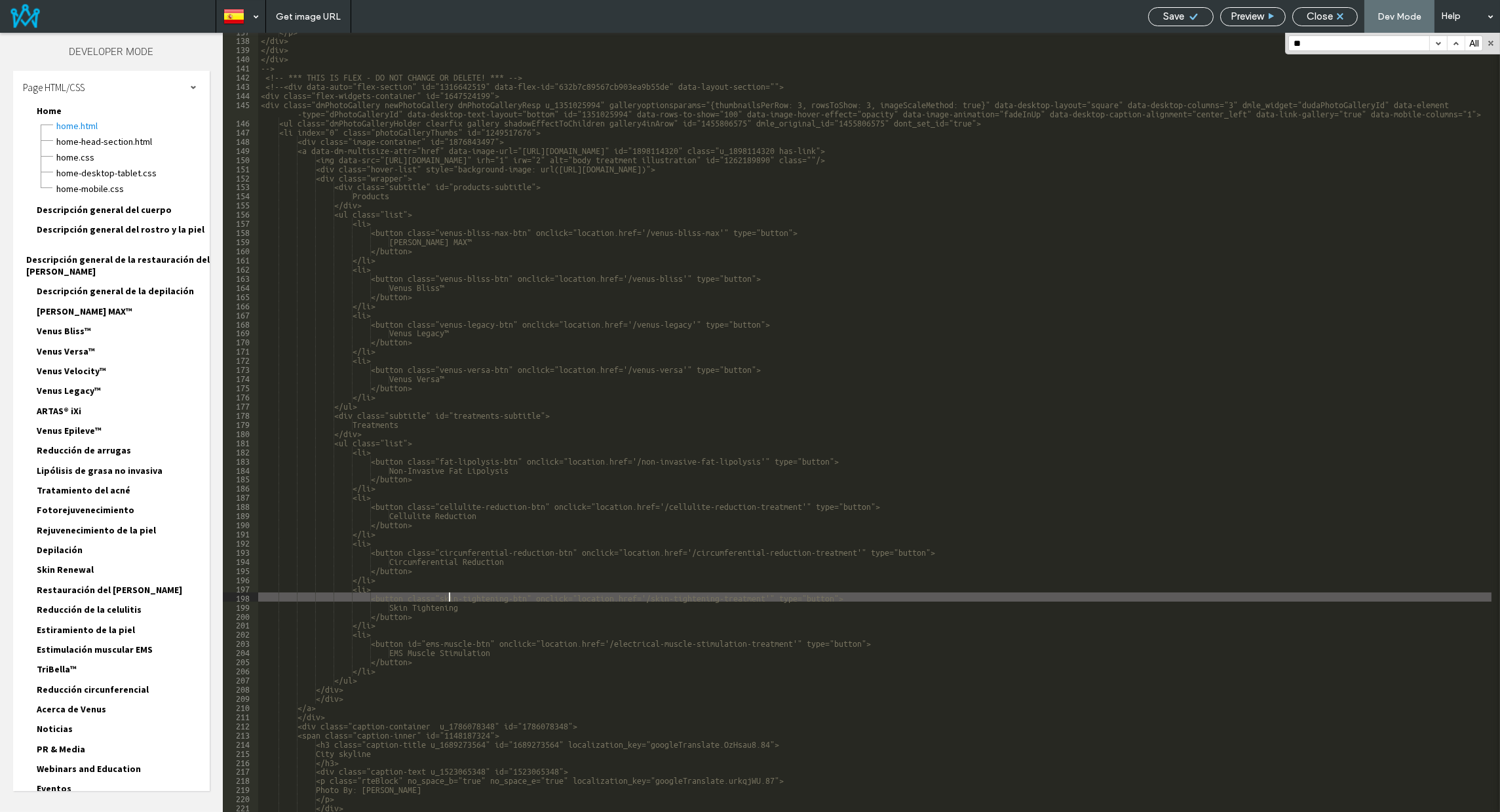
click at [434, 641] on div "</p> </div> </div> </div> --> <!-- *** THIS IS FLEX - DO NOT CHANGE OR DELETE! …" at bounding box center [874, 425] width 1233 height 797
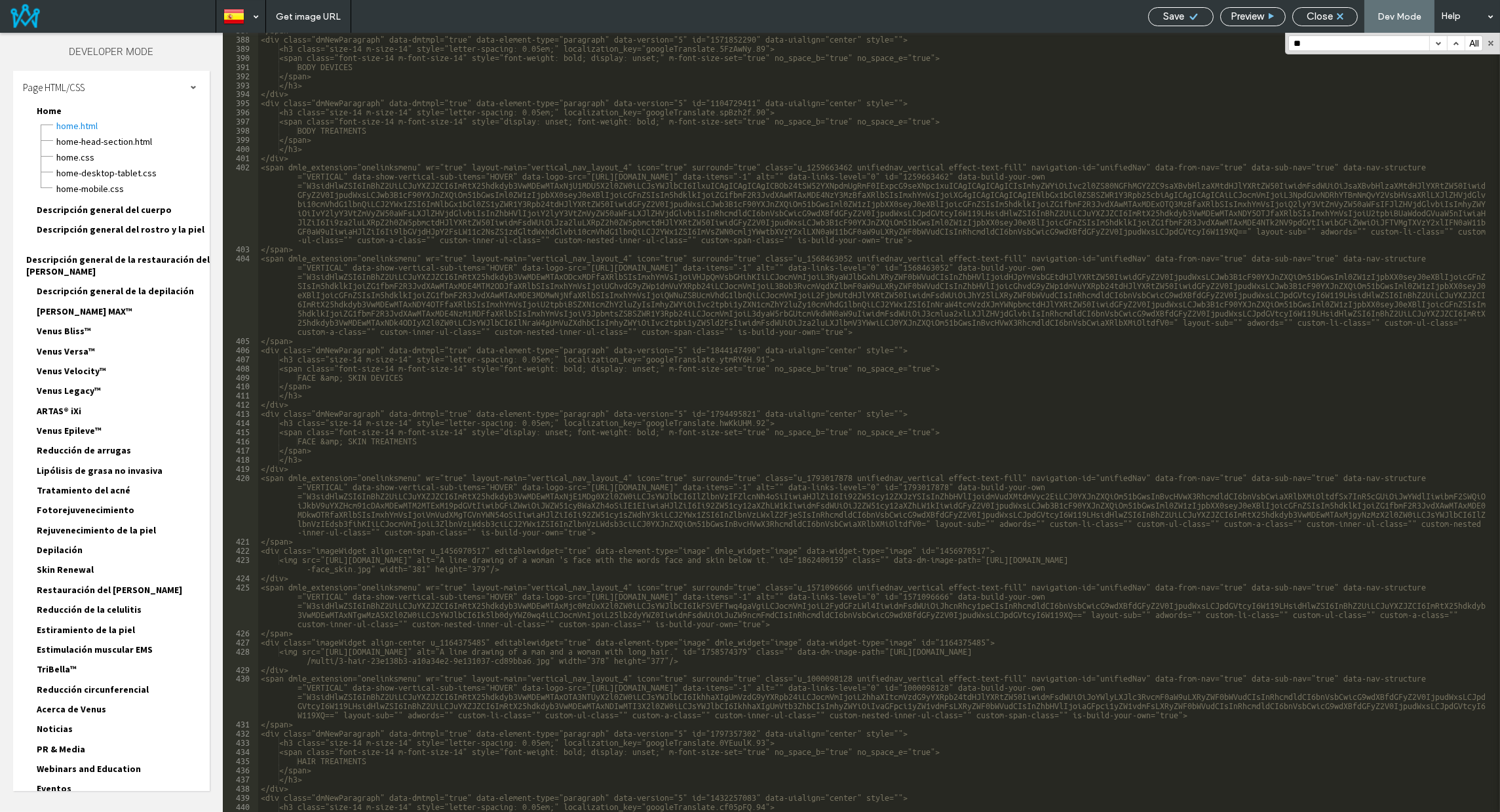
scroll to position [4189, 0]
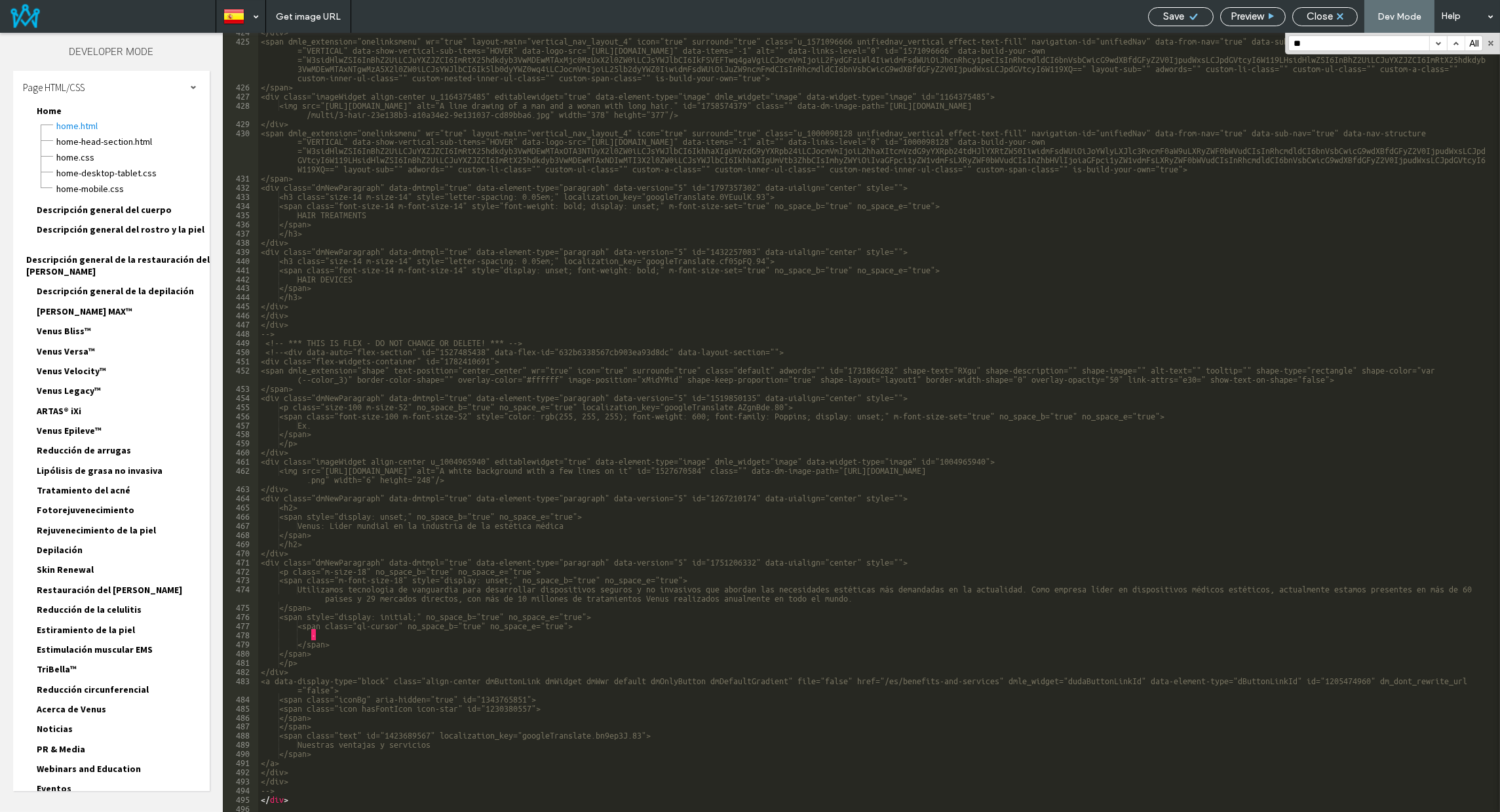
click at [280, 789] on div "</div> <span dmle_extension="onelinksmenu" wr="true" layout-main="vertical_nav_…" at bounding box center [874, 425] width 1233 height 797
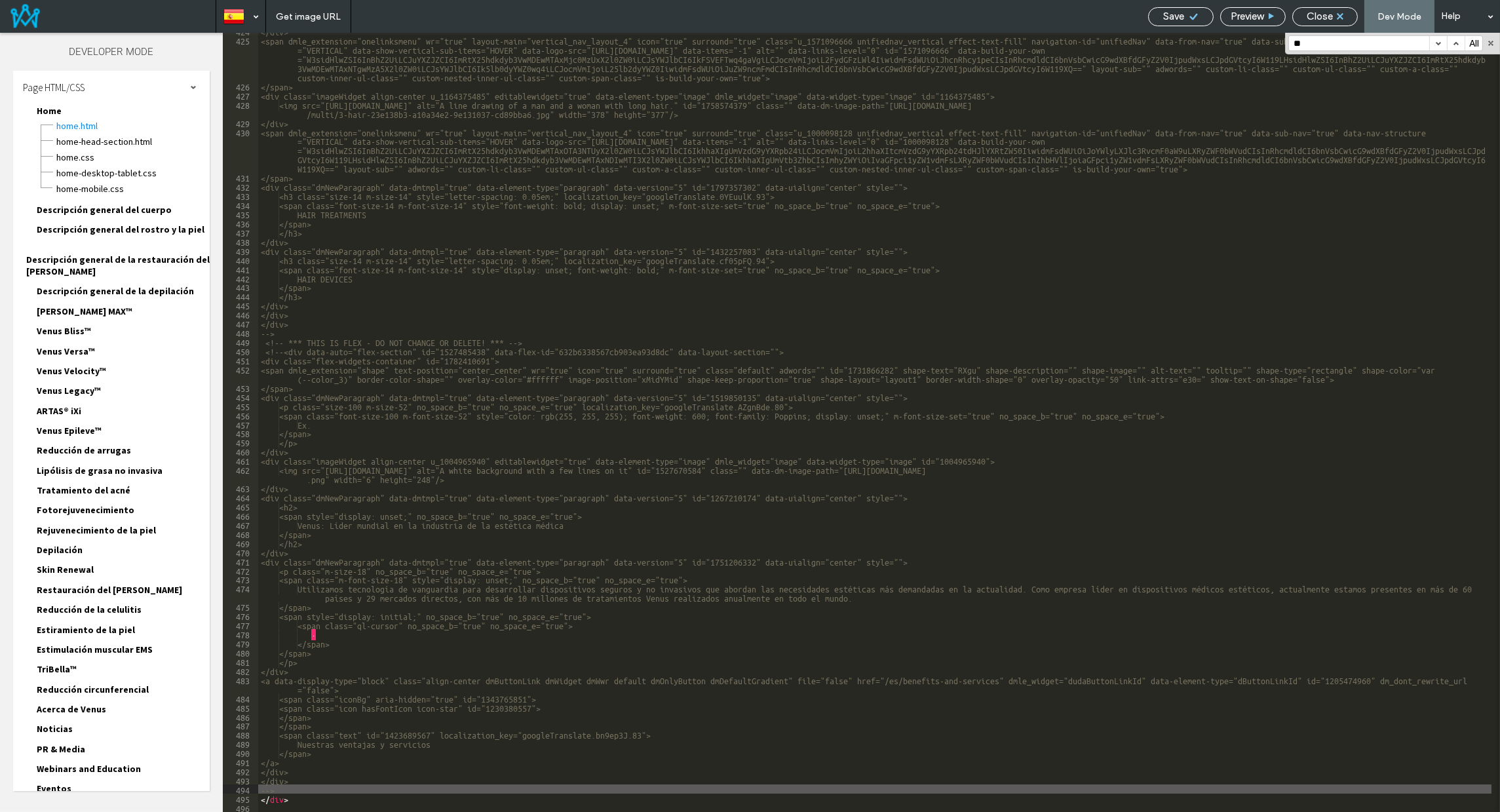
type textarea "**"
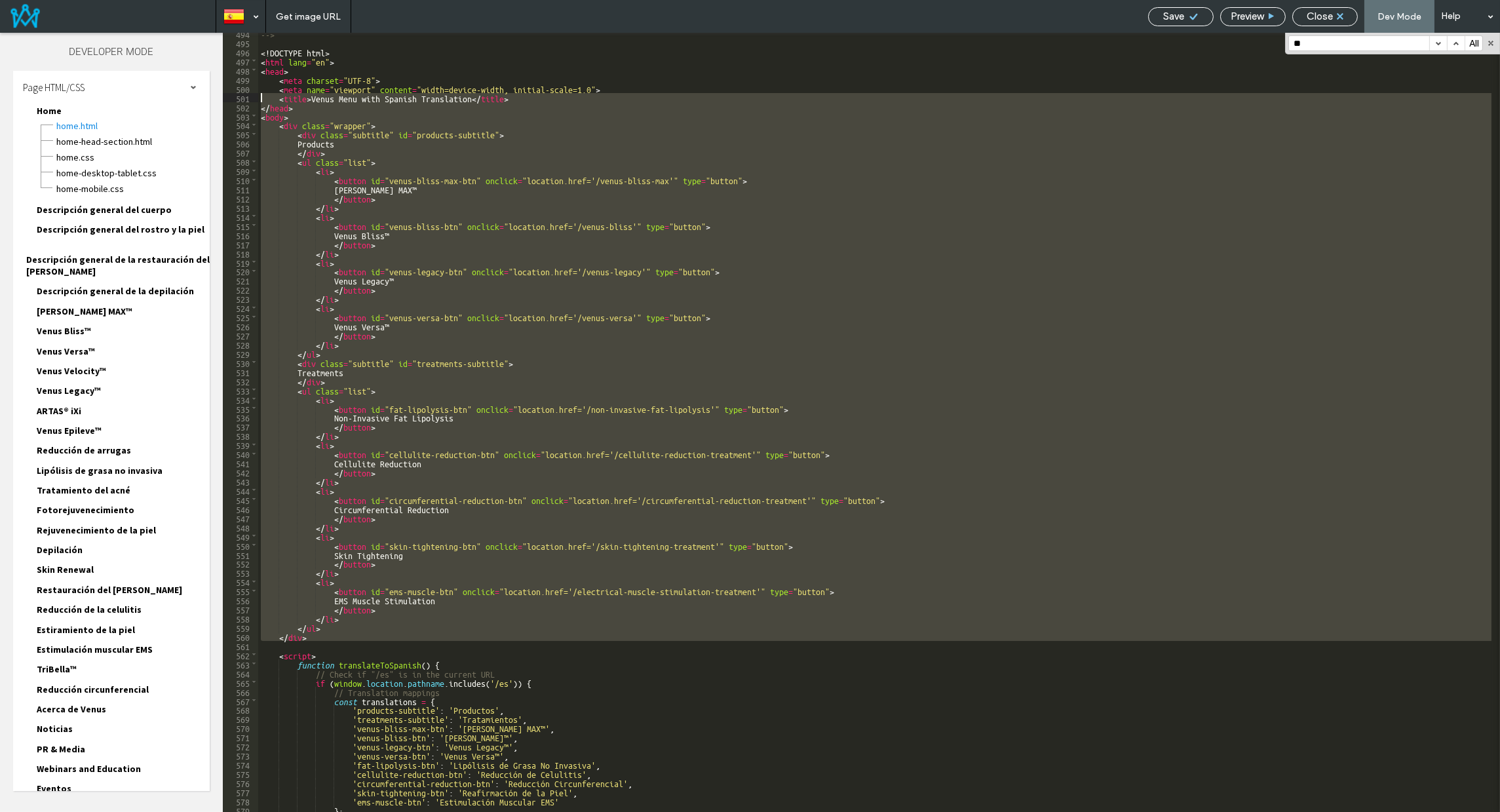
scroll to position [4941, 0]
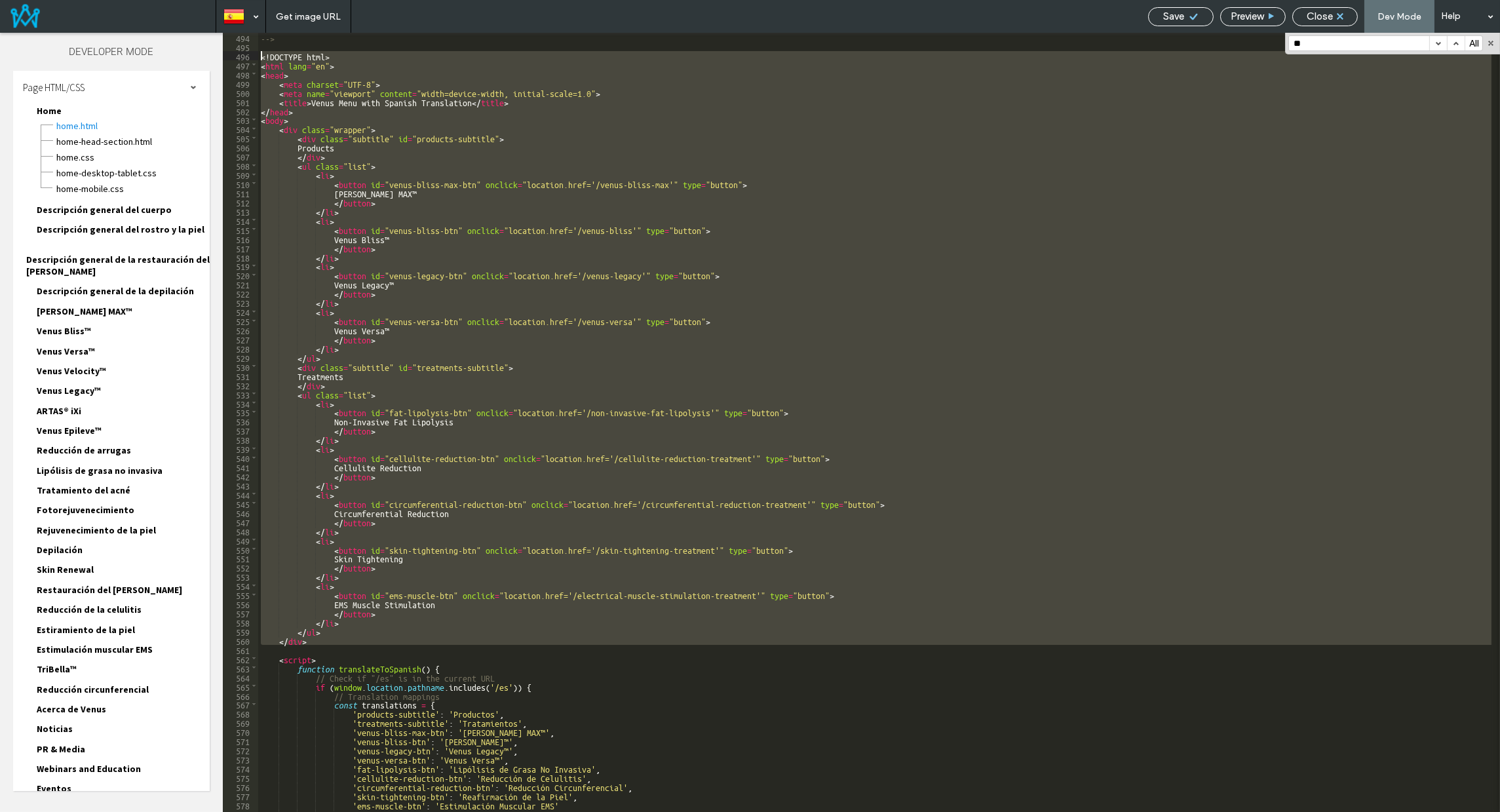
drag, startPoint x: 310, startPoint y: 644, endPoint x: 200, endPoint y: 55, distance: 599.2
click at [200, 55] on div "Theme Pages Widgets Content Sell online Blog App Store SEO & Settings Developer…" at bounding box center [750, 422] width 1500 height 779
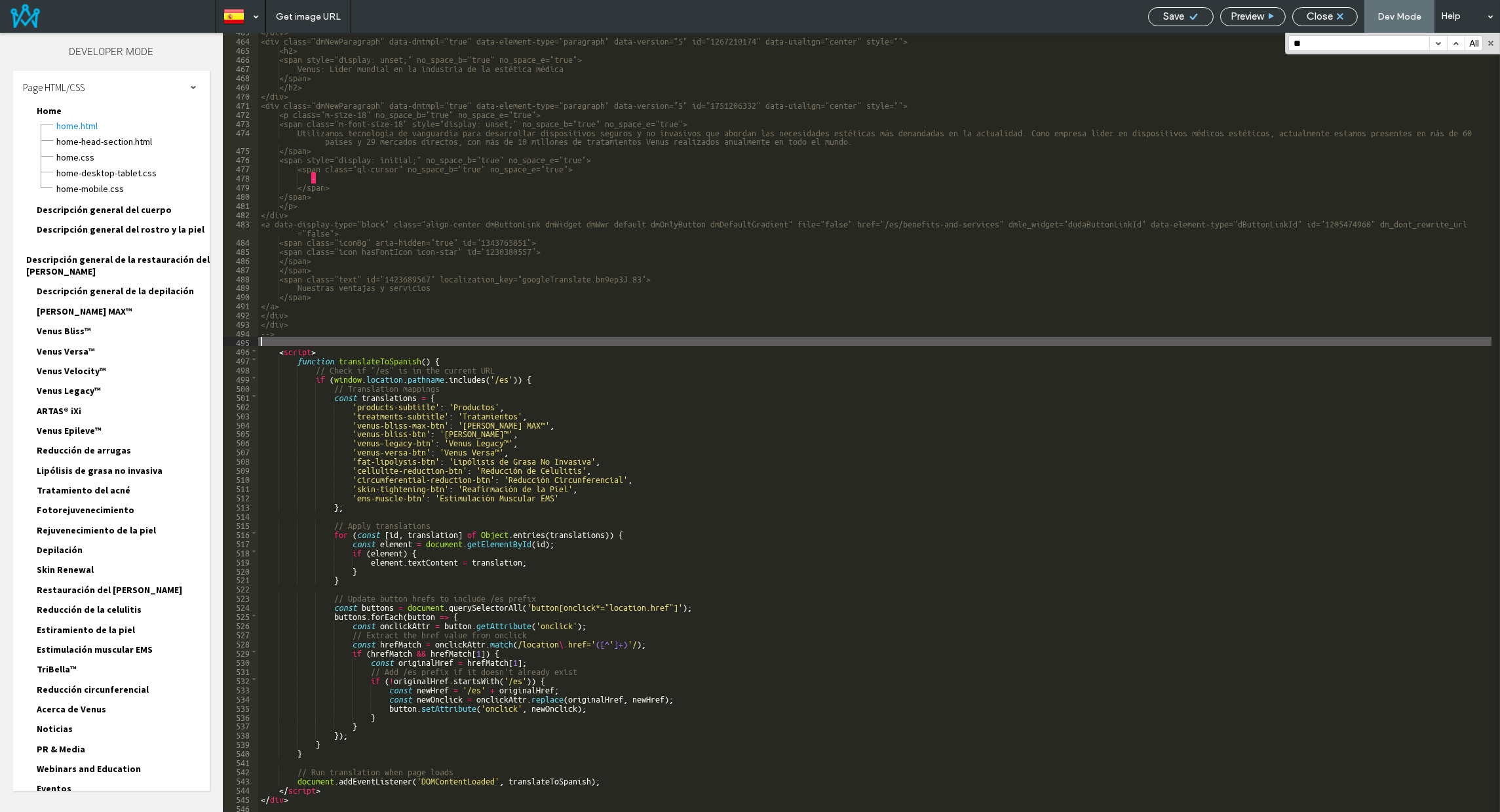
scroll to position [4636, 0]
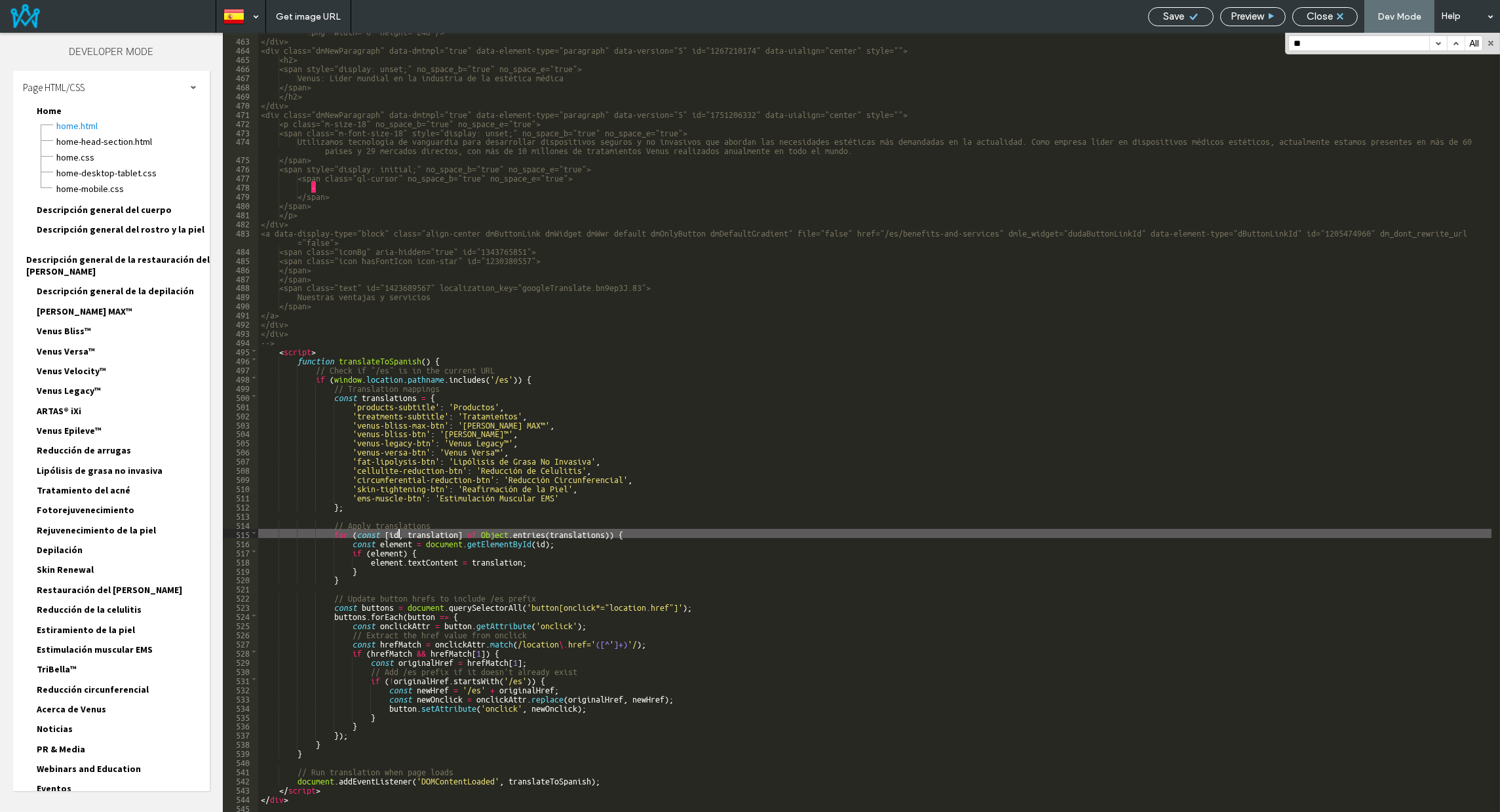
click at [399, 530] on div "<img src="https://irp.cdn-website.com/44aa0f6d/dms3rep/multi/EXPERTS-IN-OUR-FIE…" at bounding box center [874, 420] width 1233 height 807
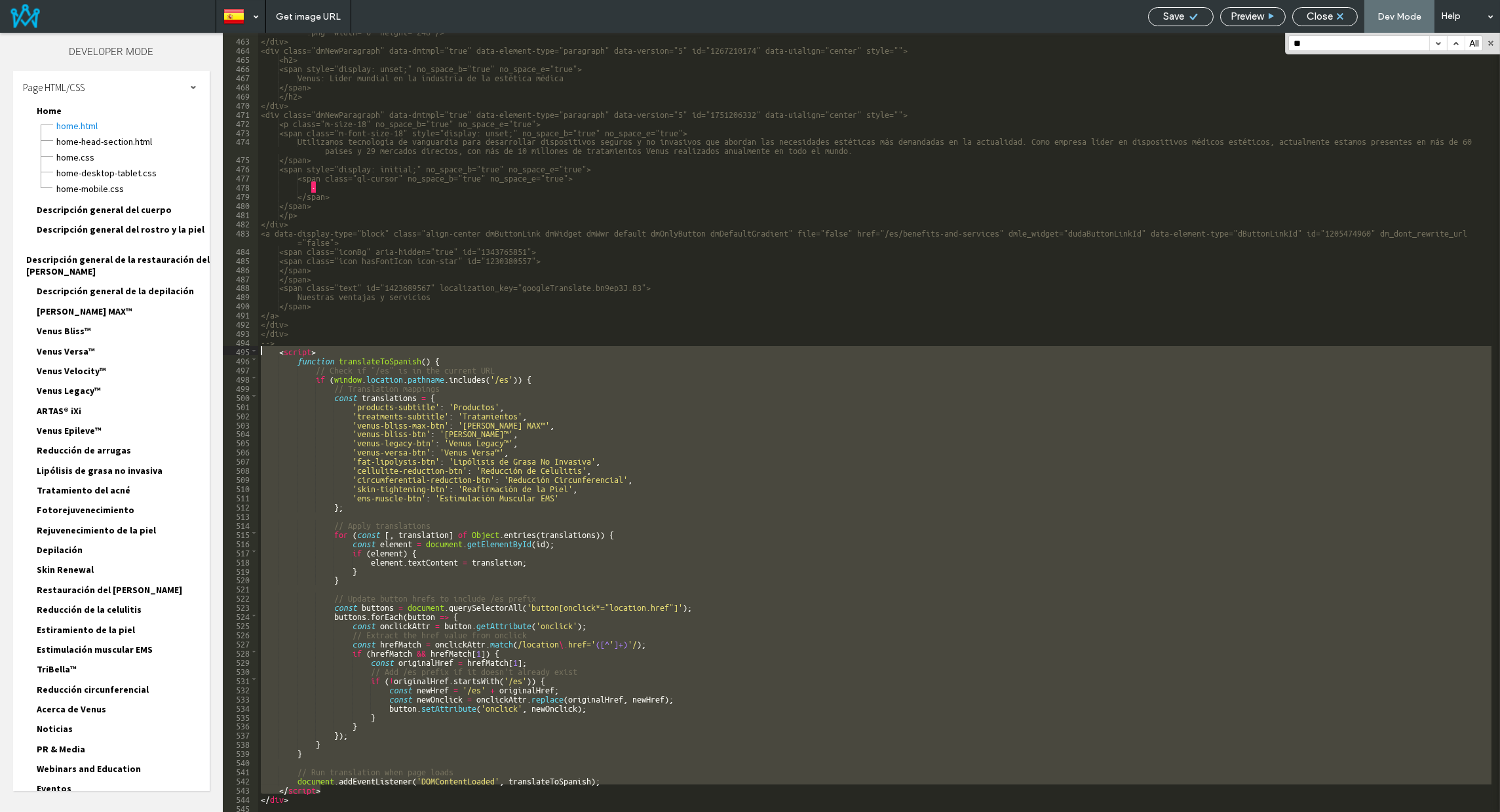
drag, startPoint x: 330, startPoint y: 789, endPoint x: 238, endPoint y: 348, distance: 450.5
click at [238, 348] on div "** 462 463 464 465 466 467 468 469 470 471 472 473 474 475 476 477 478 479 480 …" at bounding box center [861, 422] width 1277 height 779
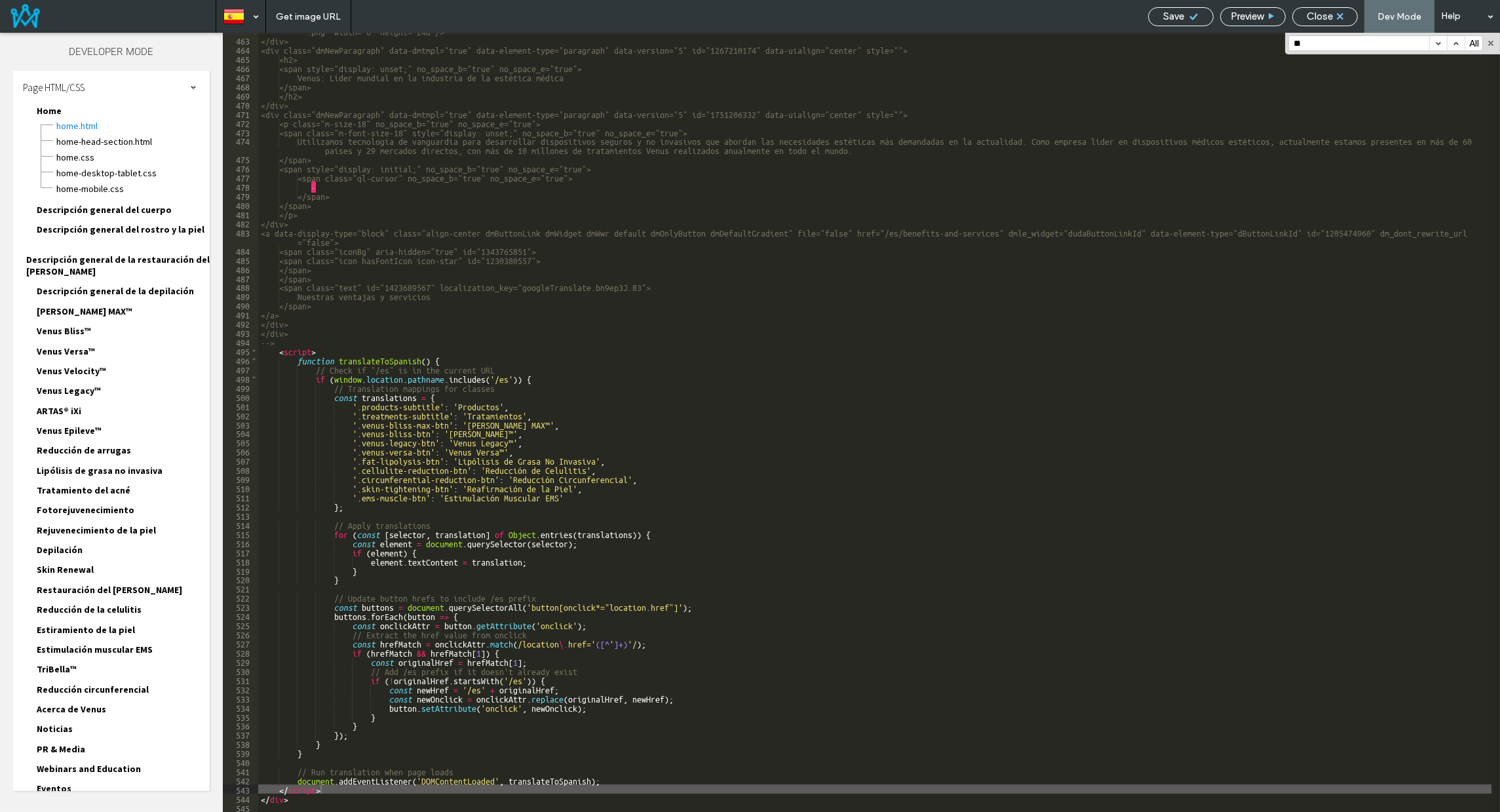
click at [1182, 12] on span "Save" at bounding box center [1174, 16] width 21 height 12
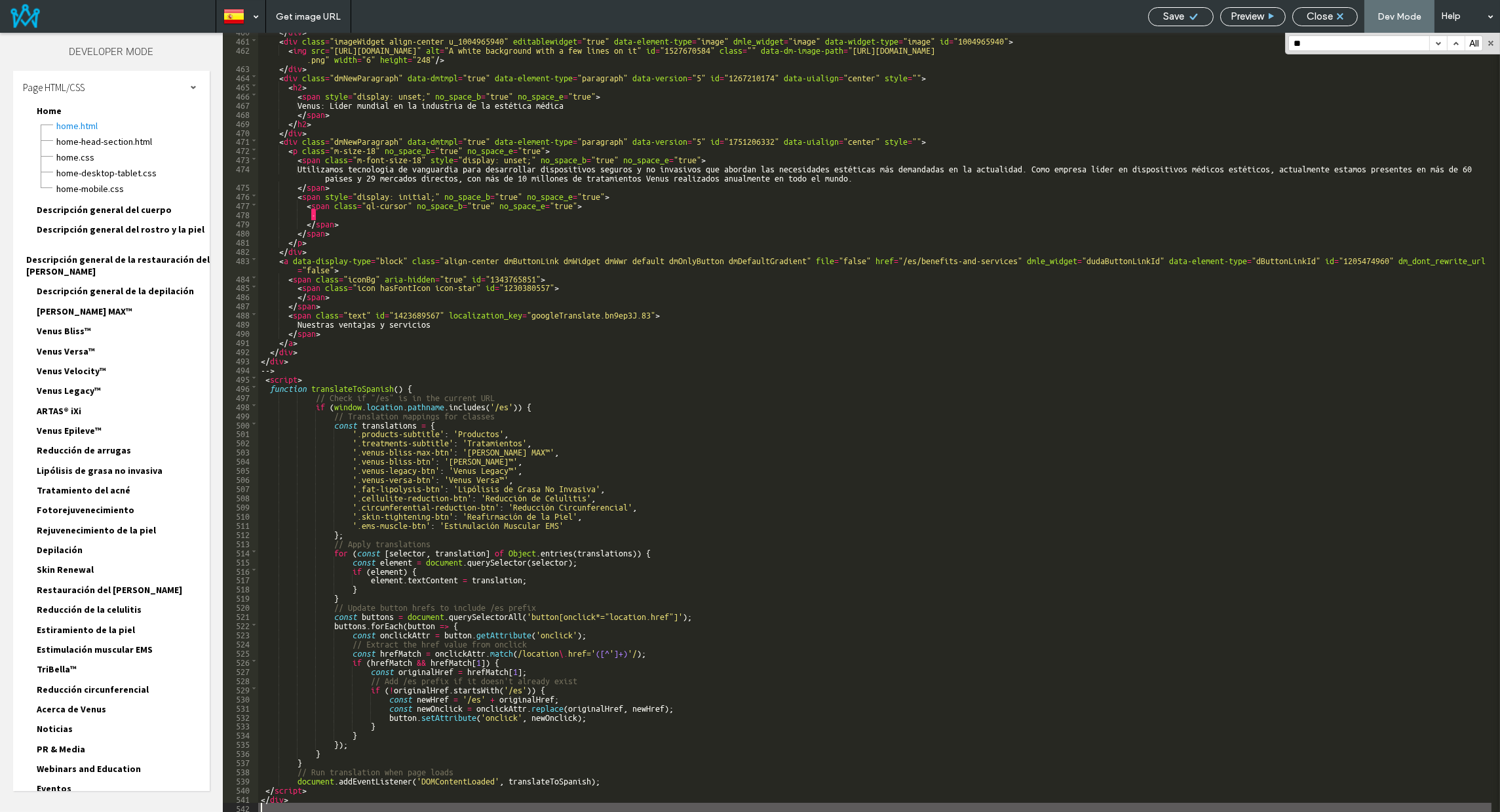
scroll to position [4609, 0]
click at [1328, 14] on span "Close" at bounding box center [1320, 16] width 27 height 12
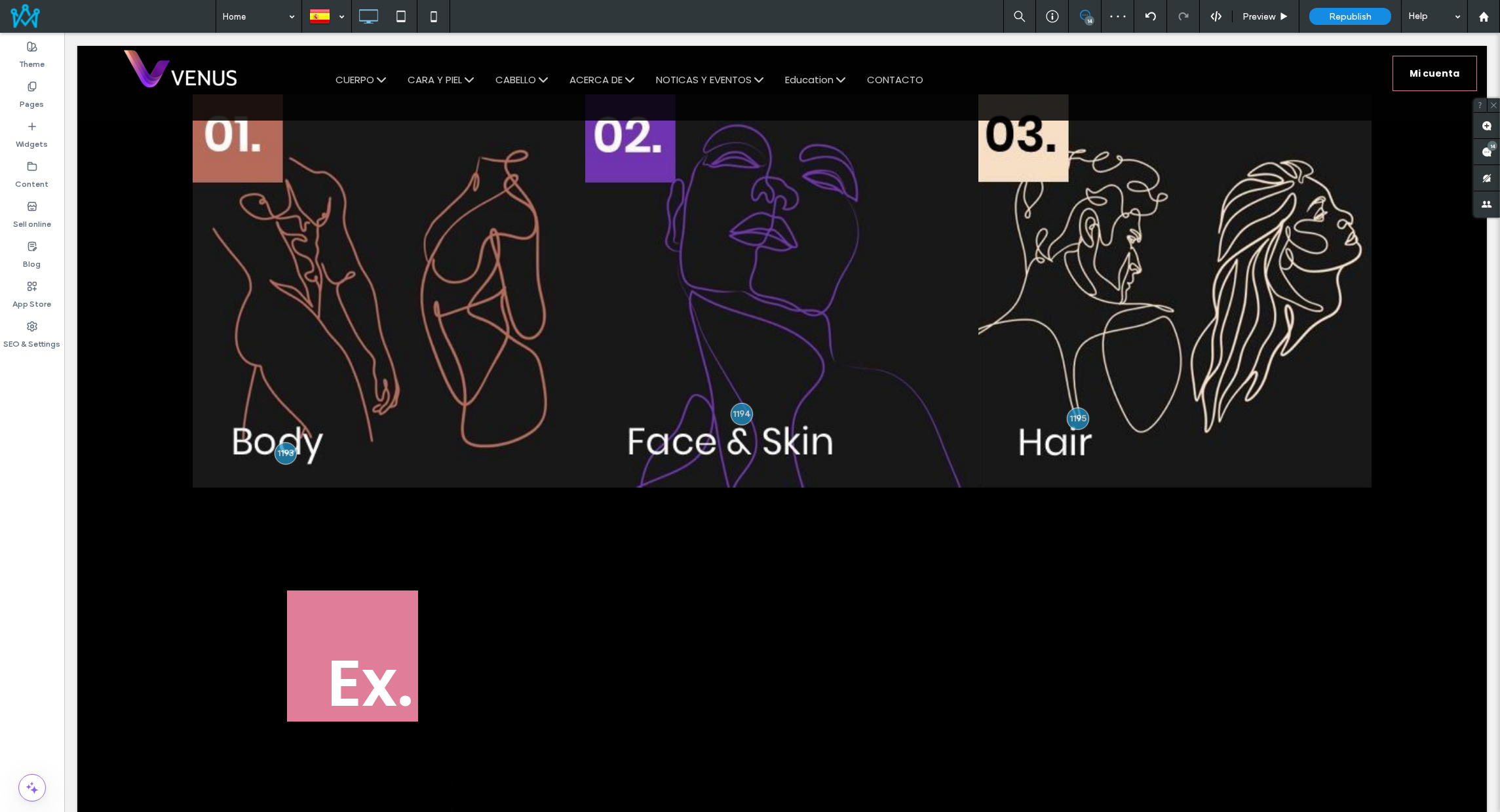
scroll to position [1787, 0]
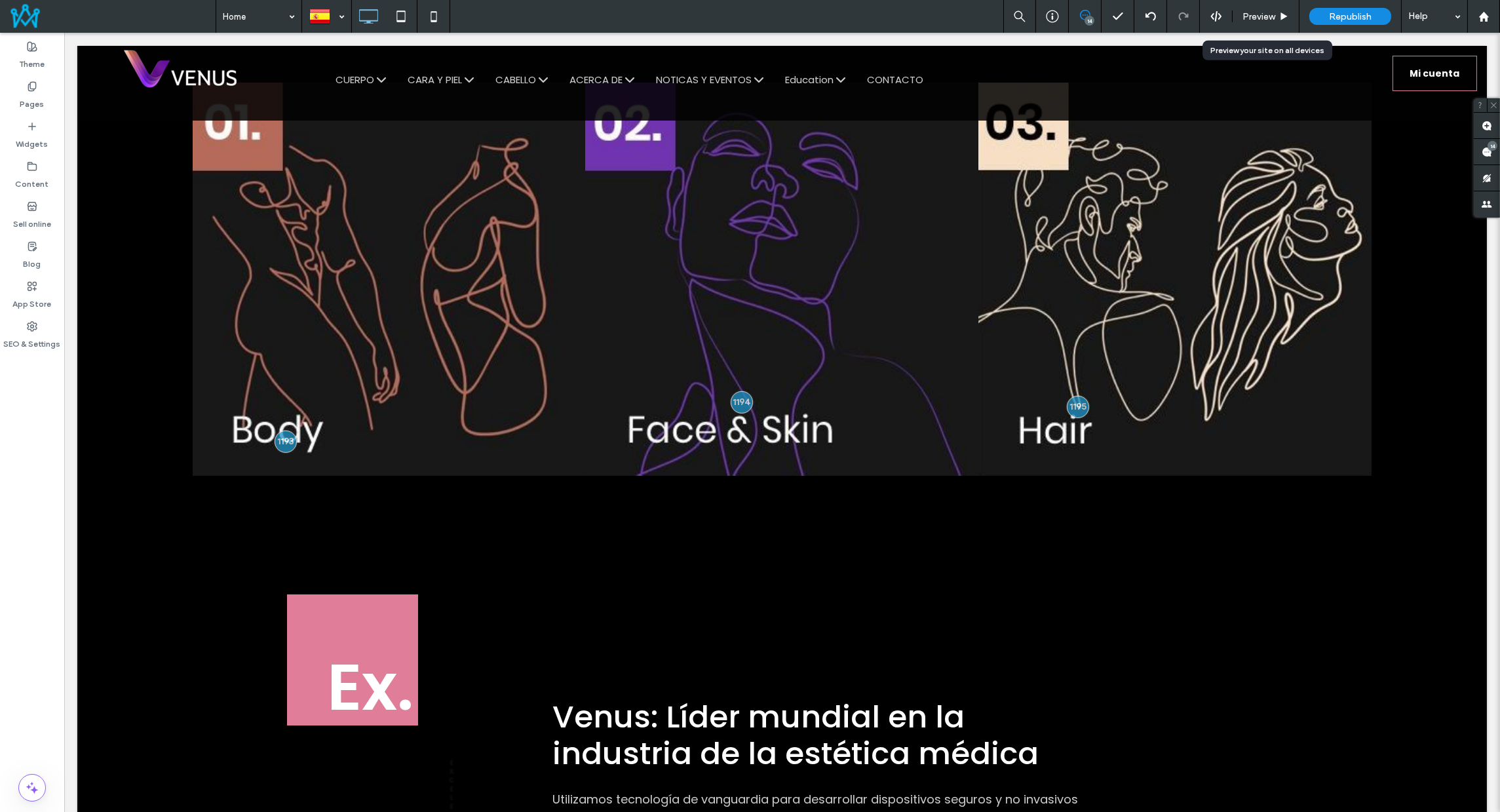
click at [1257, 12] on span "Preview" at bounding box center [1259, 16] width 33 height 11
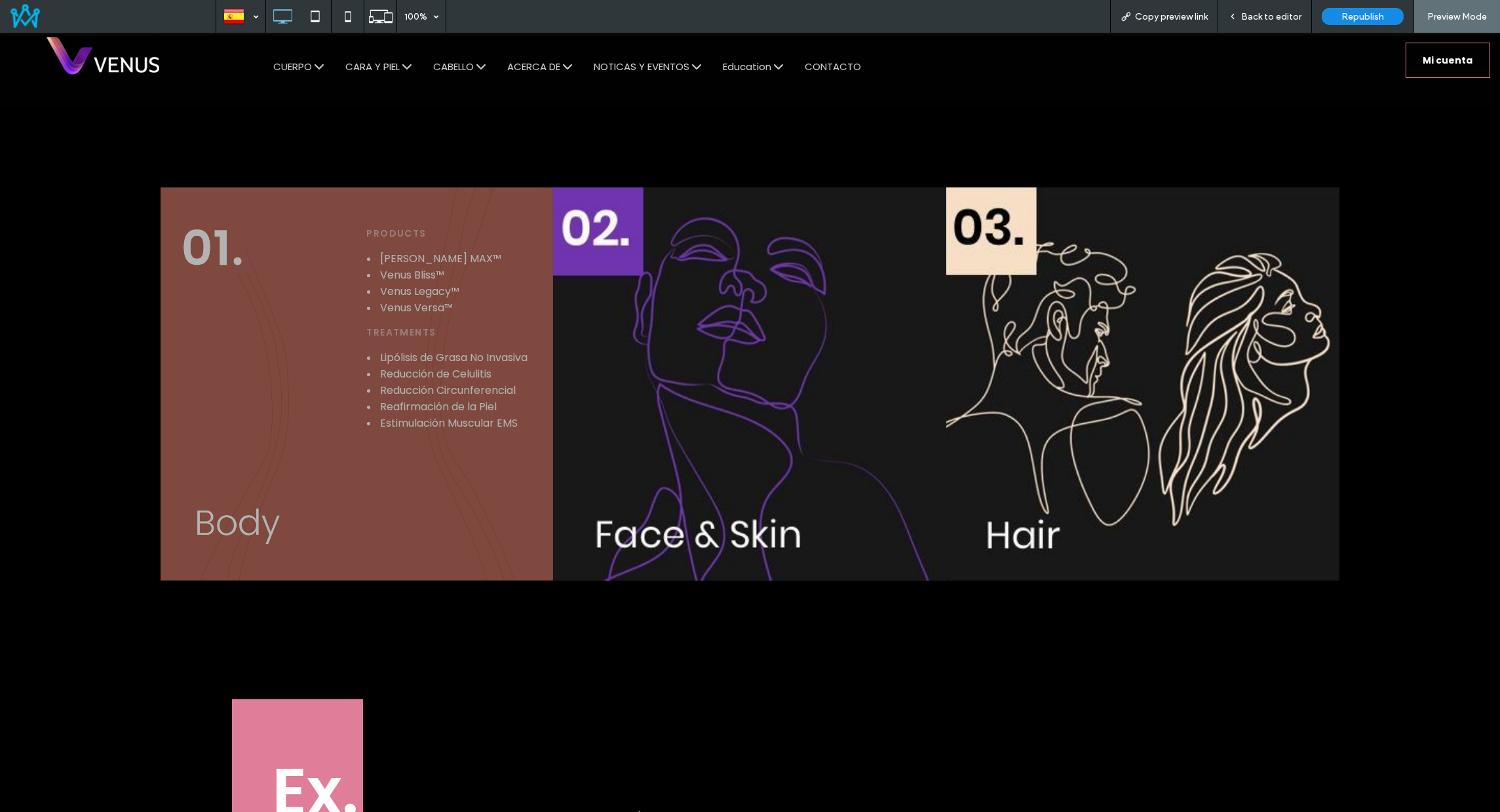
scroll to position [1666, 0]
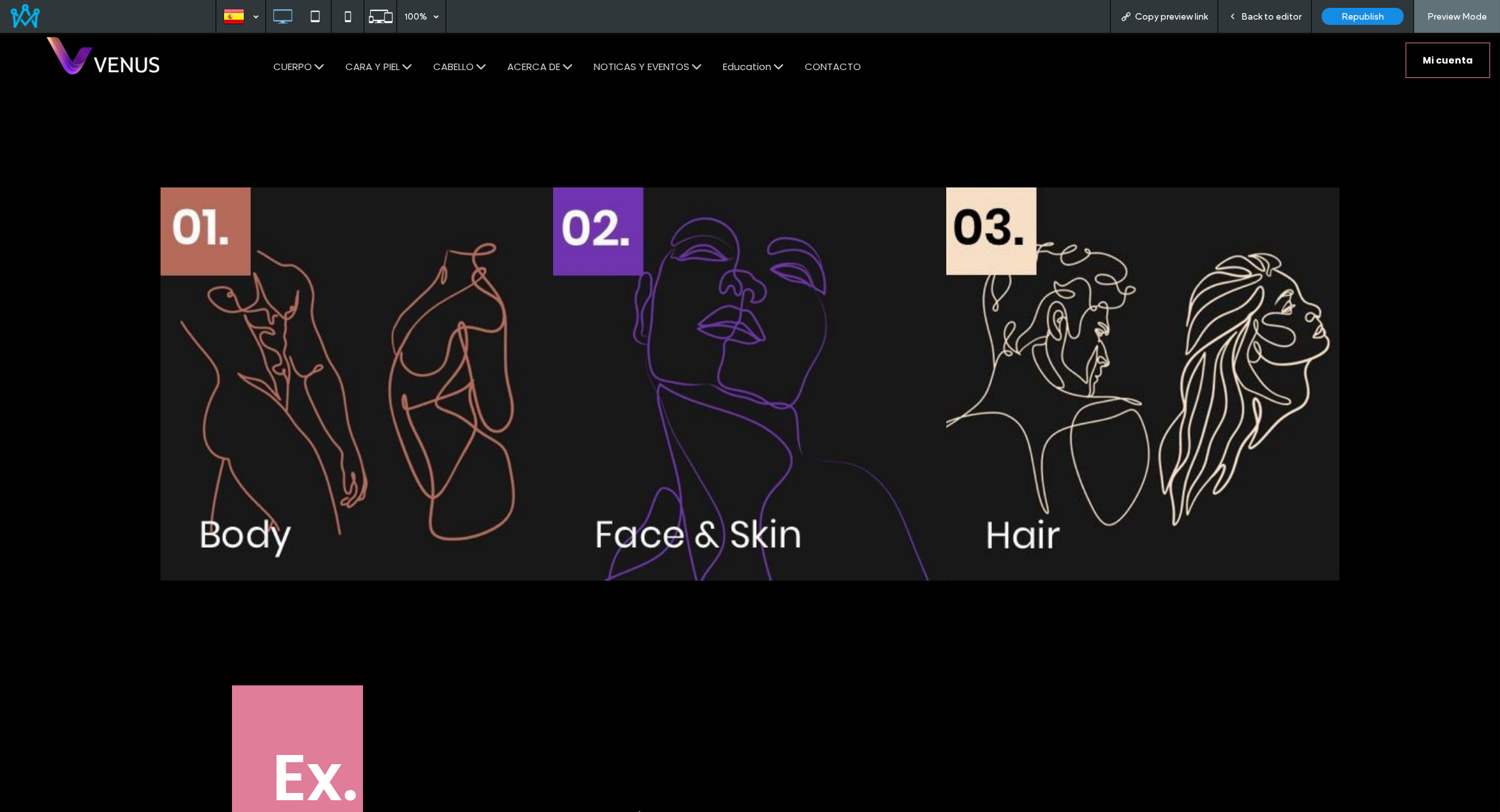
click at [1263, 18] on span "Back to editor" at bounding box center [1271, 16] width 60 height 11
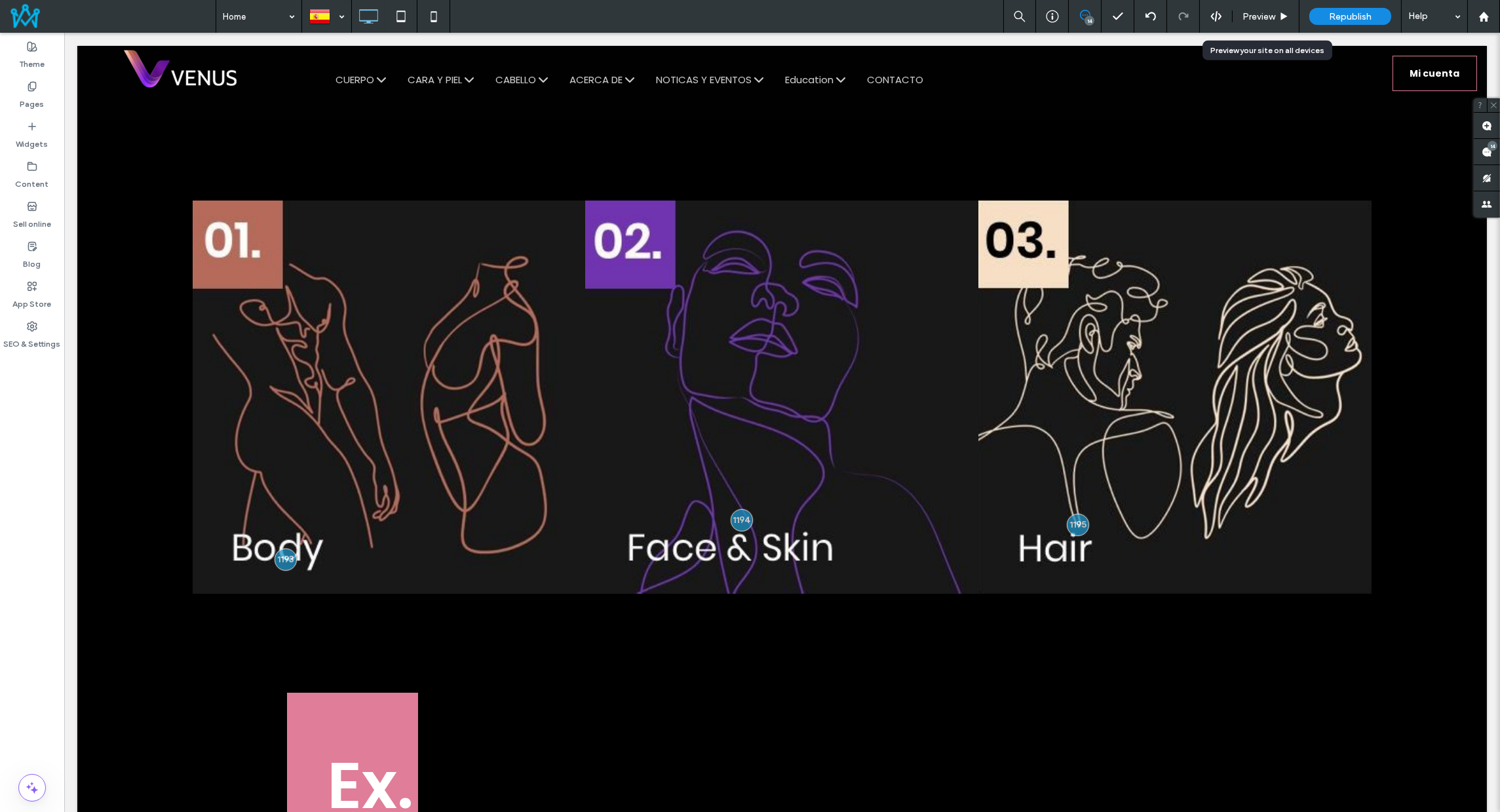
scroll to position [1670, 0]
click at [1222, 6] on div "14 Preview Republish Help" at bounding box center [1251, 16] width 497 height 33
click at [1217, 9] on div "14 Preview Republish Help" at bounding box center [1251, 16] width 497 height 33
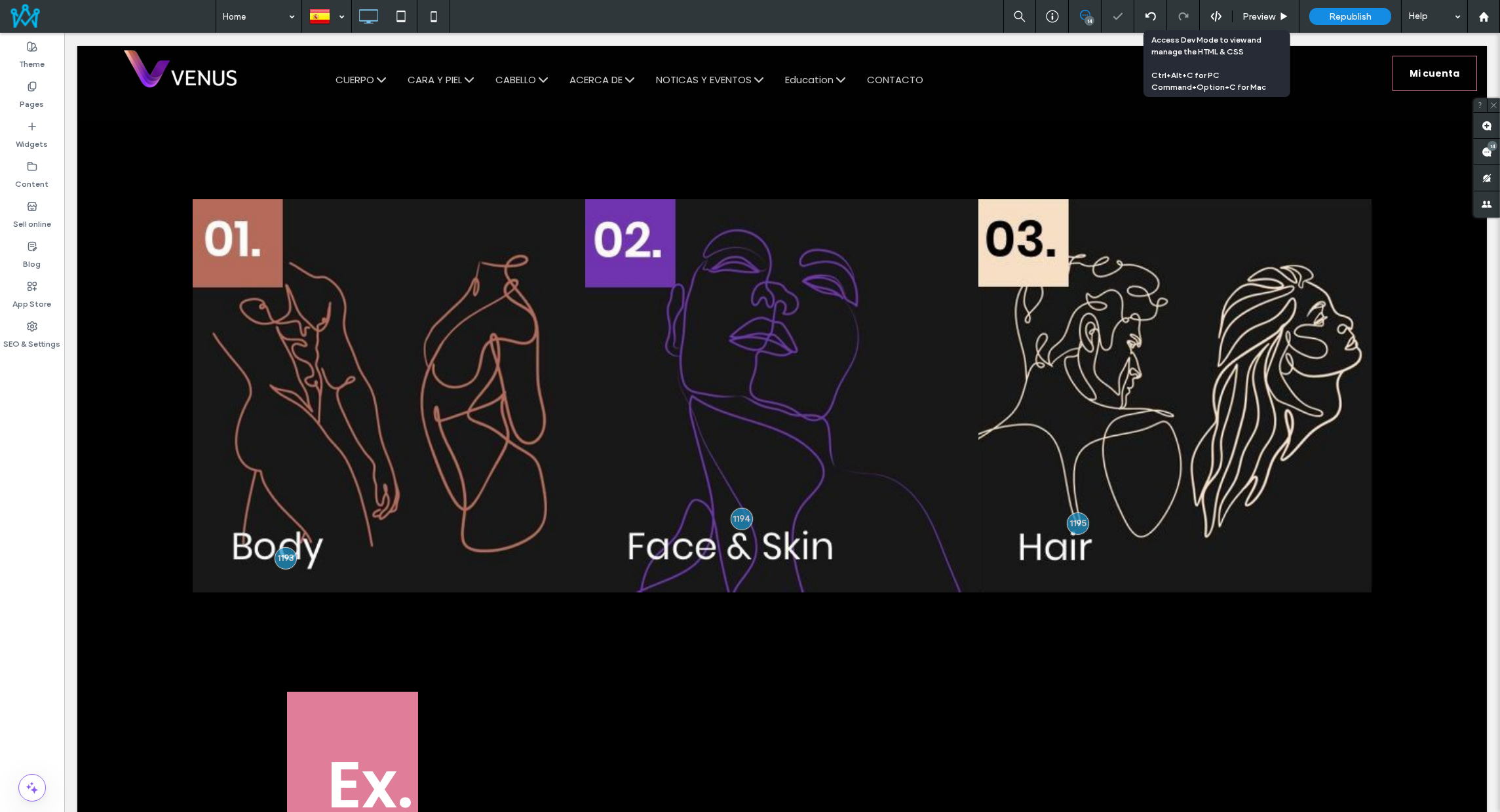
click at [1216, 12] on use at bounding box center [1215, 16] width 10 height 10
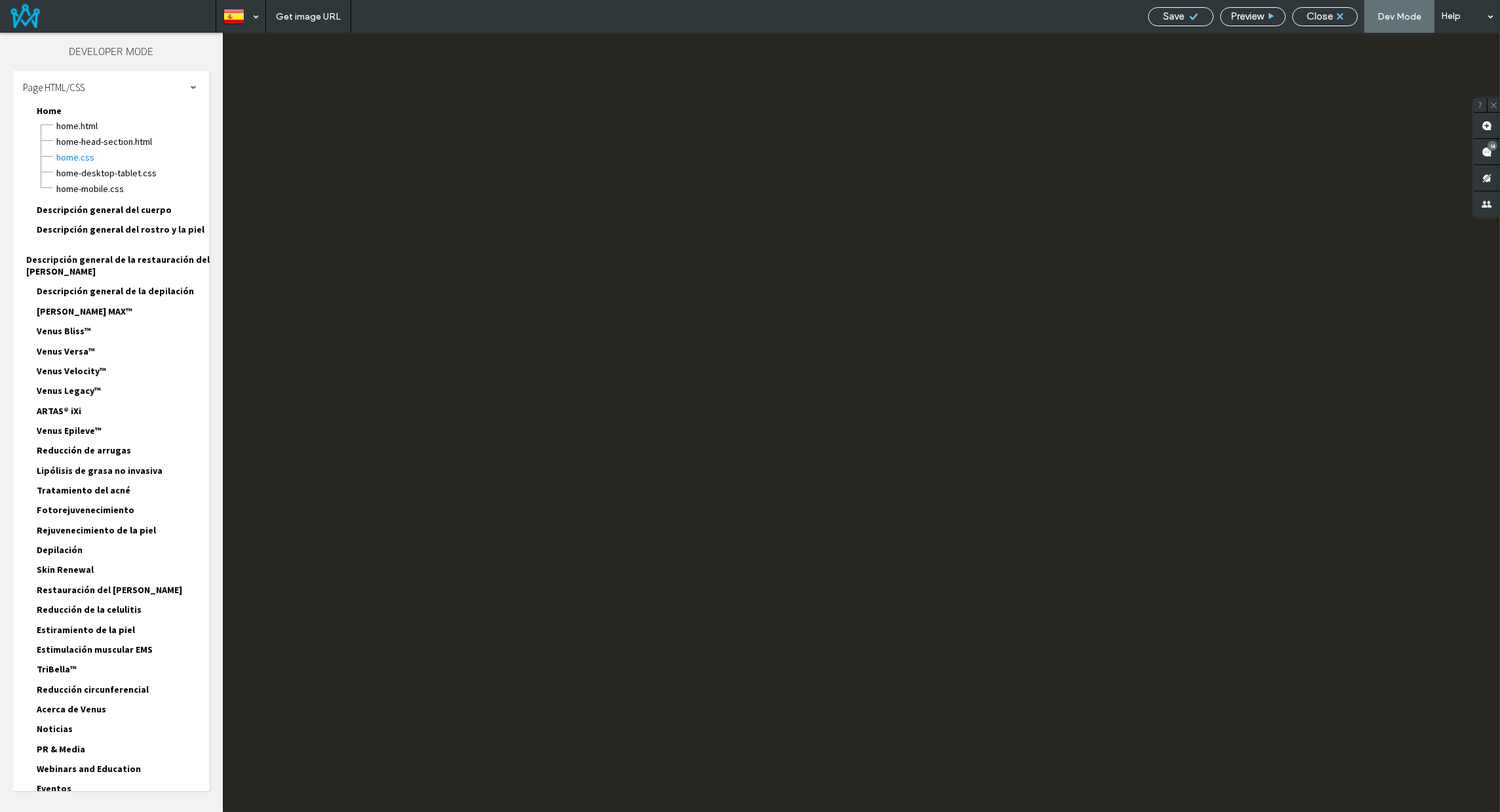
scroll to position [0, 0]
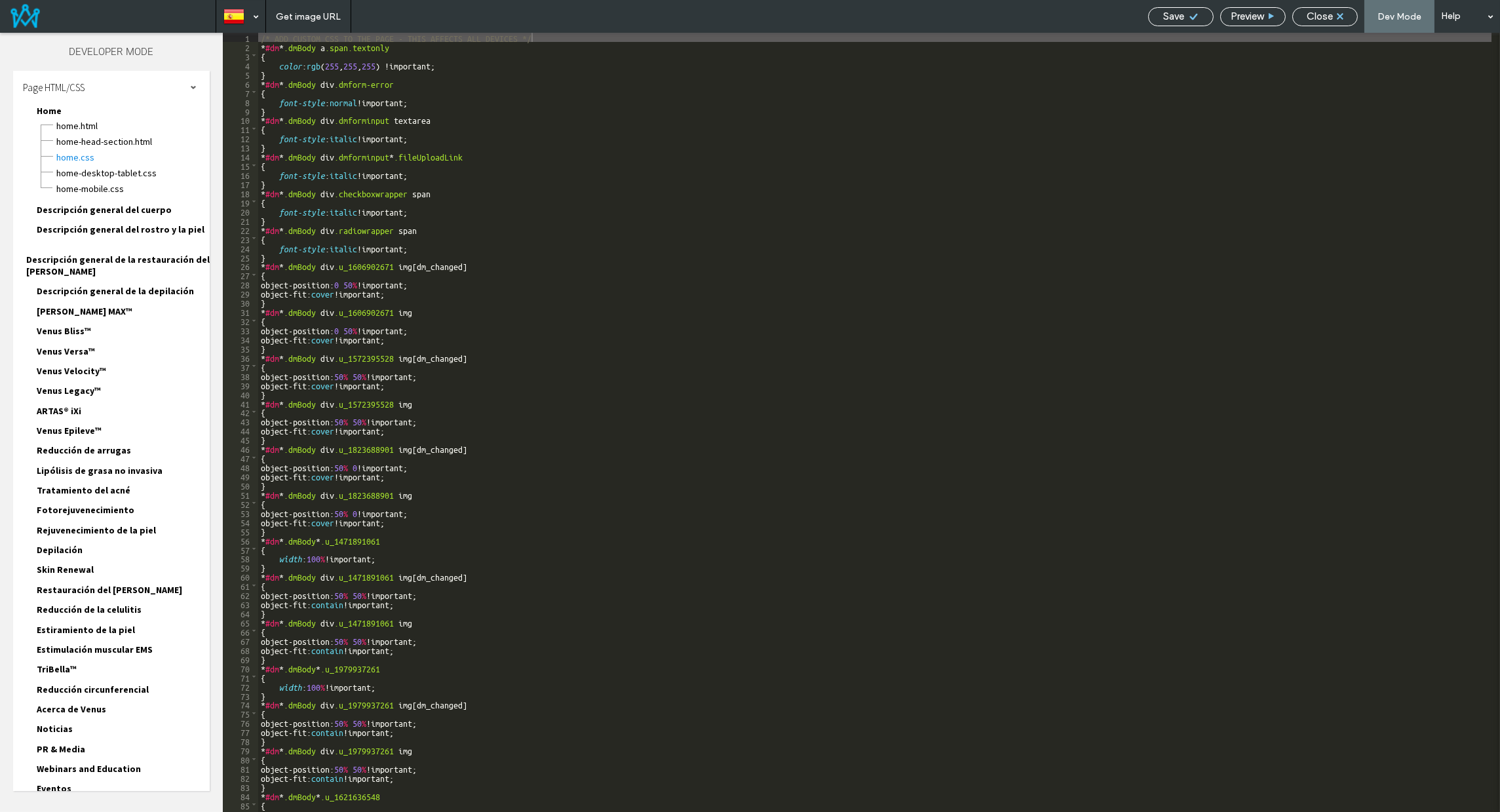
click at [885, 356] on div "/* ADD CUSTOM CSS TO THE PAGE - THIS AFFECTS ALL DEVICES */ * #dm * .dmBody a .…" at bounding box center [986, 431] width 1456 height 797
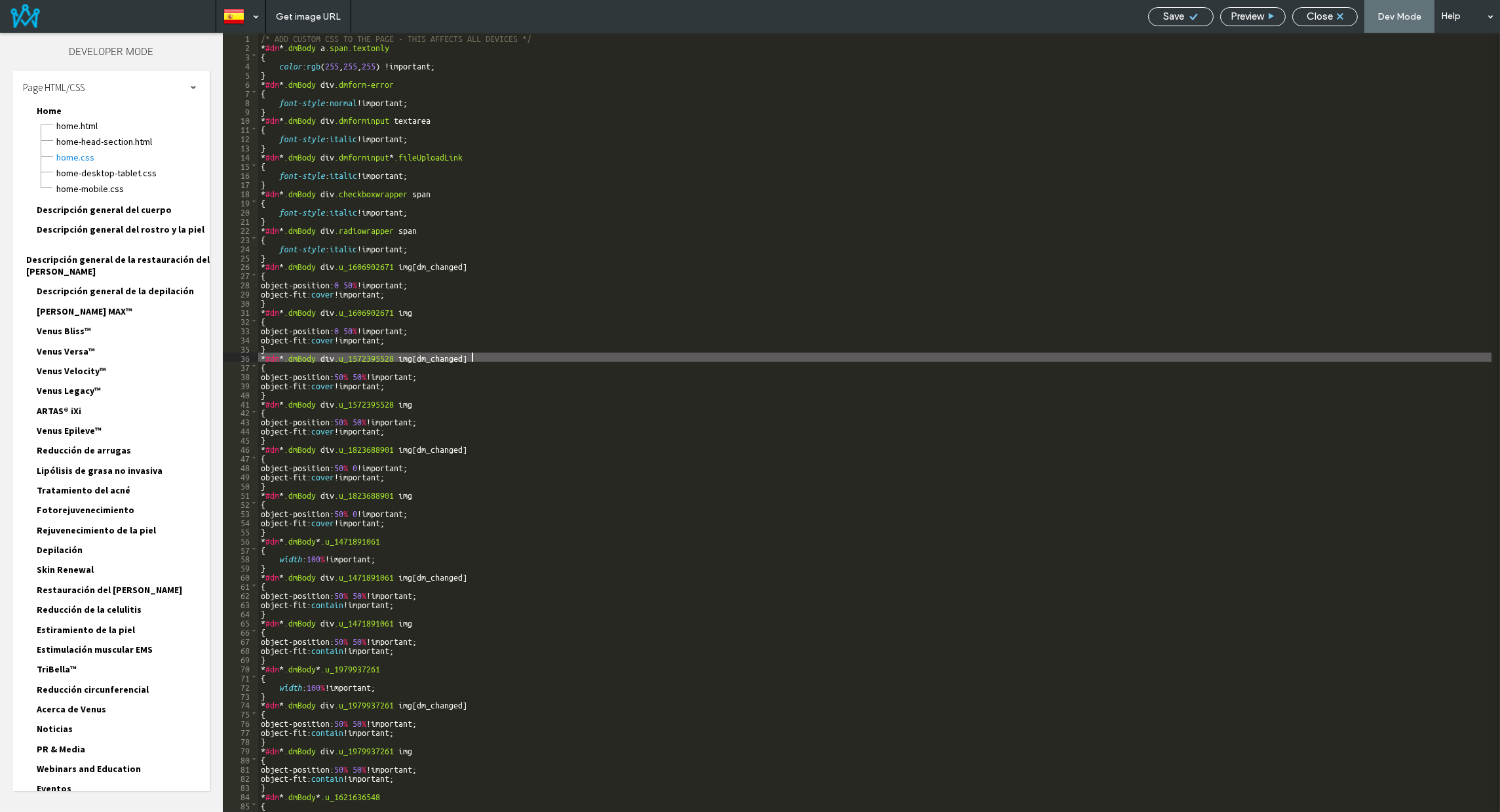
click at [77, 129] on span "Home.HTML" at bounding box center [132, 126] width 154 height 13
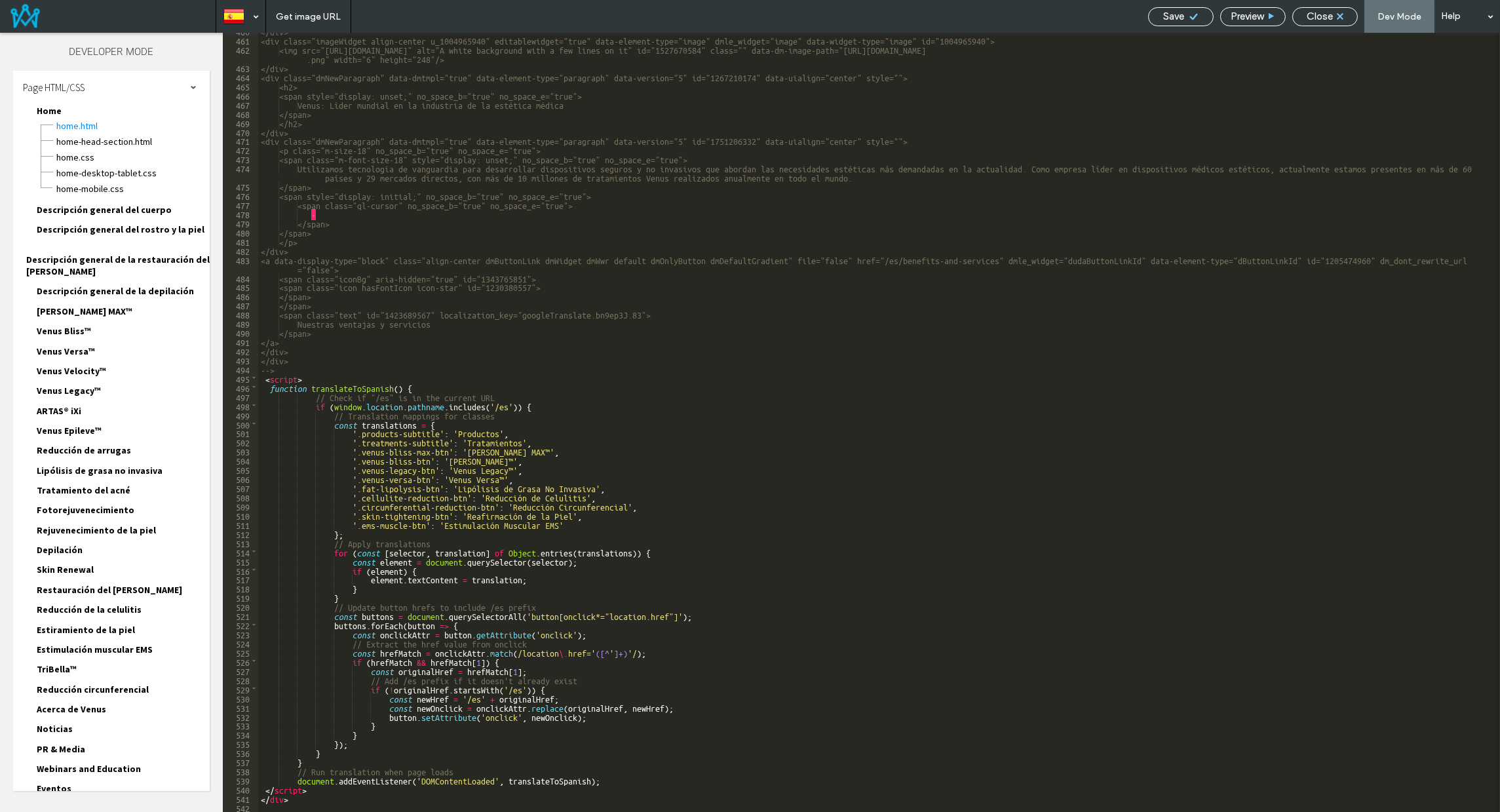
scroll to position [4609, 0]
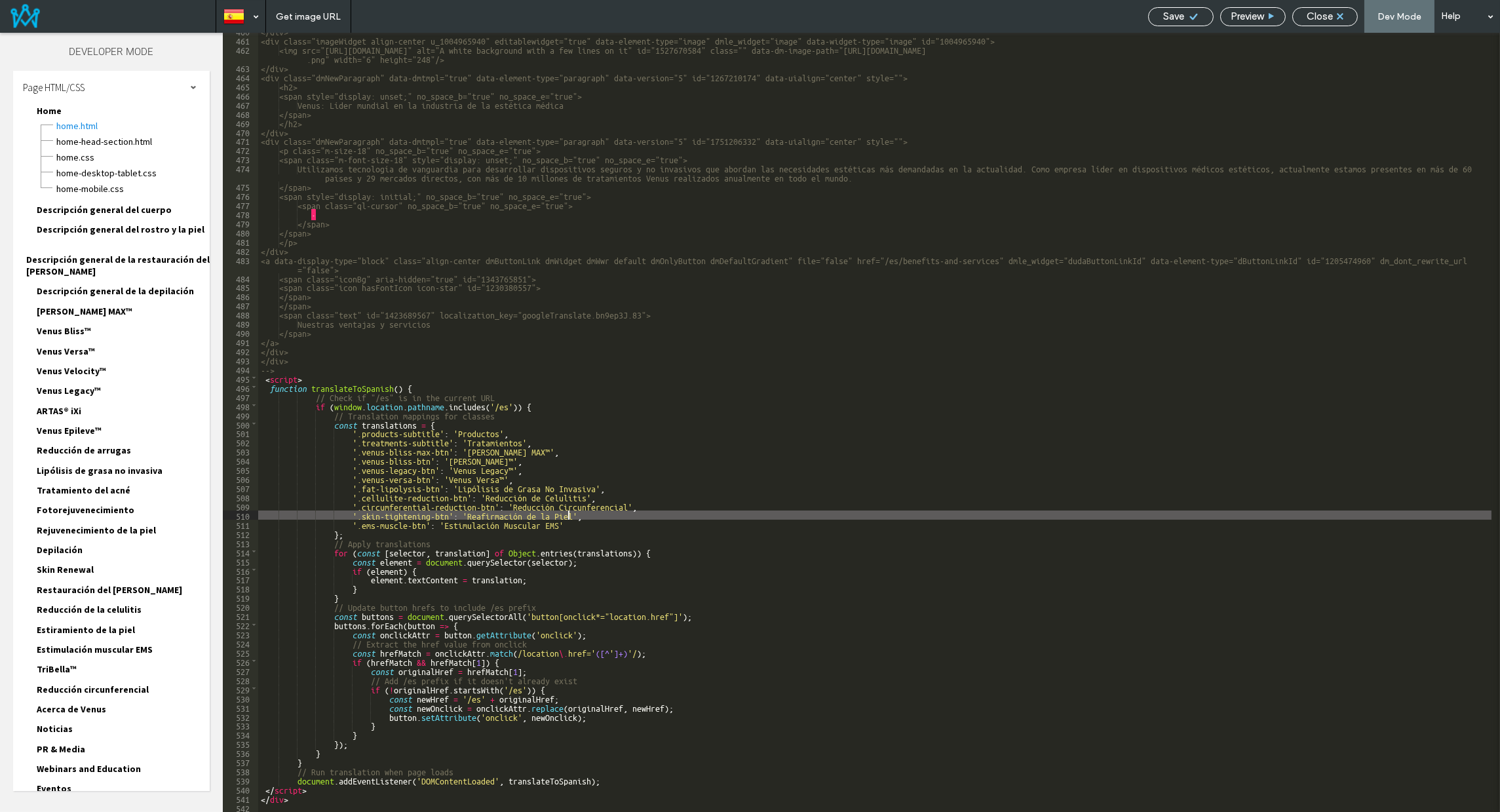
drag, startPoint x: 569, startPoint y: 514, endPoint x: 559, endPoint y: 514, distance: 10.0
click at [559, 514] on div "</div> <div class="imageWidget align-center u_1004965940" editablewidget="true"…" at bounding box center [874, 425] width 1233 height 797
click at [571, 517] on div "</div> <div class="imageWidget align-center u_1004965940" editablewidget="true"…" at bounding box center [874, 425] width 1233 height 797
drag, startPoint x: 572, startPoint y: 514, endPoint x: 467, endPoint y: 512, distance: 105.0
click at [467, 512] on div "</div> <div class="imageWidget align-center u_1004965940" editablewidget="true"…" at bounding box center [874, 425] width 1233 height 797
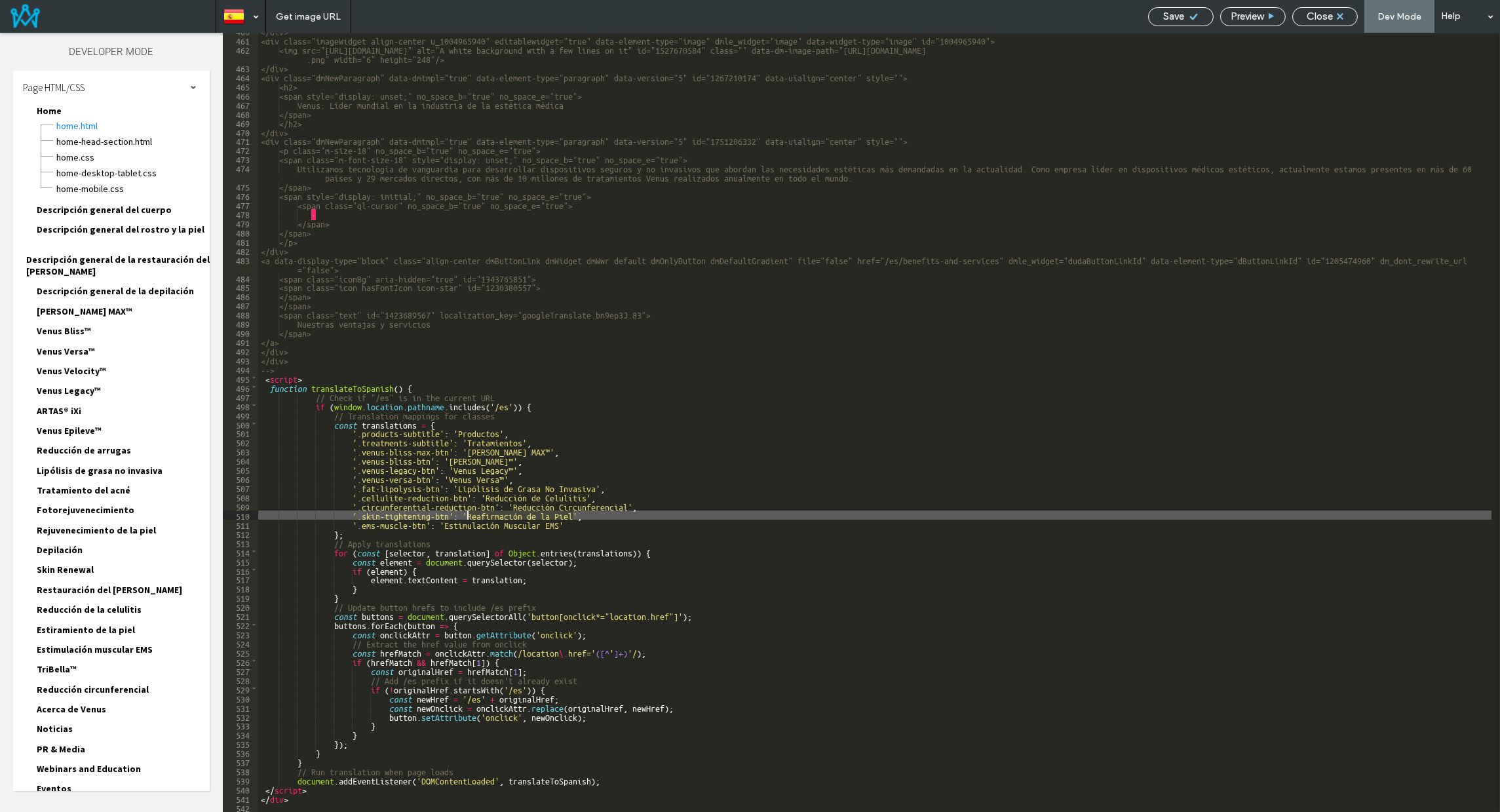
paste textarea
click at [530, 514] on div "</div> <div class="imageWidget align-center u_1004965940" editablewidget="true"…" at bounding box center [874, 425] width 1233 height 797
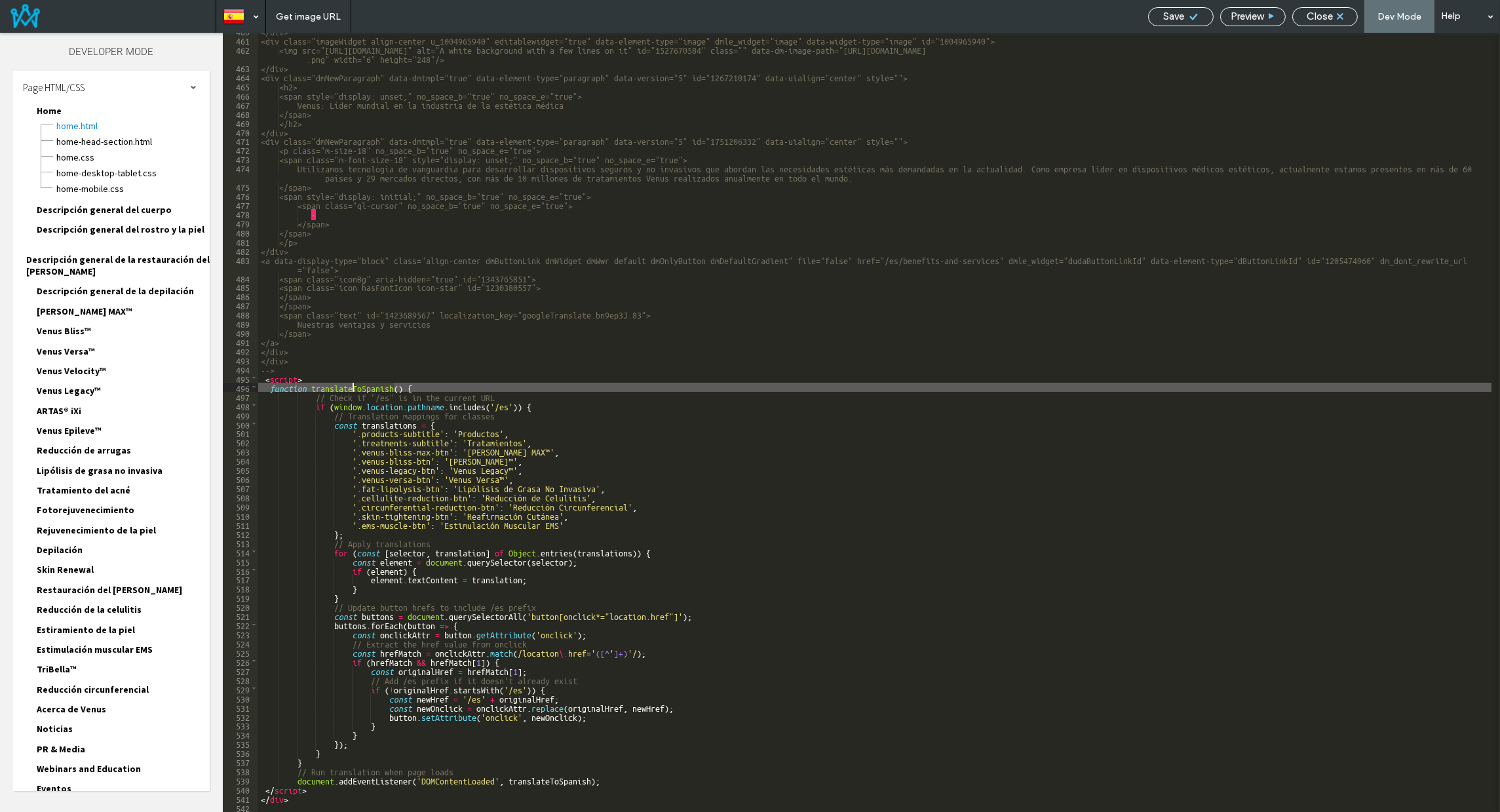
drag, startPoint x: 392, startPoint y: 387, endPoint x: 350, endPoint y: 387, distance: 42.0
click at [350, 387] on div "</div> <div class="imageWidget align-center u_1004965940" editablewidget="true"…" at bounding box center [874, 425] width 1233 height 797
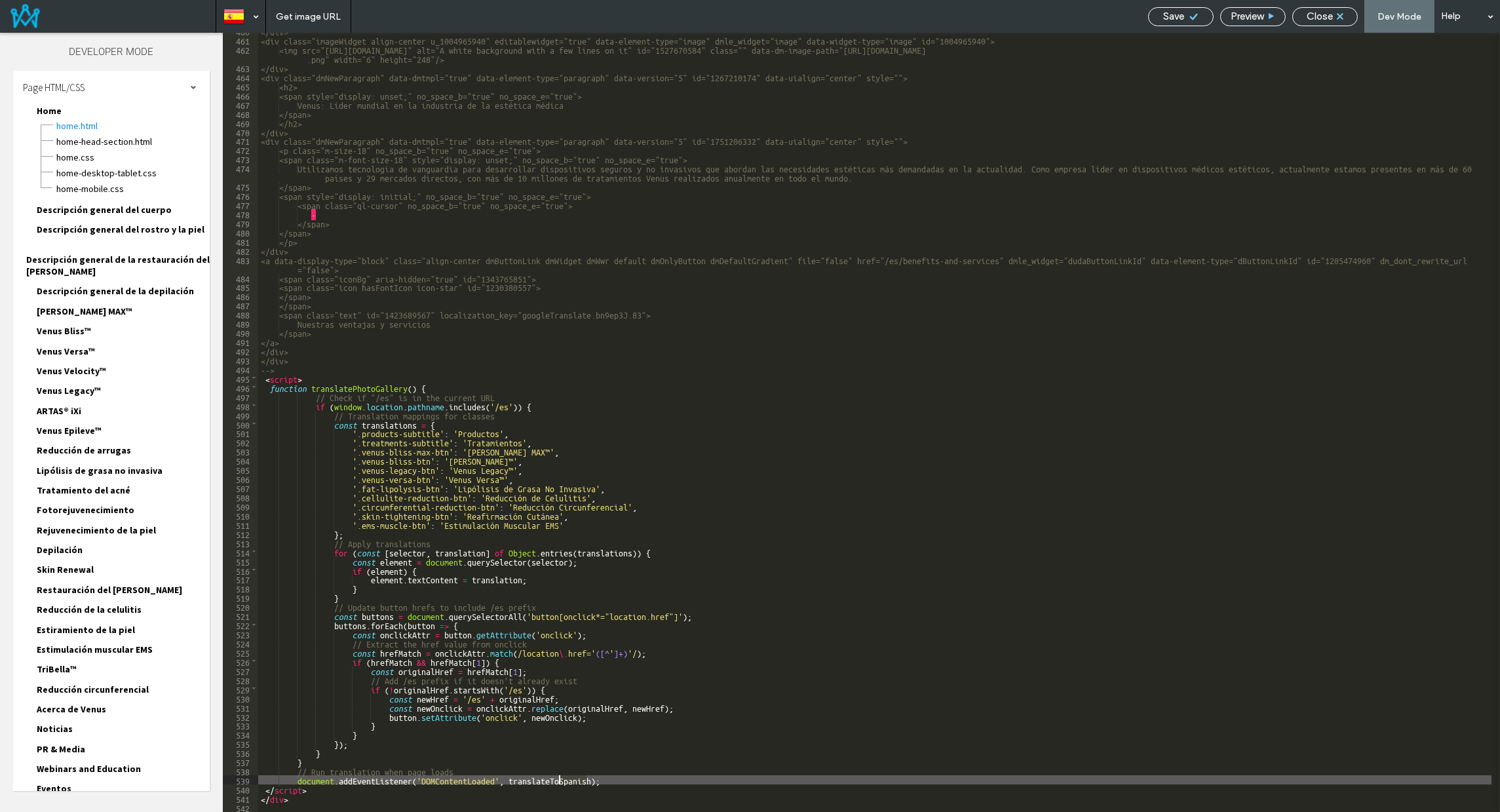
drag, startPoint x: 588, startPoint y: 778, endPoint x: 546, endPoint y: 776, distance: 42.0
click at [545, 776] on div "</div> <div class="imageWidget align-center u_1004965940" editablewidget="true"…" at bounding box center [874, 425] width 1233 height 797
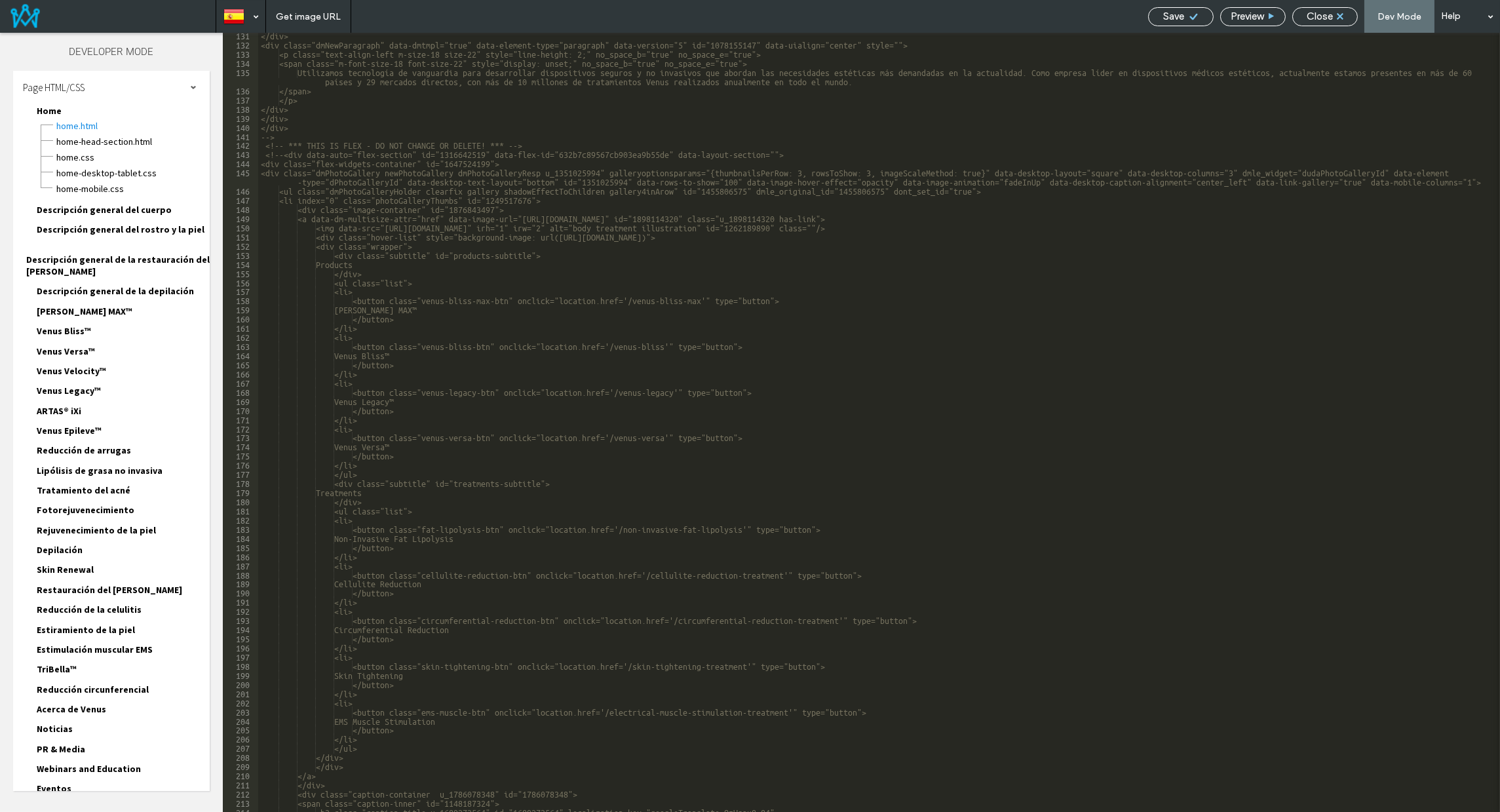
scroll to position [1217, 0]
click at [455, 251] on div "</div> <div class="dmNewParagraph" data-dmtmpl="true" data-element-type="paragr…" at bounding box center [874, 429] width 1233 height 797
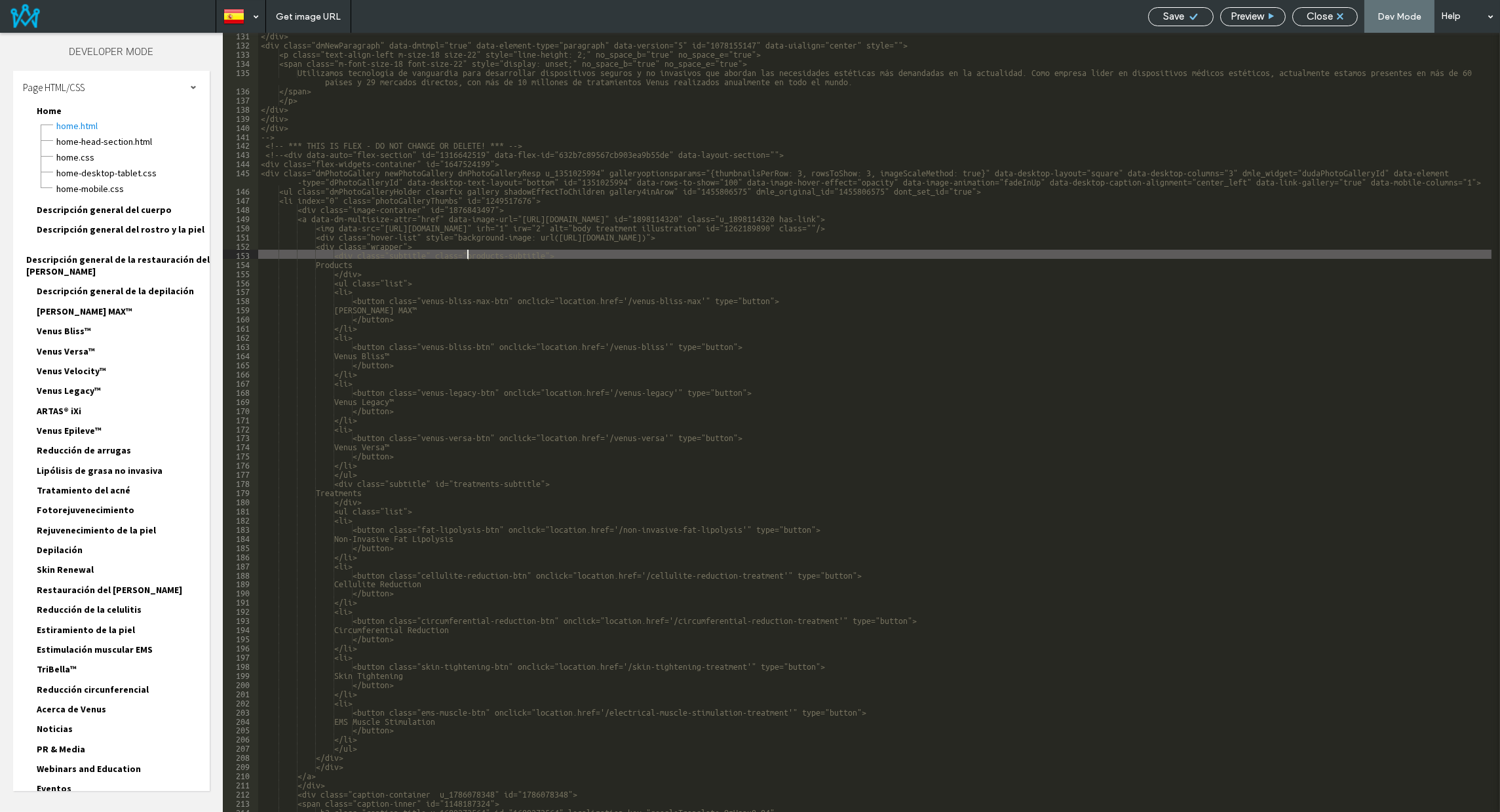
click at [452, 481] on div "</div> <div class="dmNewParagraph" data-dmtmpl="true" data-element-type="paragr…" at bounding box center [874, 429] width 1233 height 797
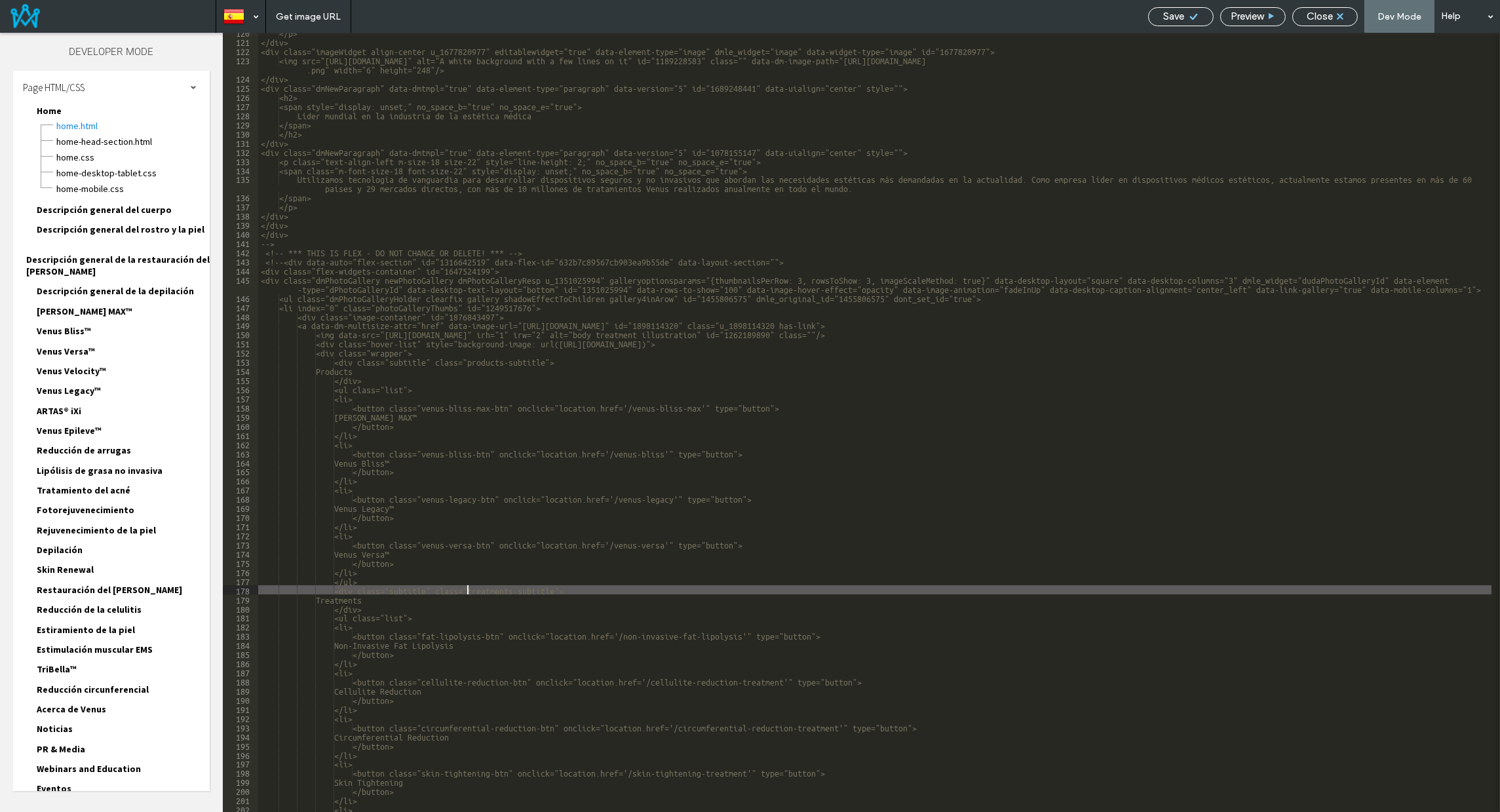
scroll to position [1145, 0]
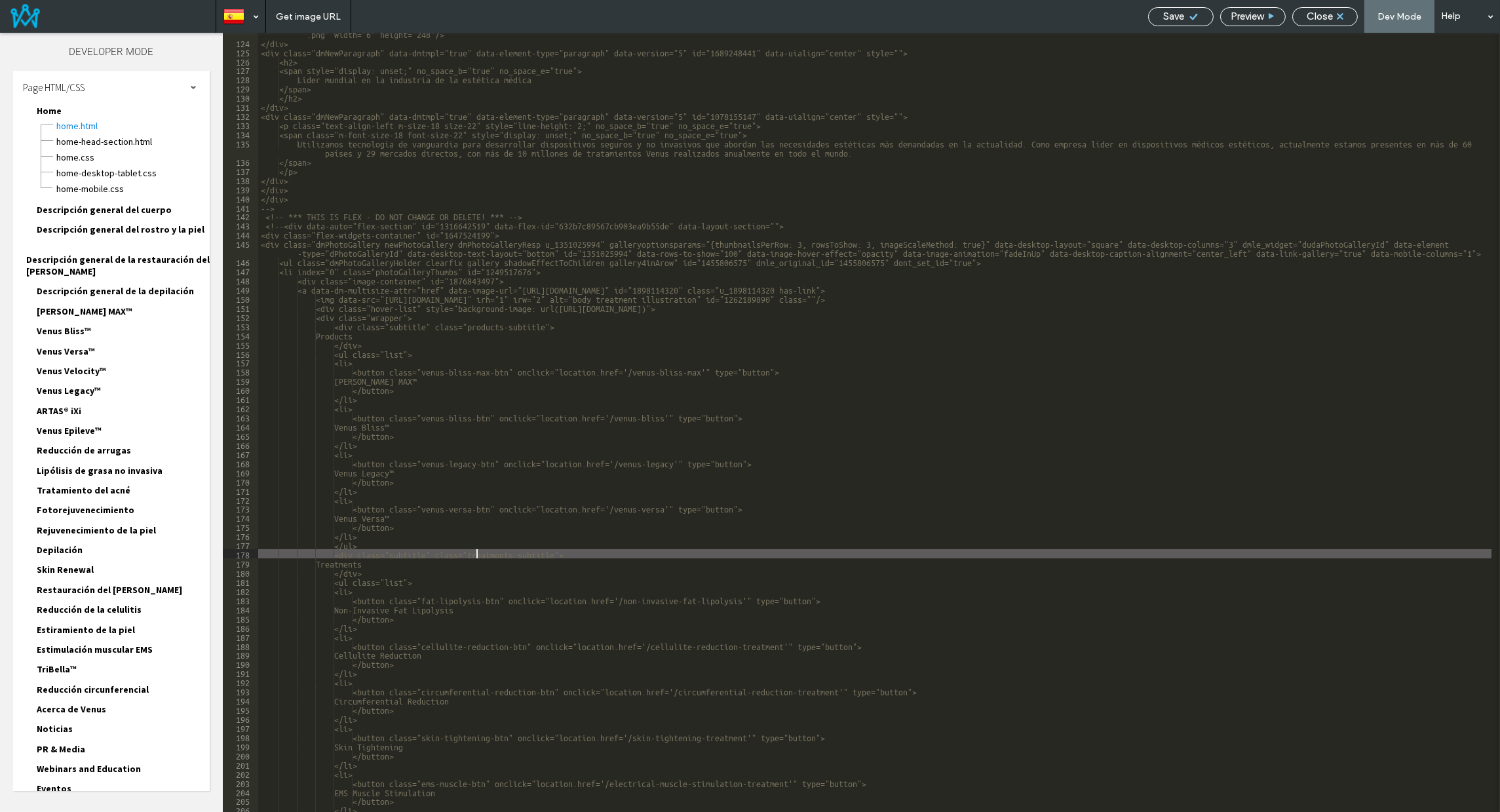
click at [477, 554] on div "<img src="[URL][DOMAIN_NAME]" alt="A white background with a few lines on it" i…" at bounding box center [874, 423] width 1233 height 807
drag, startPoint x: 442, startPoint y: 555, endPoint x: 482, endPoint y: 569, distance: 42.4
click at [366, 558] on div "<img src="[URL][DOMAIN_NAME]" alt="A white background with a few lines on it" i…" at bounding box center [874, 423] width 1233 height 807
click at [474, 324] on div "<img src="https://irp.cdn-website.com/44aa0f6d/dms3rep/multi/EXPERTS-IN-OUR-FIE…" at bounding box center [874, 423] width 1233 height 807
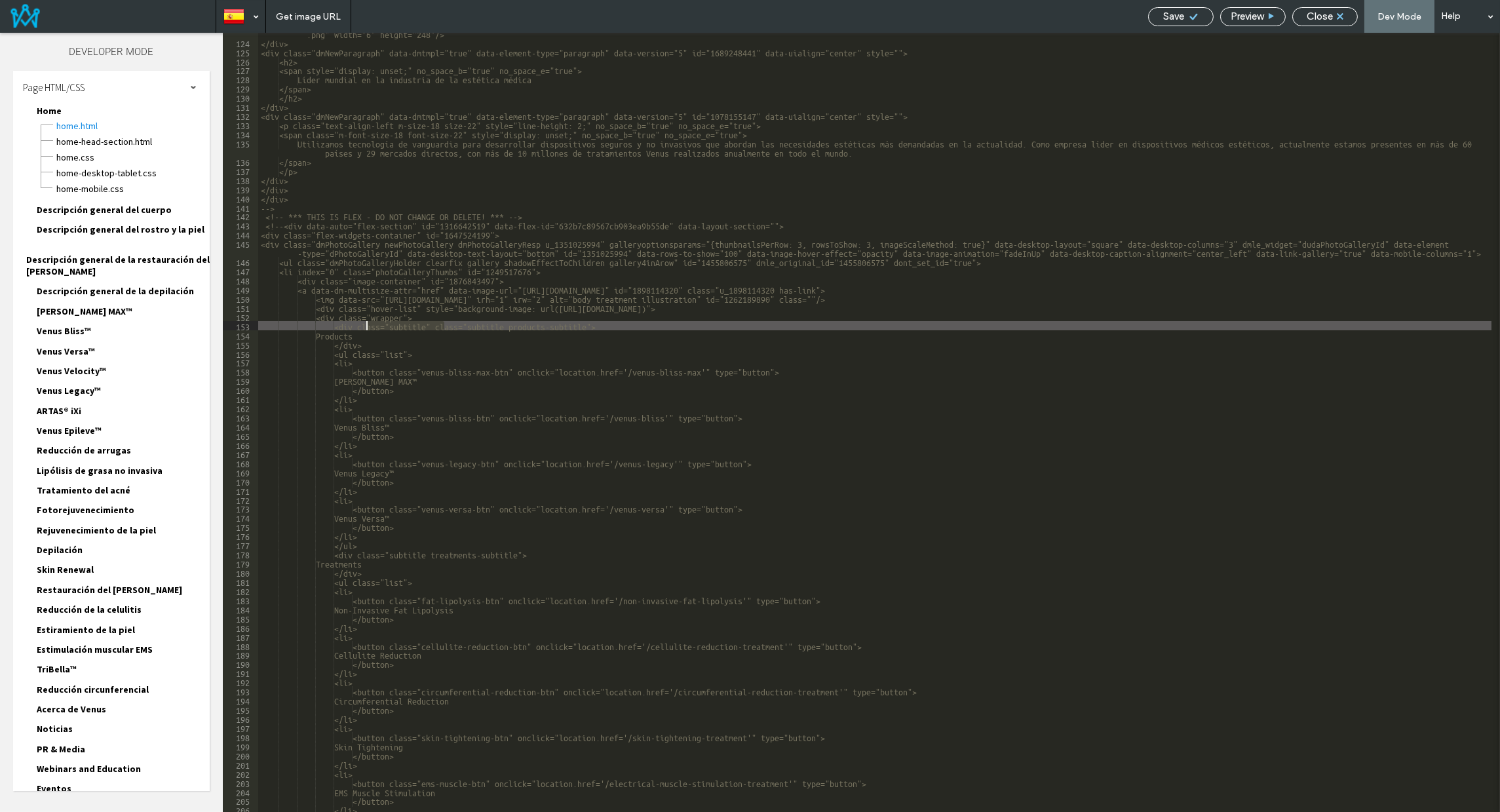
drag, startPoint x: 442, startPoint y: 327, endPoint x: 367, endPoint y: 328, distance: 75.0
click at [367, 328] on div "<img src="https://irp.cdn-website.com/44aa0f6d/dms3rep/multi/EXPERTS-IN-OUR-FIE…" at bounding box center [874, 423] width 1233 height 807
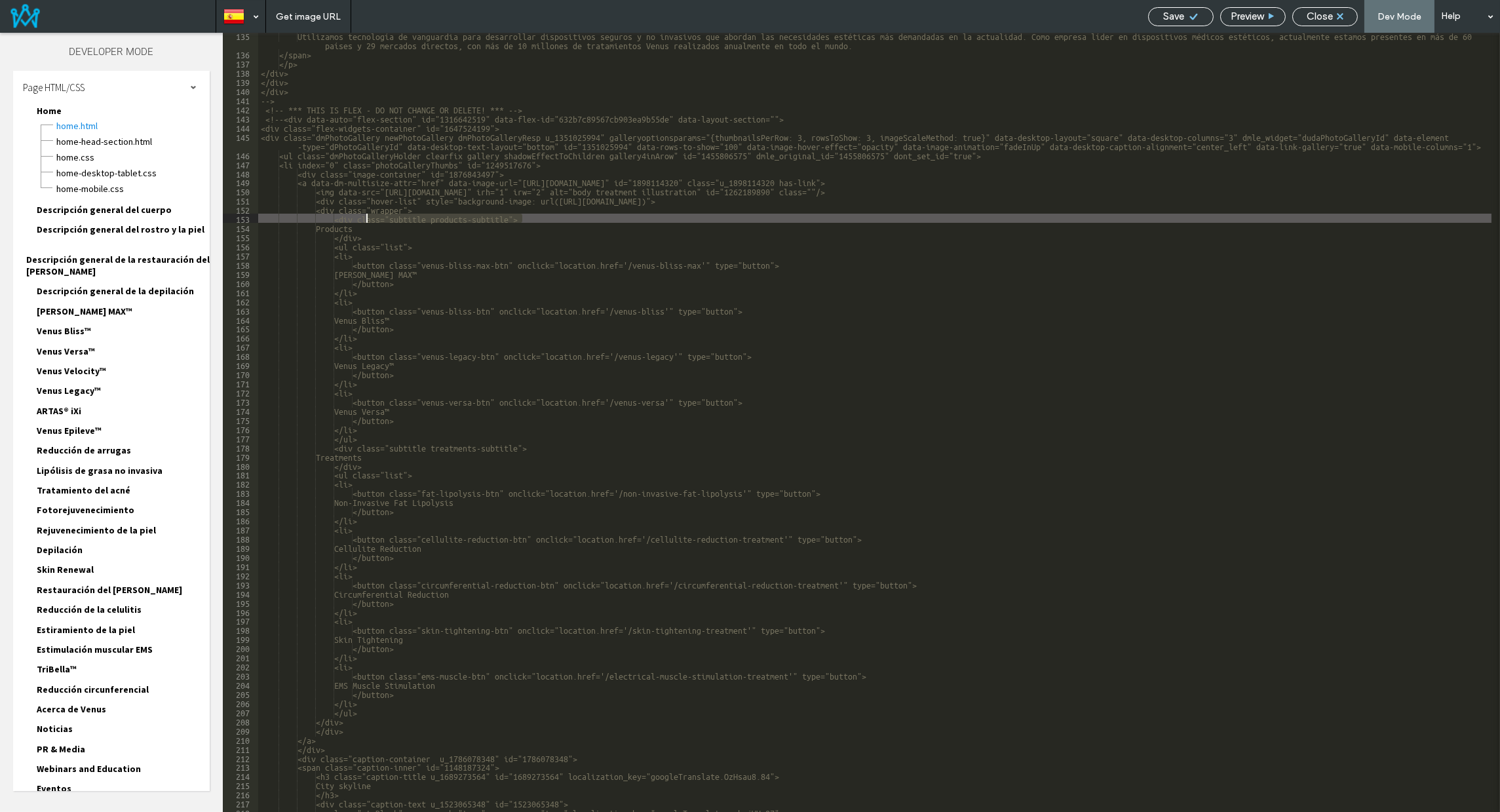
drag, startPoint x: 516, startPoint y: 215, endPoint x: 366, endPoint y: 218, distance: 150.0
click at [366, 218] on div "Utilizamos tecnología de vanguardia para desarrollar dispositivos seguros y no …" at bounding box center [874, 434] width 1233 height 807
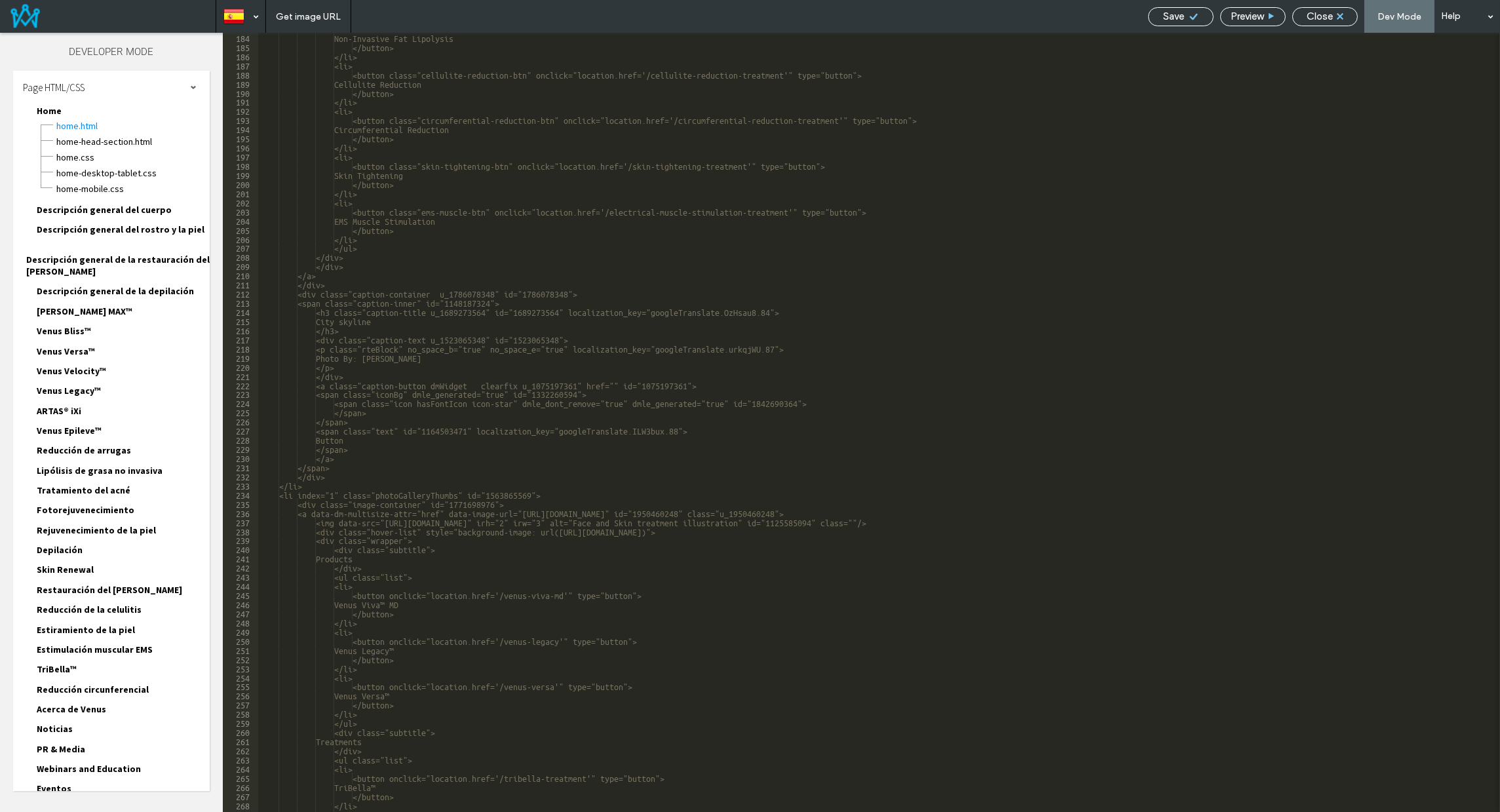
scroll to position [1860, 0]
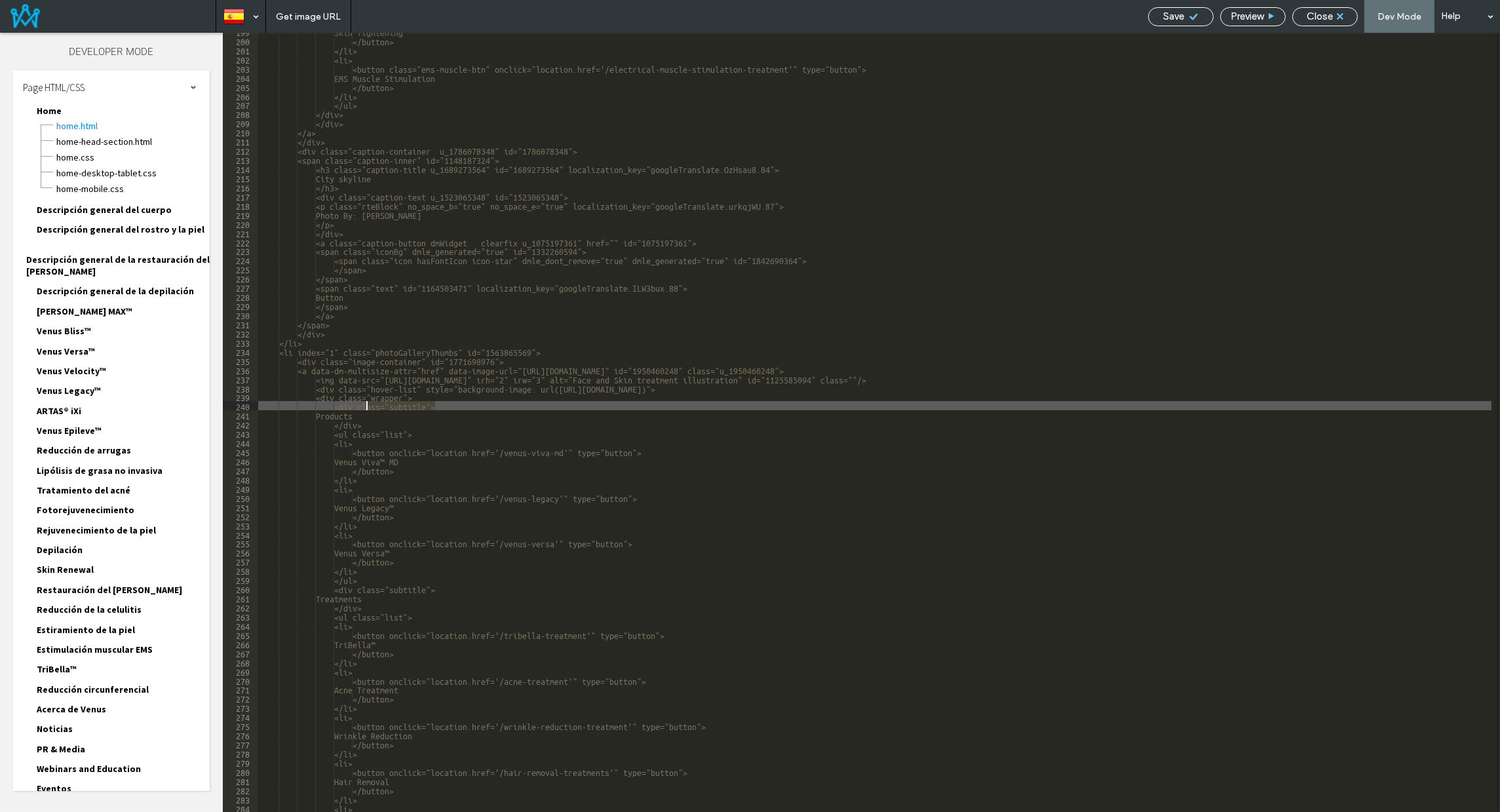
drag, startPoint x: 437, startPoint y: 406, endPoint x: 367, endPoint y: 406, distance: 70.0
click at [367, 406] on div "Skin Tightening </button> </li> <li> <button class="ems-muscle-btn" onclick="lo…" at bounding box center [874, 425] width 1233 height 797
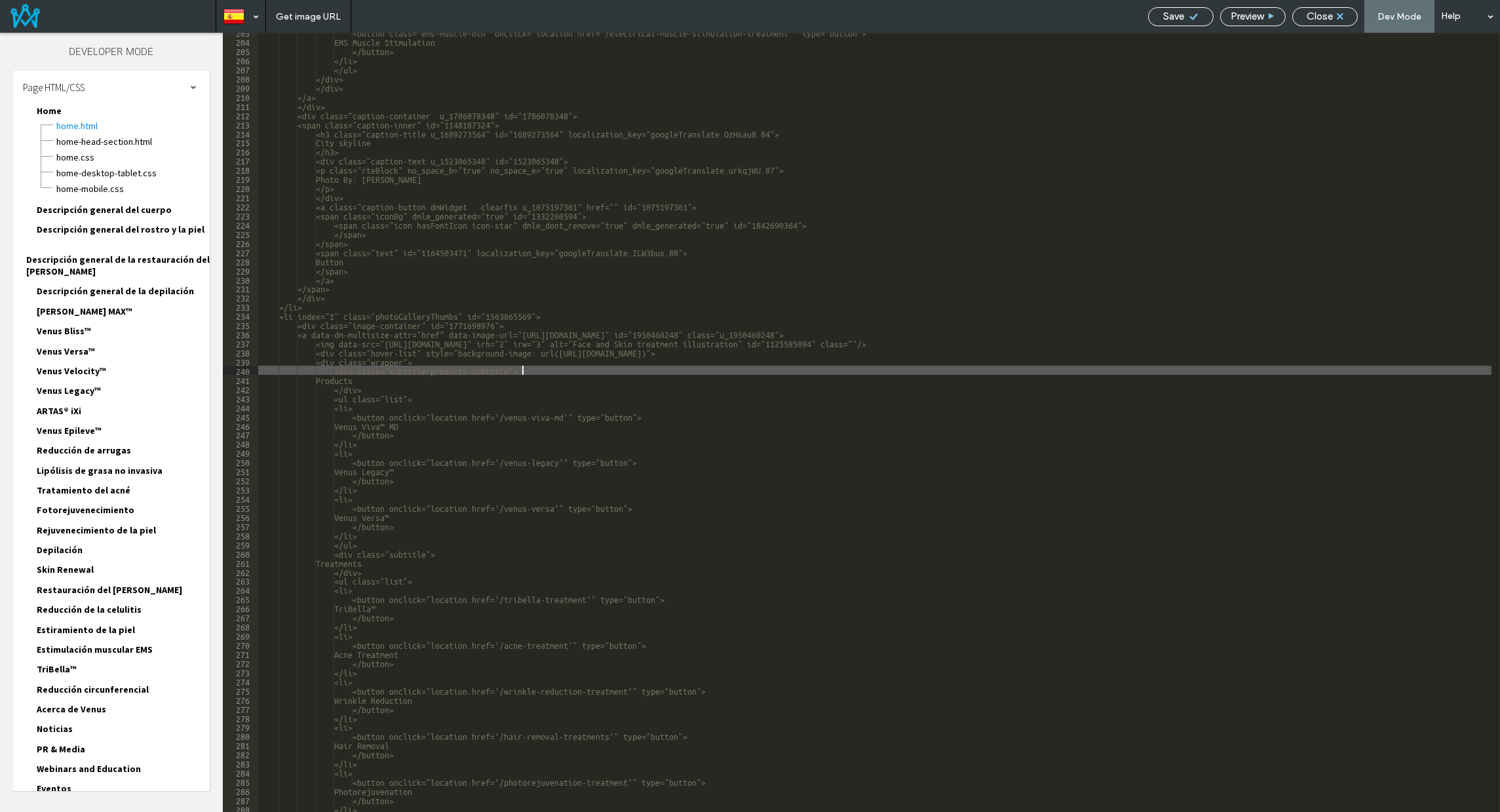
scroll to position [2109, 0]
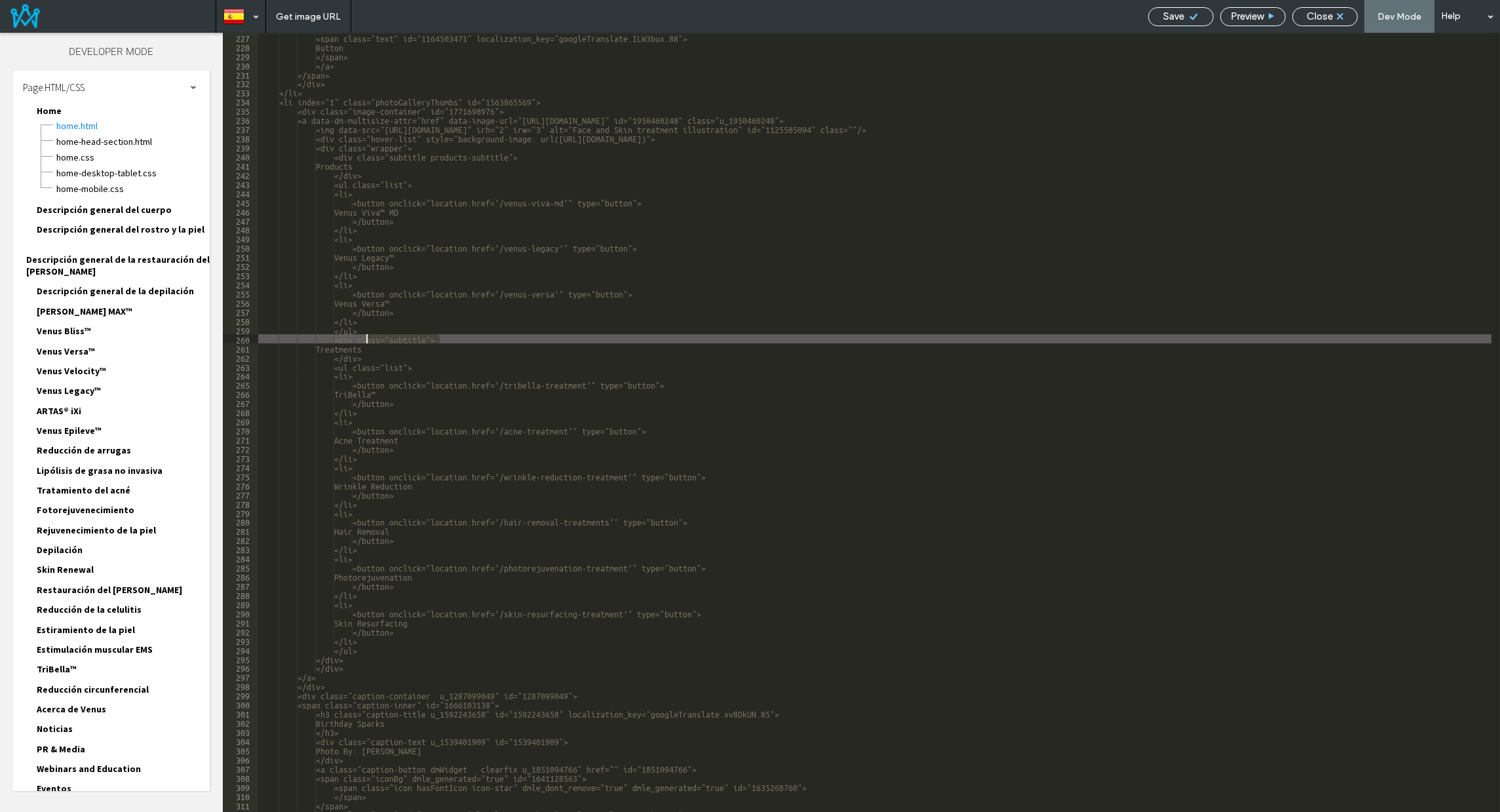
drag, startPoint x: 436, startPoint y: 336, endPoint x: 368, endPoint y: 338, distance: 68.0
click at [368, 338] on div "<span class="text" id="1164503471" localization_key="googleTranslate.ILW3bux.88…" at bounding box center [874, 431] width 1233 height 797
drag, startPoint x: 474, startPoint y: 341, endPoint x: 441, endPoint y: 339, distance: 33.1
click at [441, 339] on div "<span class="text" id="1164503471" localization_key="googleTranslate.ILW3bux.88…" at bounding box center [874, 431] width 1233 height 797
type textarea "**"
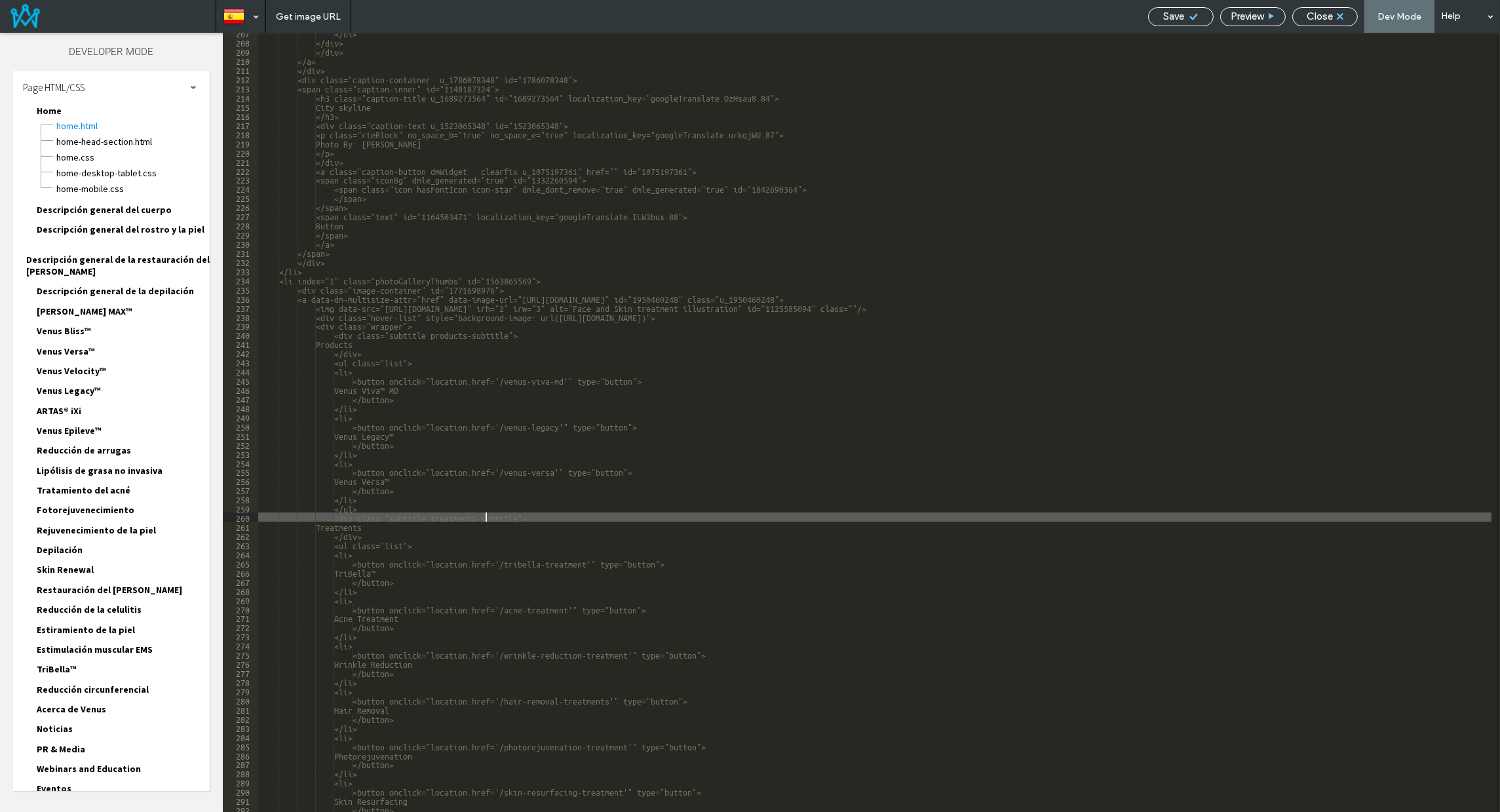
scroll to position [2038, 0]
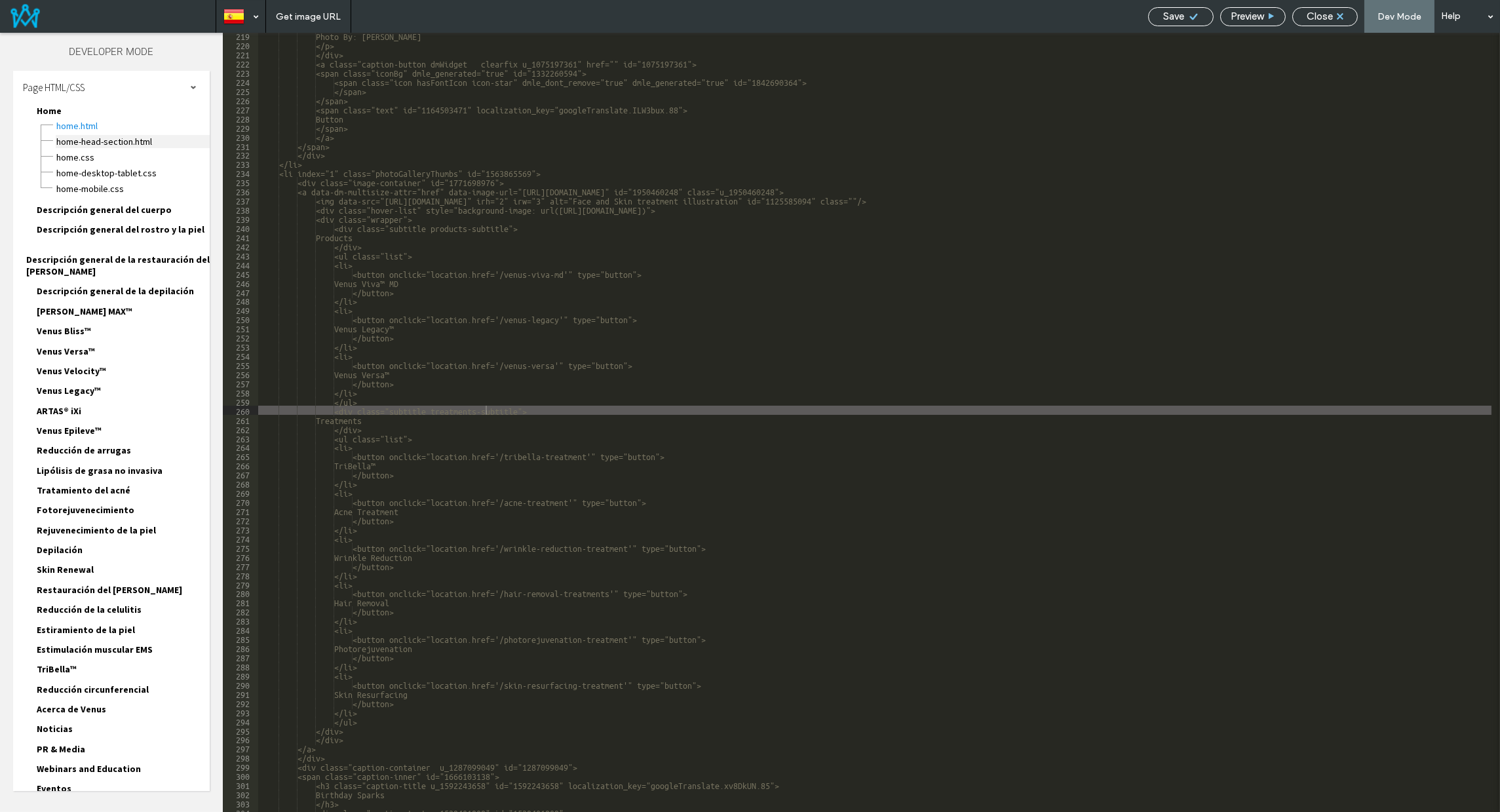
click at [103, 140] on span "Home-head-section.html" at bounding box center [132, 141] width 154 height 13
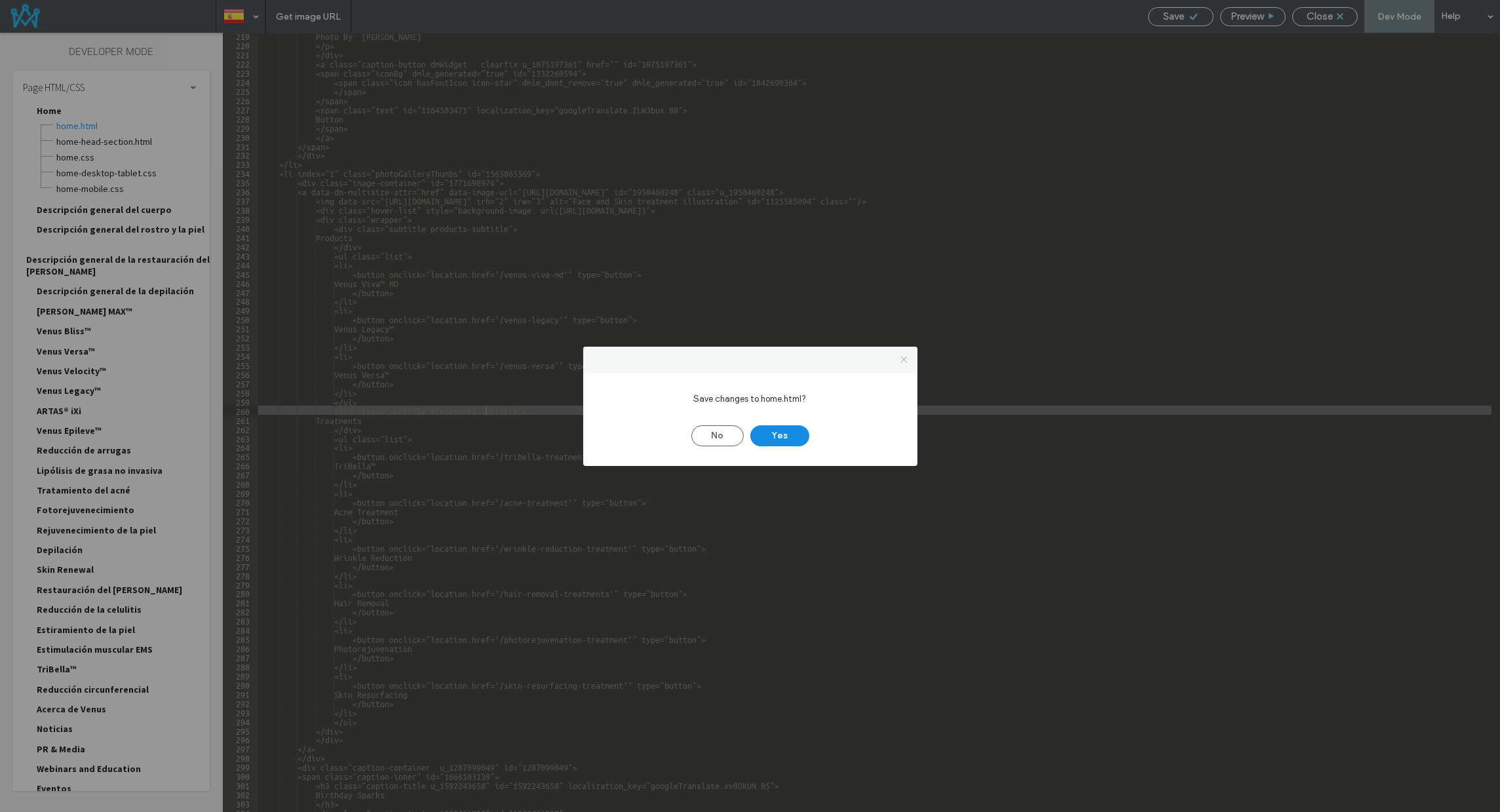
click at [899, 356] on icon at bounding box center [904, 359] width 10 height 10
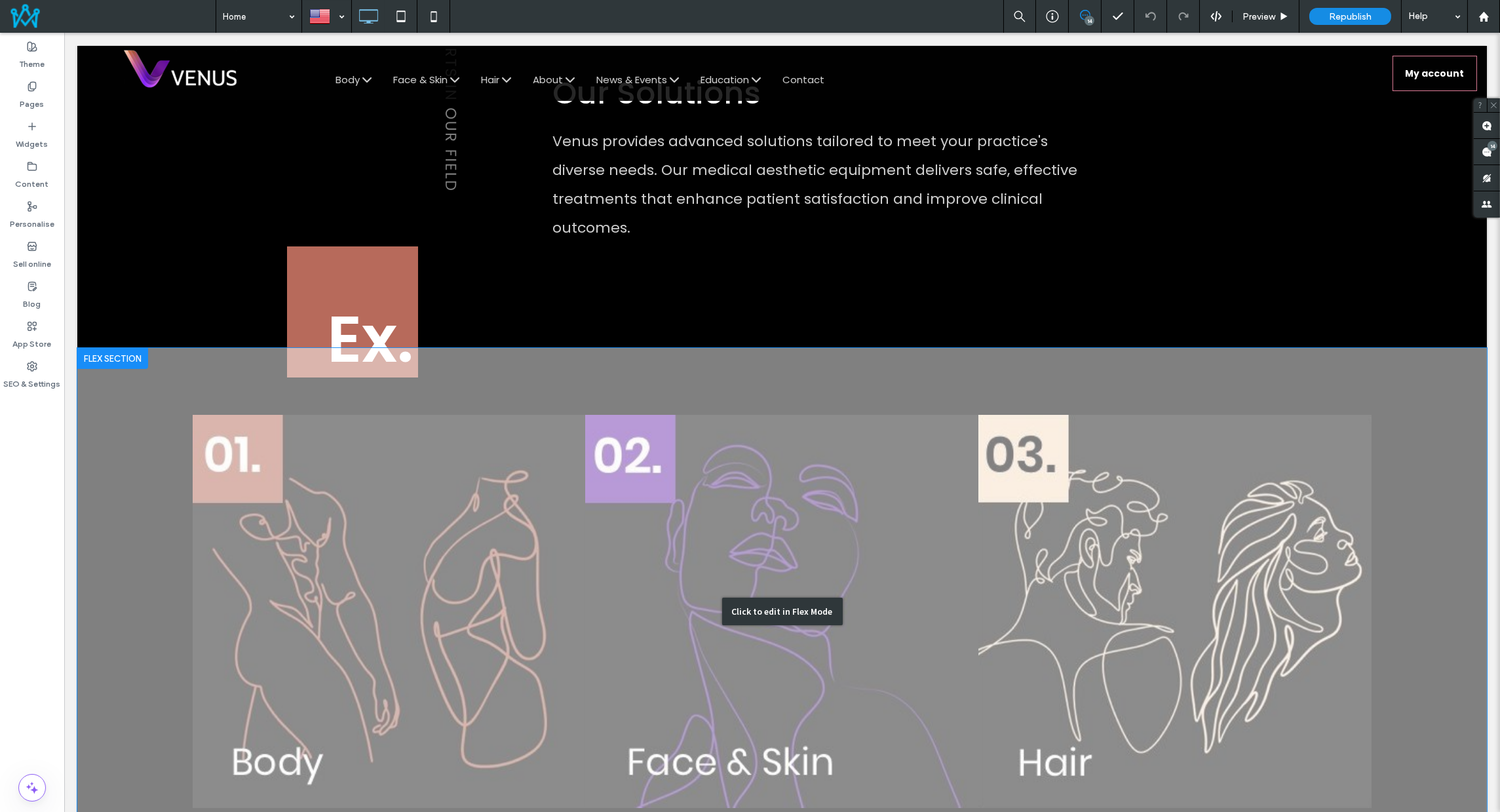
scroll to position [1668, 0]
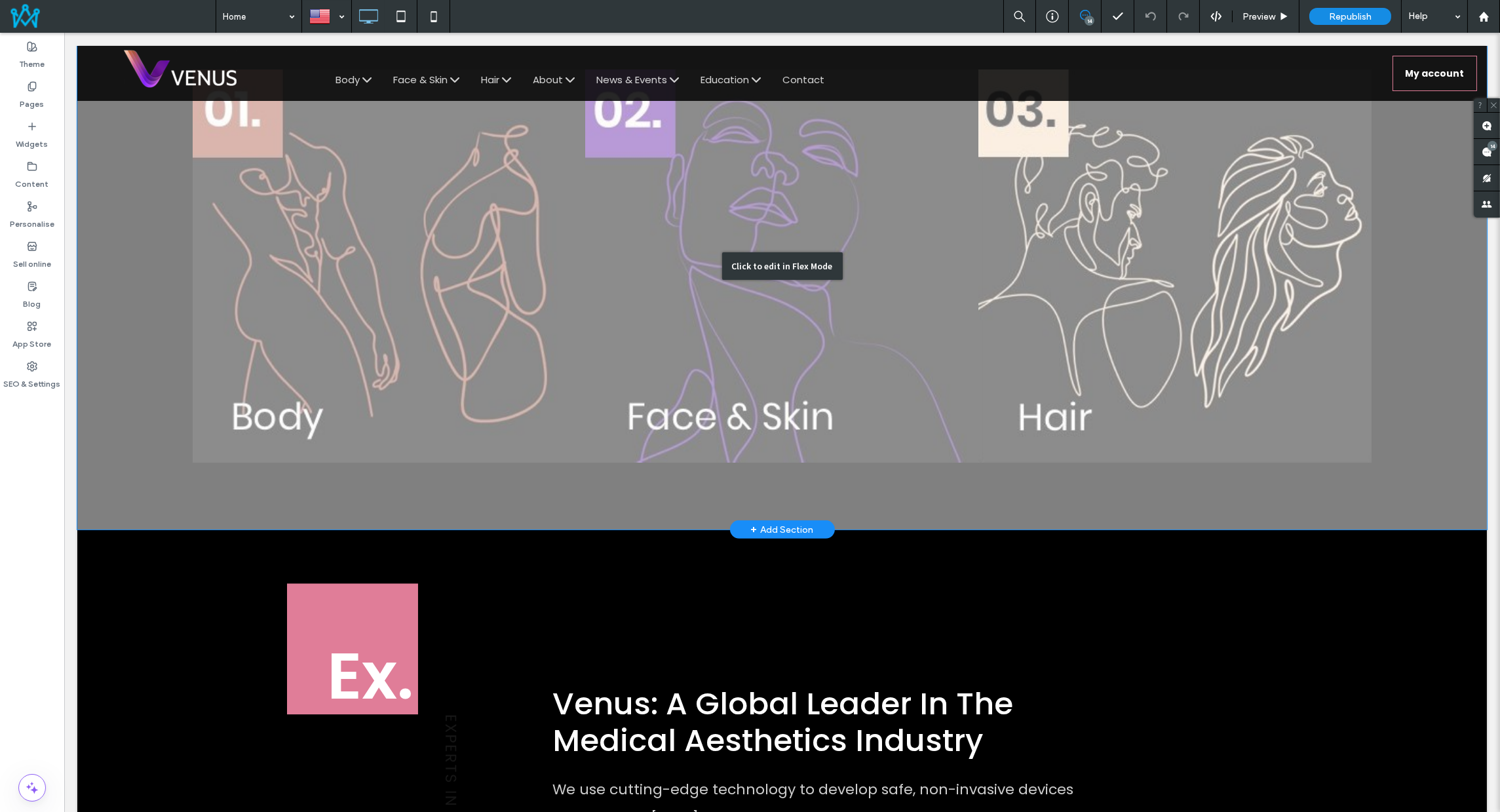
click at [392, 353] on div "Click to edit in Flex Mode" at bounding box center [782, 265] width 1410 height 527
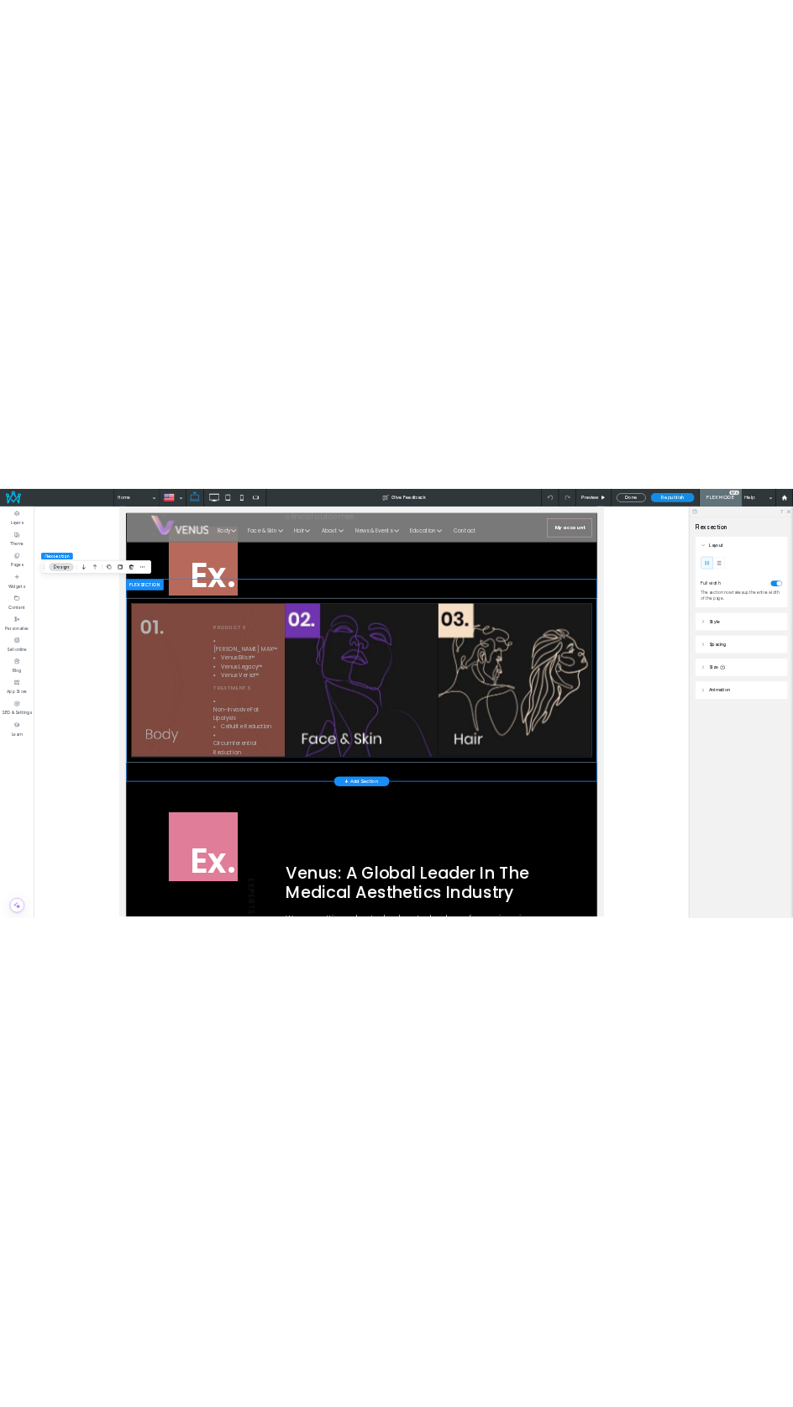
scroll to position [1907, 0]
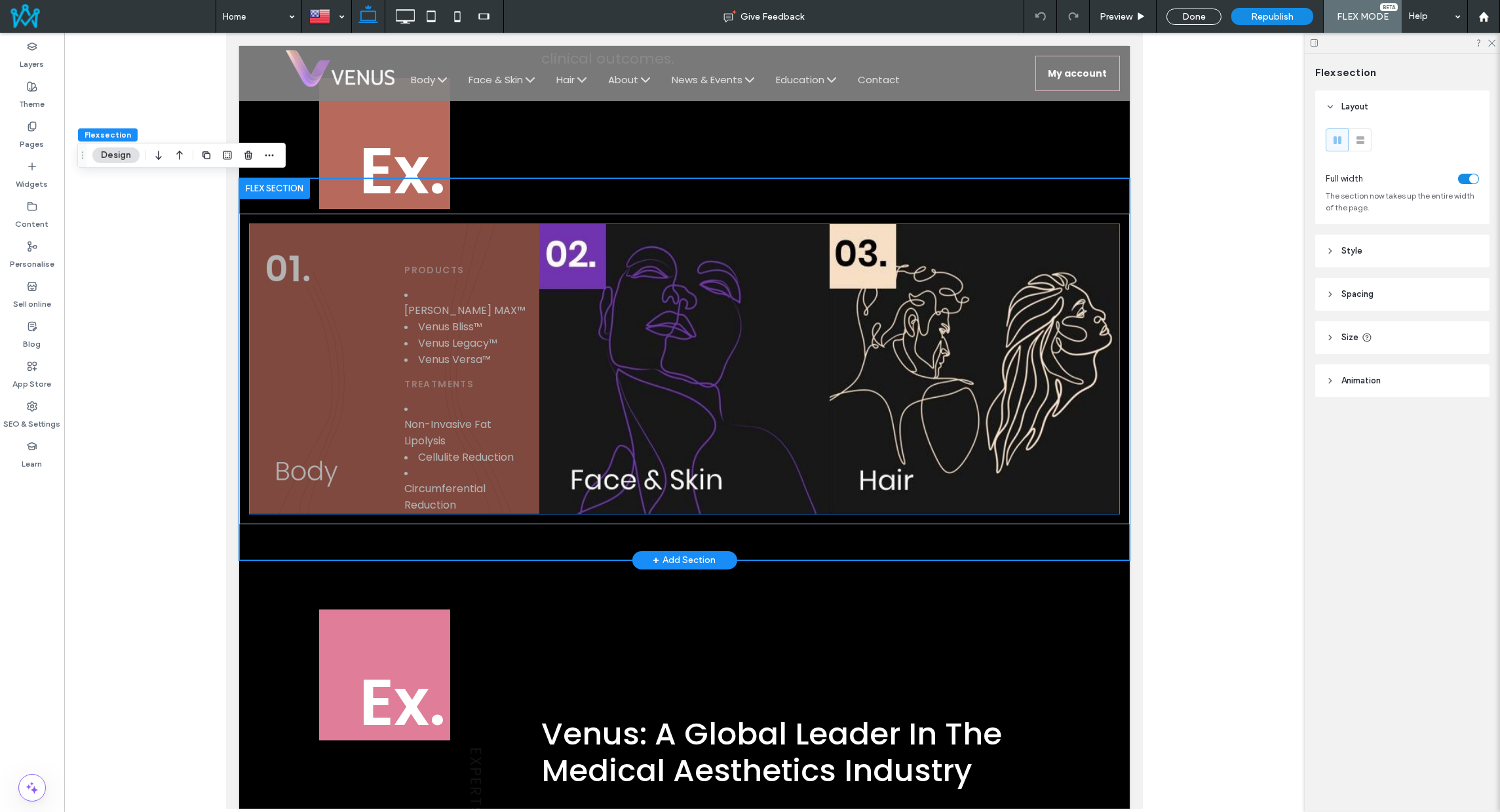
click at [390, 406] on div "Products [PERSON_NAME] MAX™ [PERSON_NAME]™ Venus Legacy™ Venus Versa™ Treatment…" at bounding box center [393, 368] width 289 height 289
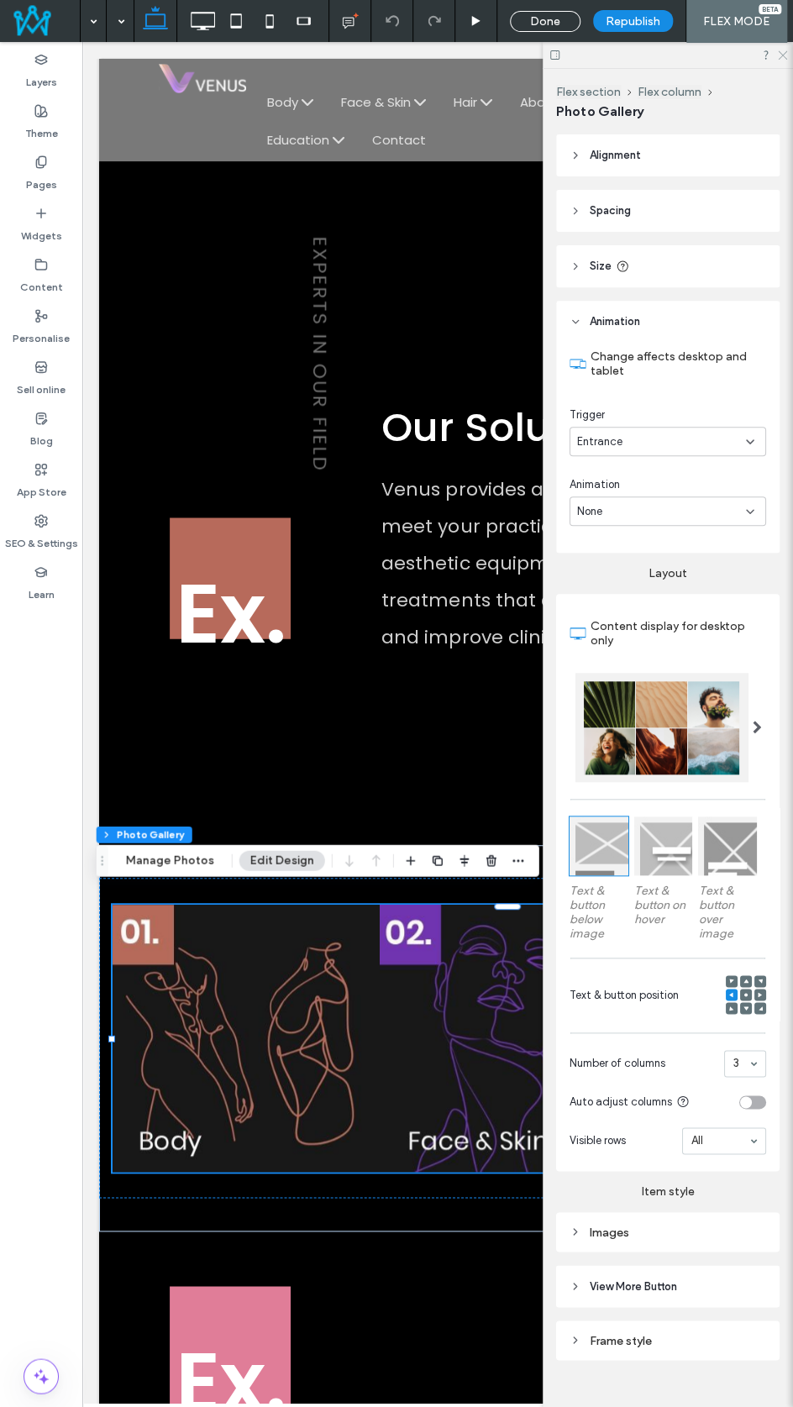
click at [780, 55] on icon at bounding box center [781, 54] width 11 height 11
